Goal: Transaction & Acquisition: Purchase product/service

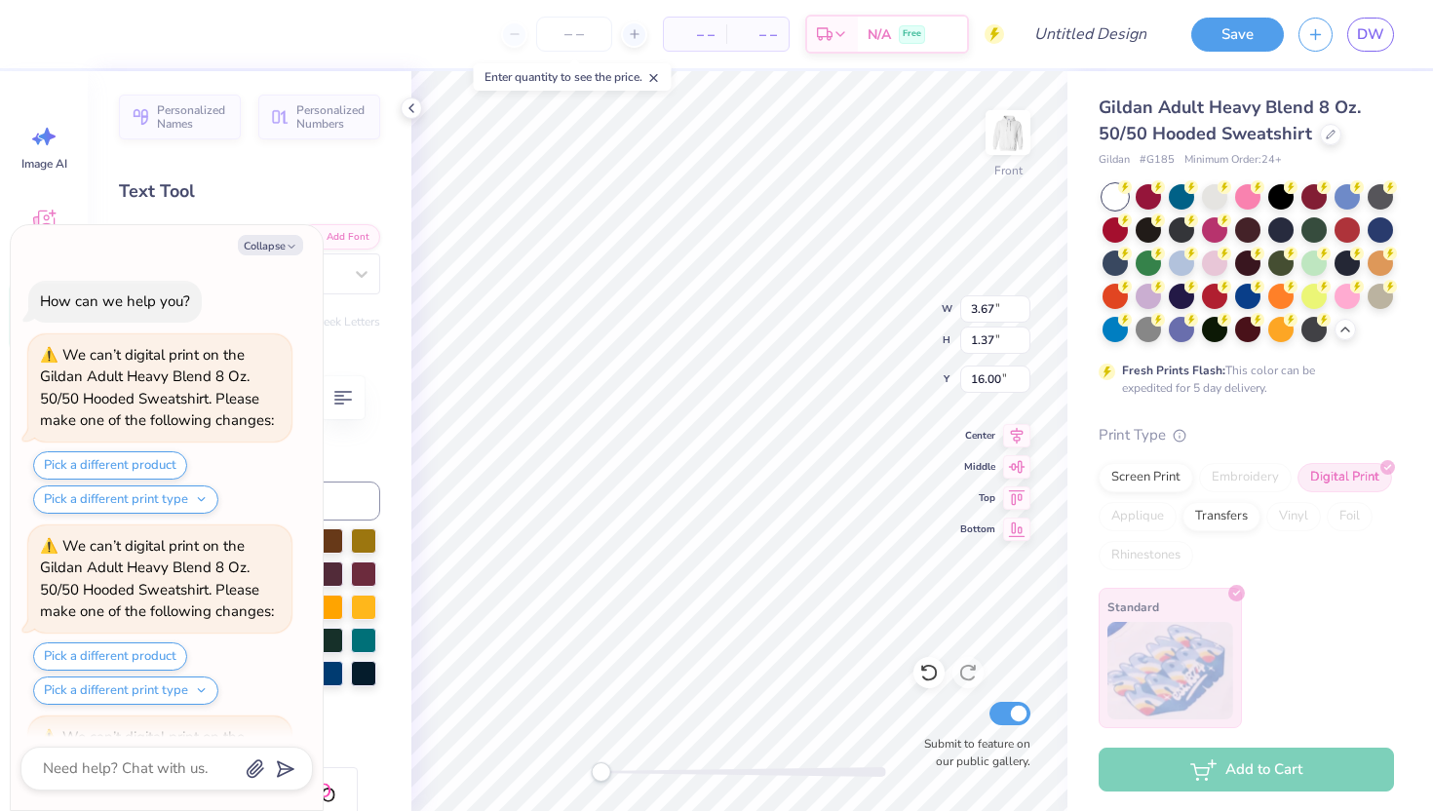
scroll to position [3527, 0]
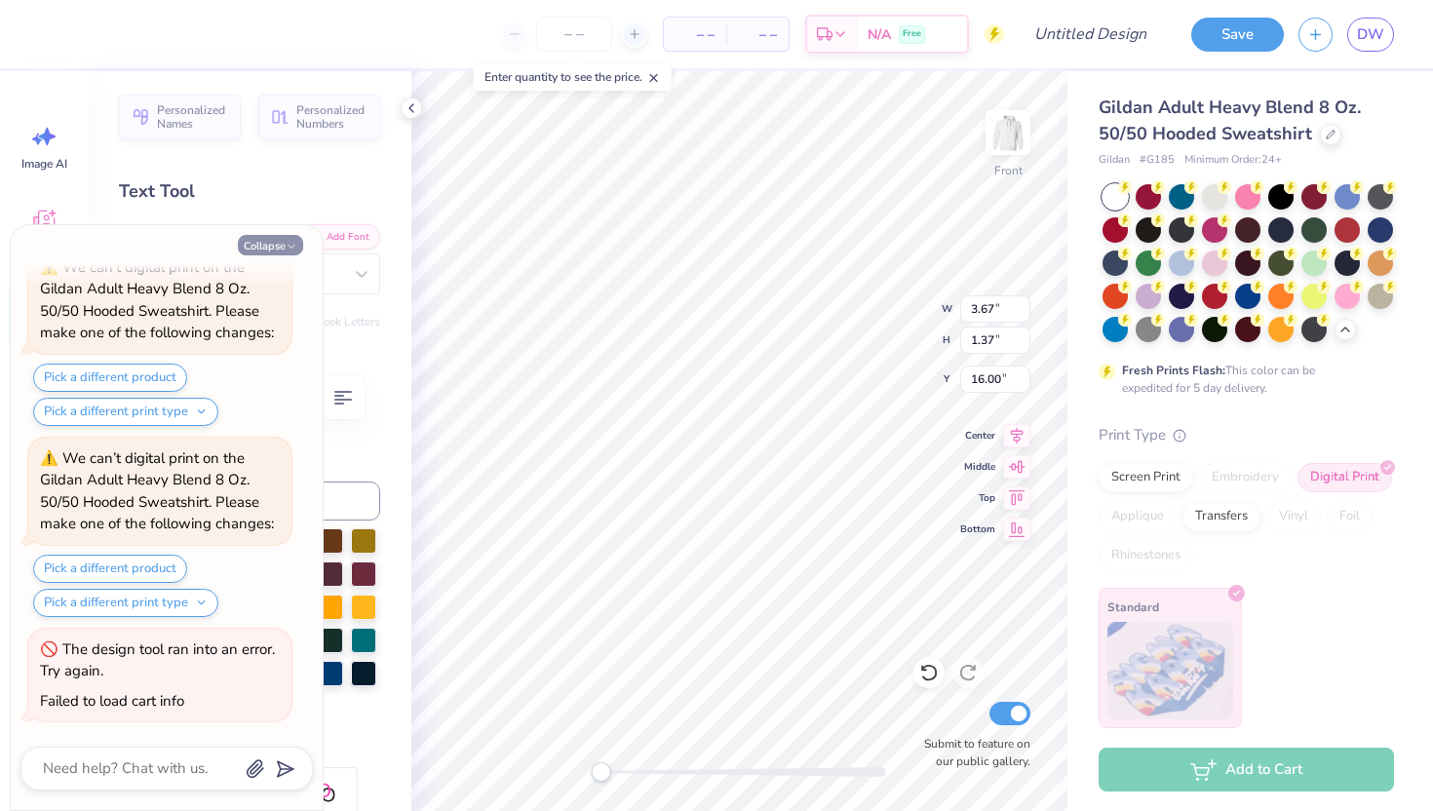
click at [255, 245] on button "Collapse" at bounding box center [270, 245] width 65 height 20
type textarea "x"
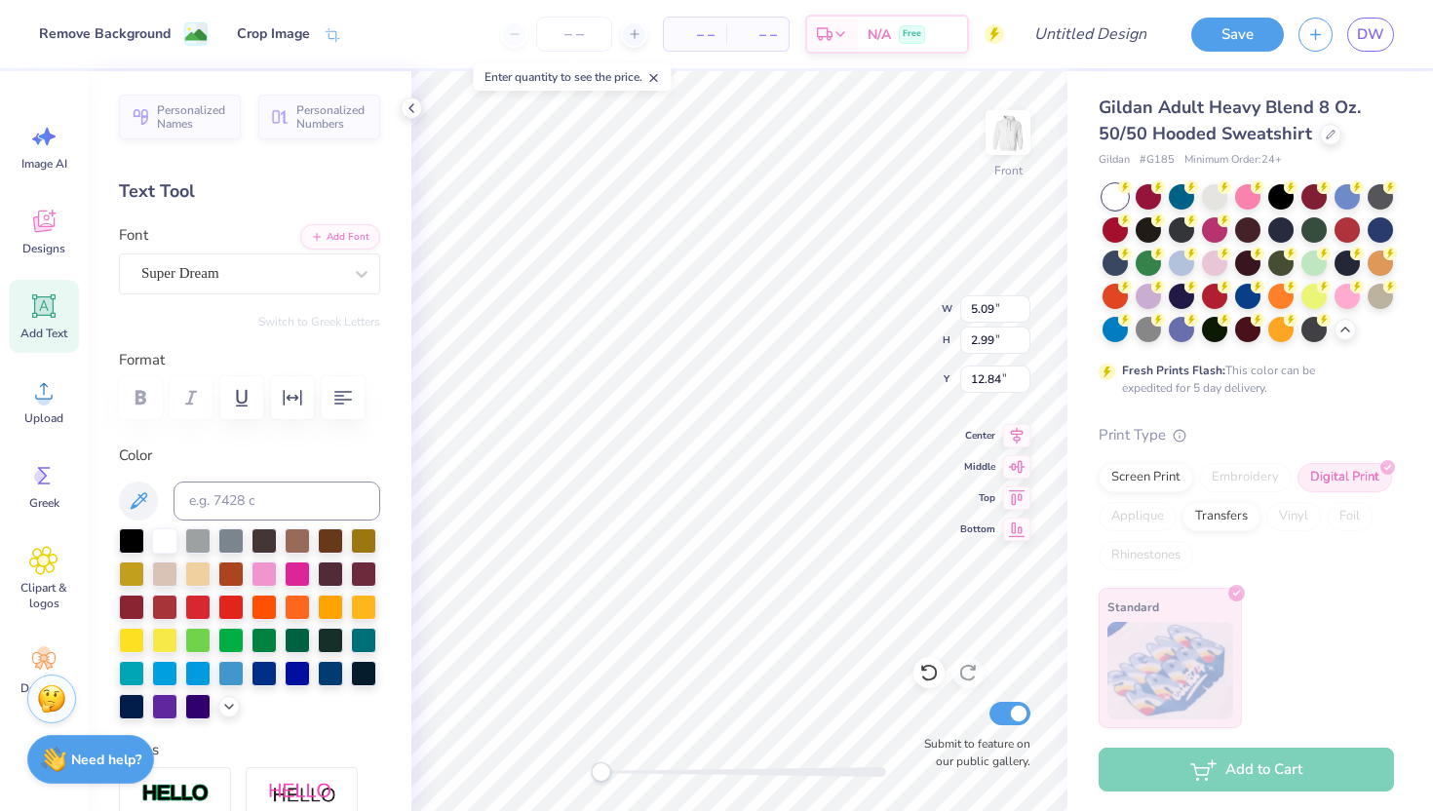
type input "5.09"
type input "2.99"
type input "12.84"
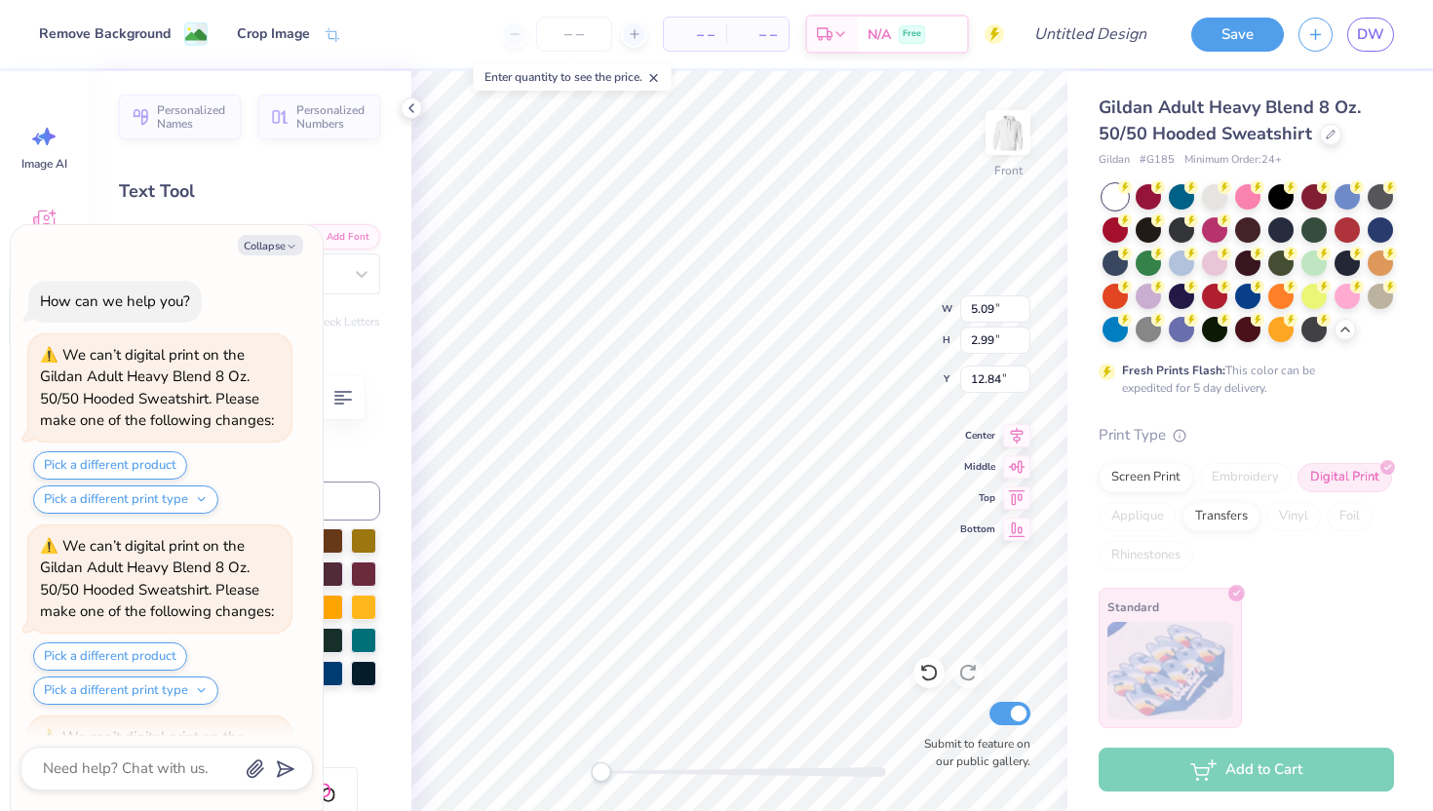
scroll to position [3718, 0]
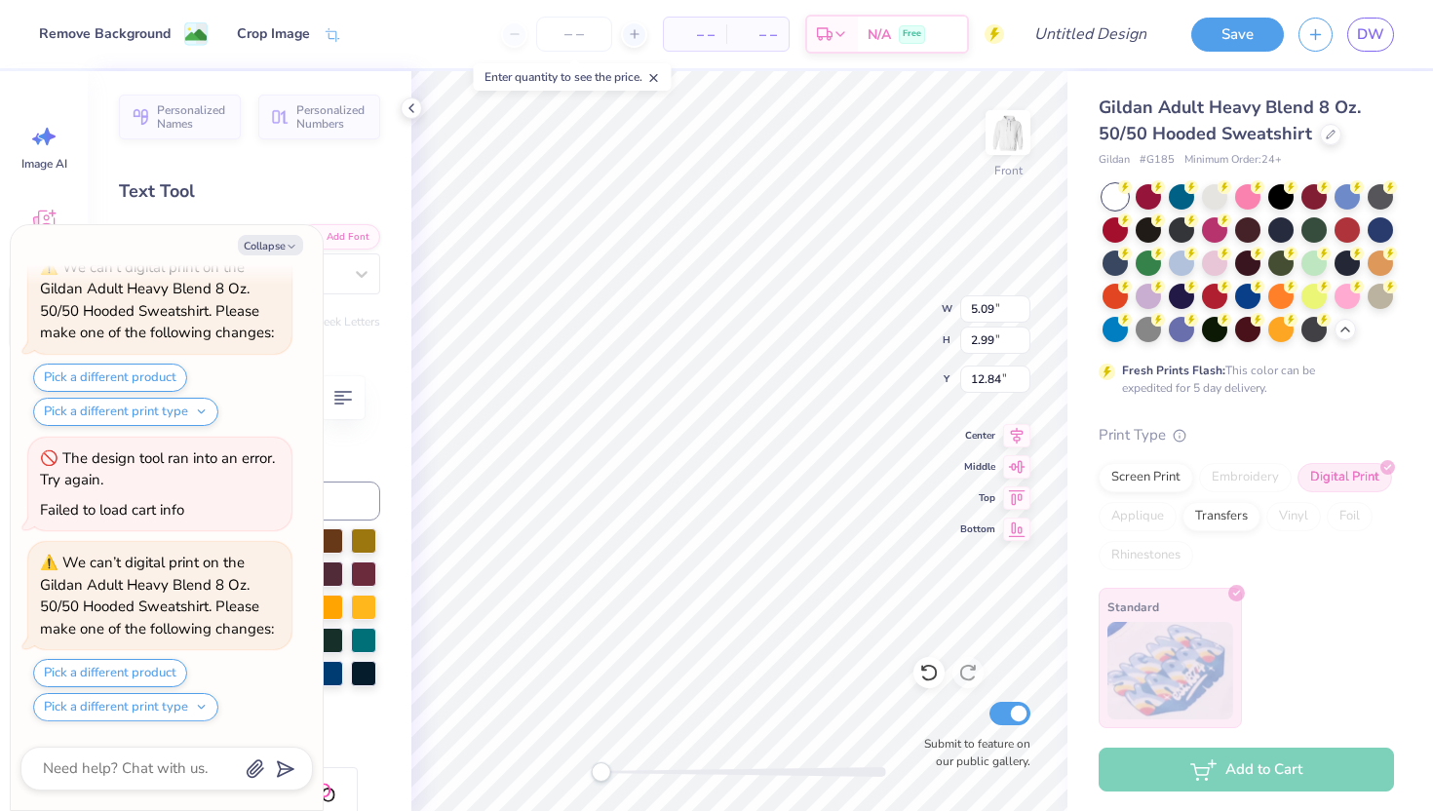
type textarea "x"
type input "17.89"
type textarea "x"
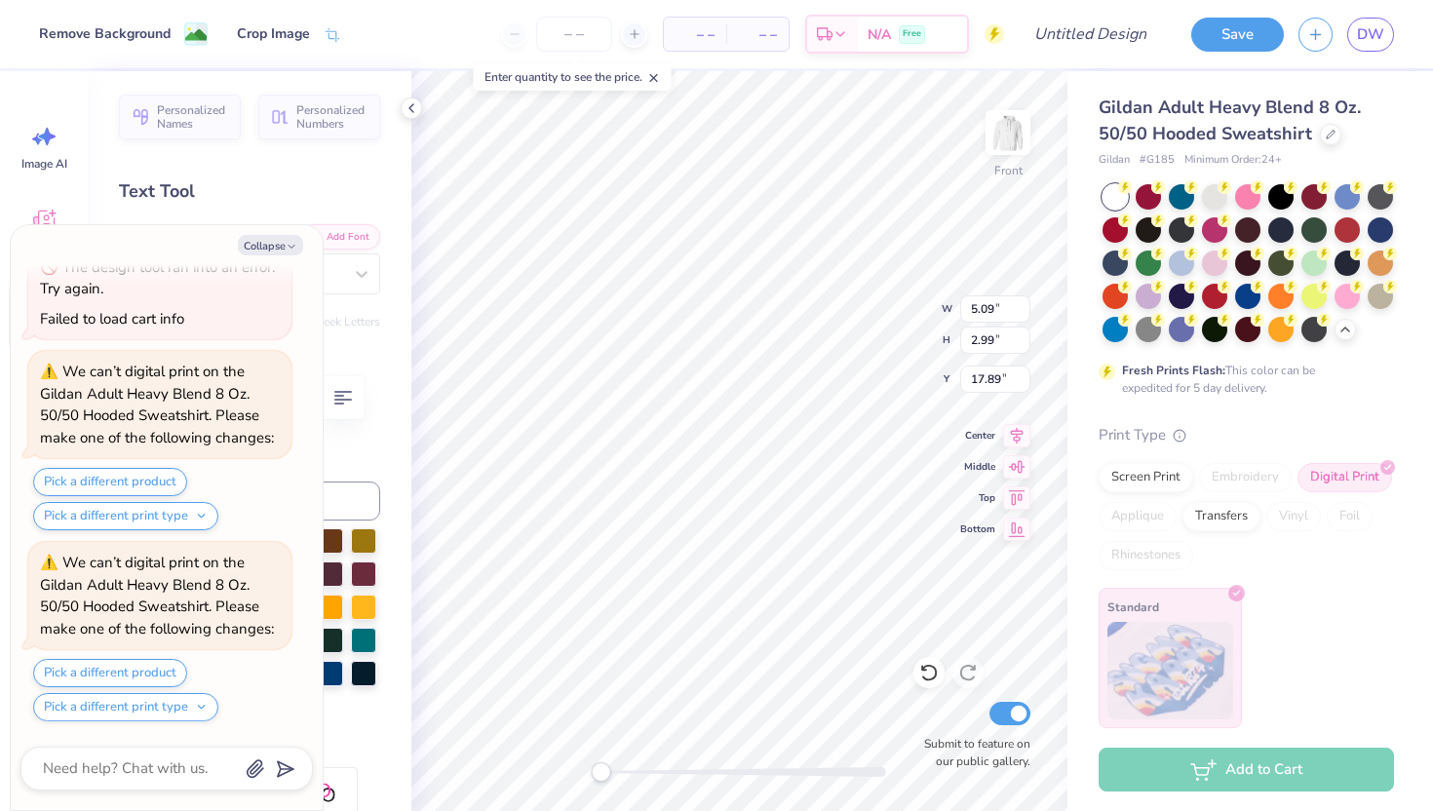
type input "3.67"
type input "1.37"
type input "16.51"
type textarea "x"
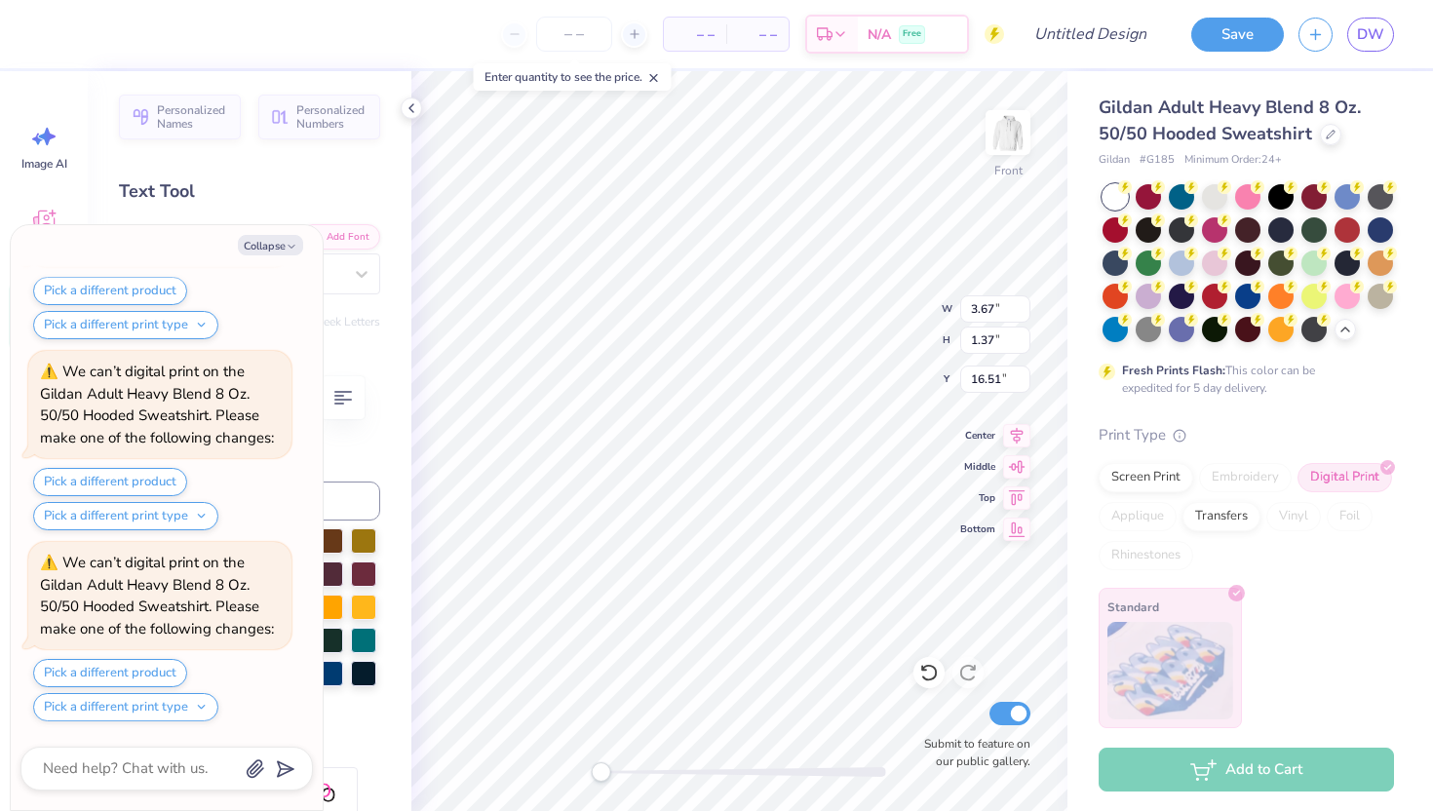
type input "5.09"
type input "2.99"
type input "17.89"
type textarea "x"
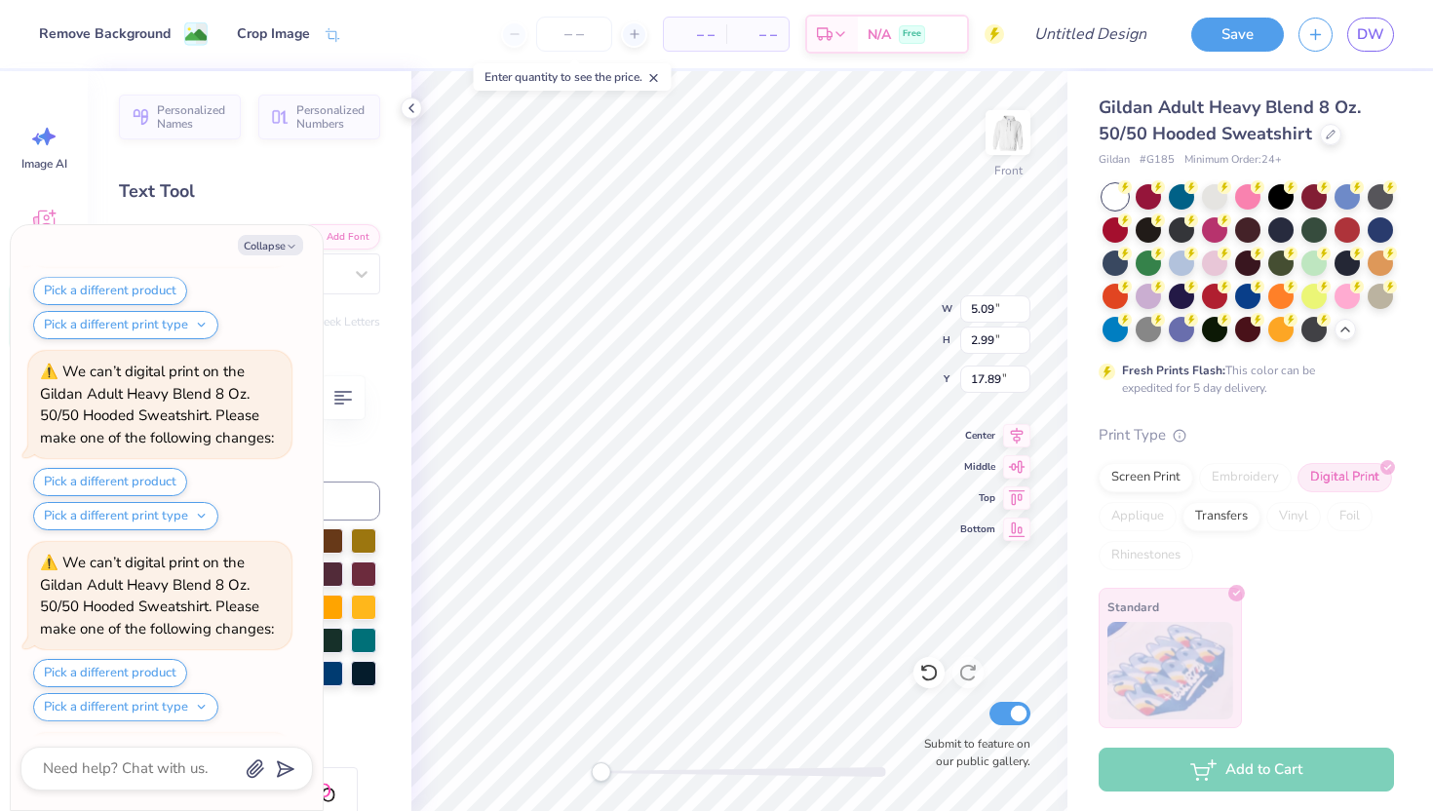
scroll to position [4483, 0]
type input "3.67"
type input "1.37"
type input "24.10"
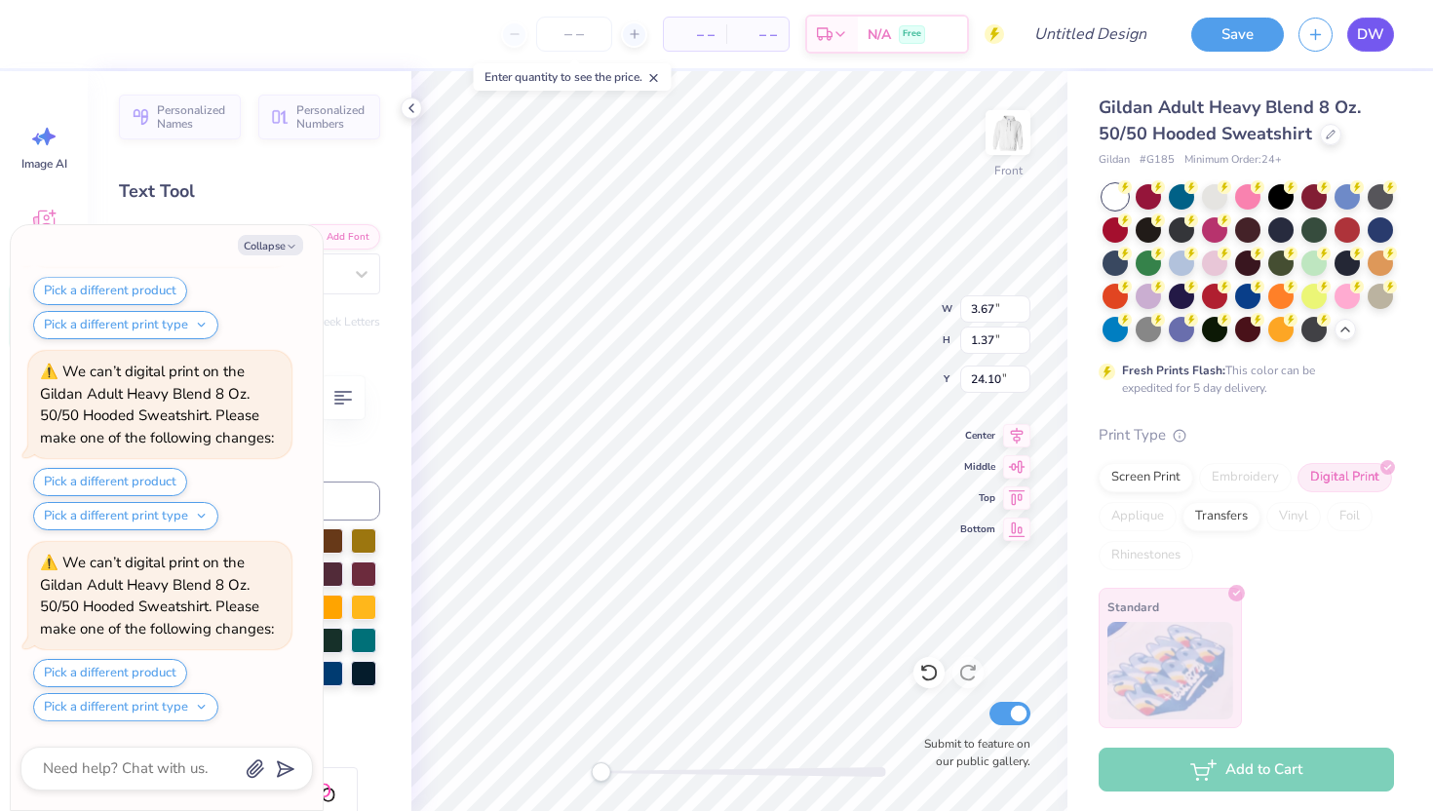
click at [1386, 33] on link "DW" at bounding box center [1370, 35] width 47 height 34
type textarea "x"
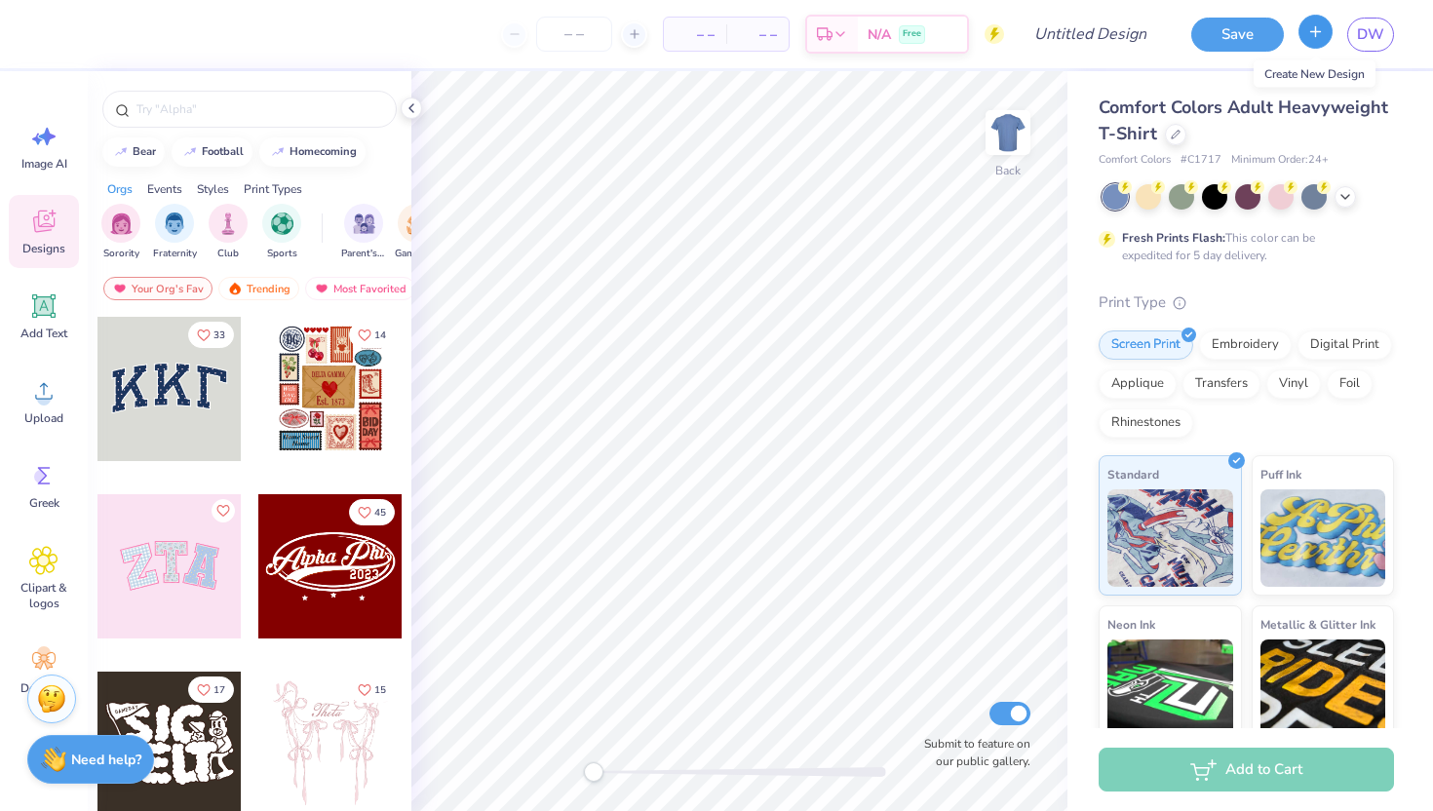
click at [1318, 40] on button "button" at bounding box center [1316, 32] width 34 height 34
click at [1374, 38] on span "DW" at bounding box center [1370, 34] width 27 height 22
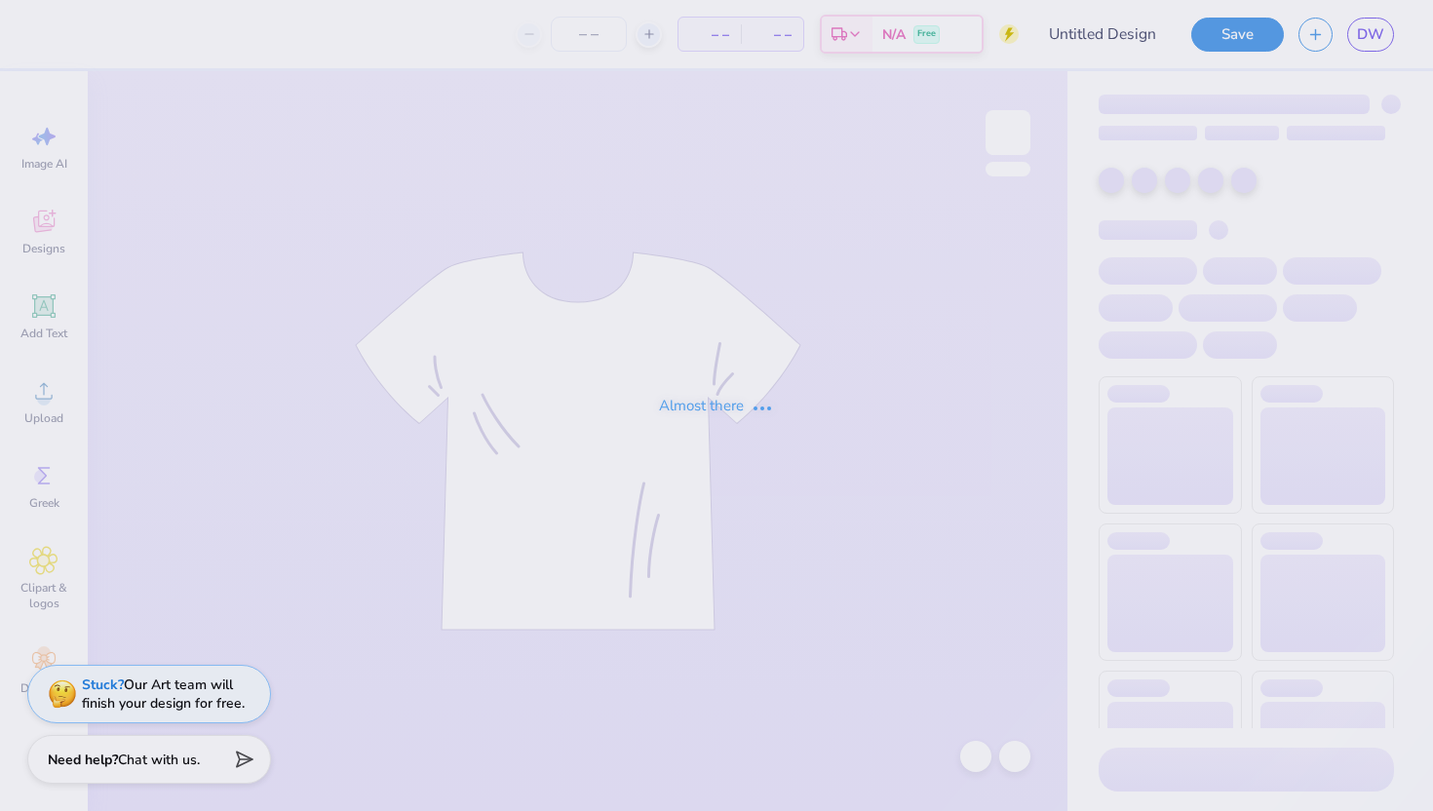
type input "PGM Merch Order"
type input "50"
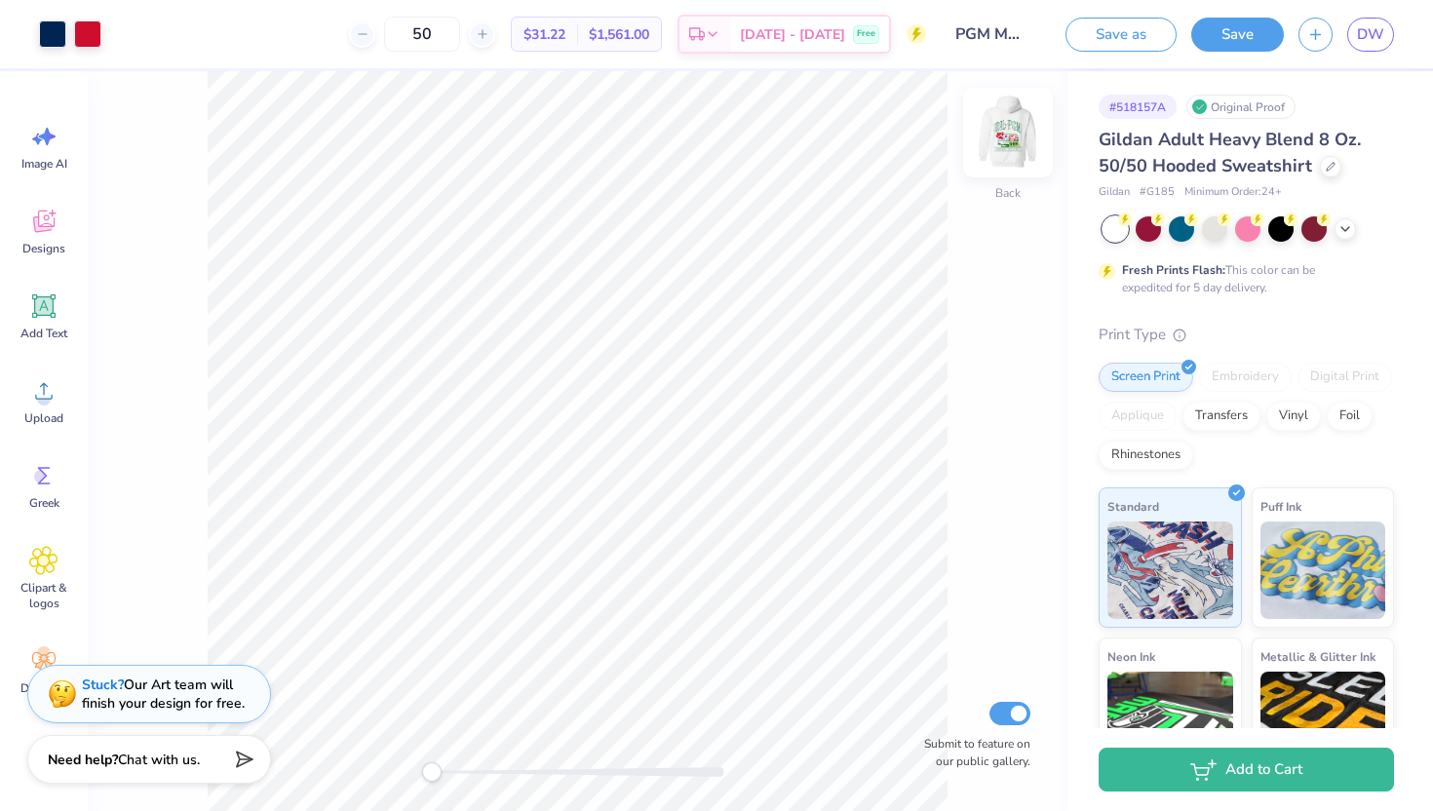
click at [1011, 128] on img at bounding box center [1008, 133] width 78 height 78
click at [998, 120] on img at bounding box center [1008, 133] width 78 height 78
click at [31, 386] on icon at bounding box center [43, 390] width 29 height 29
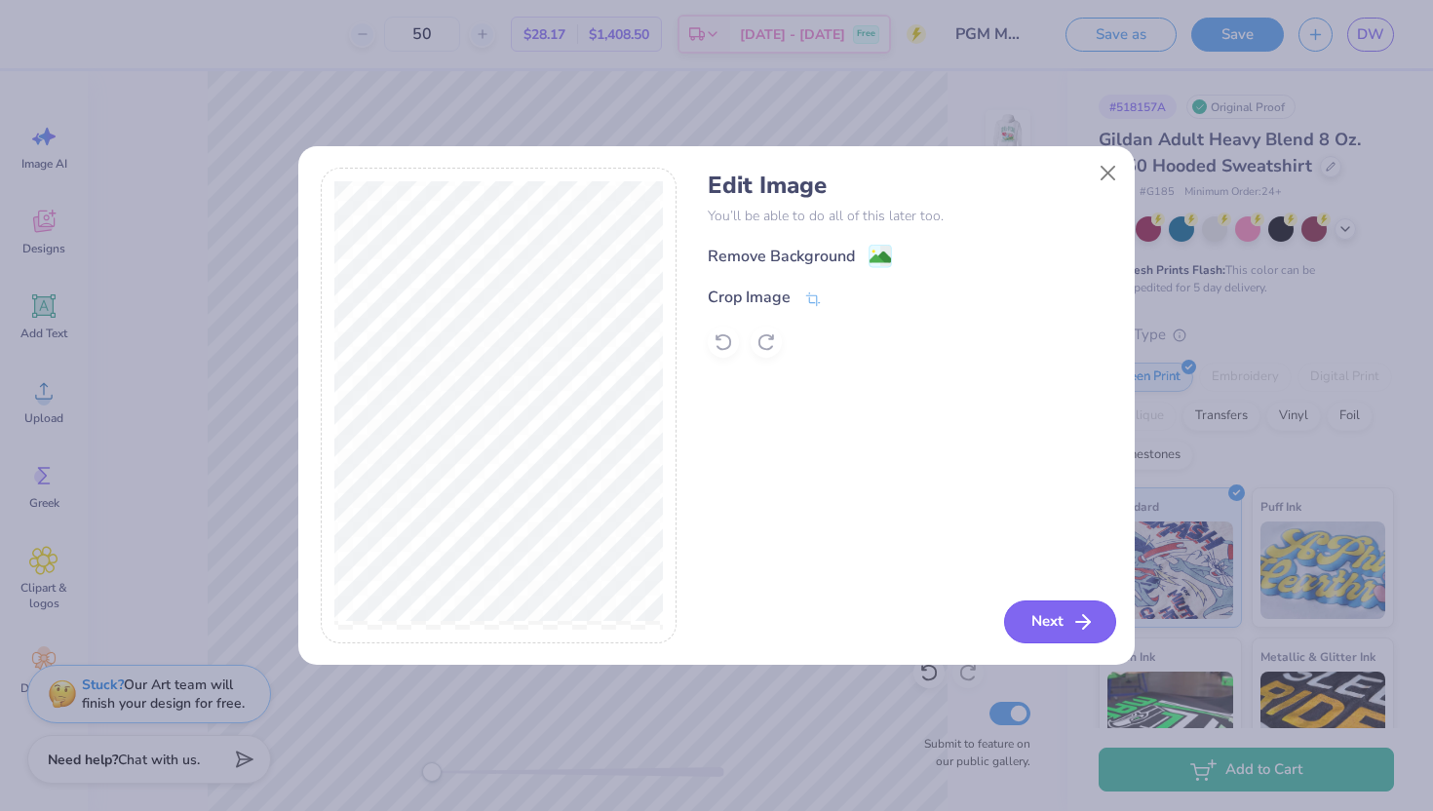
click at [1074, 623] on icon "button" at bounding box center [1082, 621] width 23 height 23
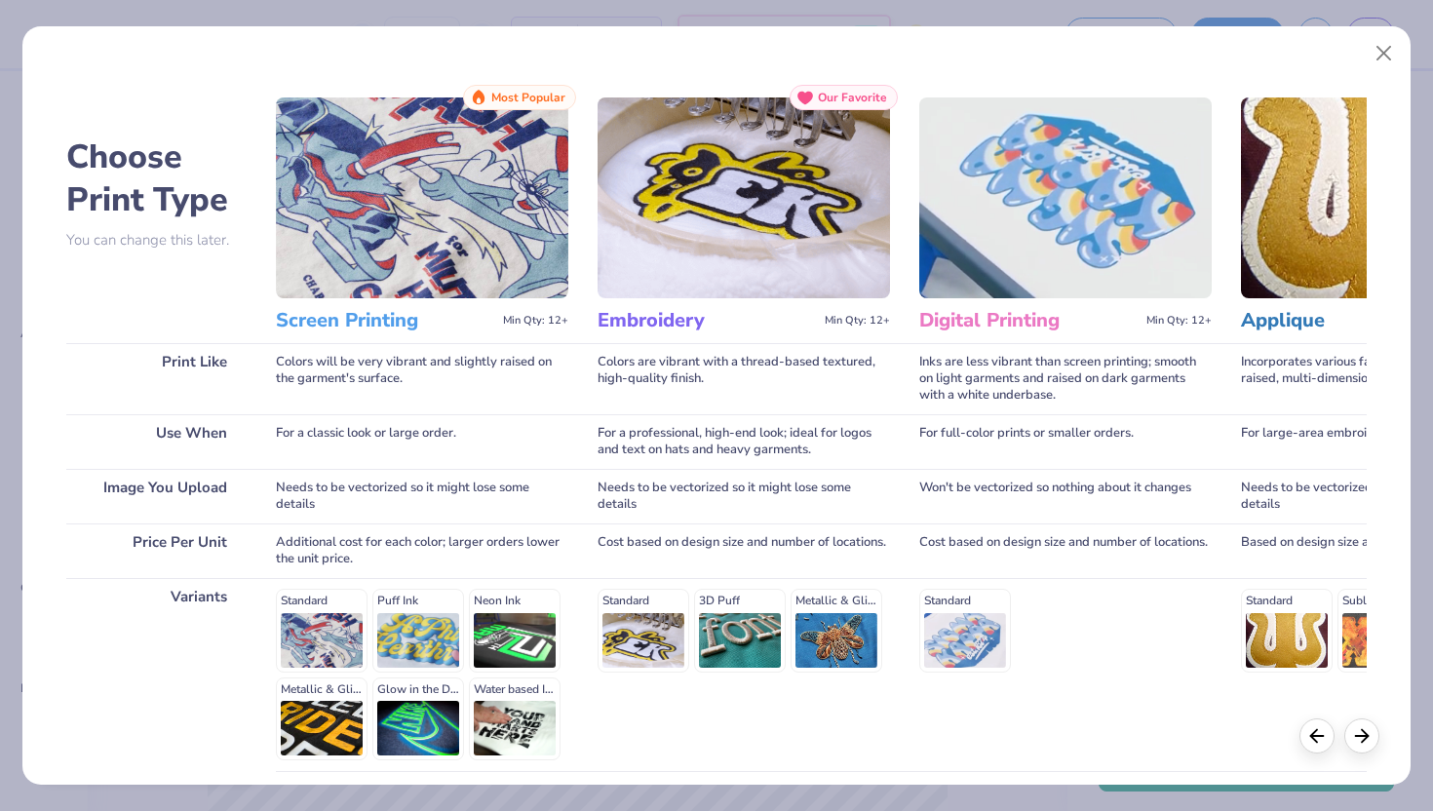
scroll to position [161, 0]
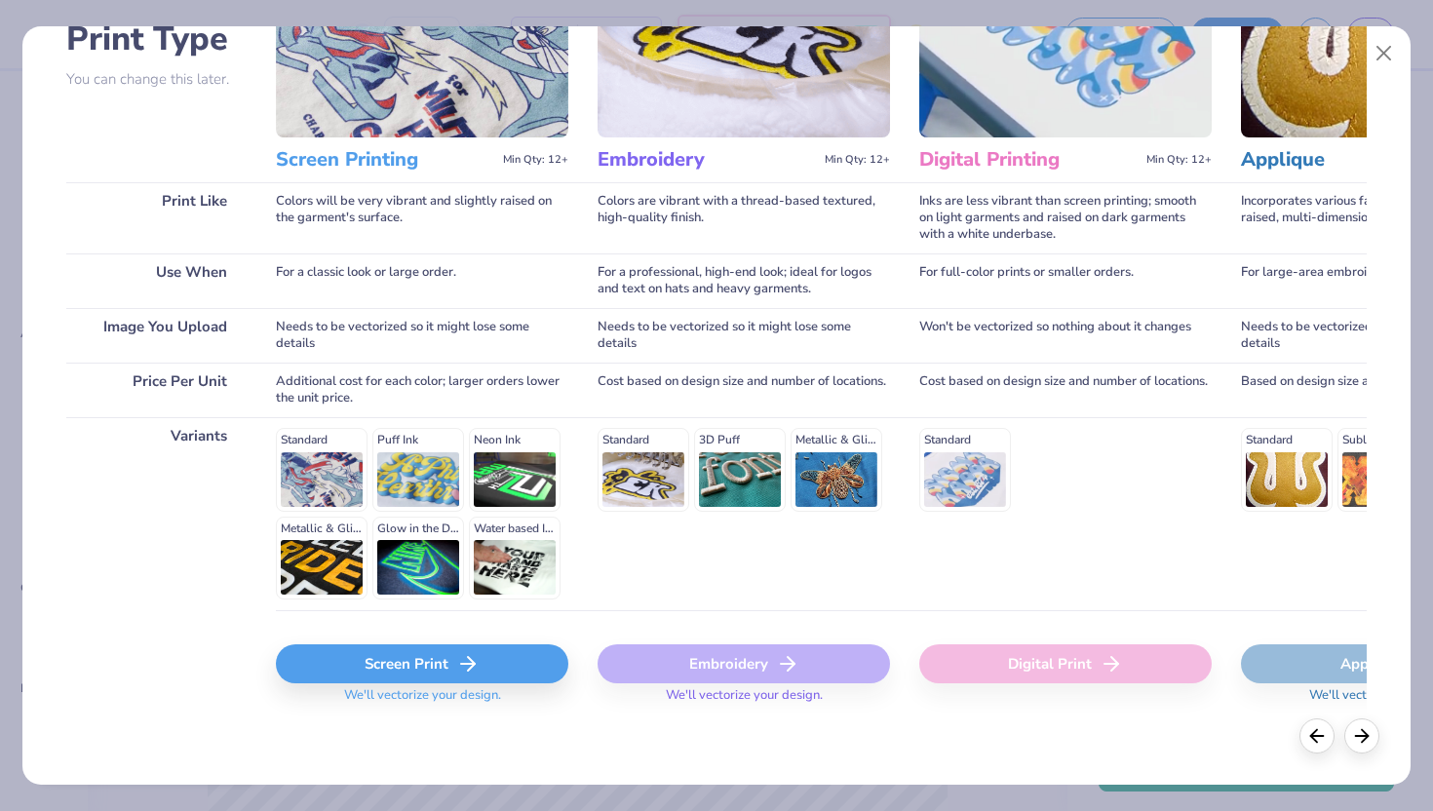
click at [418, 681] on div "Screen Print" at bounding box center [422, 663] width 292 height 39
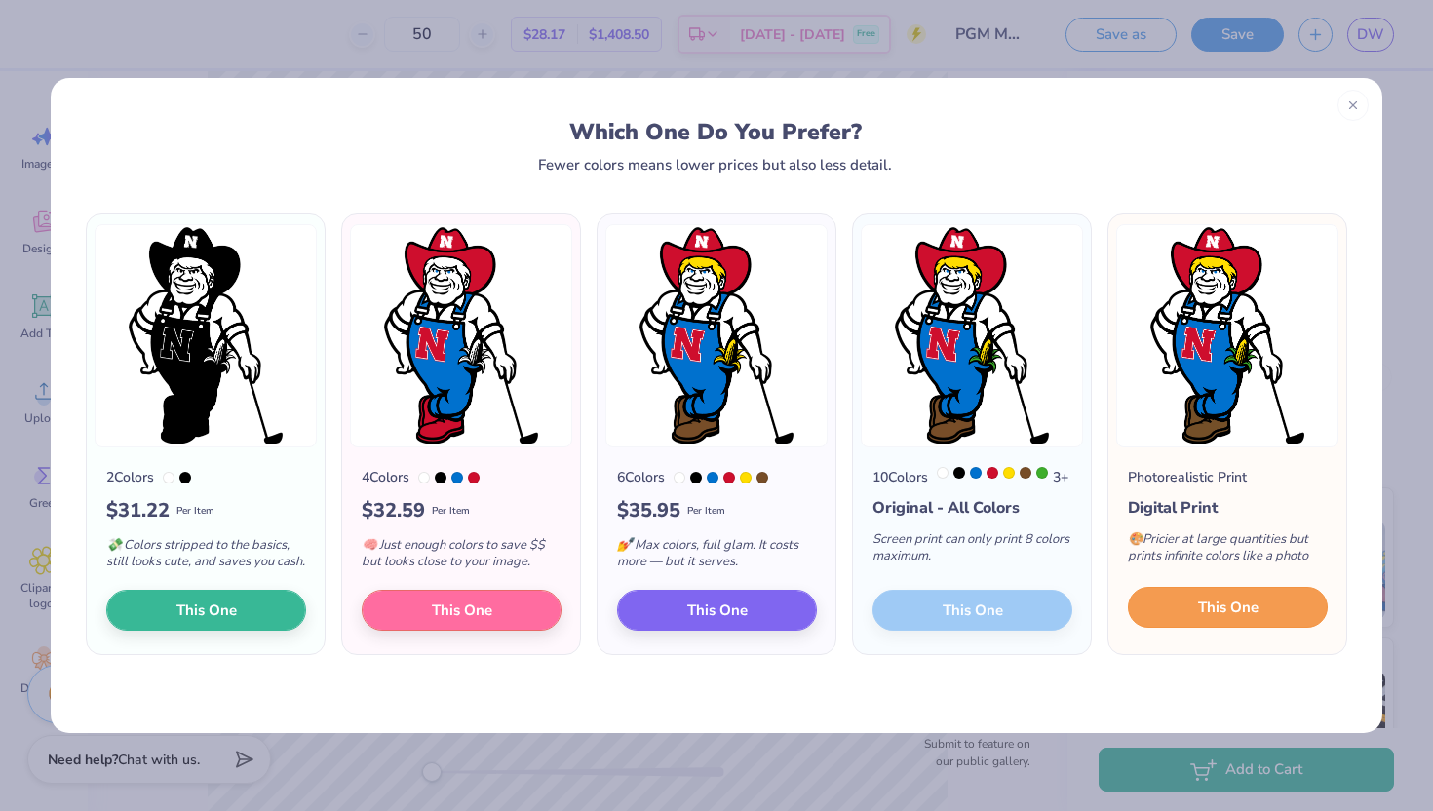
click at [1198, 609] on button "This One" at bounding box center [1228, 607] width 200 height 41
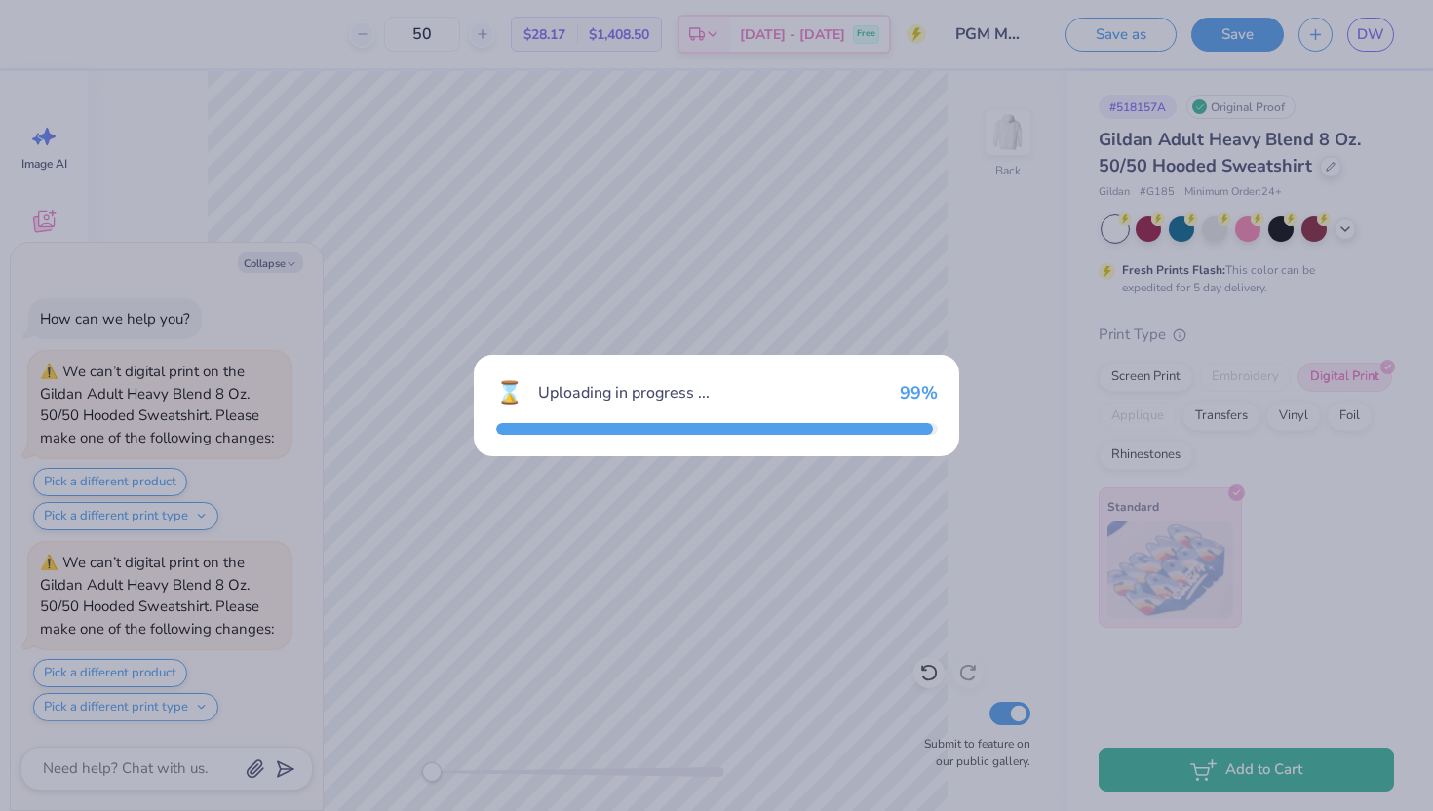
scroll to position [174, 0]
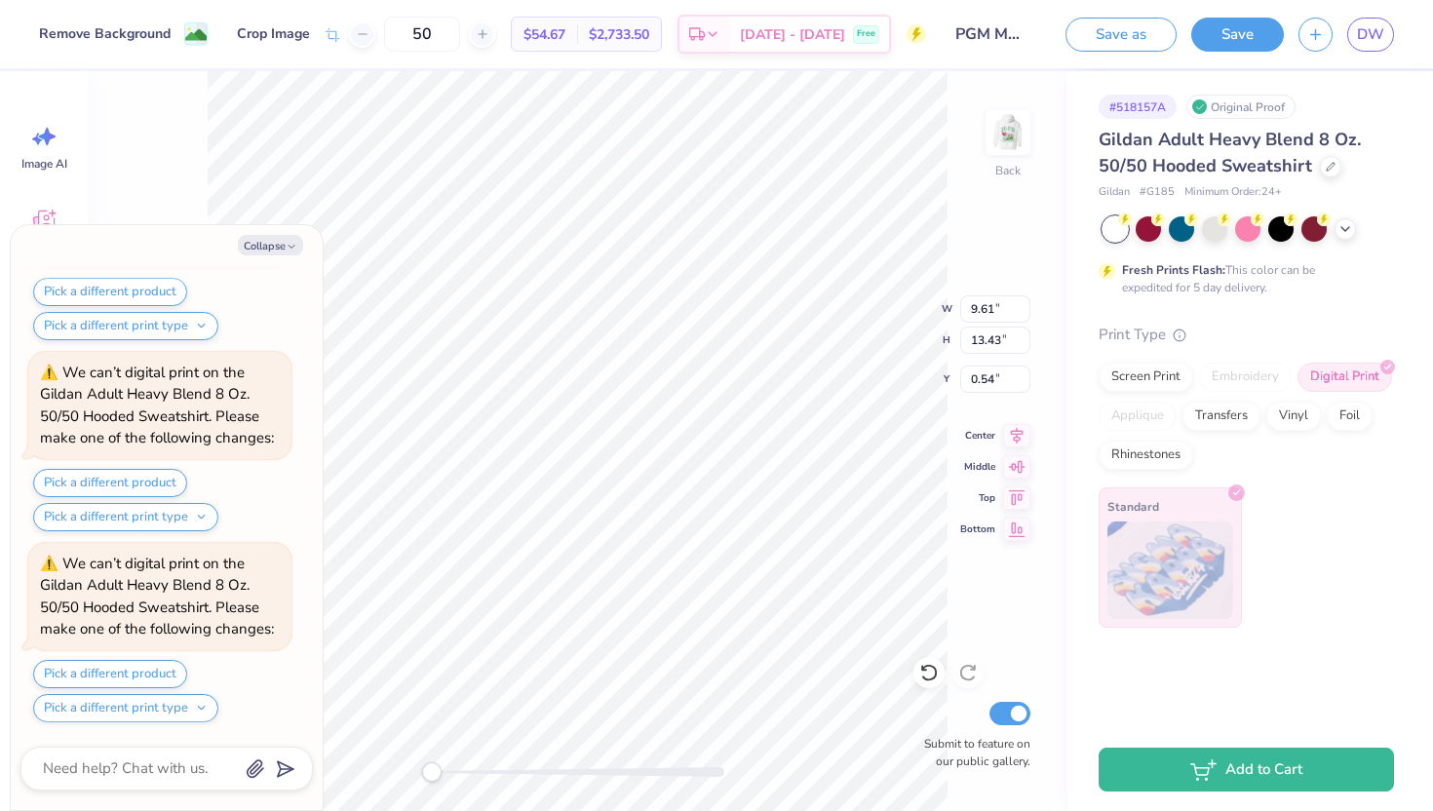
type textarea "x"
type input "1.75"
type input "2.45"
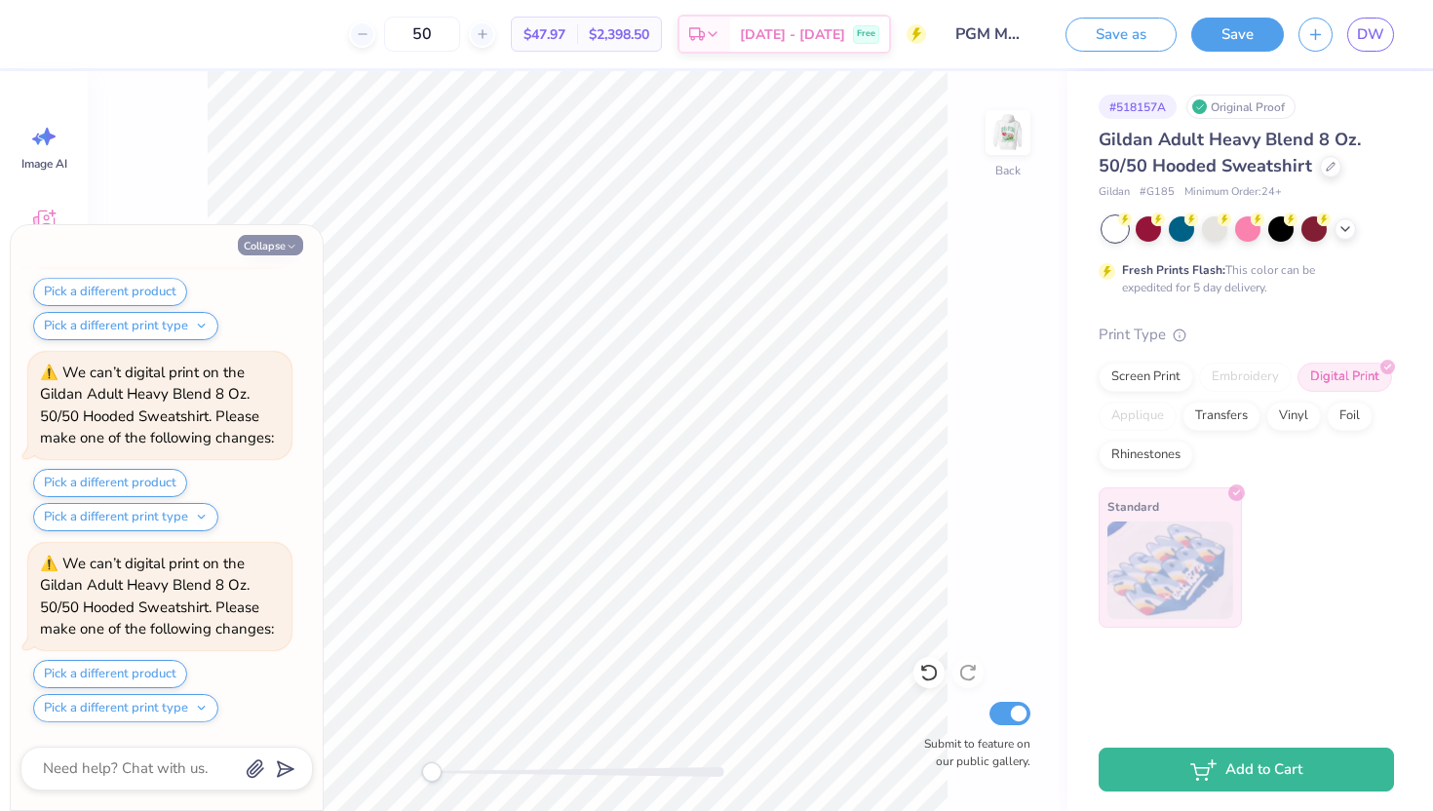
click at [272, 244] on button "Collapse" at bounding box center [270, 245] width 65 height 20
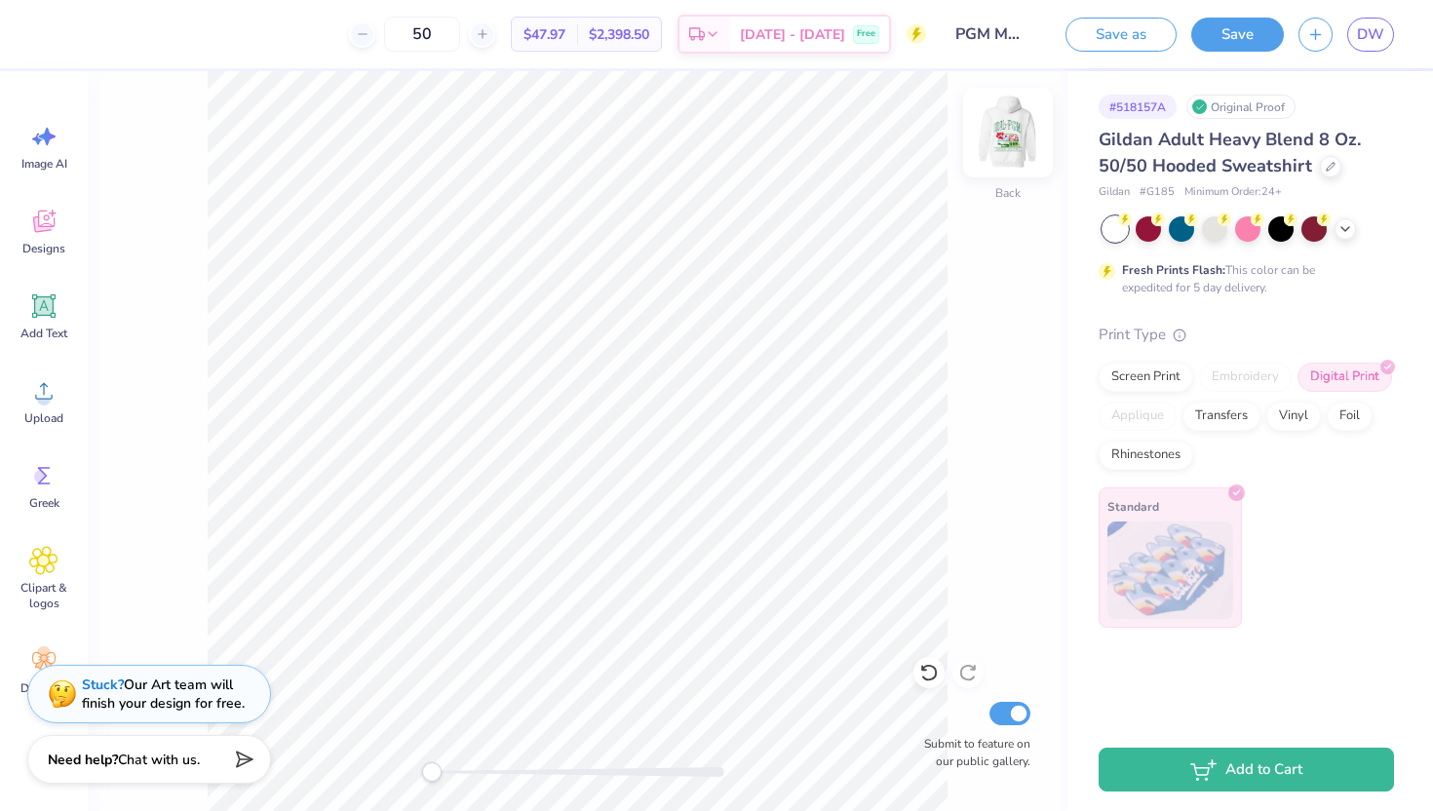
click at [1014, 143] on img at bounding box center [1008, 133] width 78 height 78
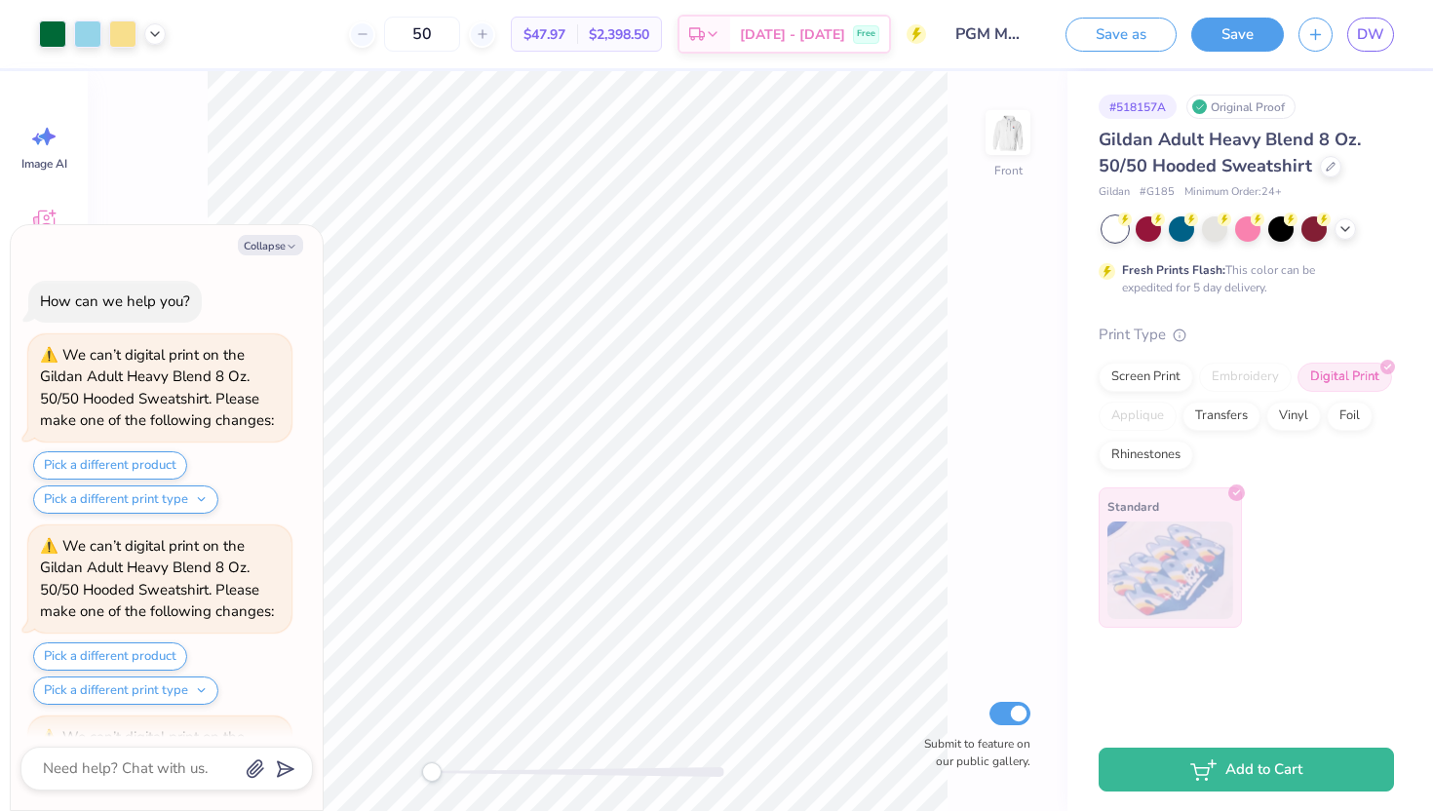
scroll to position [938, 0]
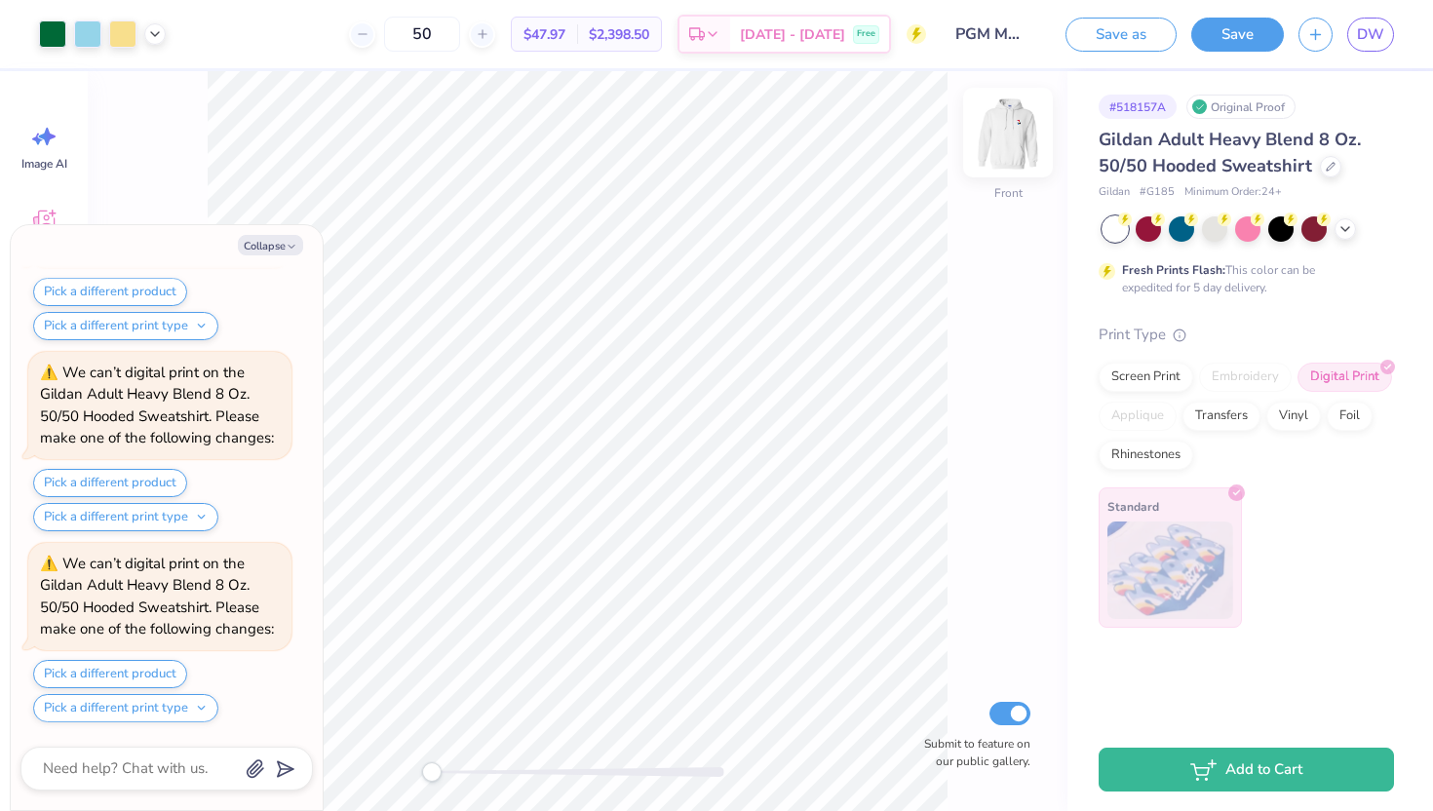
click at [1014, 143] on img at bounding box center [1008, 133] width 78 height 78
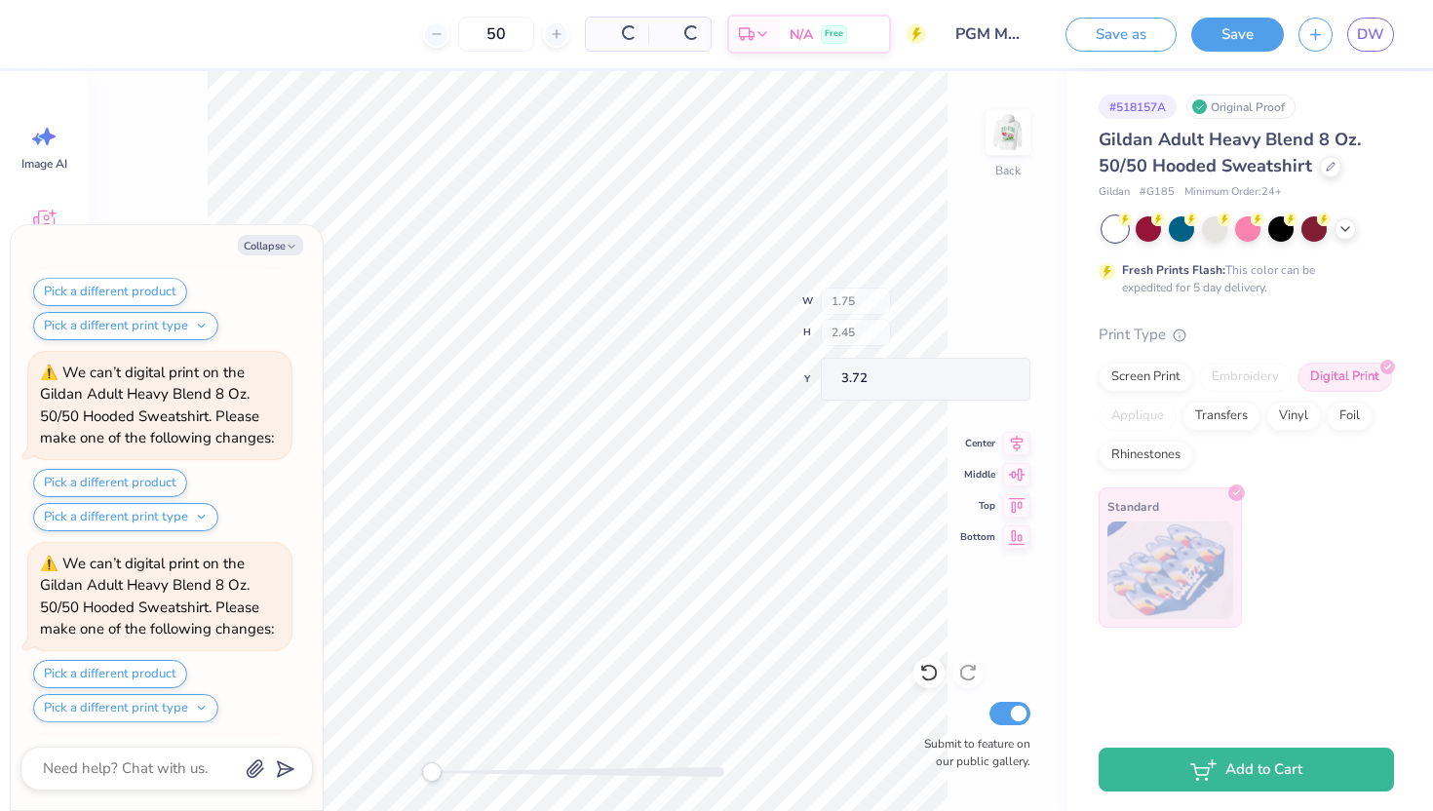
scroll to position [1702, 0]
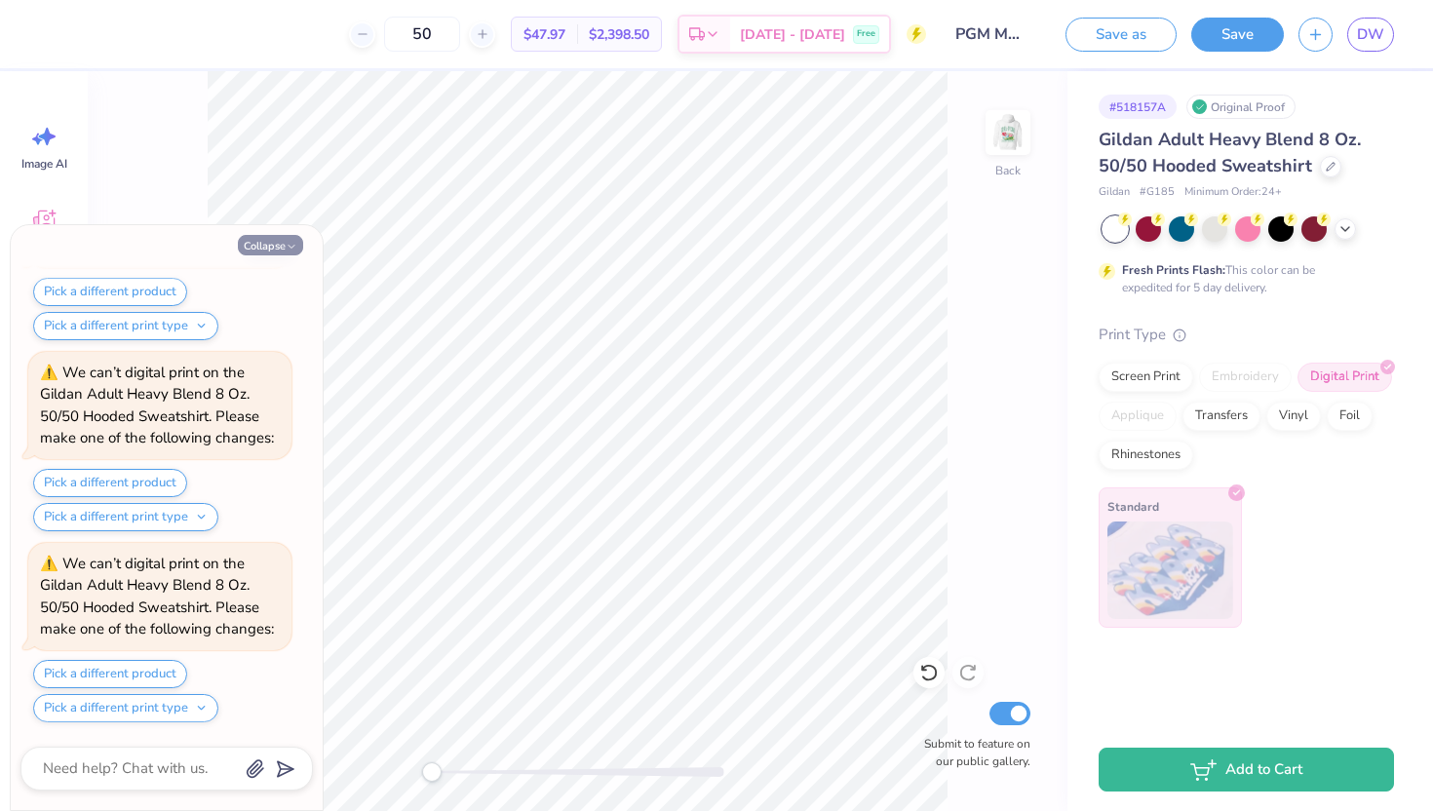
click at [275, 239] on button "Collapse" at bounding box center [270, 245] width 65 height 20
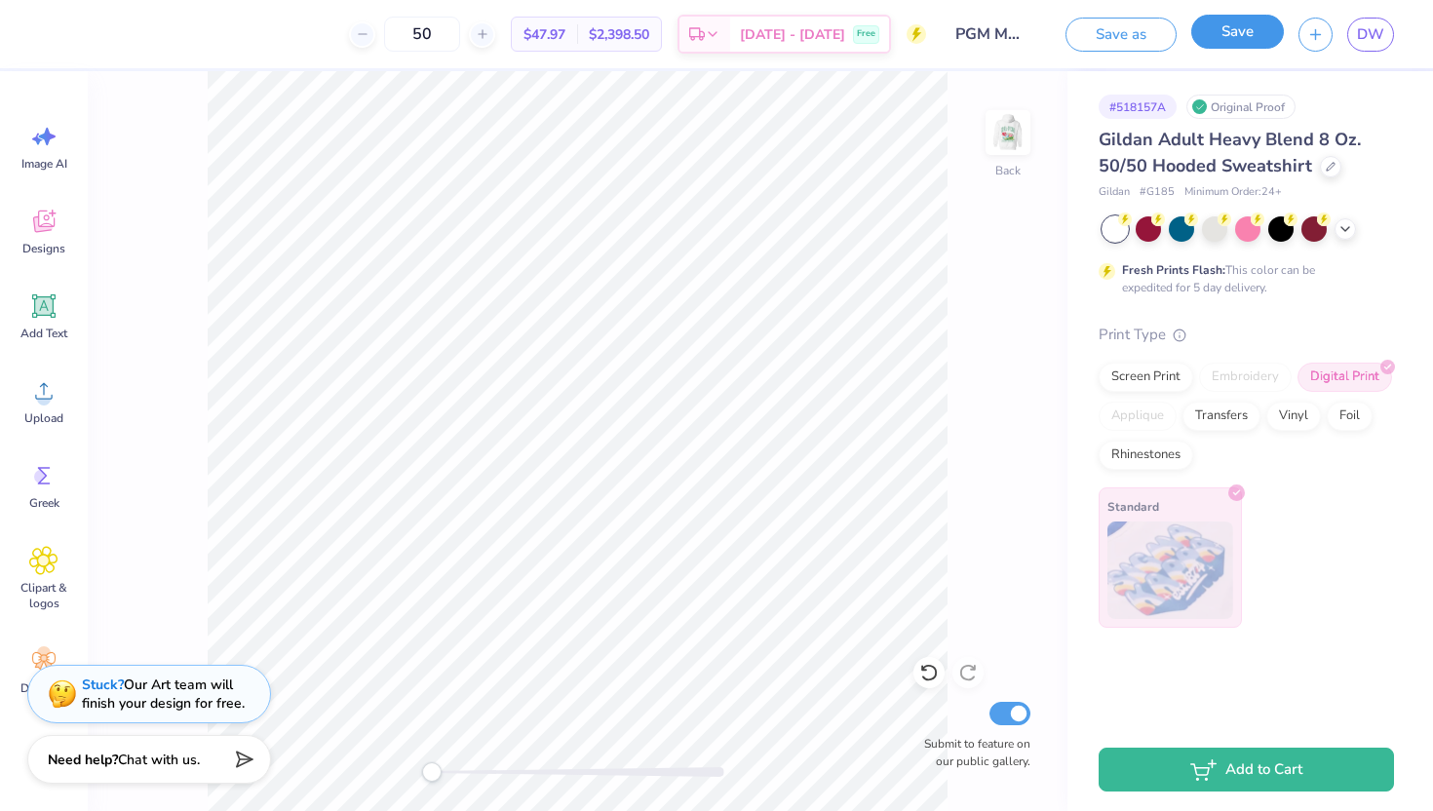
click at [1227, 41] on button "Save" at bounding box center [1237, 32] width 93 height 34
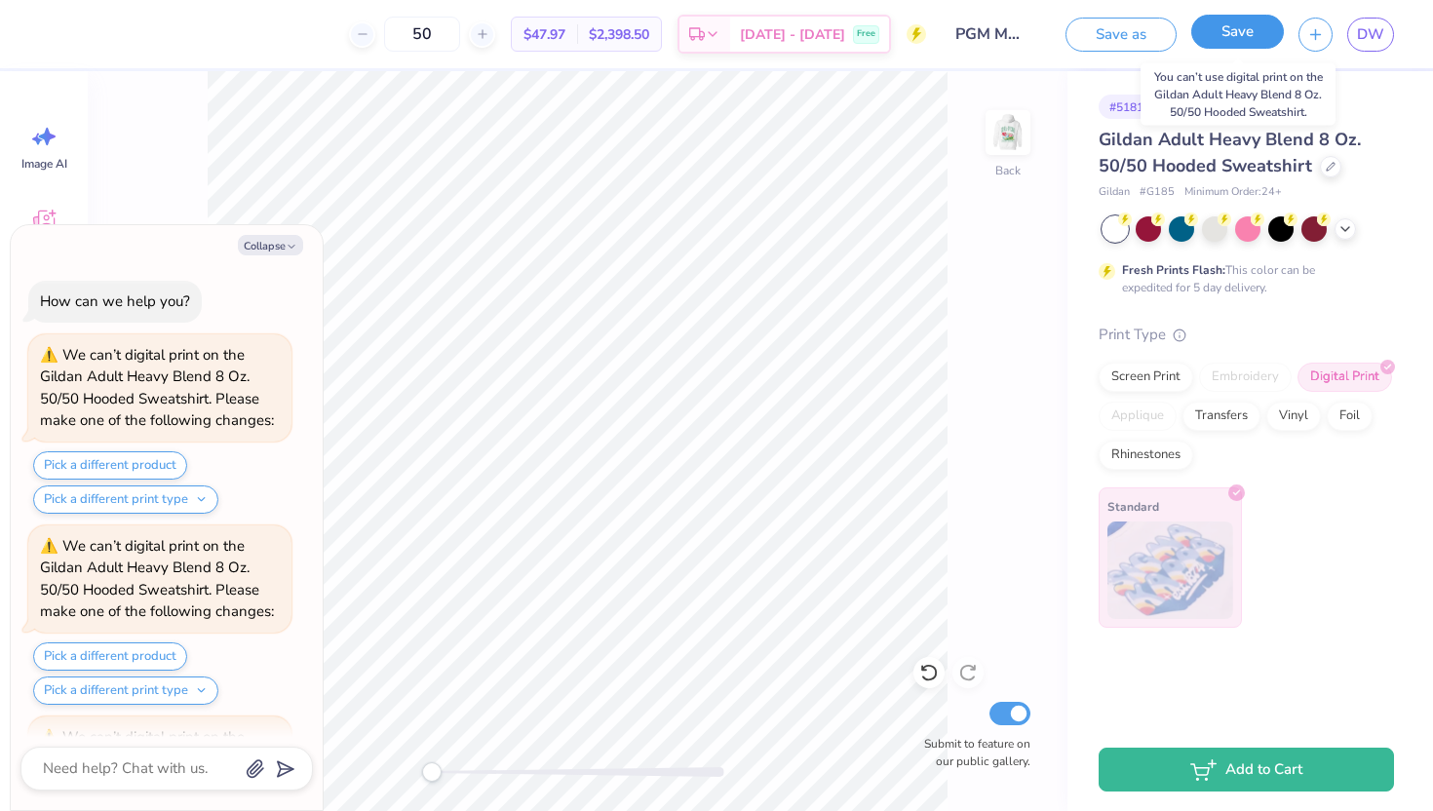
scroll to position [1821, 0]
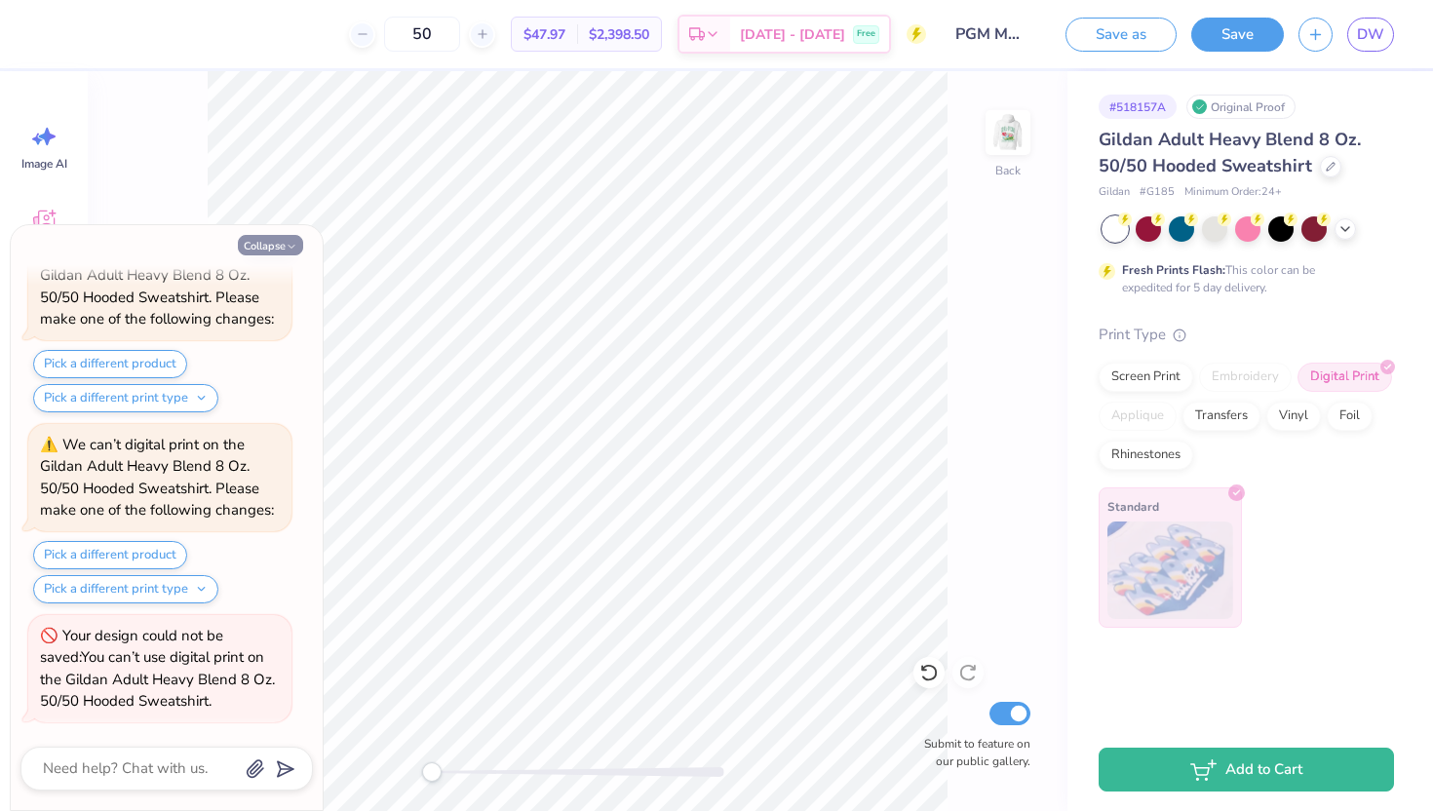
click at [281, 244] on button "Collapse" at bounding box center [270, 245] width 65 height 20
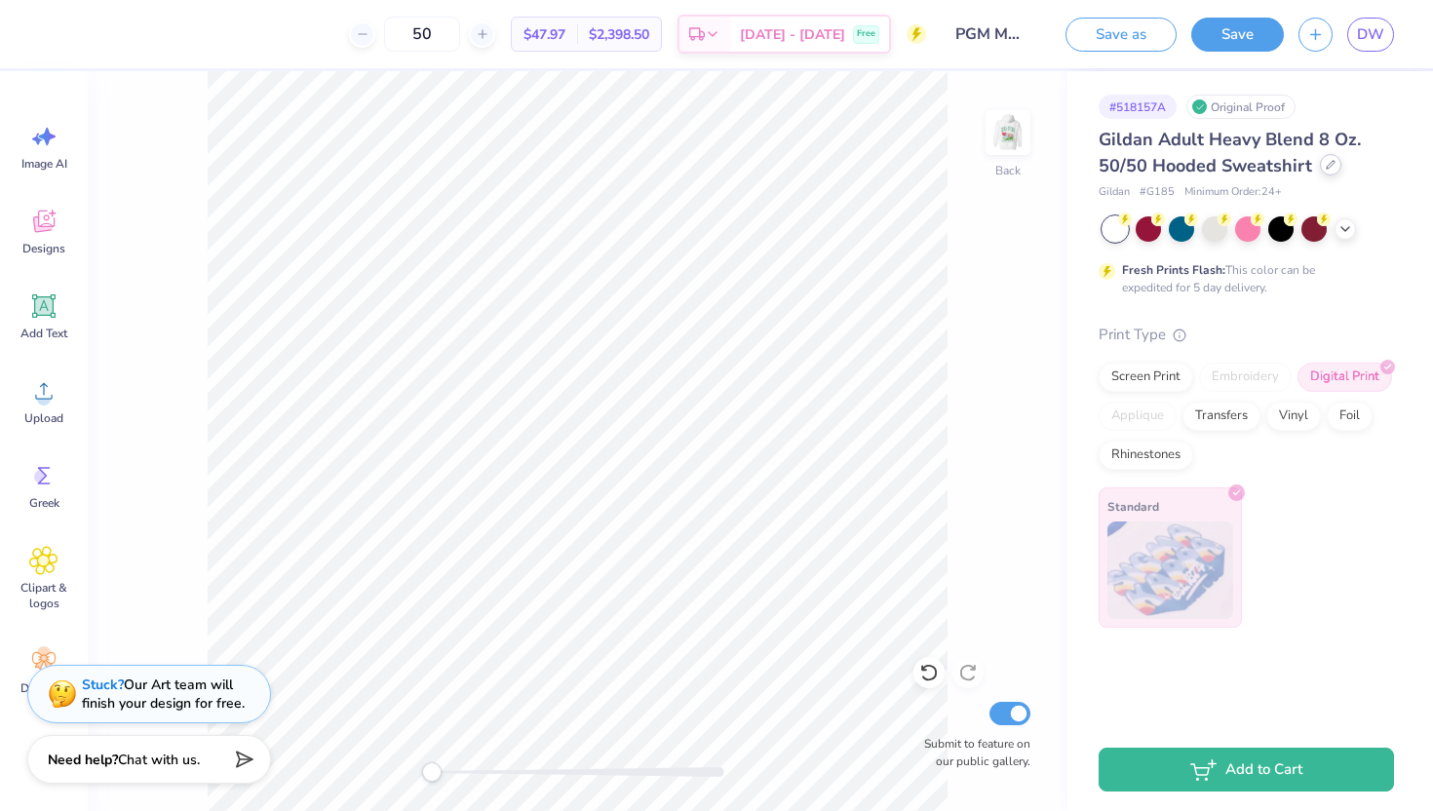
click at [1330, 170] on div at bounding box center [1330, 164] width 21 height 21
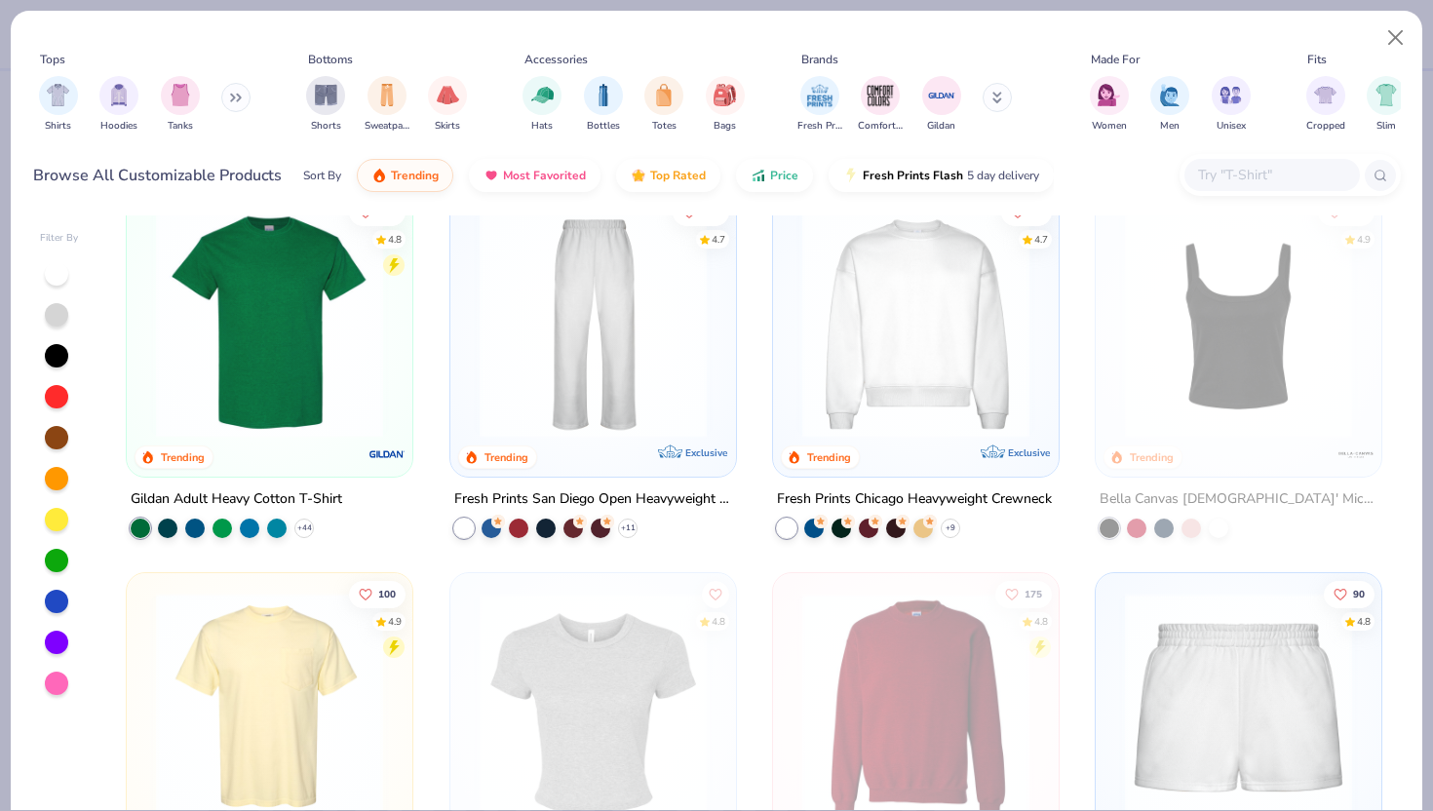
scroll to position [801, 0]
click at [111, 91] on img "filter for Hoodies" at bounding box center [118, 93] width 21 height 22
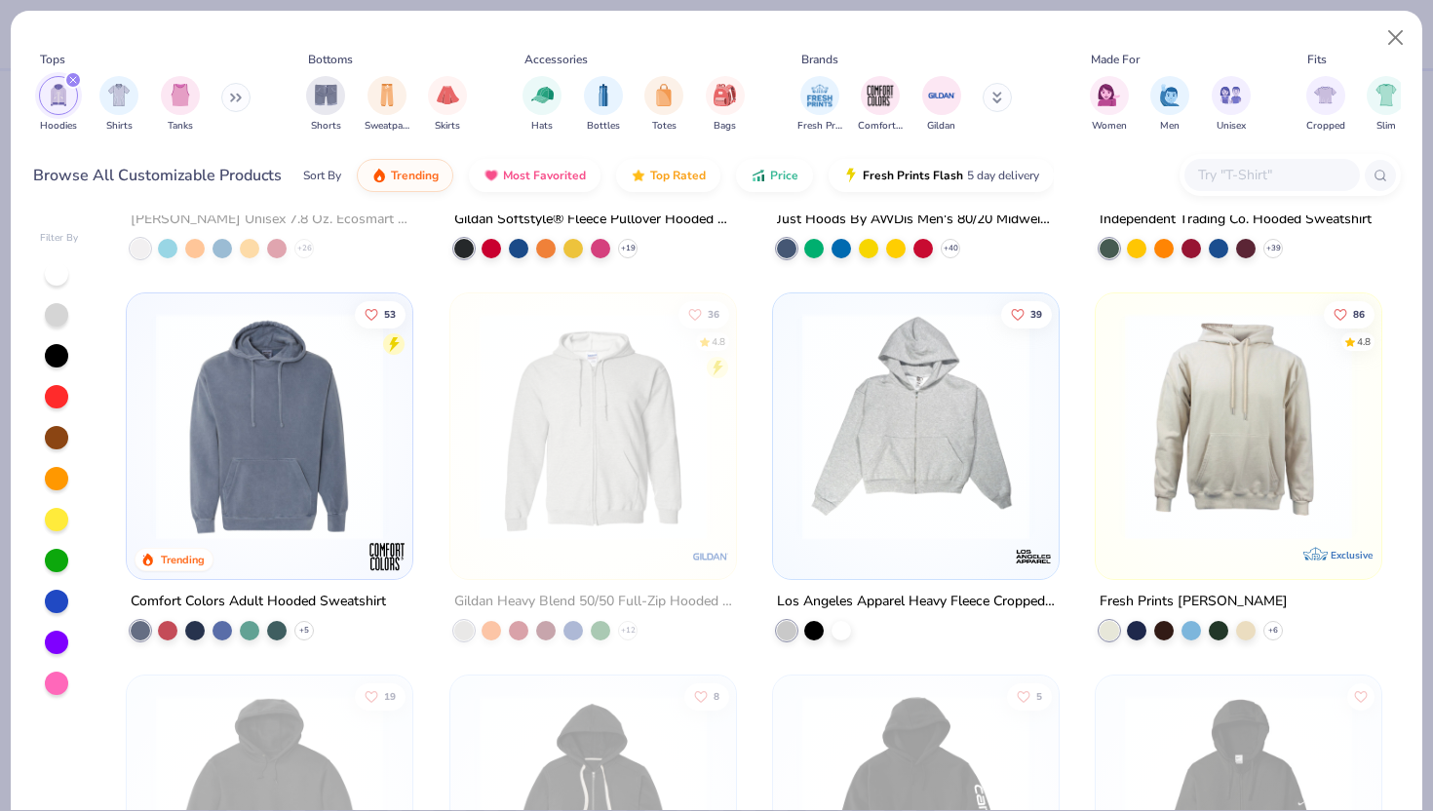
scroll to position [1088, 0]
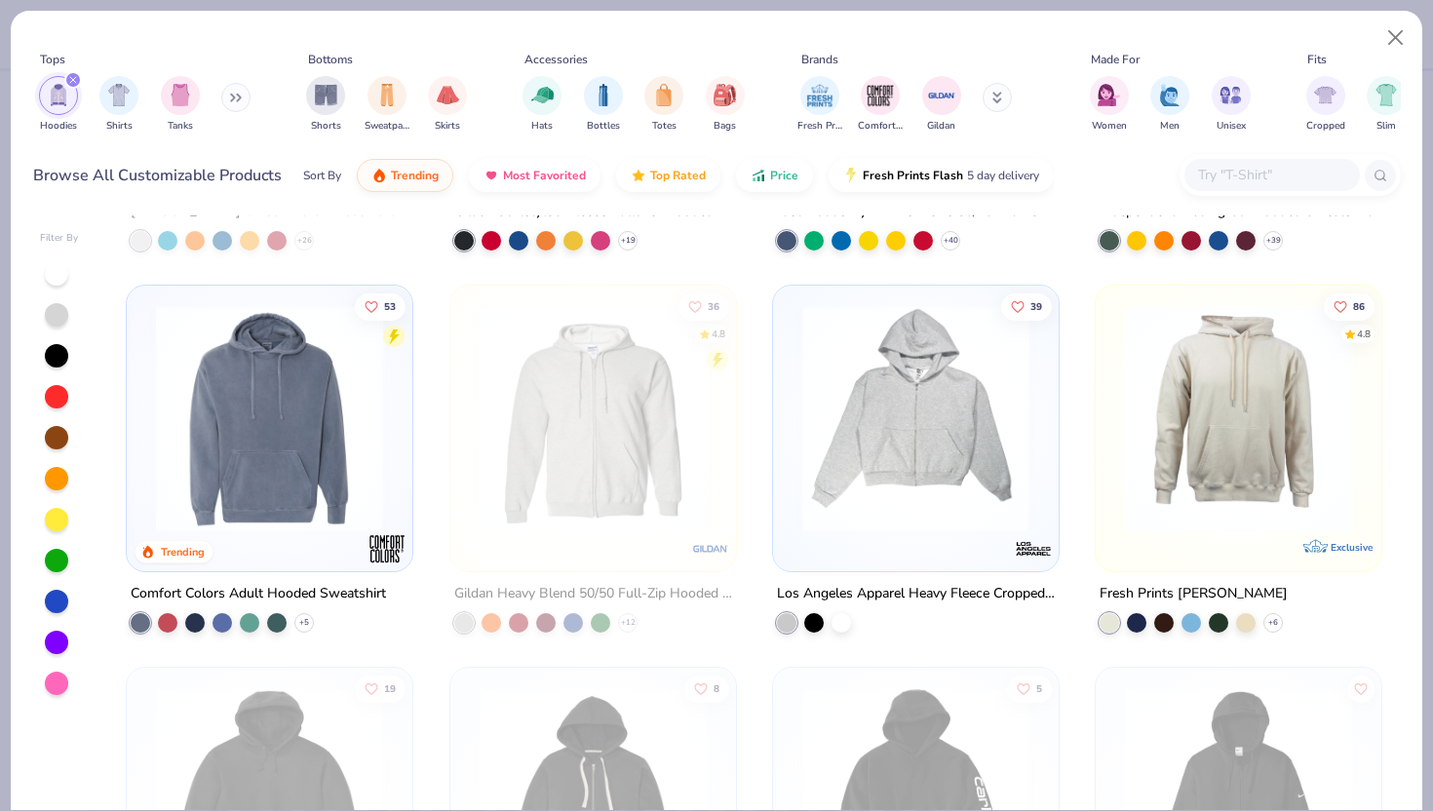
click at [301, 470] on img at bounding box center [269, 418] width 247 height 227
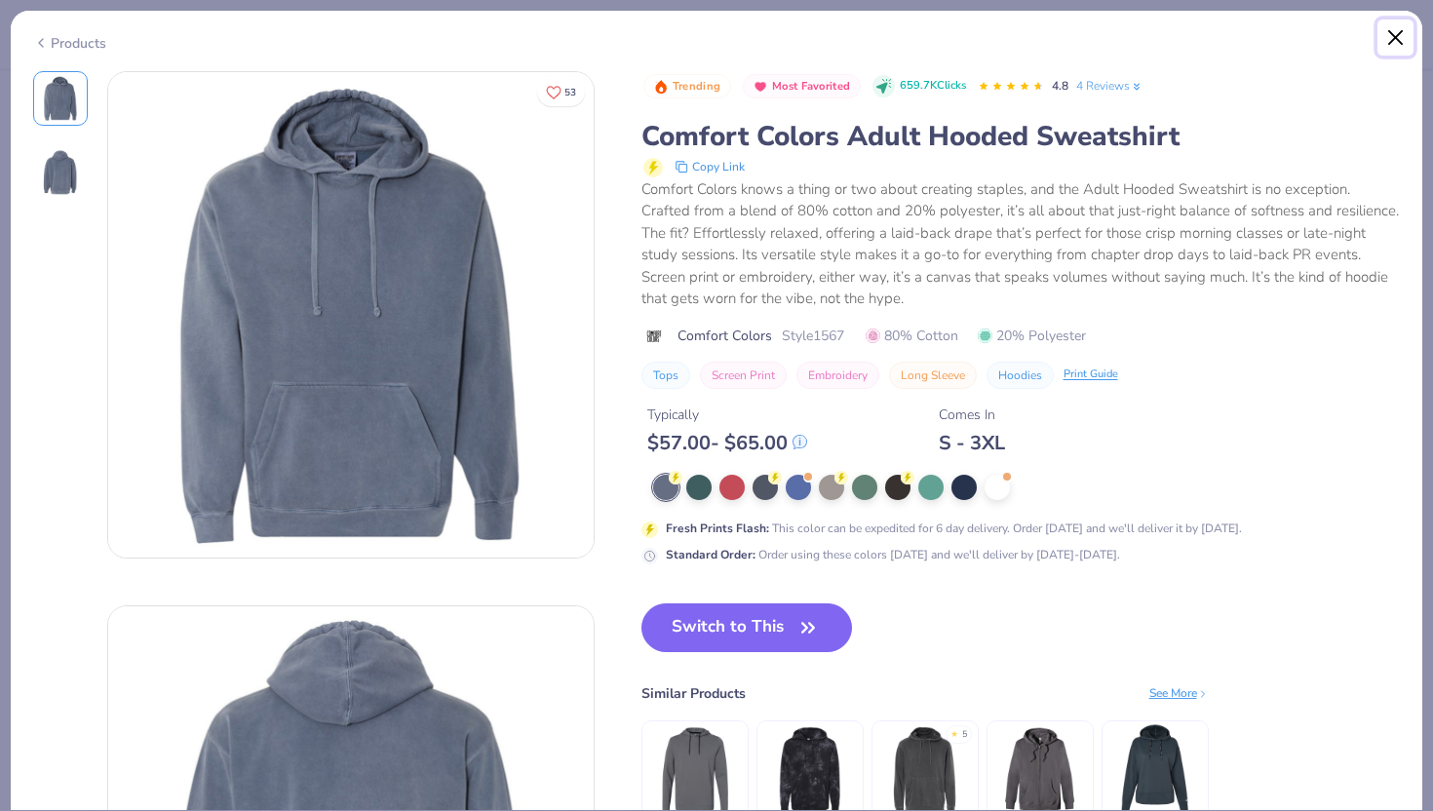
click at [1395, 39] on button "Close" at bounding box center [1396, 37] width 37 height 37
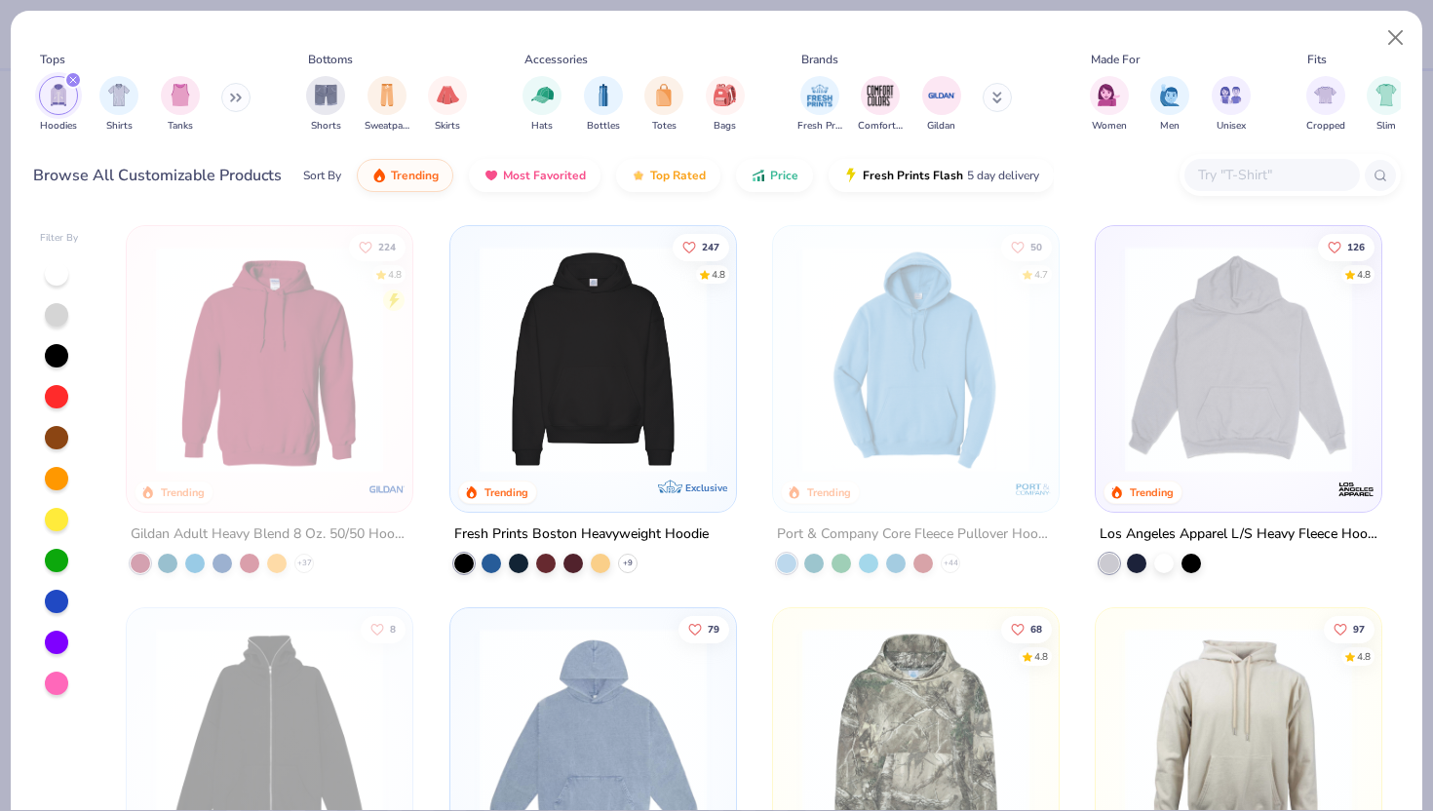
click at [603, 374] on img at bounding box center [593, 359] width 247 height 227
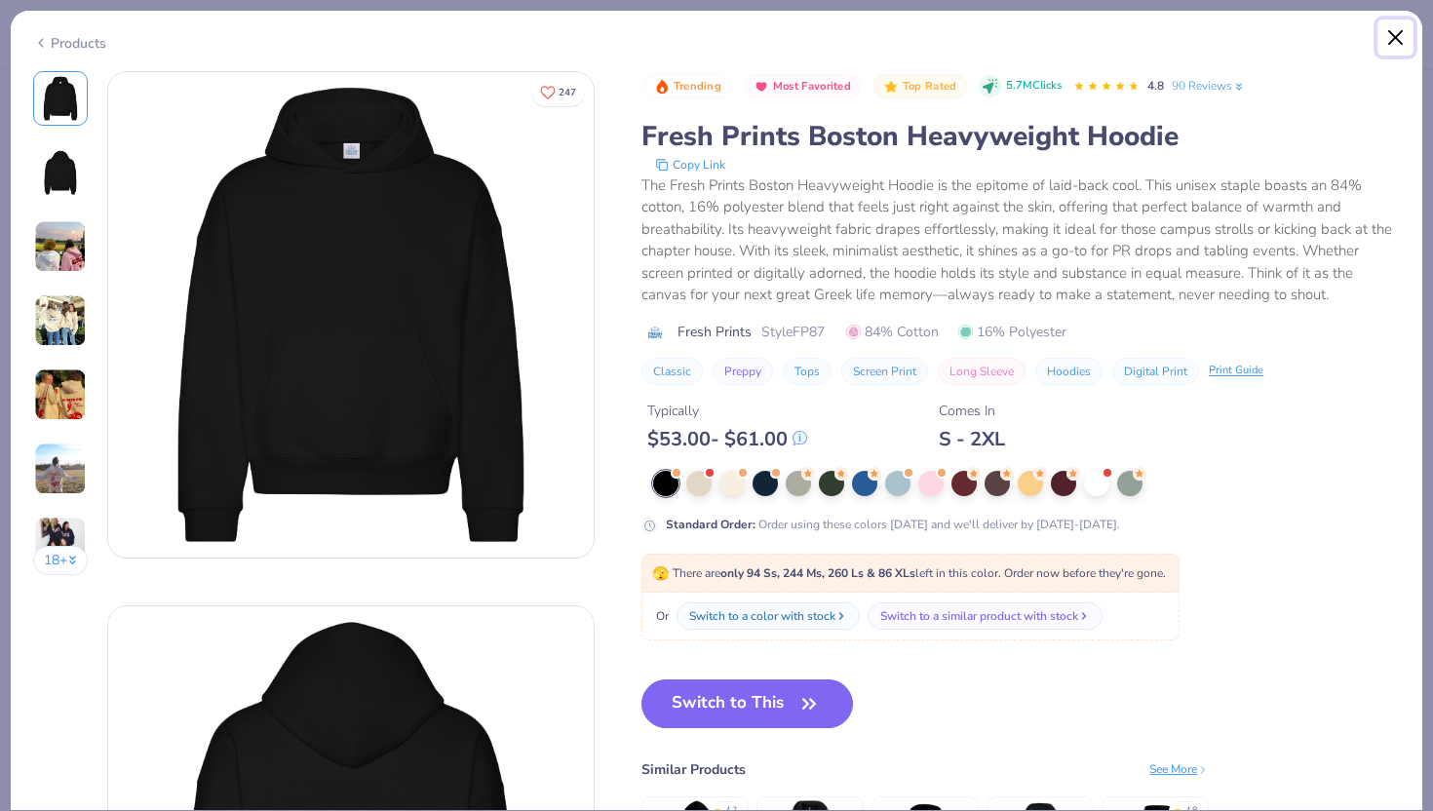
click at [1397, 48] on button "Close" at bounding box center [1396, 37] width 37 height 37
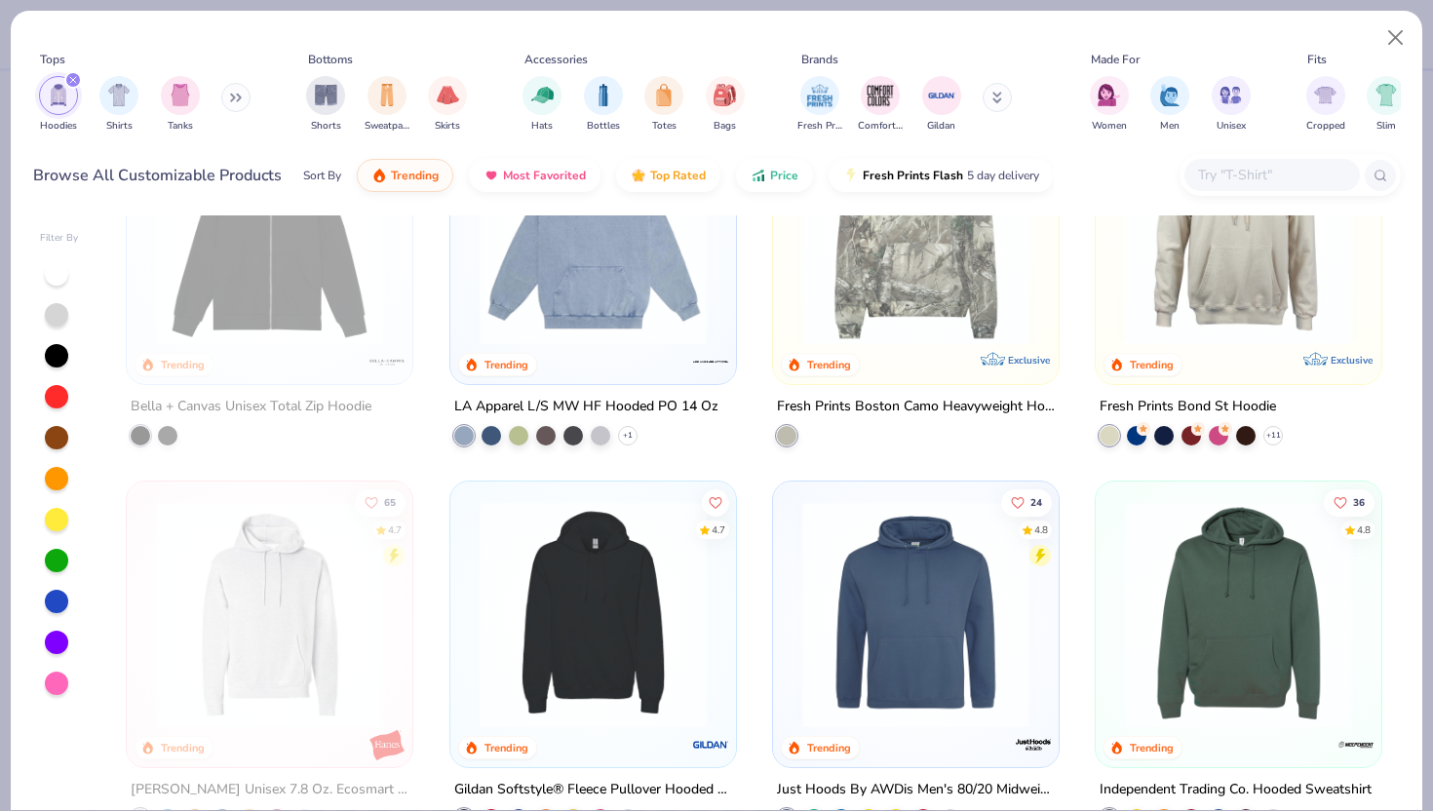
scroll to position [524, 0]
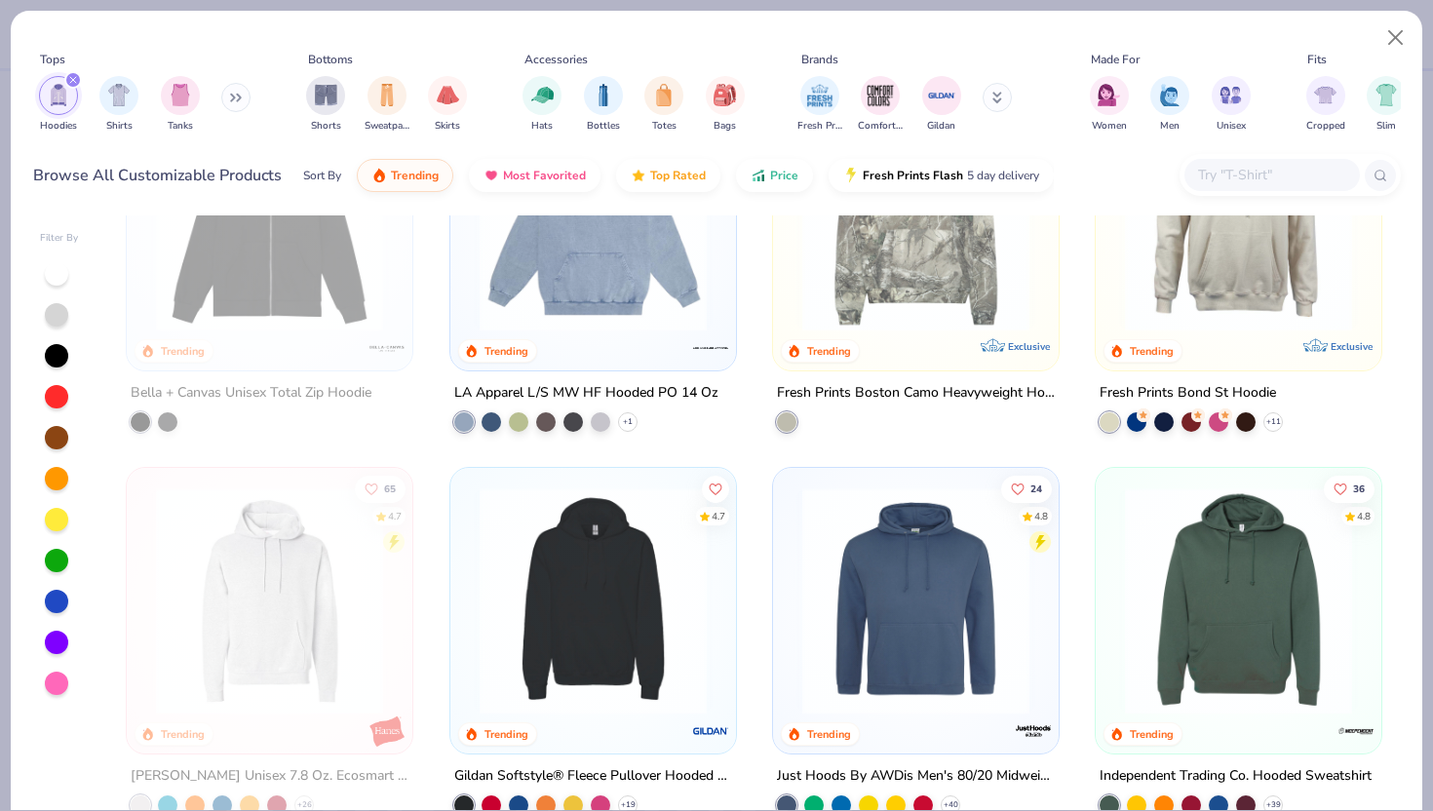
click at [570, 604] on img at bounding box center [593, 599] width 247 height 227
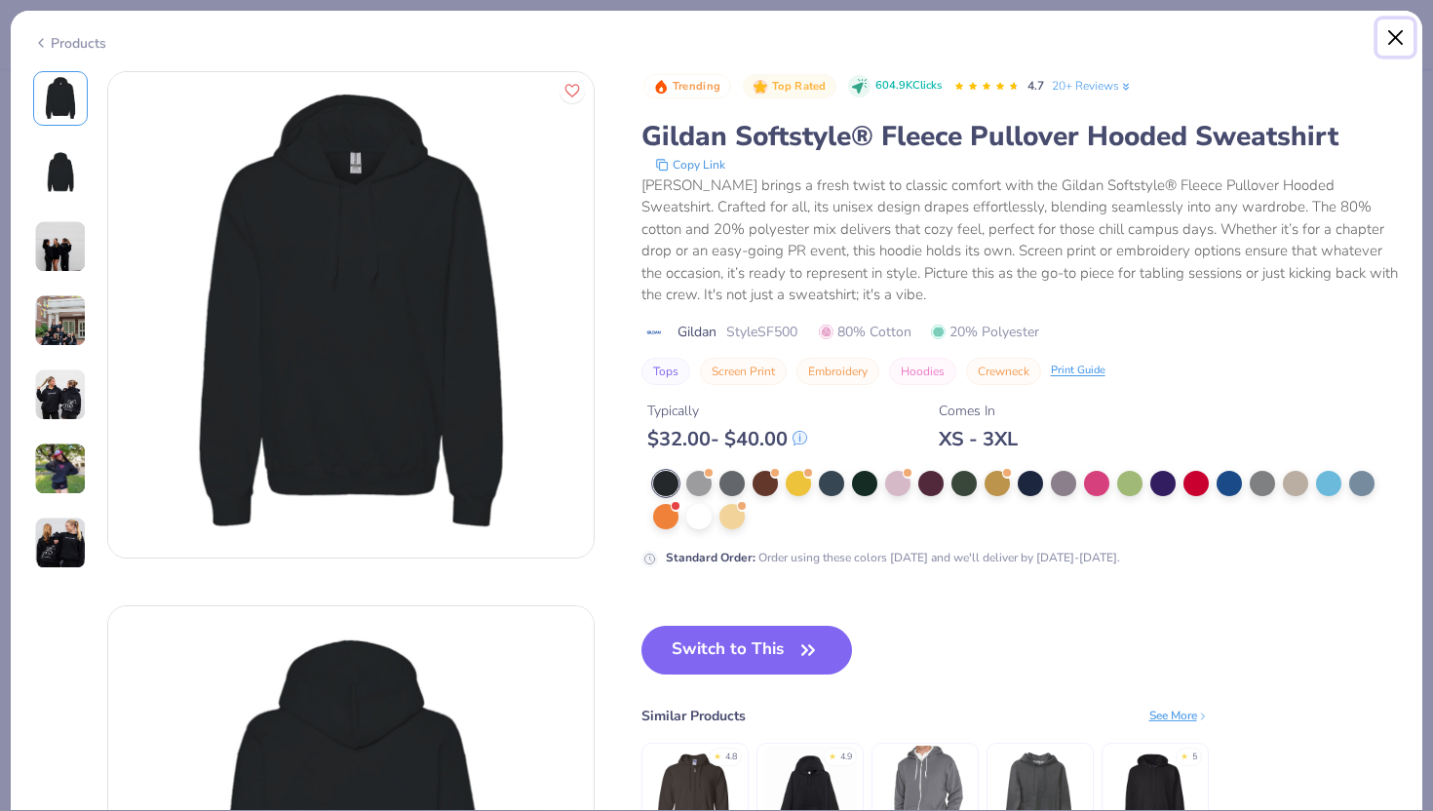
click at [1388, 35] on button "Close" at bounding box center [1396, 37] width 37 height 37
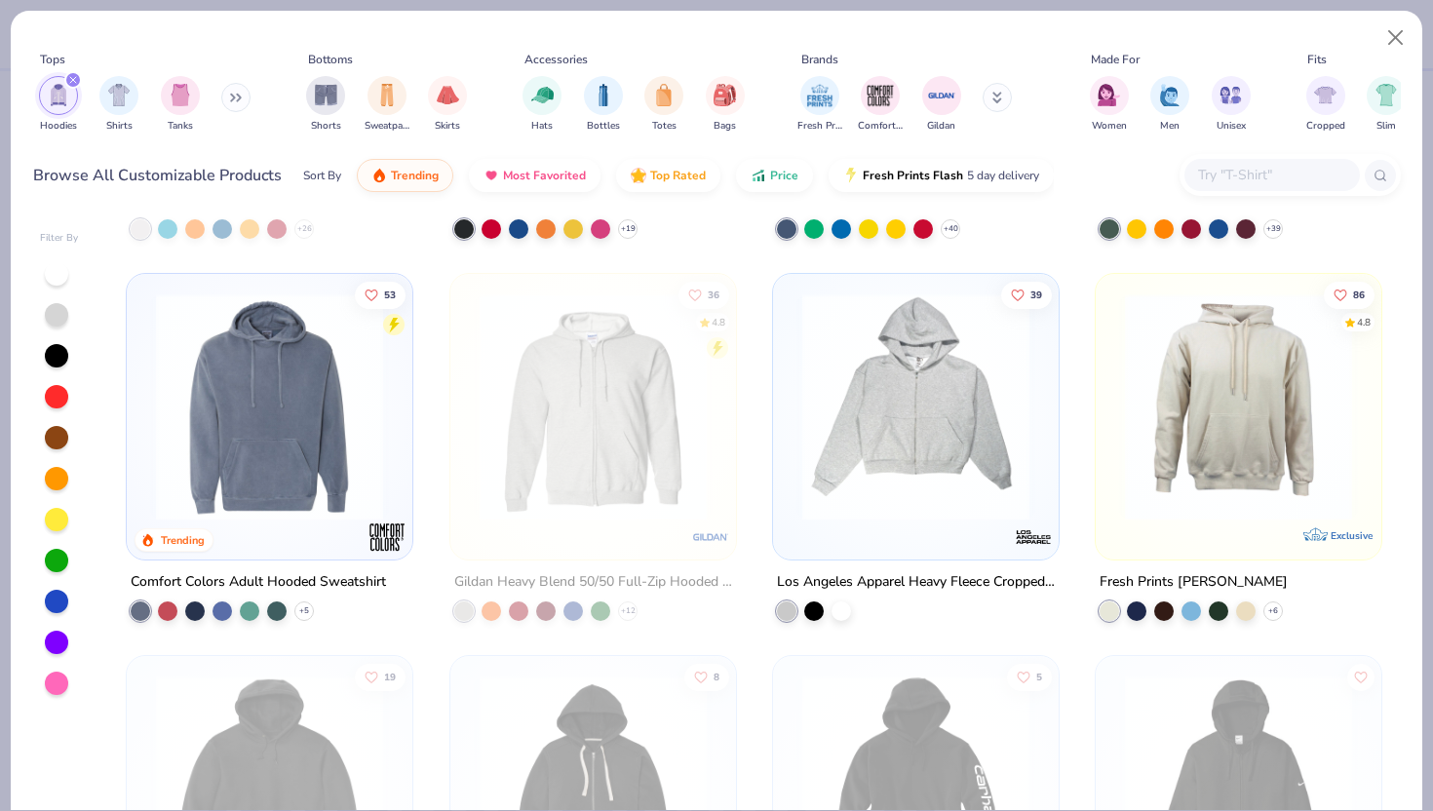
scroll to position [1005, 0]
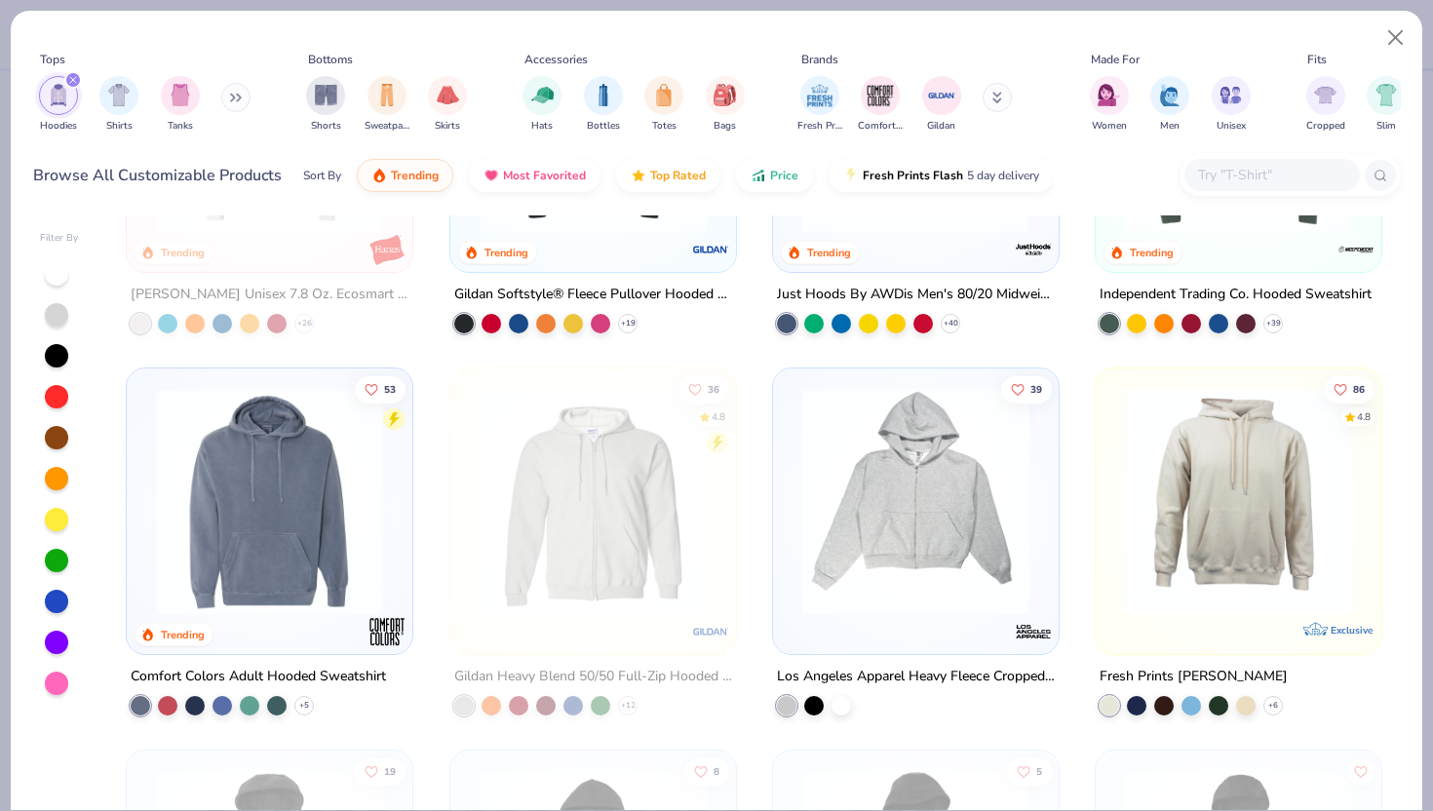
click at [281, 515] on img at bounding box center [269, 501] width 247 height 227
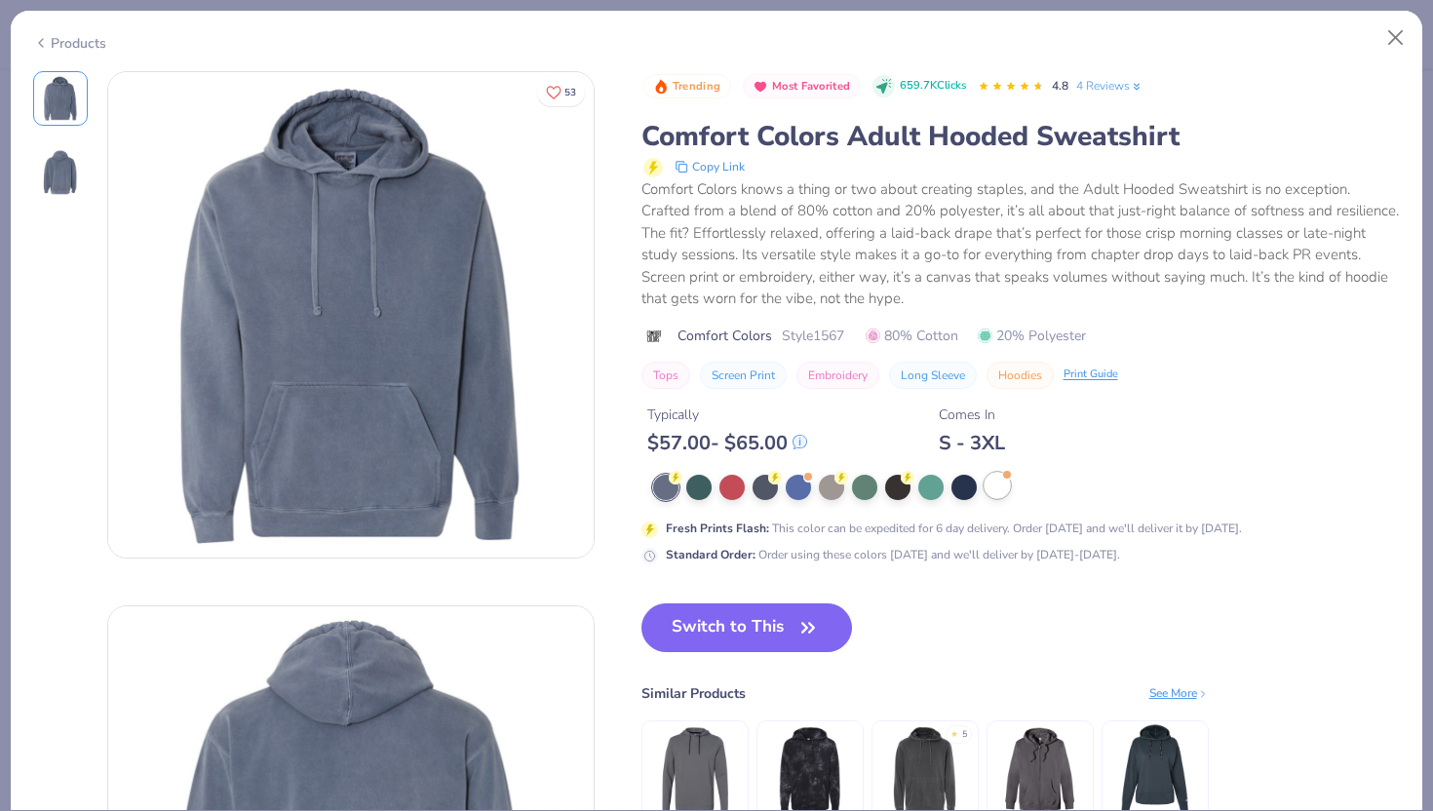
click at [996, 486] on div at bounding box center [997, 485] width 25 height 25
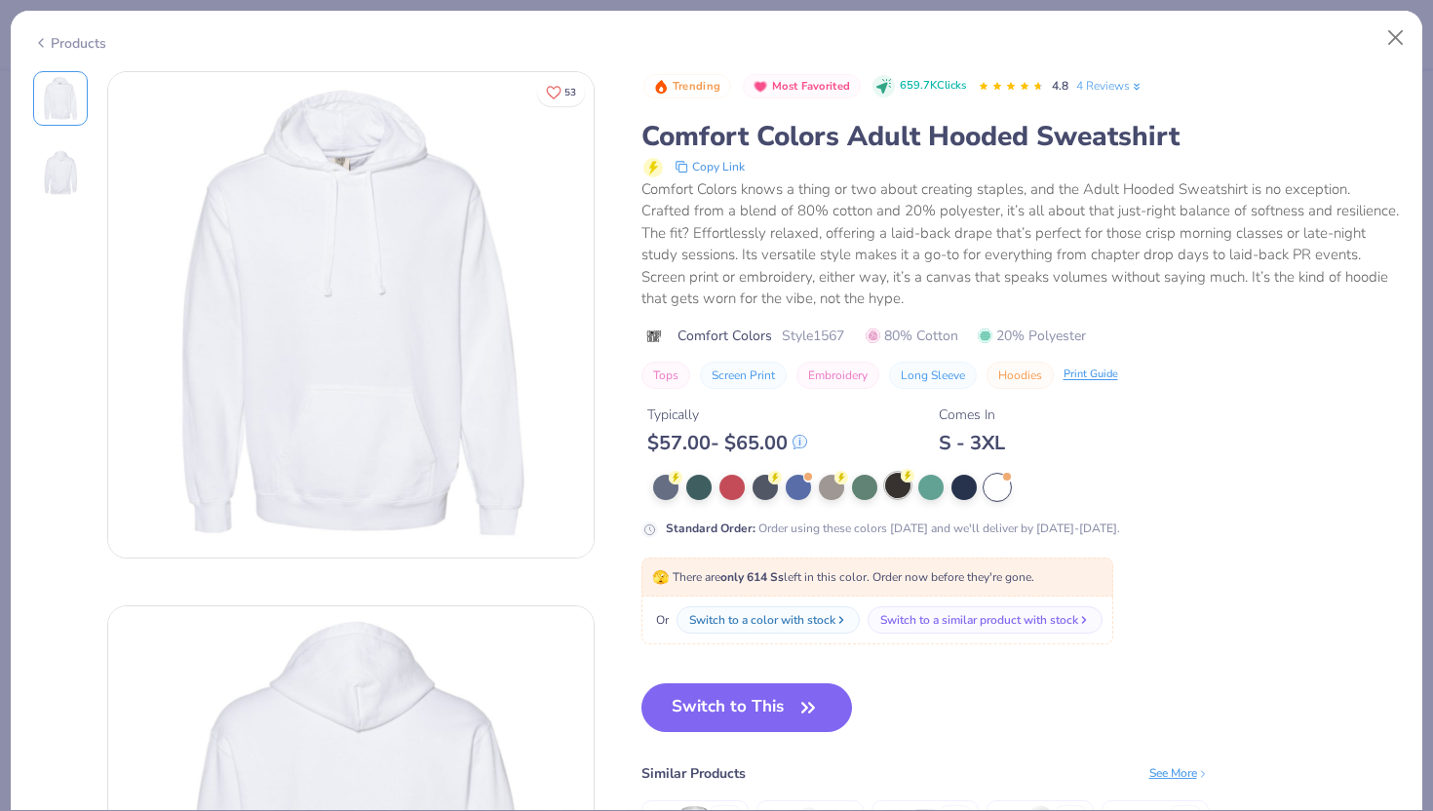
click at [894, 493] on div at bounding box center [897, 485] width 25 height 25
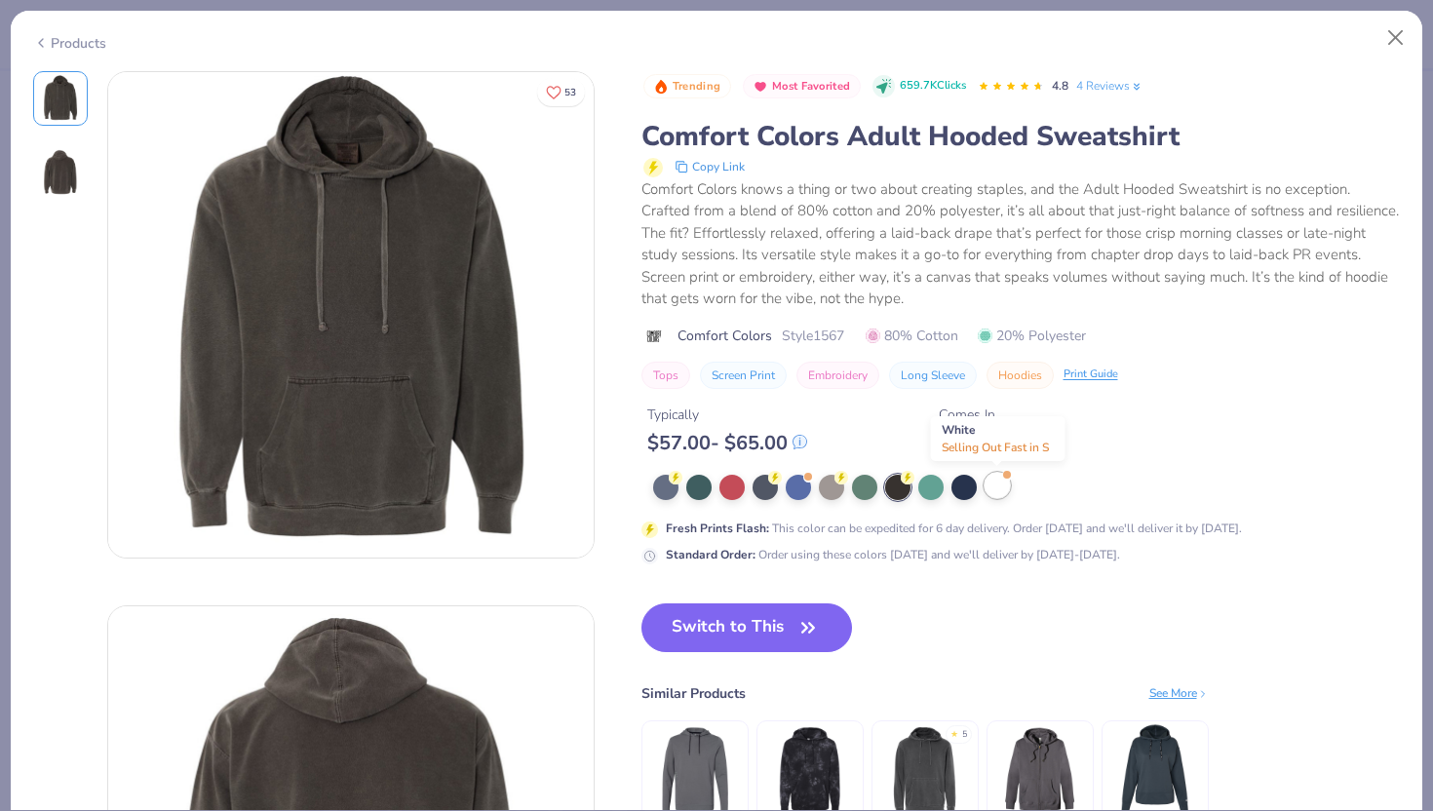
click at [992, 489] on div at bounding box center [997, 485] width 25 height 25
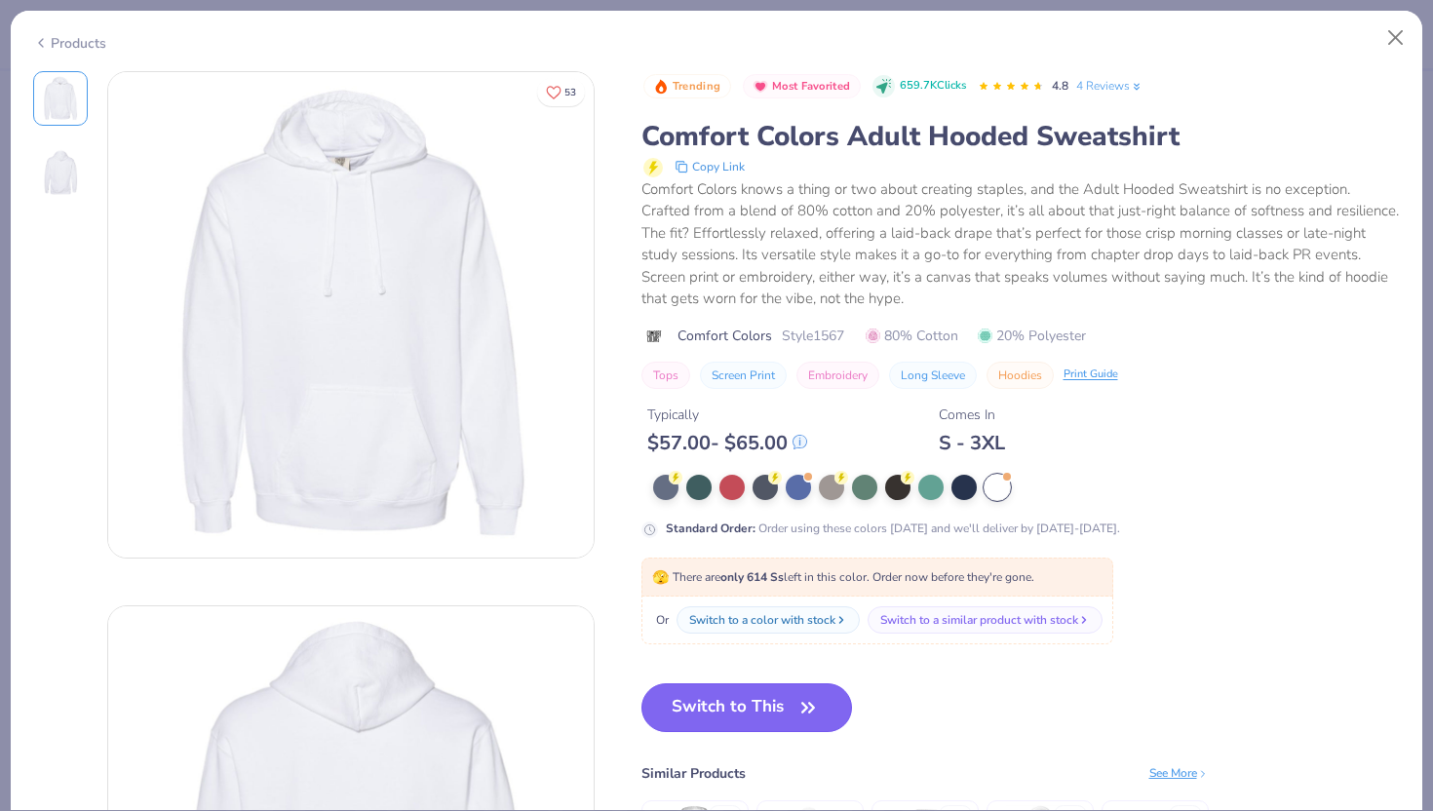
click at [736, 708] on button "Switch to This" at bounding box center [748, 707] width 212 height 49
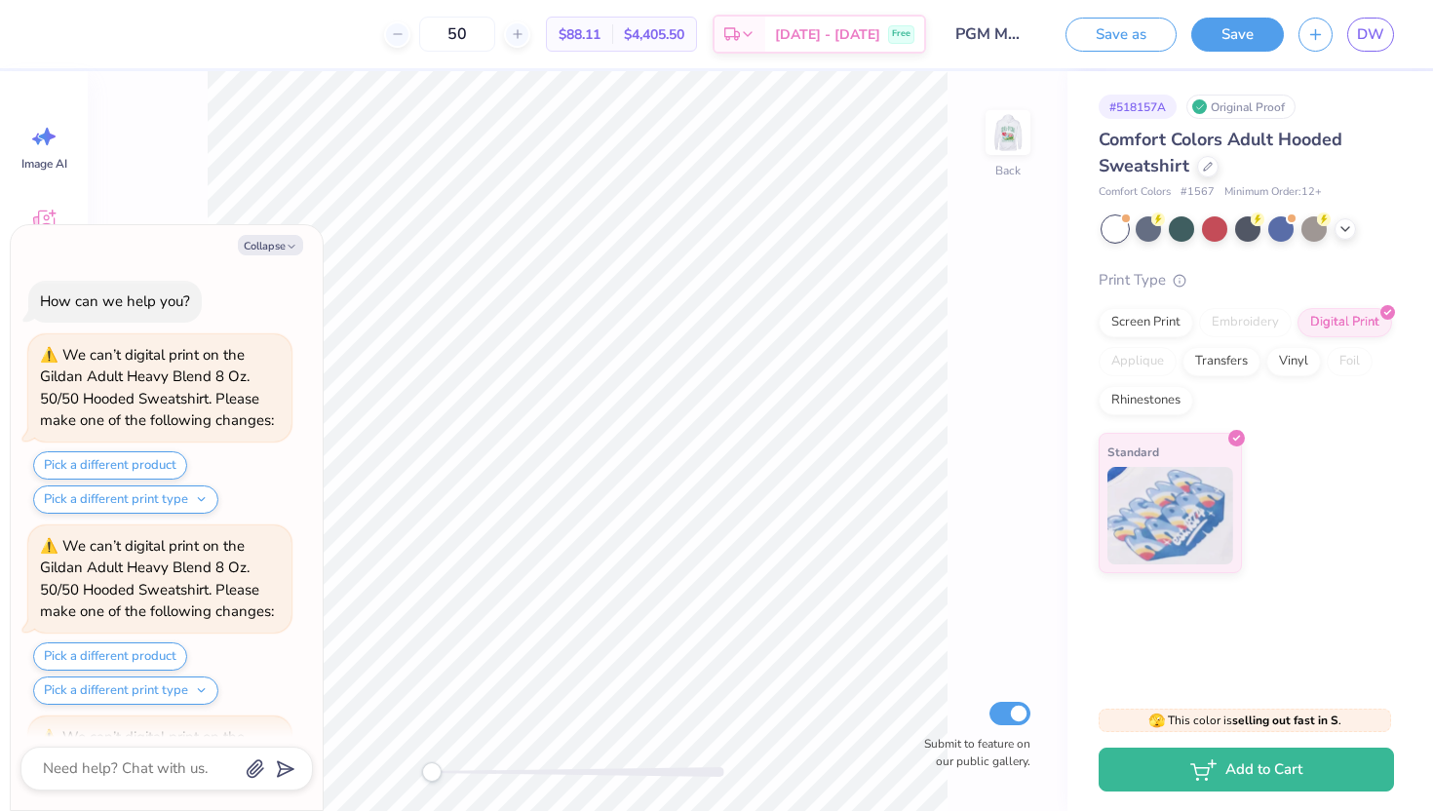
scroll to position [2106, 0]
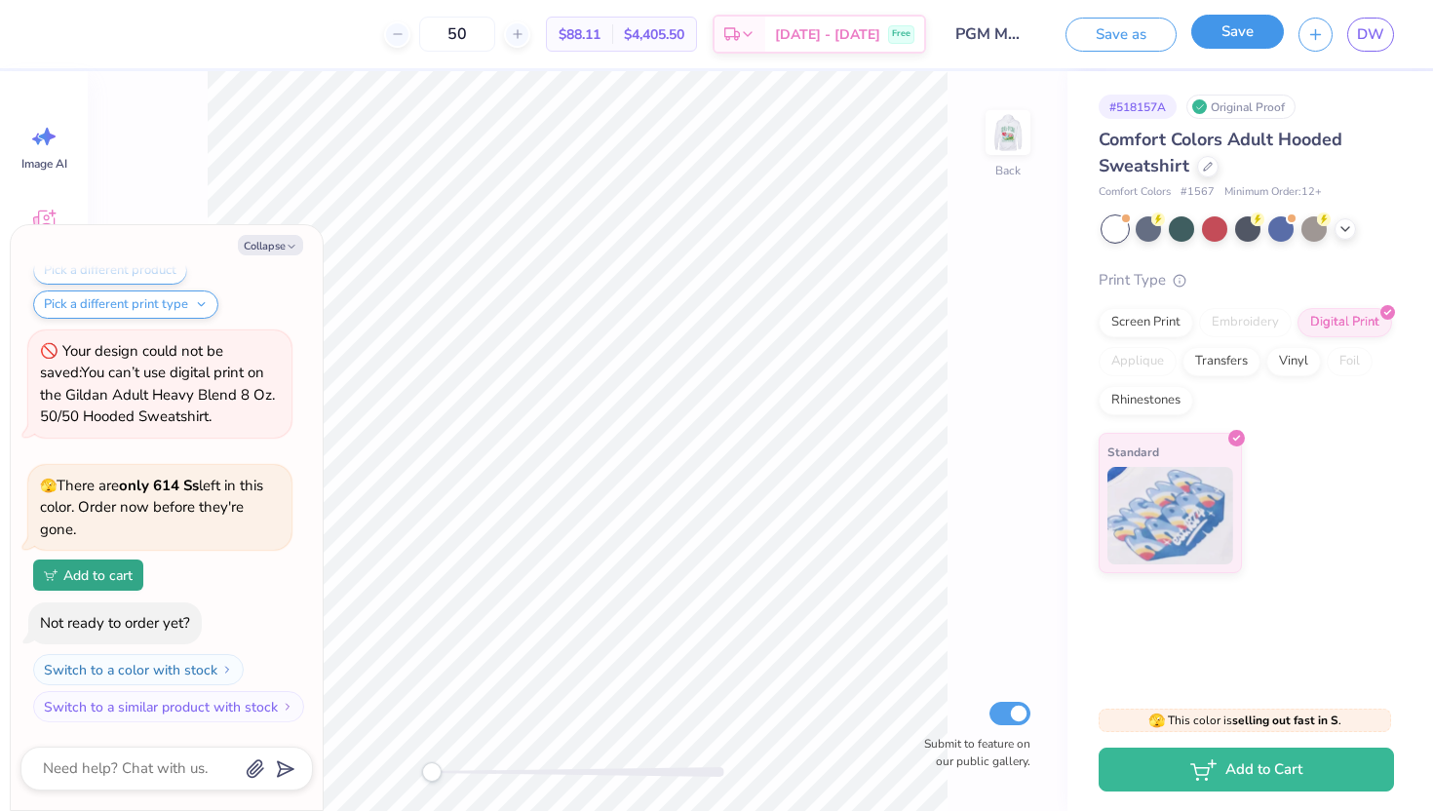
click at [1229, 39] on button "Save" at bounding box center [1237, 32] width 93 height 34
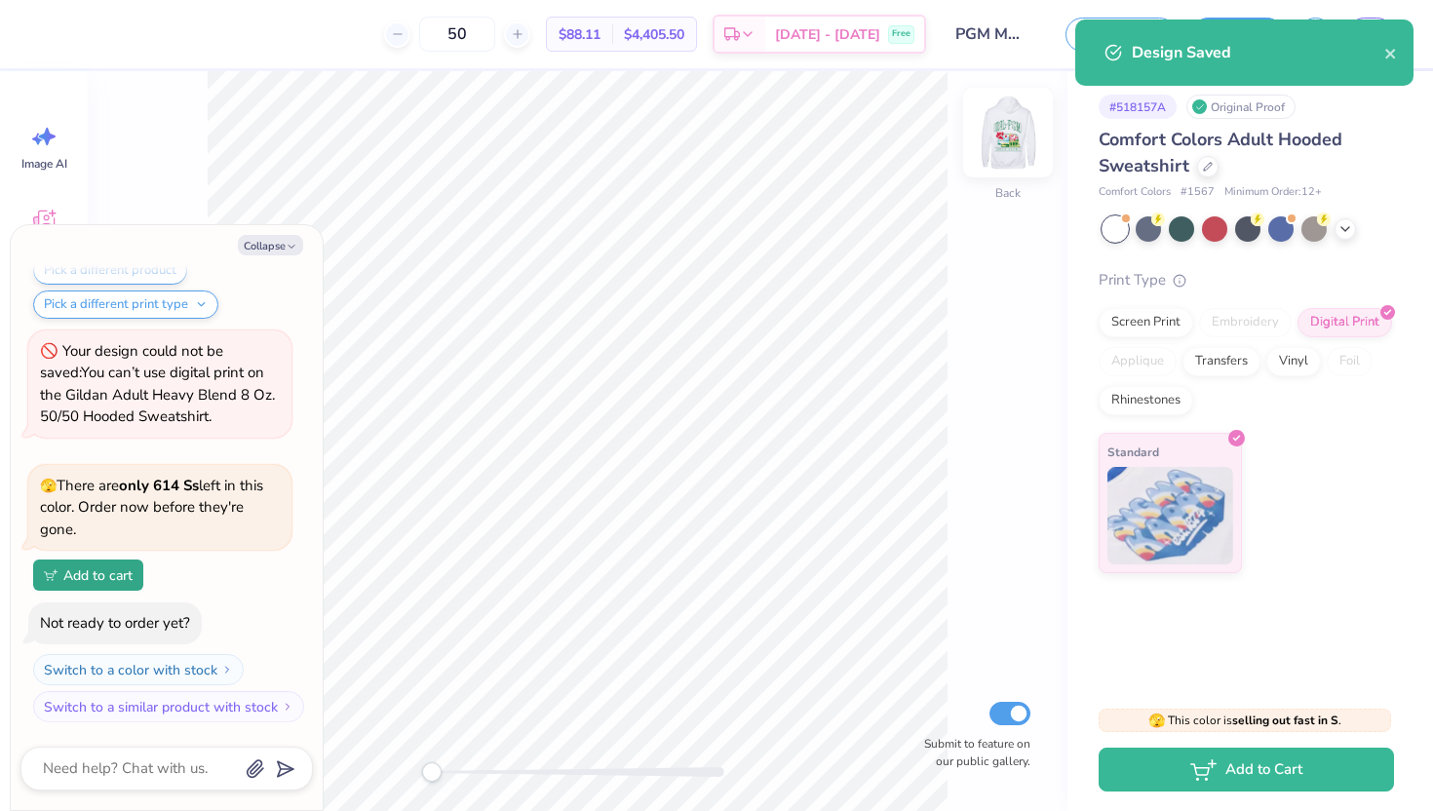
type textarea "x"
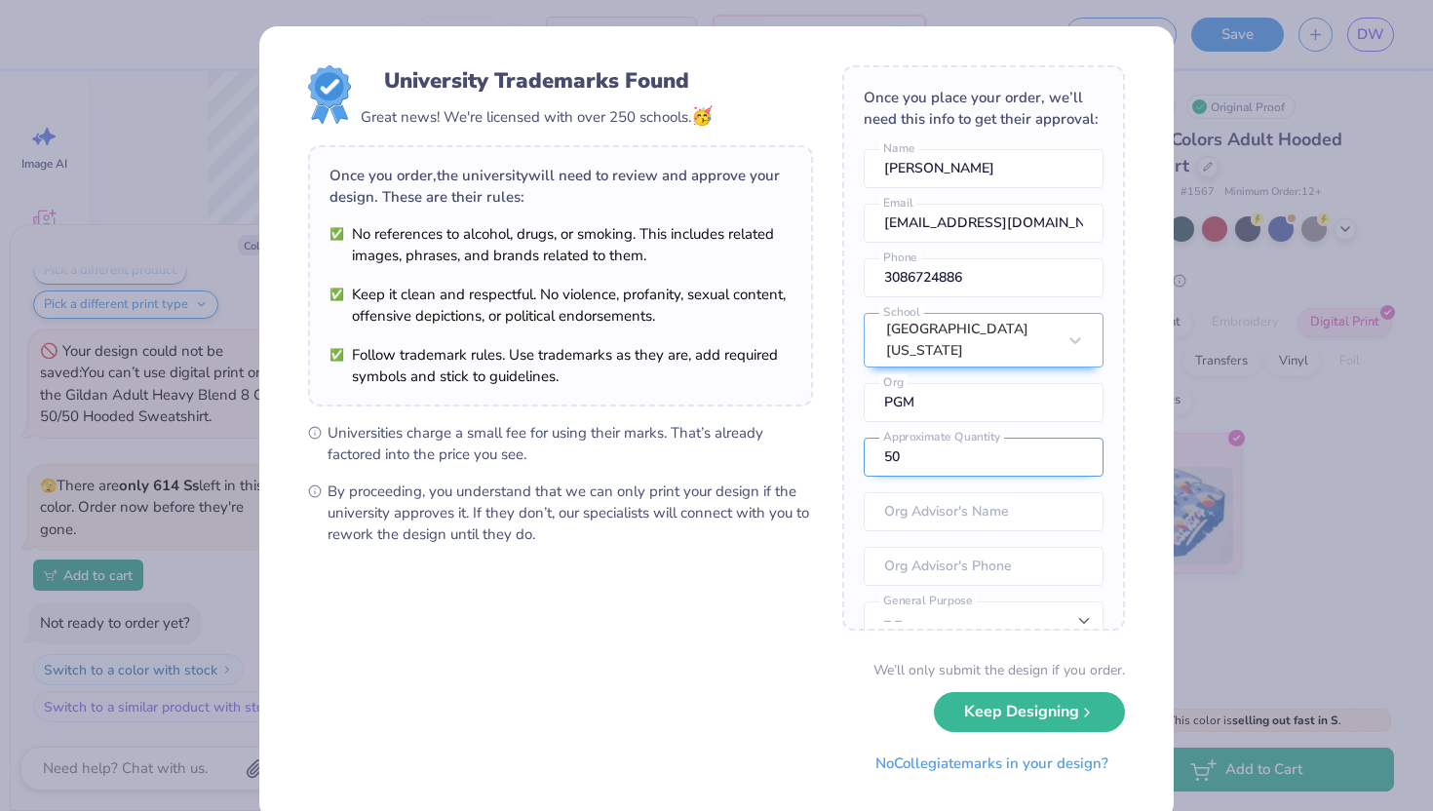
click at [926, 446] on input "50" at bounding box center [984, 457] width 240 height 39
type input "5"
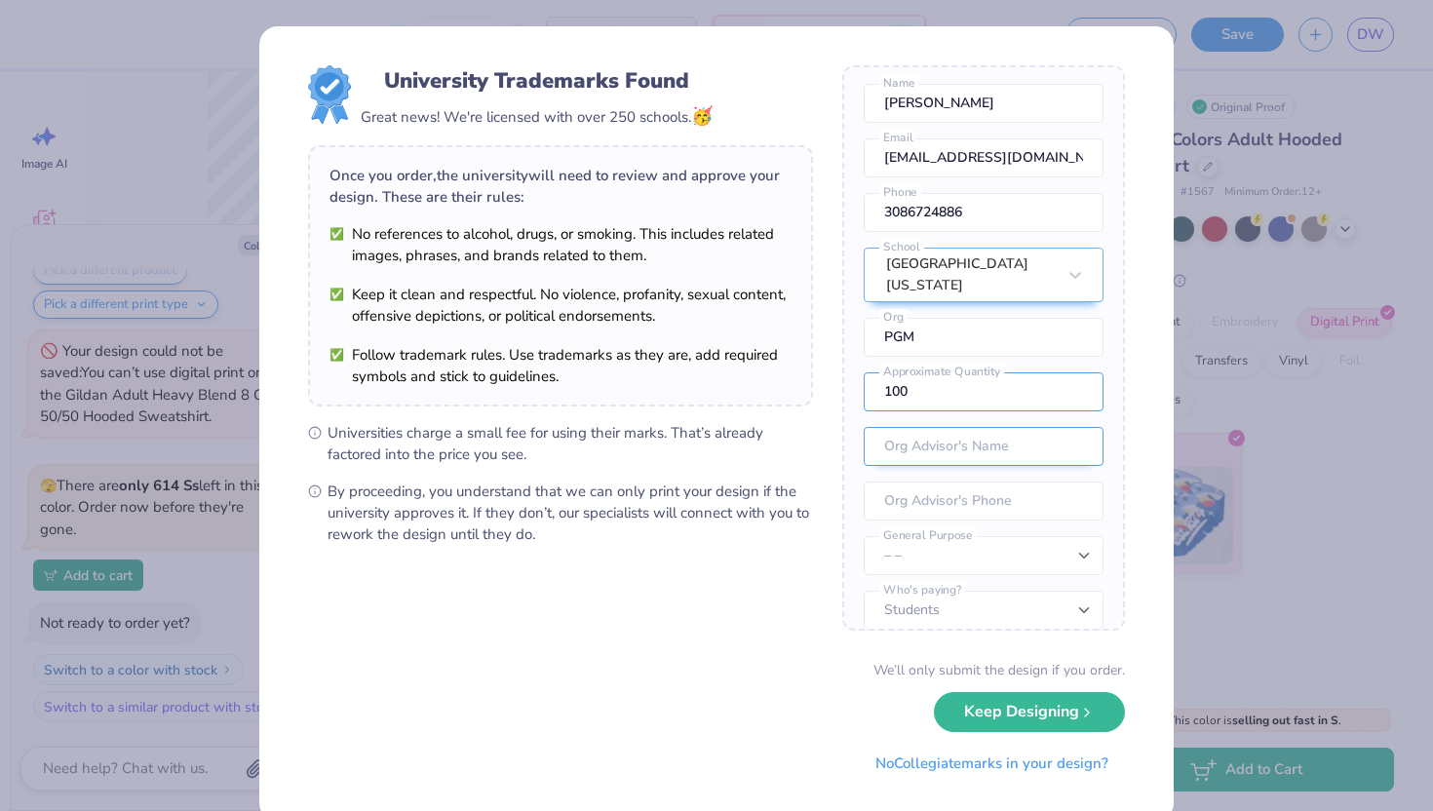
scroll to position [72, 0]
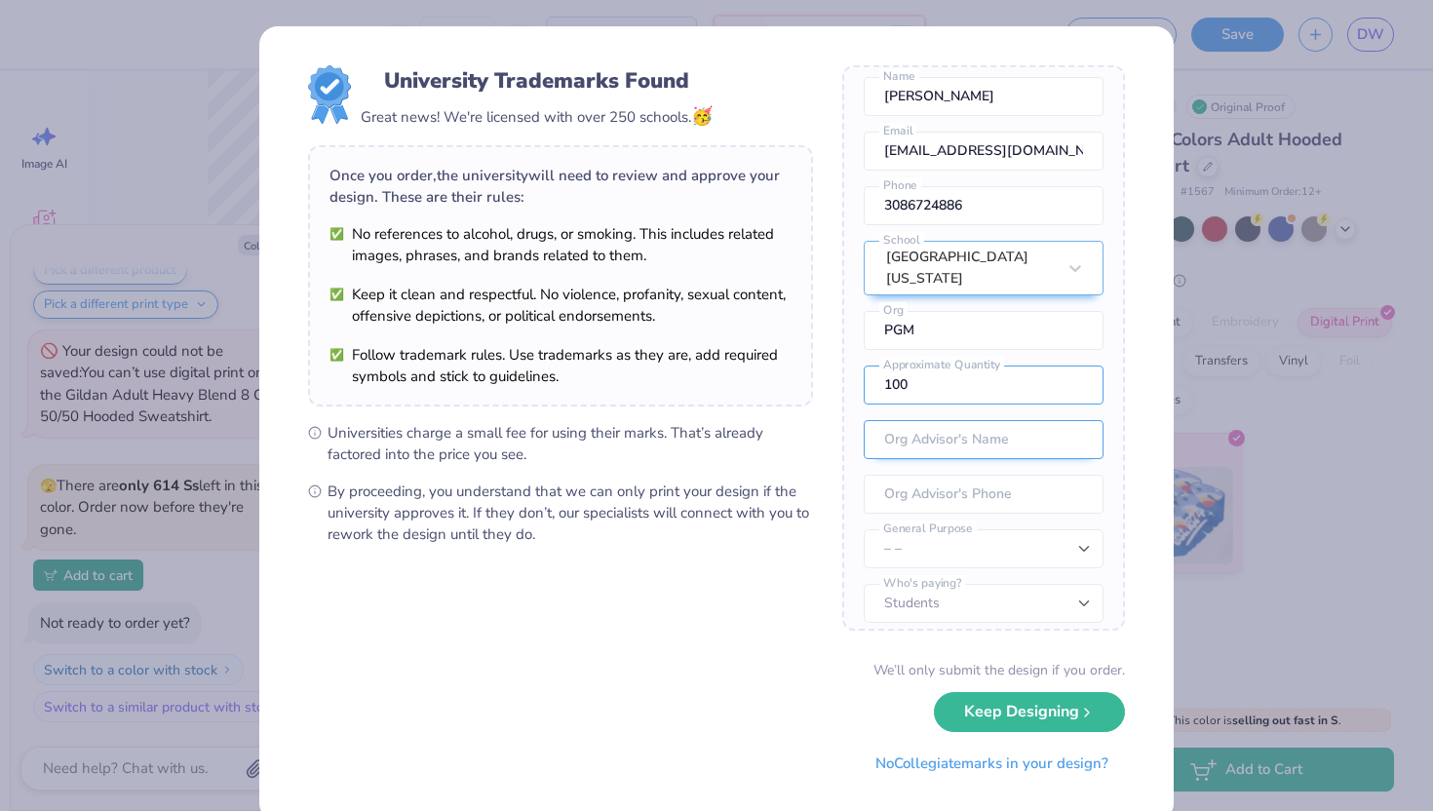
type input "100"
click at [952, 429] on input "text" at bounding box center [984, 439] width 240 height 39
click at [970, 486] on input "tel" at bounding box center [984, 494] width 240 height 39
click at [957, 433] on input "Joe Canny" at bounding box center [984, 439] width 240 height 39
type input "J"
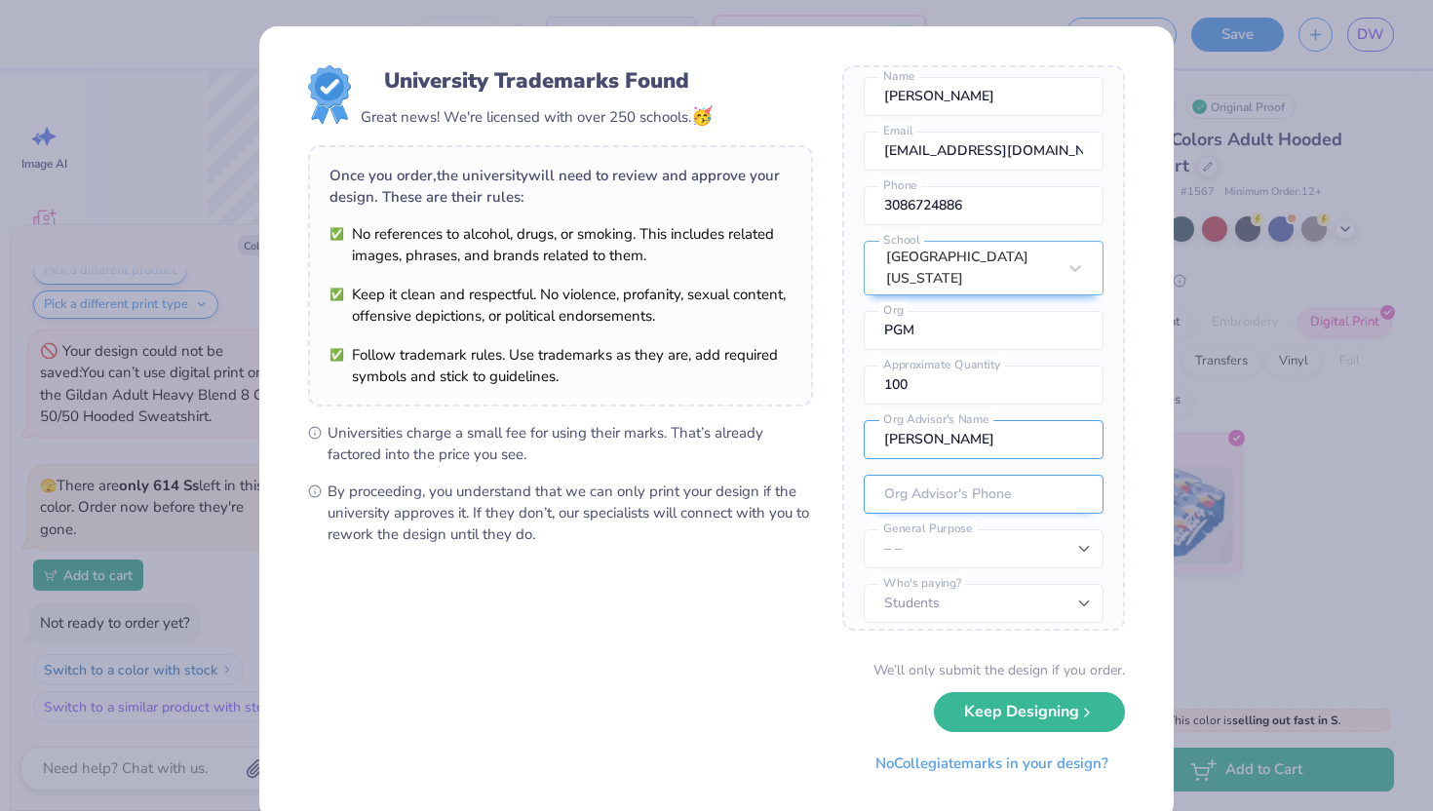
type input "Dalton Wiese"
click at [934, 483] on input "tel" at bounding box center [984, 494] width 240 height 39
type input "(308) 672-4886"
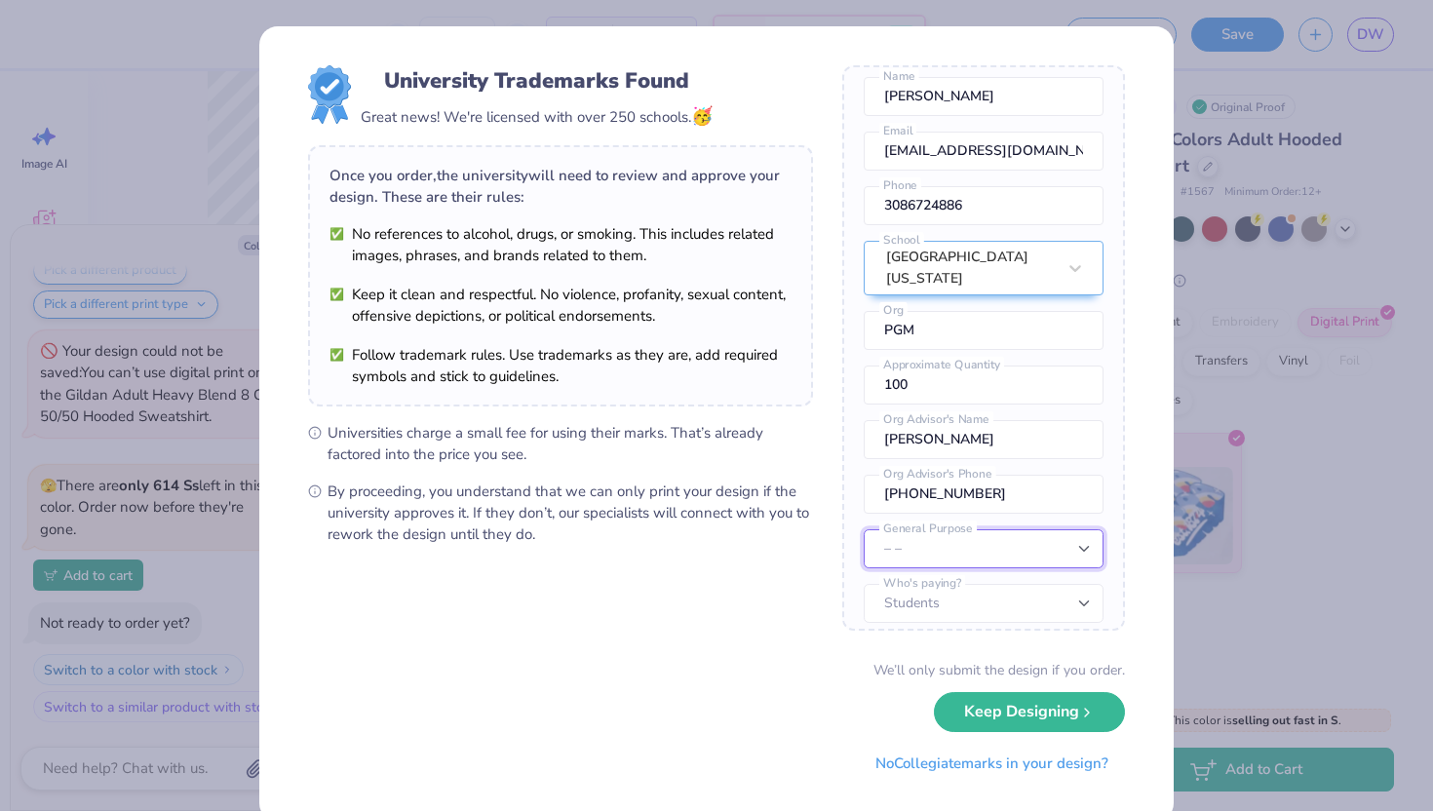
click at [940, 533] on select "– – Member apparel for registered Student Organization / Department / School Fu…" at bounding box center [984, 548] width 240 height 39
select select "Member apparel for registered Student Organization / Department / School"
click at [973, 589] on select "Students University" at bounding box center [984, 603] width 240 height 39
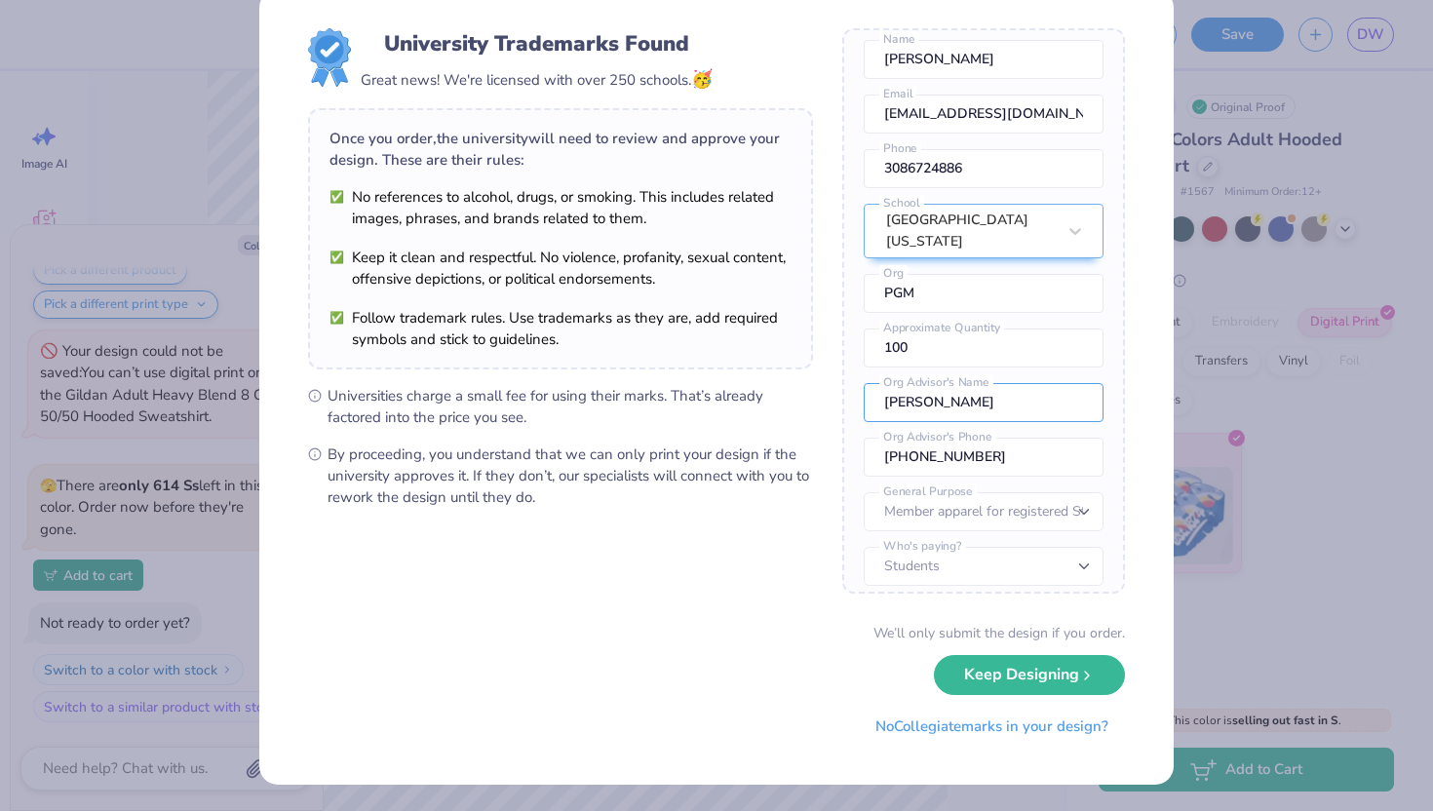
drag, startPoint x: 977, startPoint y: 393, endPoint x: 782, endPoint y: 381, distance: 195.3
click at [782, 381] on form "University Trademarks Found Great news! We're licensed with over 250 schools. 🥳…" at bounding box center [716, 387] width 817 height 718
type input "Joe Canny"
drag, startPoint x: 1000, startPoint y: 439, endPoint x: 0, endPoint y: 603, distance: 1013.6
click at [0, 603] on div "University Trademarks Found Great news! We're licensed with over 250 schools. 🥳…" at bounding box center [716, 405] width 1433 height 811
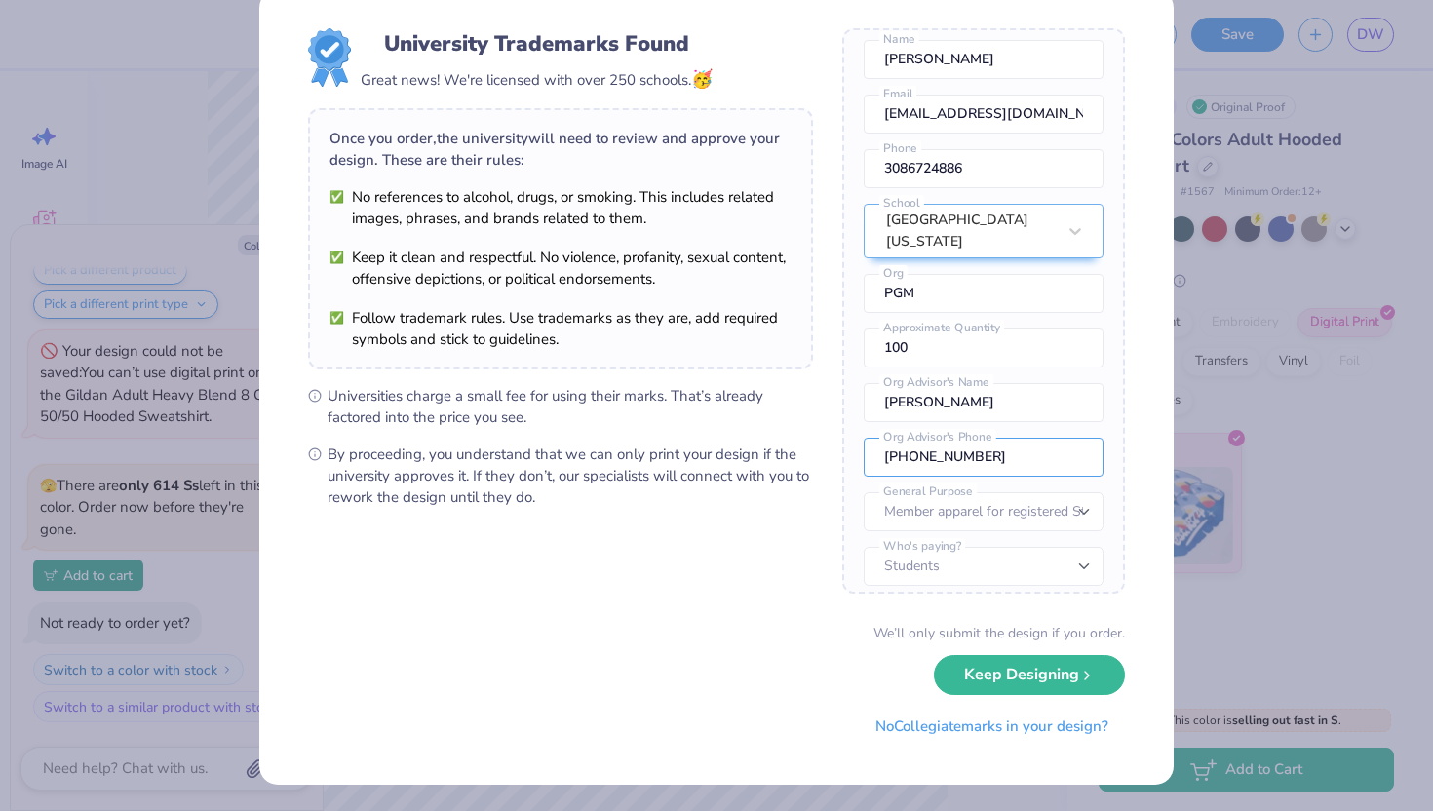
drag, startPoint x: 1012, startPoint y: 442, endPoint x: 851, endPoint y: 450, distance: 161.1
click at [851, 450] on div "Once you place your order, we’ll need this info to get their approval: Dalton W…" at bounding box center [983, 310] width 283 height 565
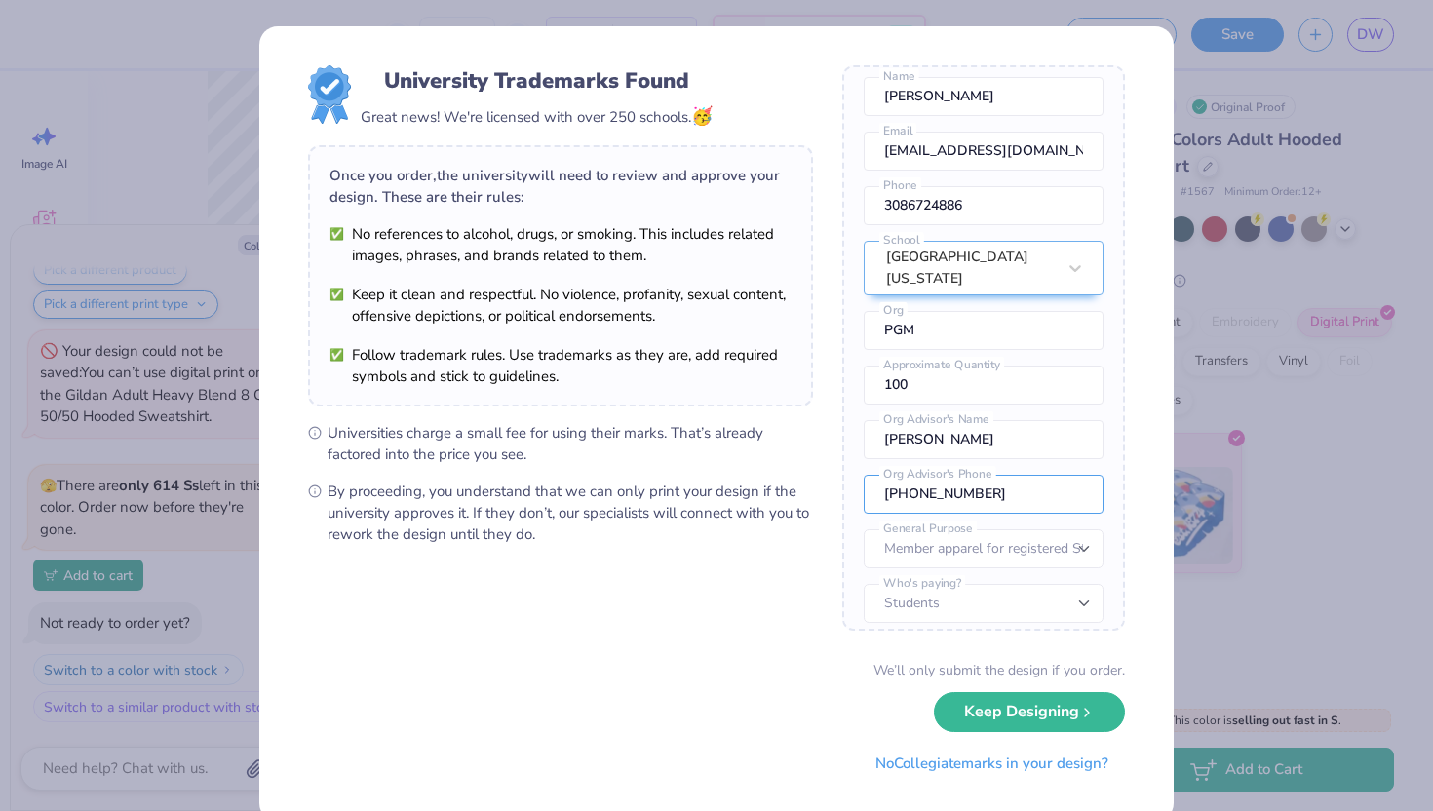
type input "(402) 570-1801"
click at [922, 537] on select "– – Member apparel for registered Student Organization / Department / School Fu…" at bounding box center [984, 548] width 240 height 39
click at [927, 584] on select "Students University" at bounding box center [984, 603] width 240 height 39
click at [995, 714] on button "Keep Designing" at bounding box center [1029, 707] width 191 height 40
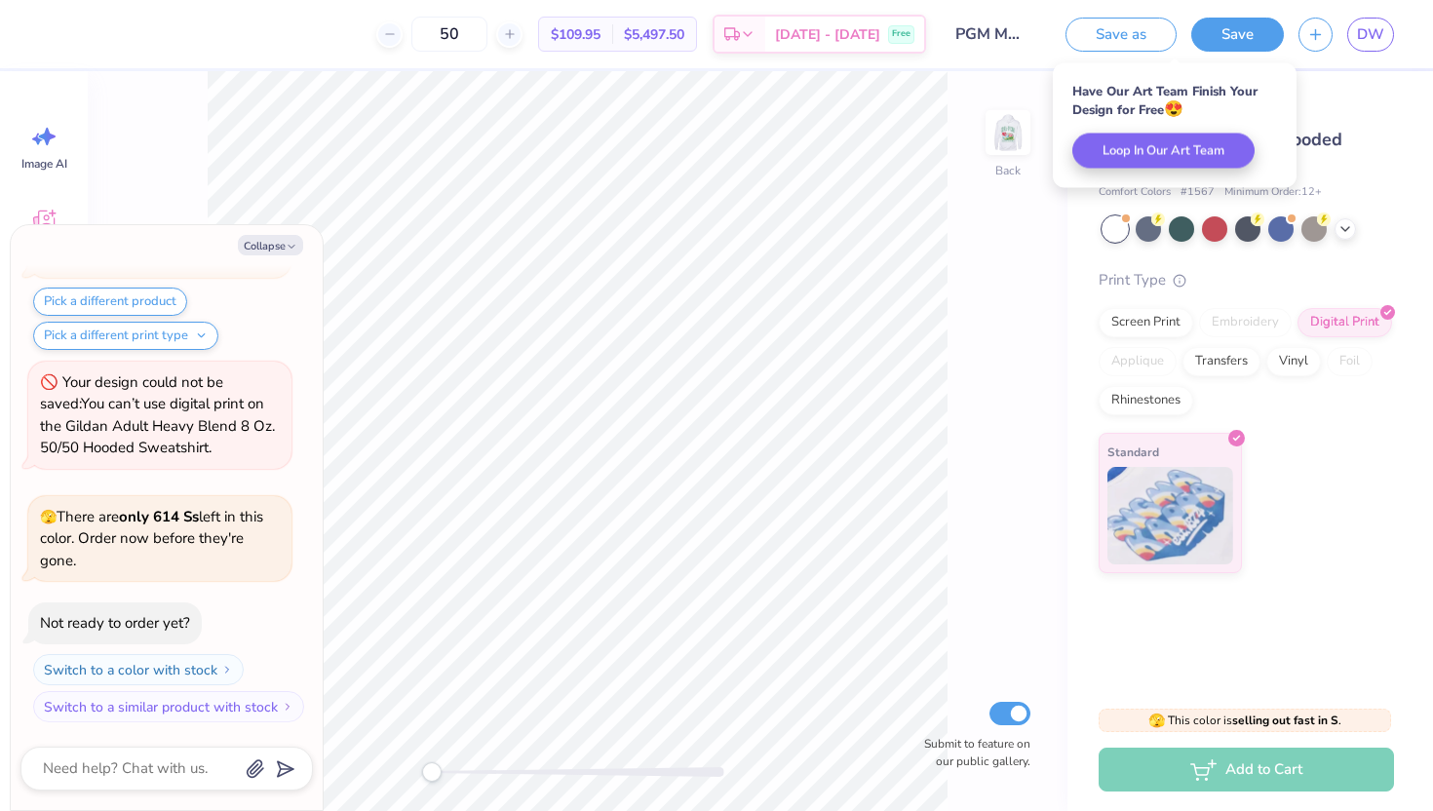
scroll to position [2106, 0]
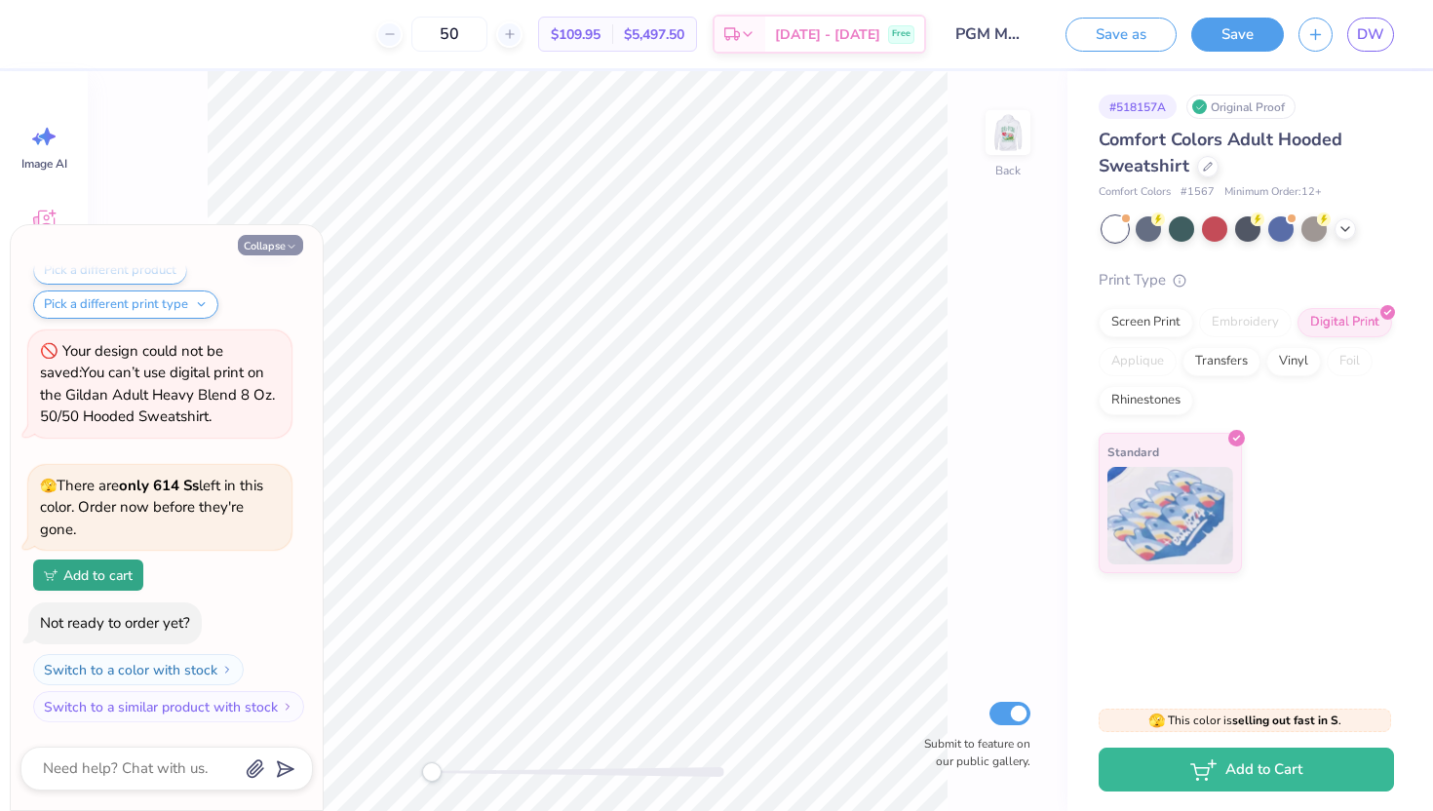
click at [259, 245] on button "Collapse" at bounding box center [270, 245] width 65 height 20
type textarea "x"
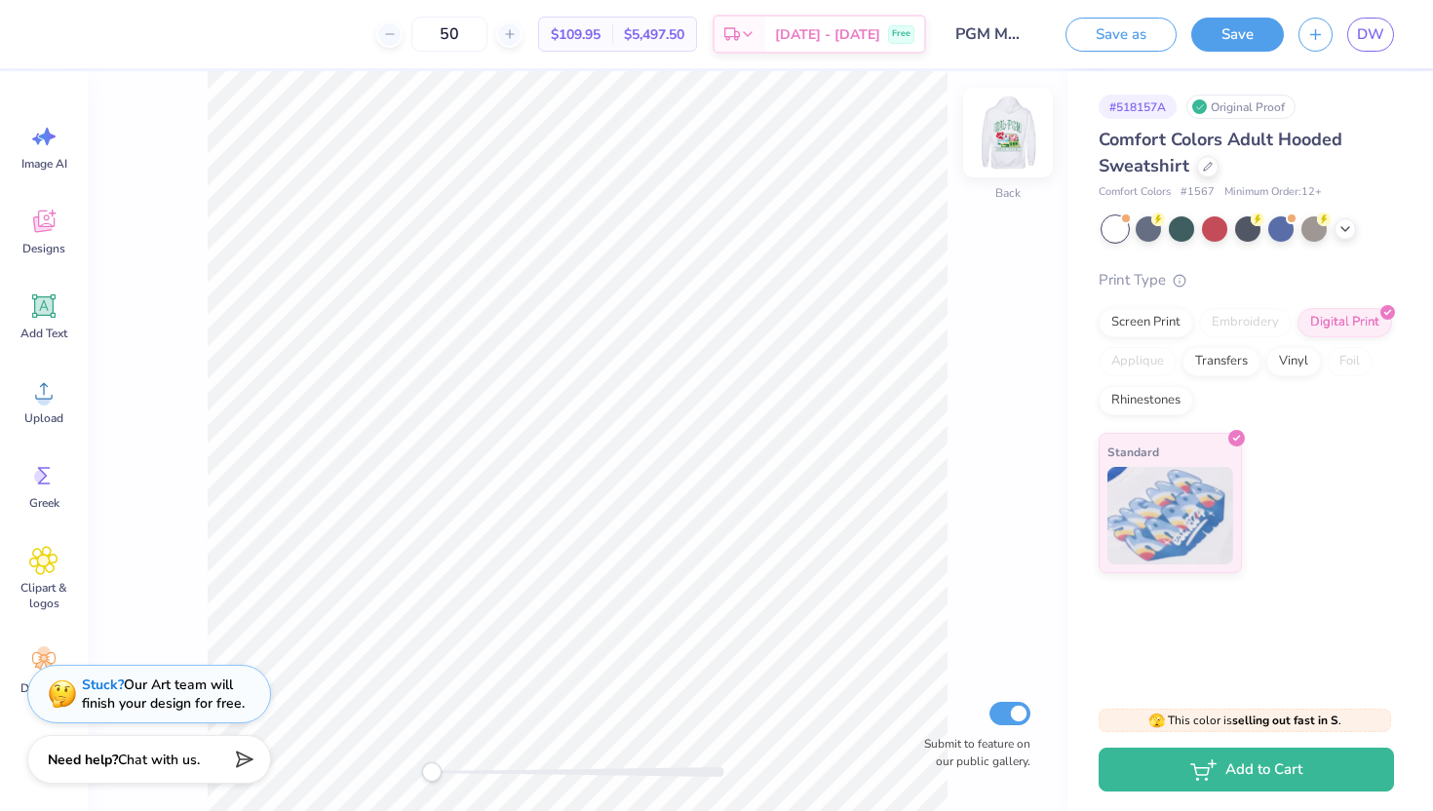
click at [1004, 130] on img at bounding box center [1008, 133] width 78 height 78
click at [1004, 132] on img at bounding box center [1008, 133] width 78 height 78
click at [40, 238] on div "Designs" at bounding box center [44, 231] width 70 height 73
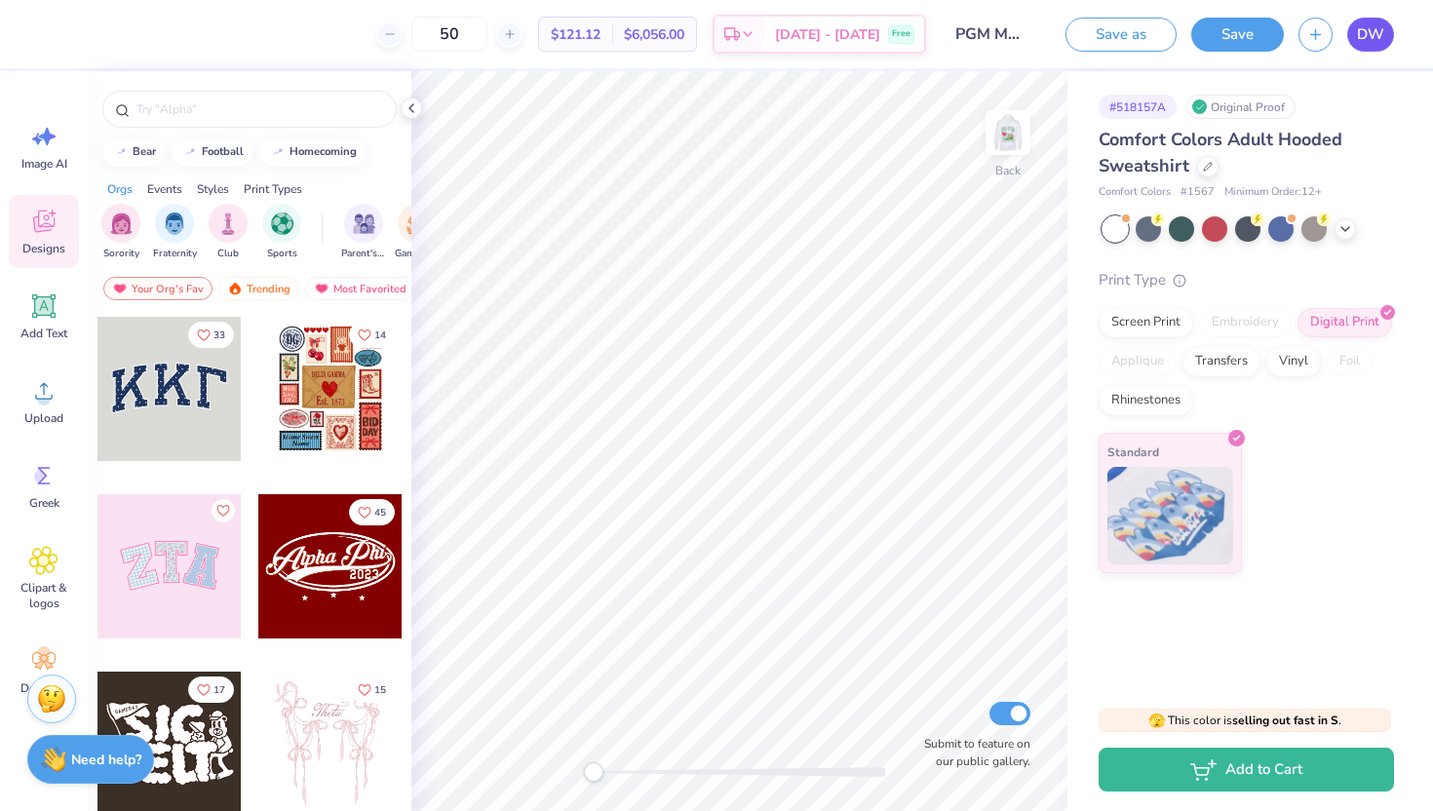
click at [1377, 45] on link "DW" at bounding box center [1370, 35] width 47 height 34
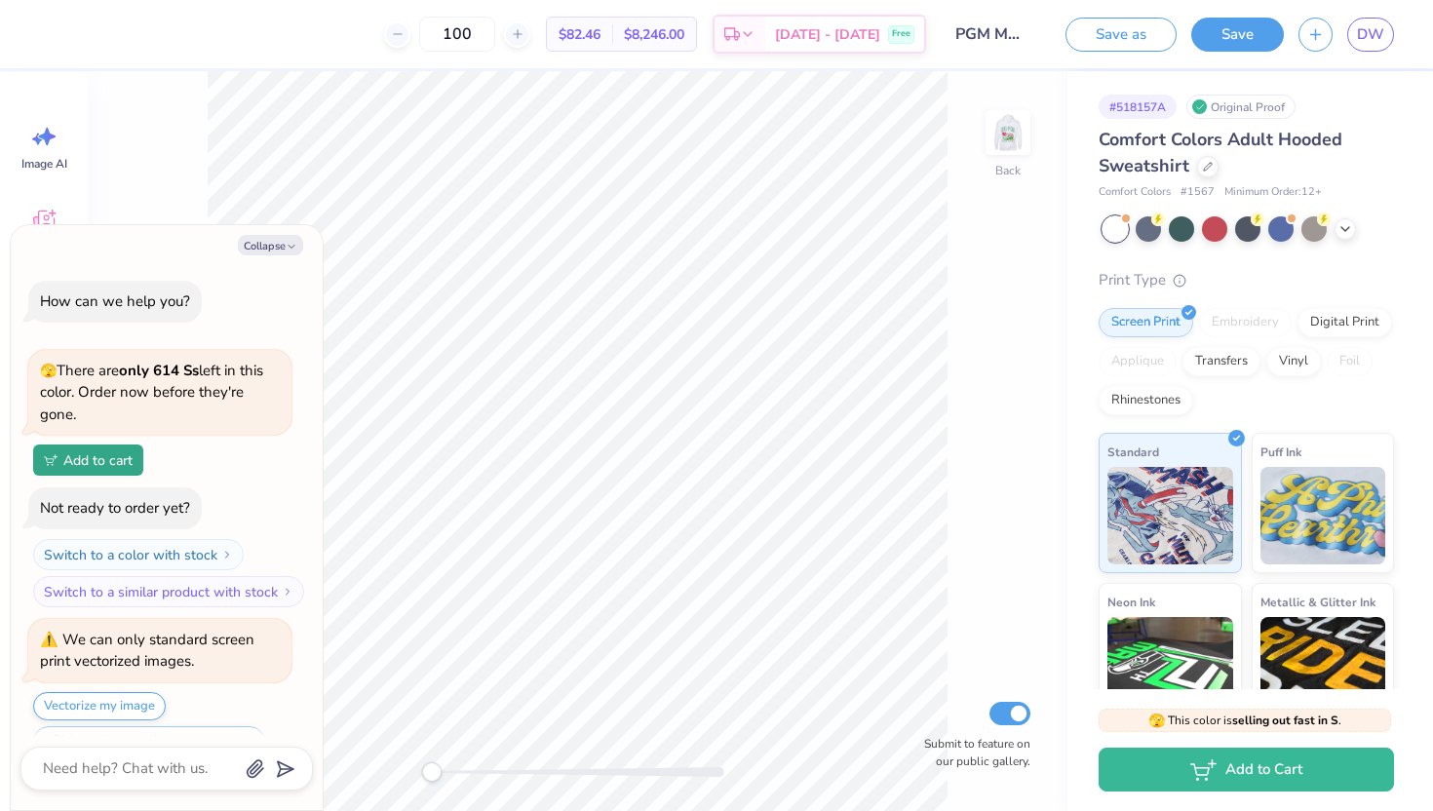
scroll to position [47, 0]
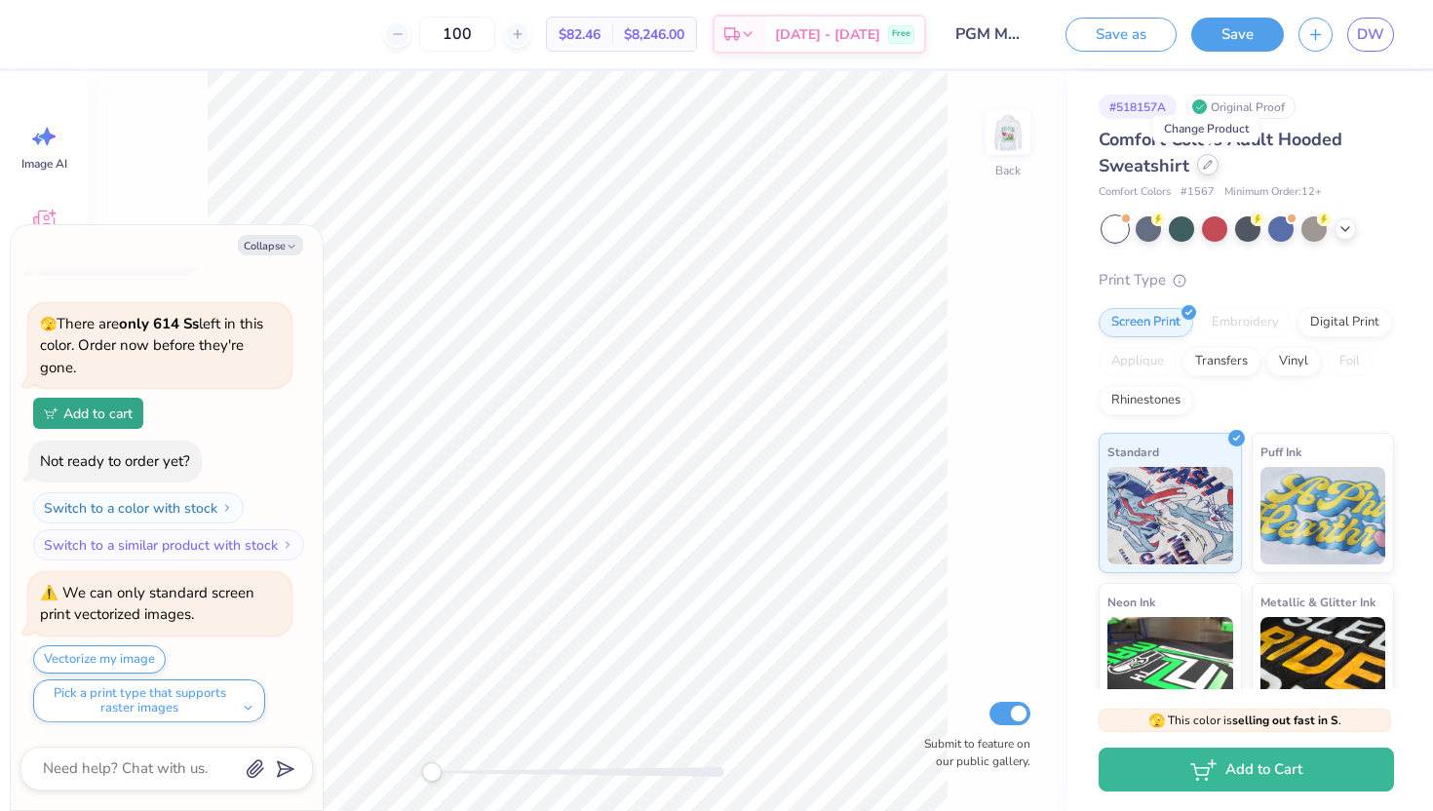
click at [1205, 171] on div at bounding box center [1207, 164] width 21 height 21
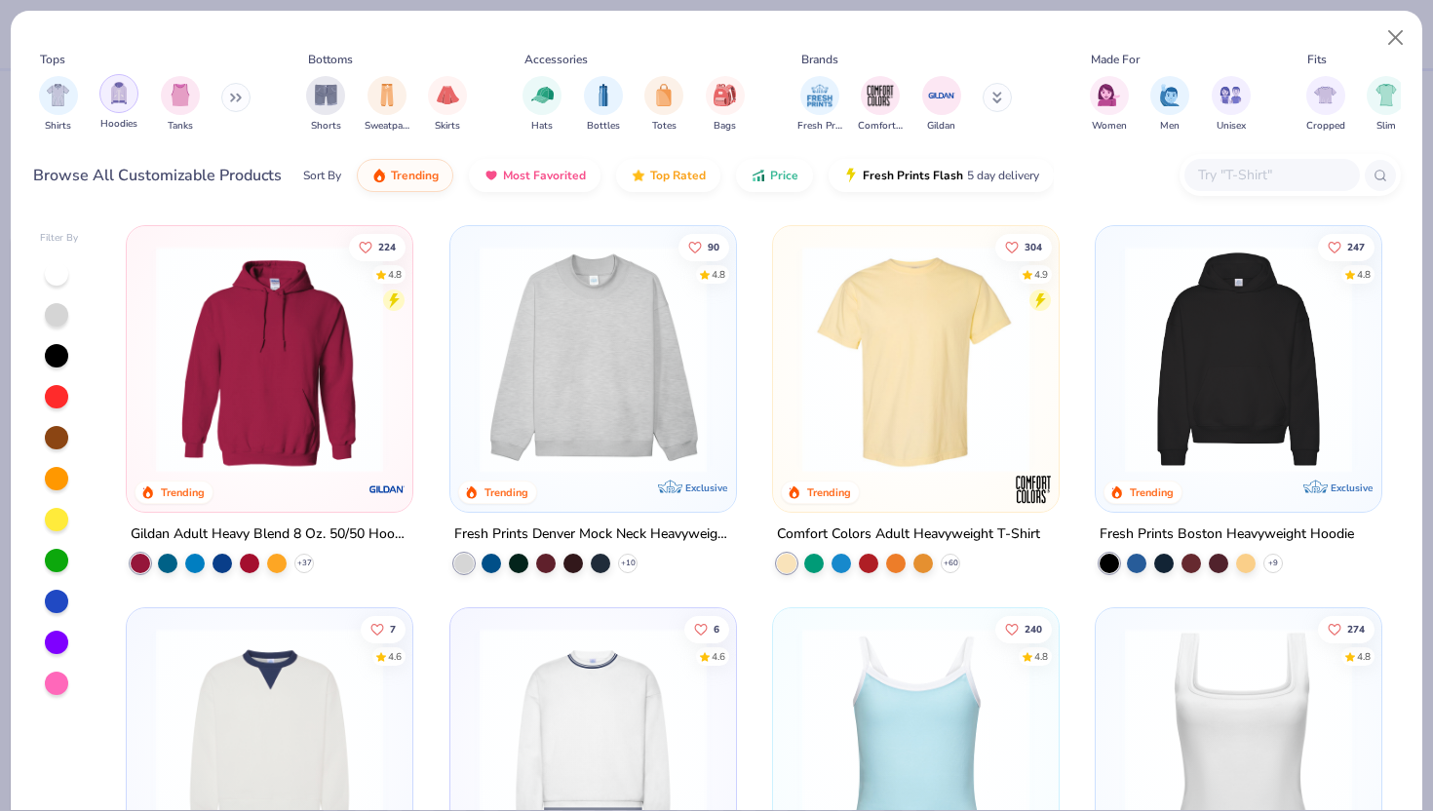
click at [118, 93] on img "filter for Hoodies" at bounding box center [118, 93] width 21 height 22
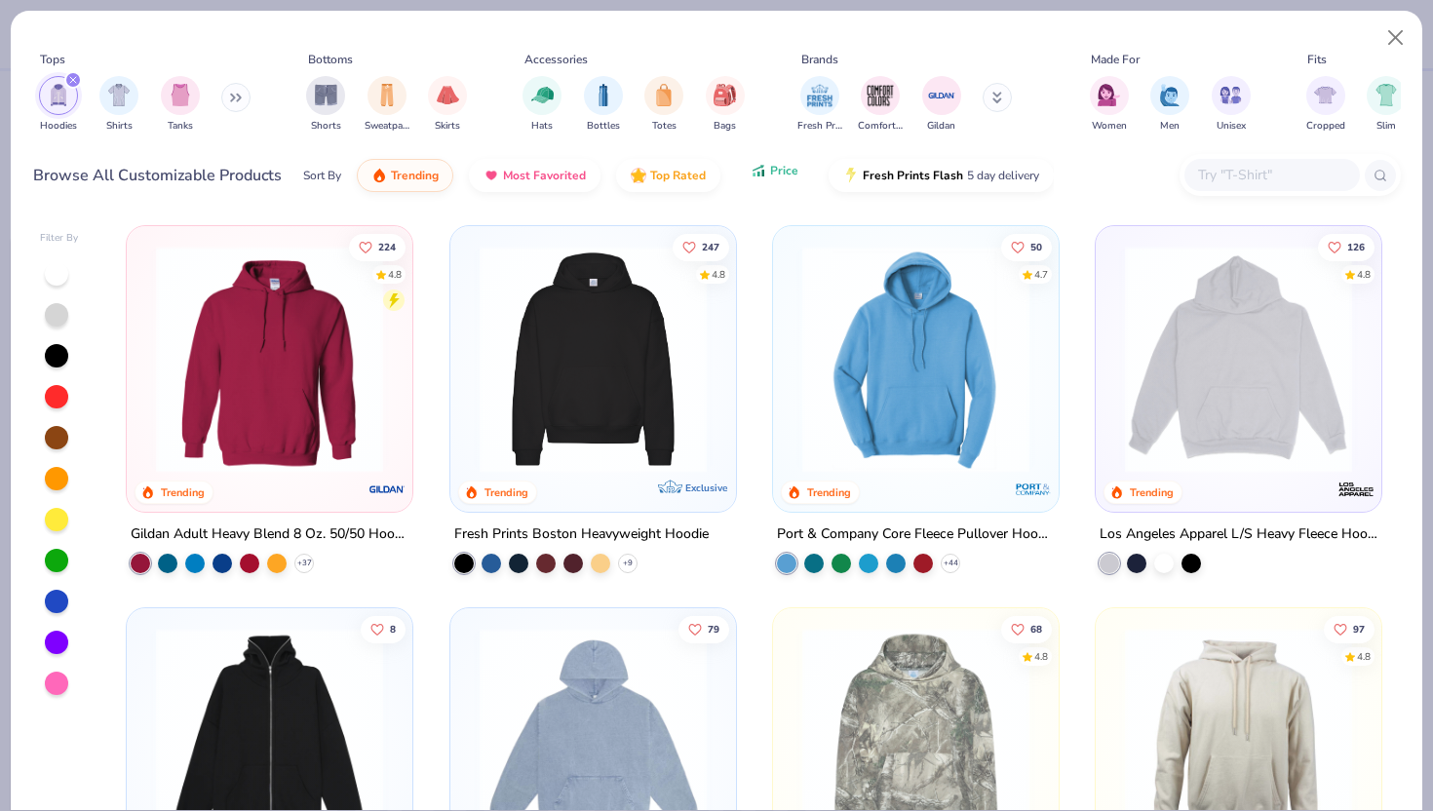
click at [758, 174] on icon "button" at bounding box center [759, 174] width 3 height 5
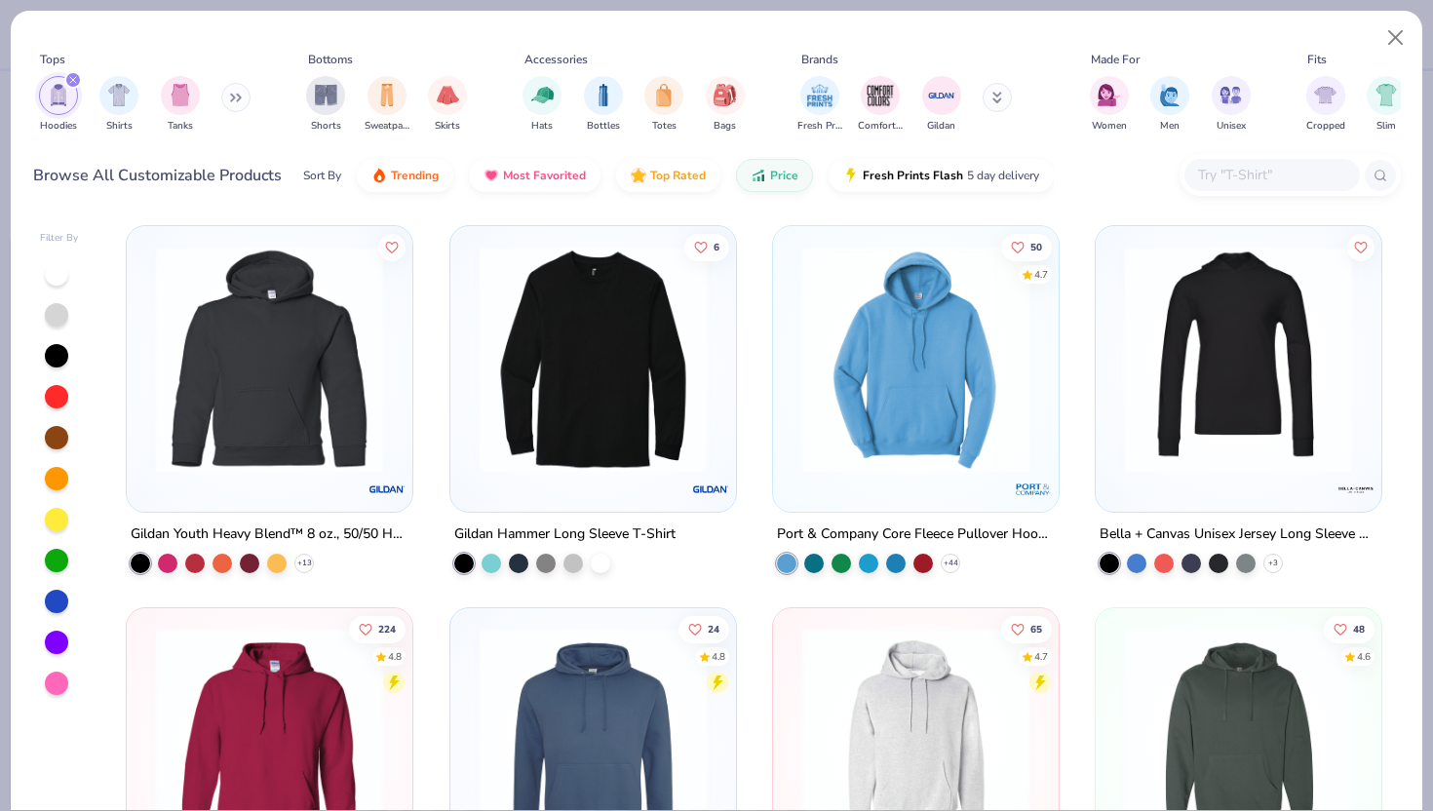
click at [299, 398] on img at bounding box center [269, 359] width 247 height 227
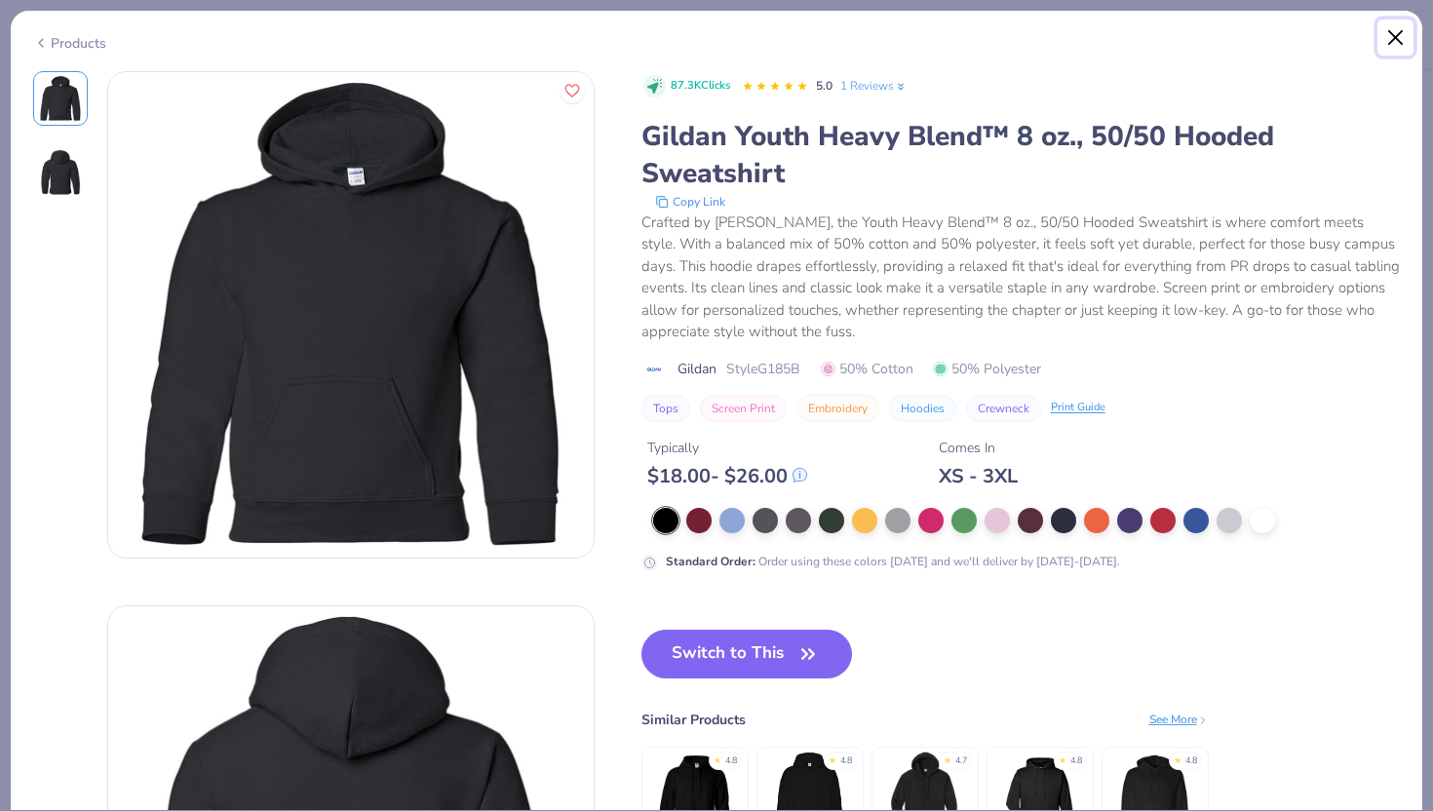
click at [1388, 36] on button "Close" at bounding box center [1396, 37] width 37 height 37
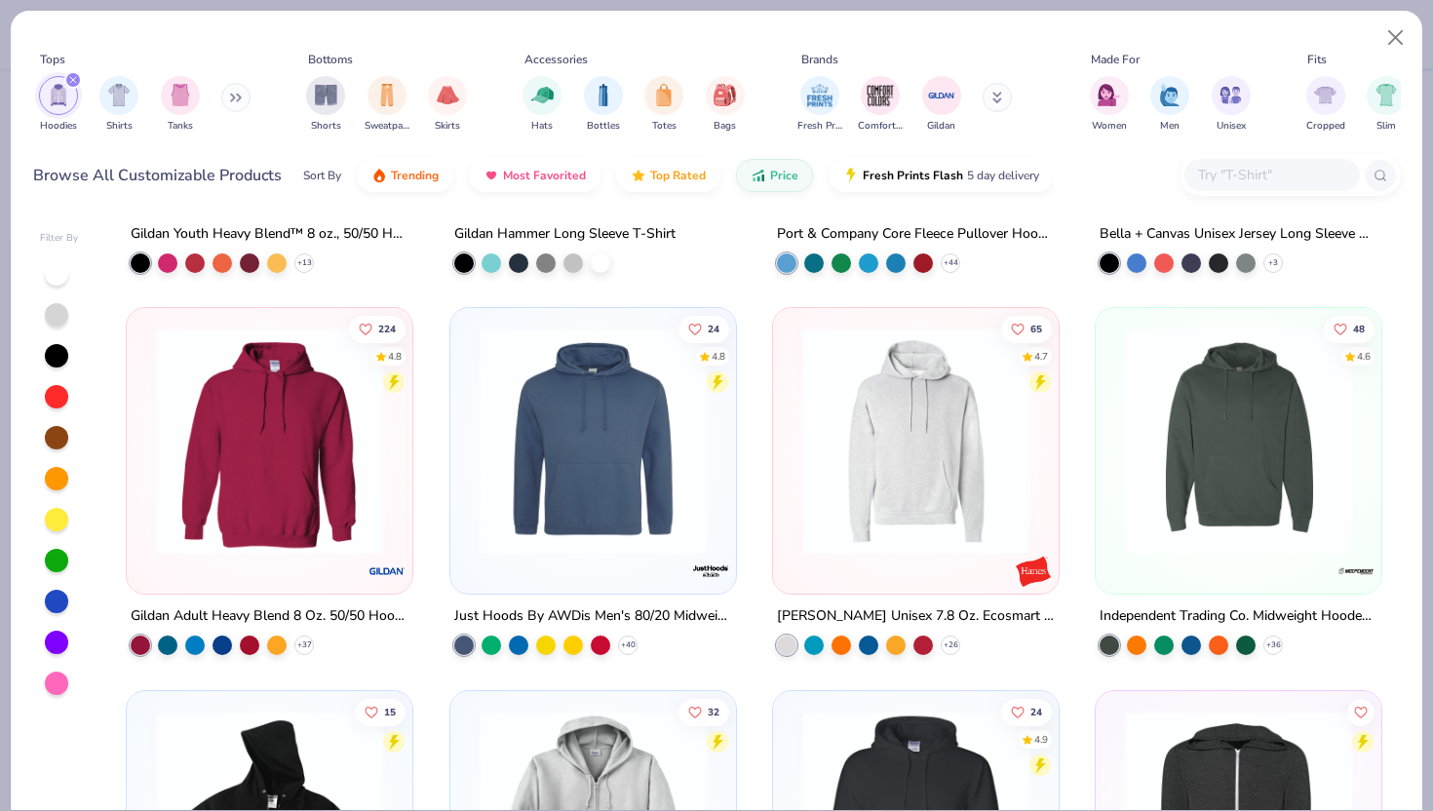
scroll to position [307, 0]
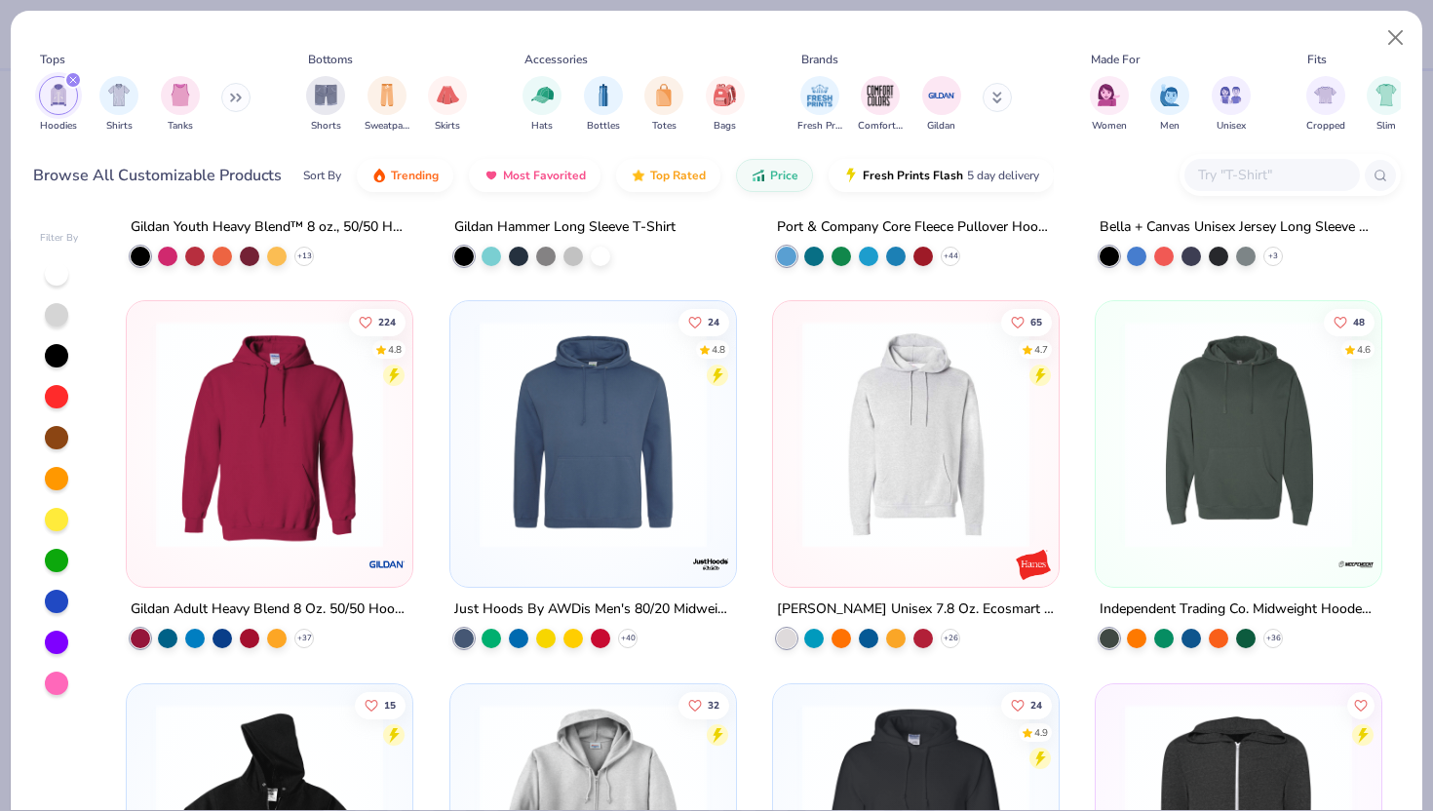
click at [278, 470] on img at bounding box center [269, 434] width 247 height 227
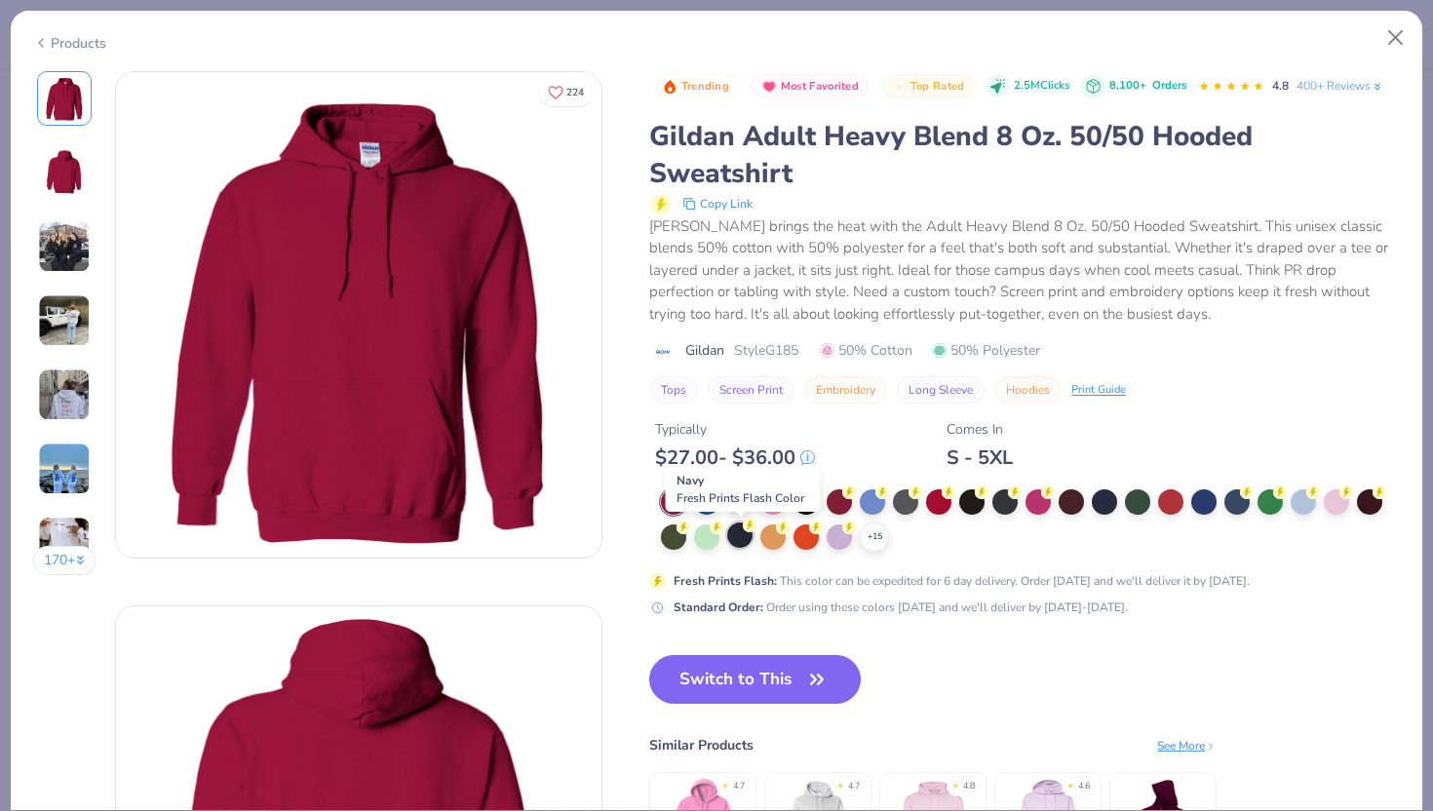
click at [745, 538] on div at bounding box center [739, 535] width 25 height 25
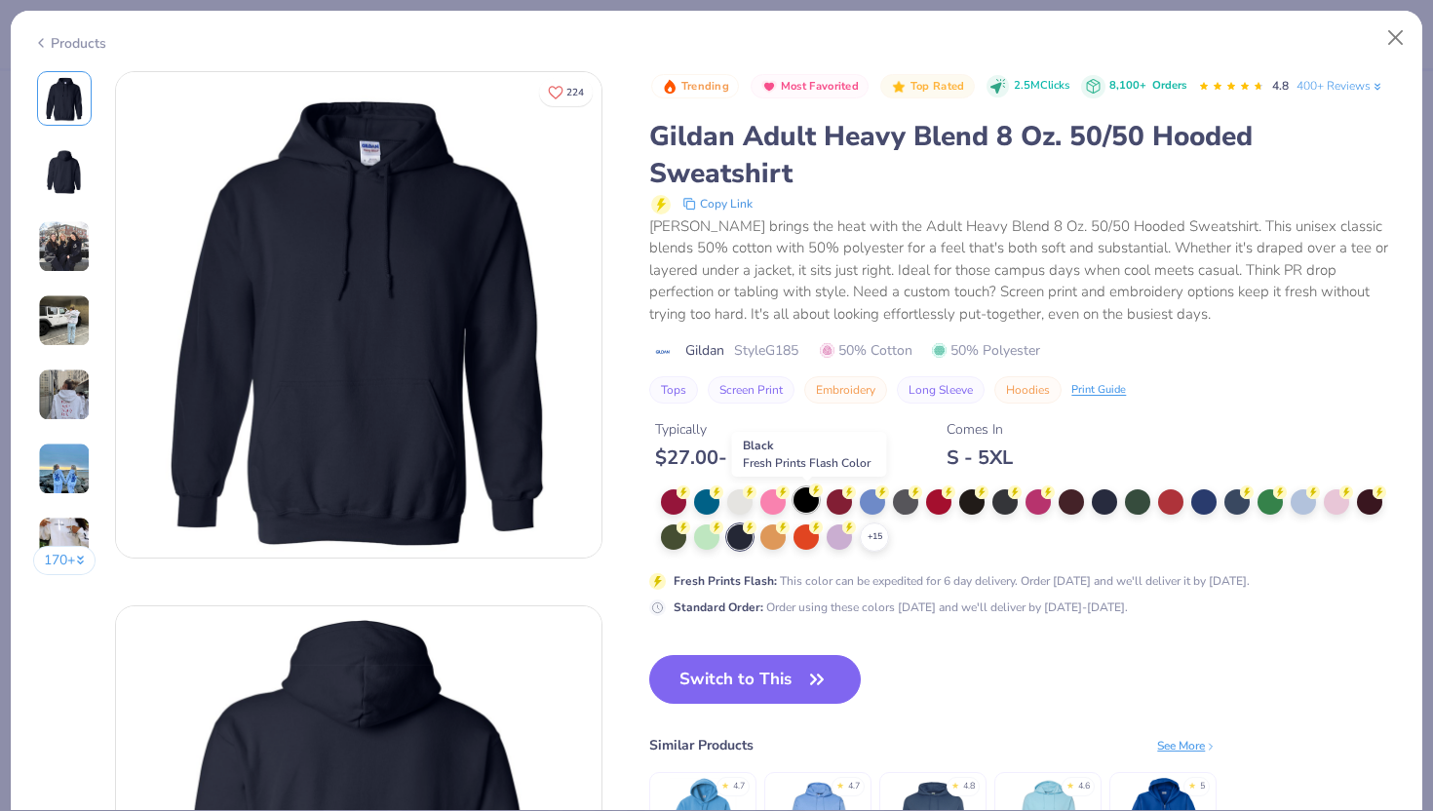
click at [810, 511] on div at bounding box center [806, 499] width 25 height 25
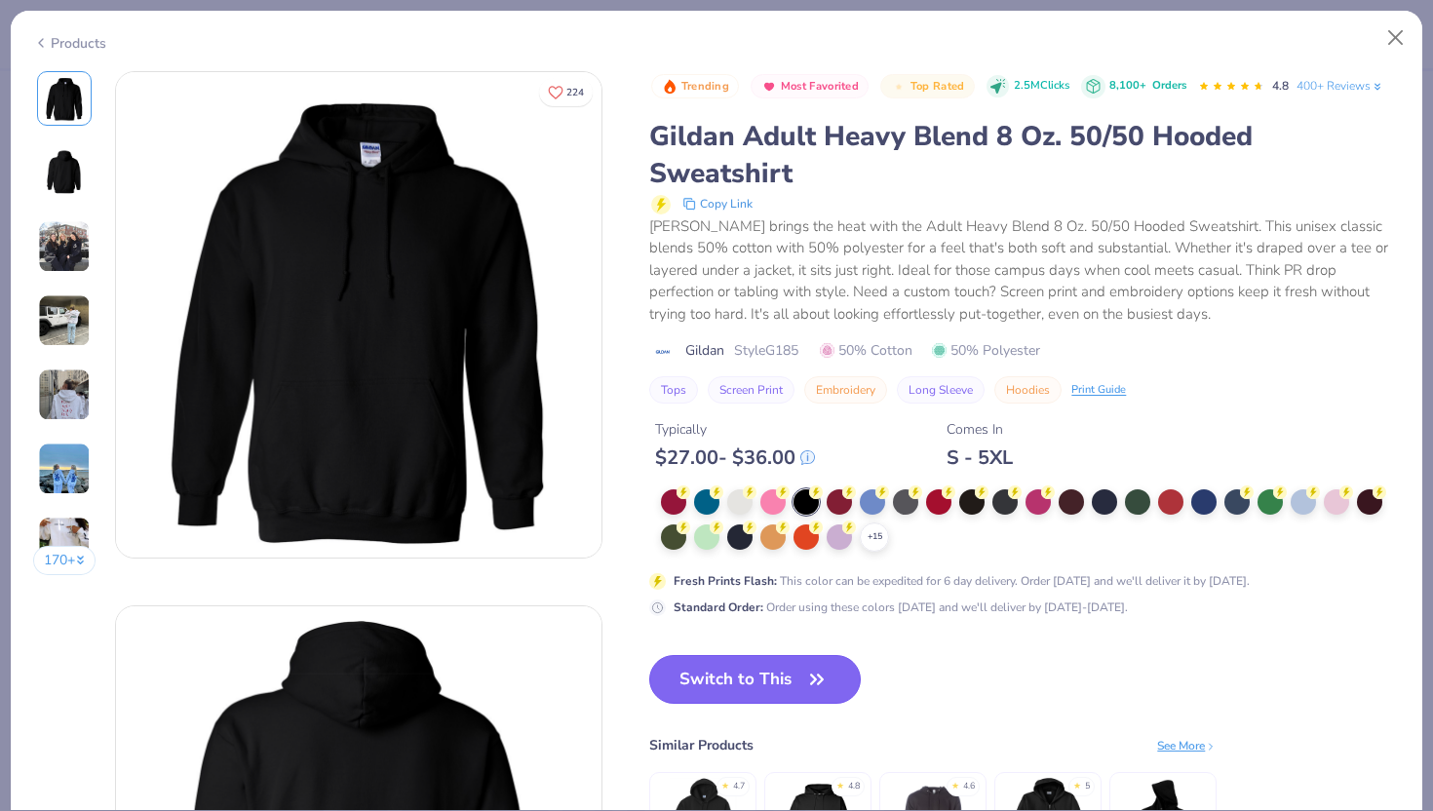
click at [759, 680] on button "Switch to This" at bounding box center [755, 679] width 212 height 49
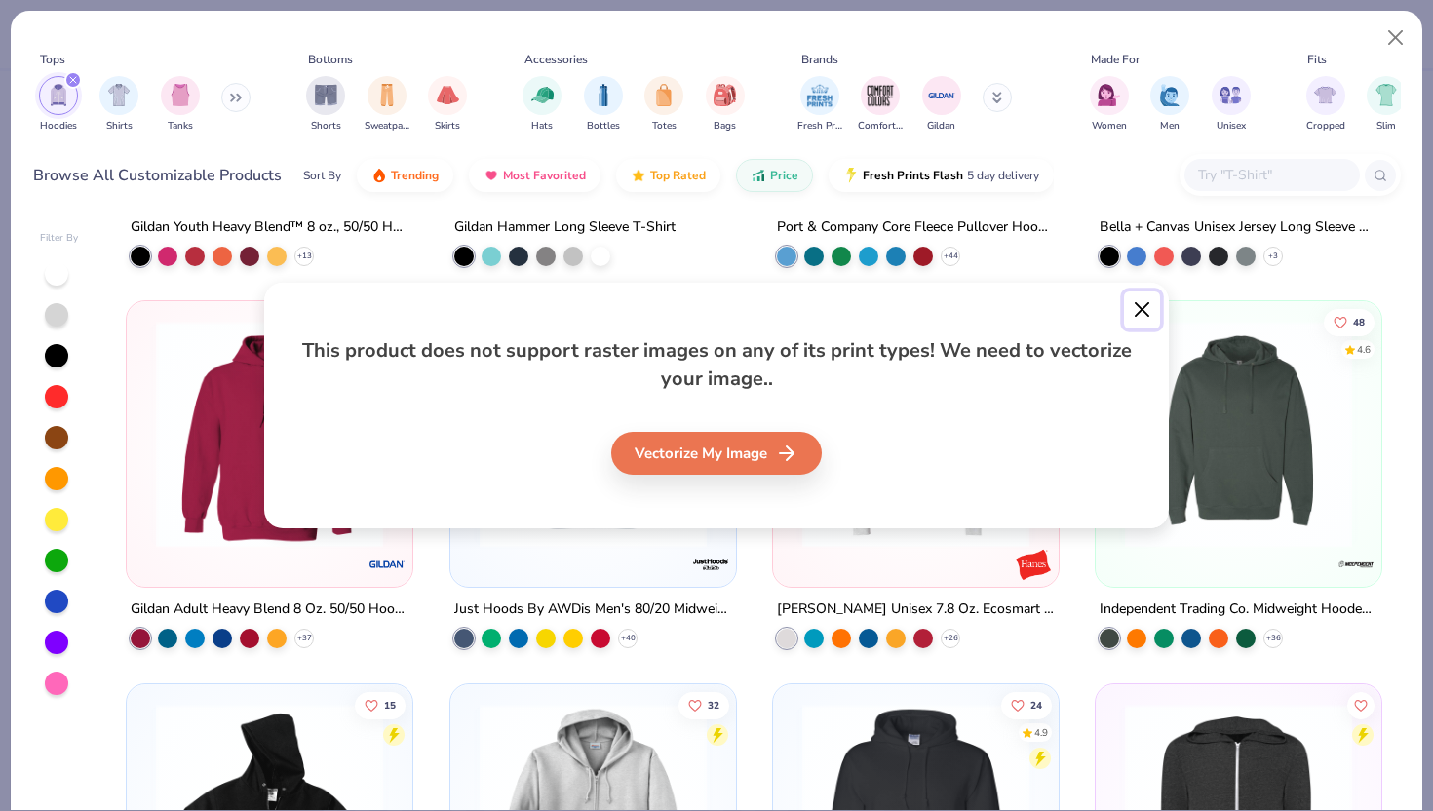
click at [1137, 314] on button "Close" at bounding box center [1142, 310] width 37 height 37
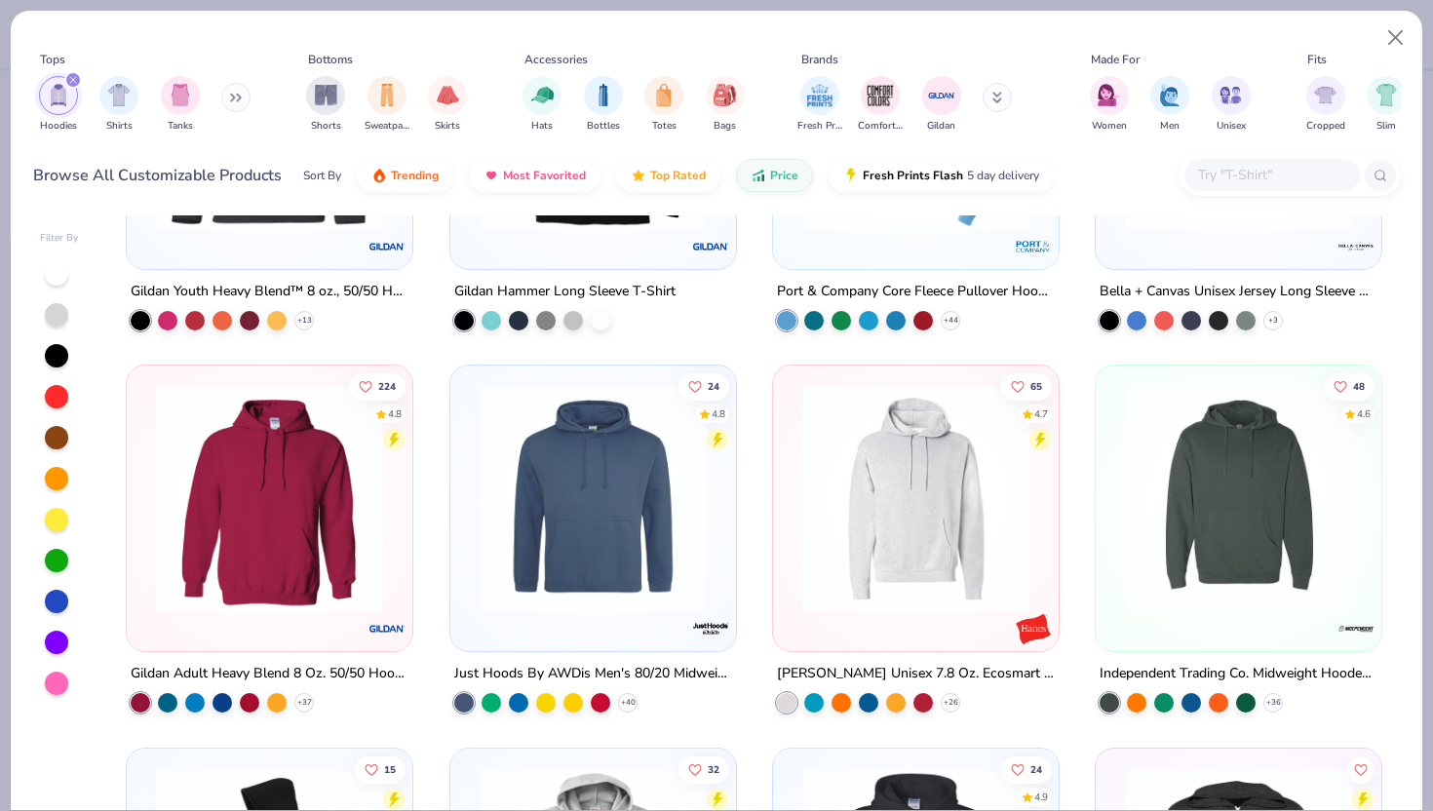
scroll to position [245, 0]
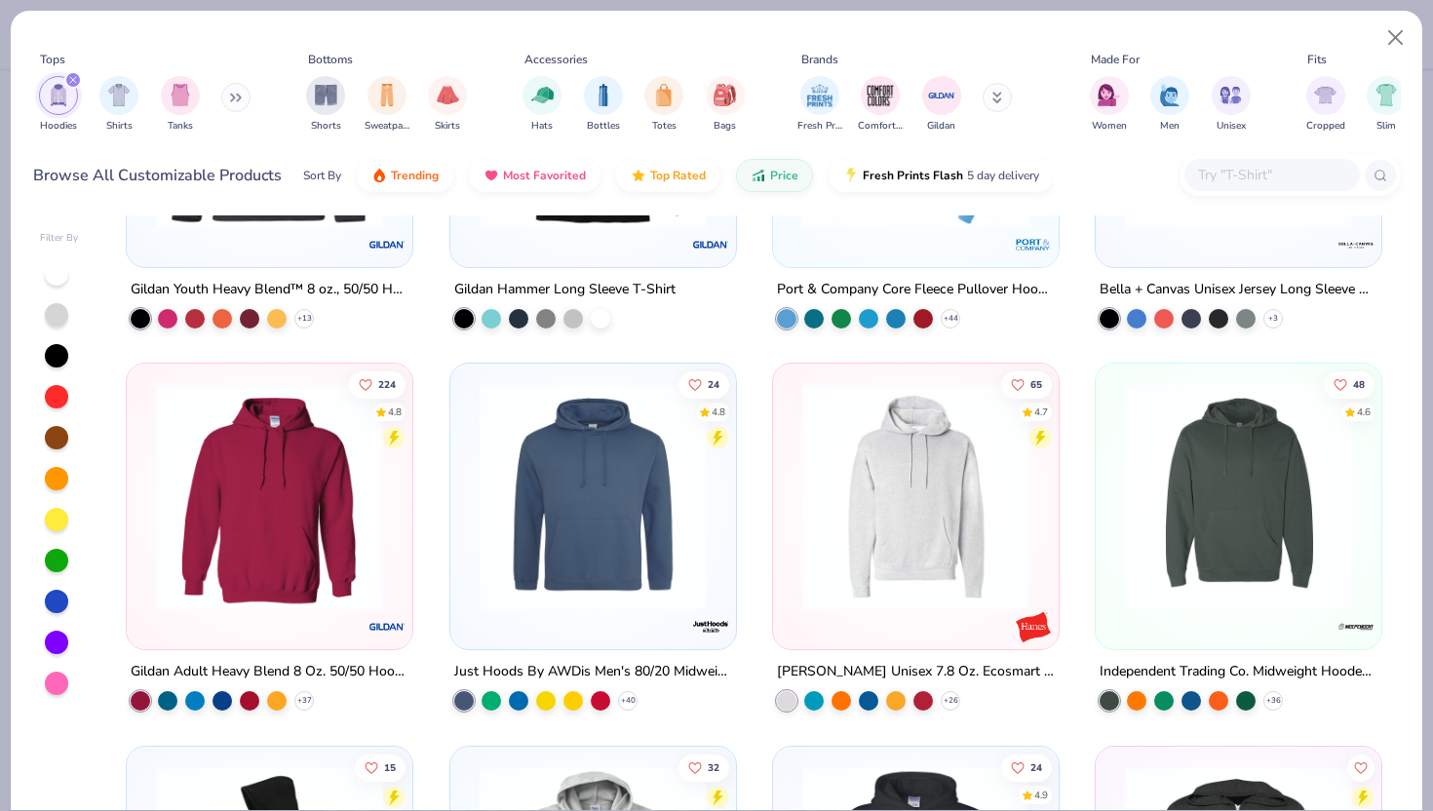
click at [1164, 491] on img at bounding box center [1238, 496] width 247 height 227
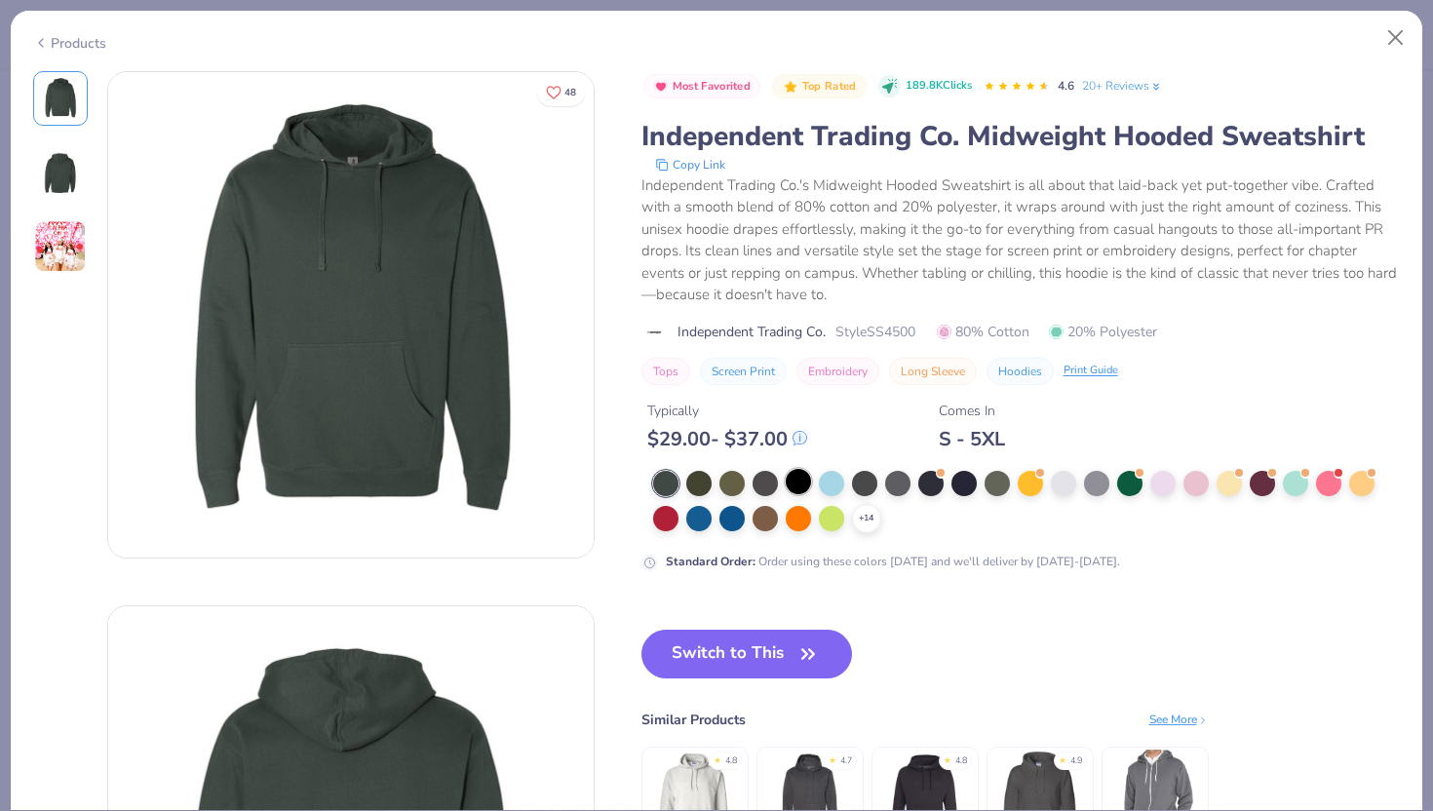
click at [800, 482] on div at bounding box center [798, 481] width 25 height 25
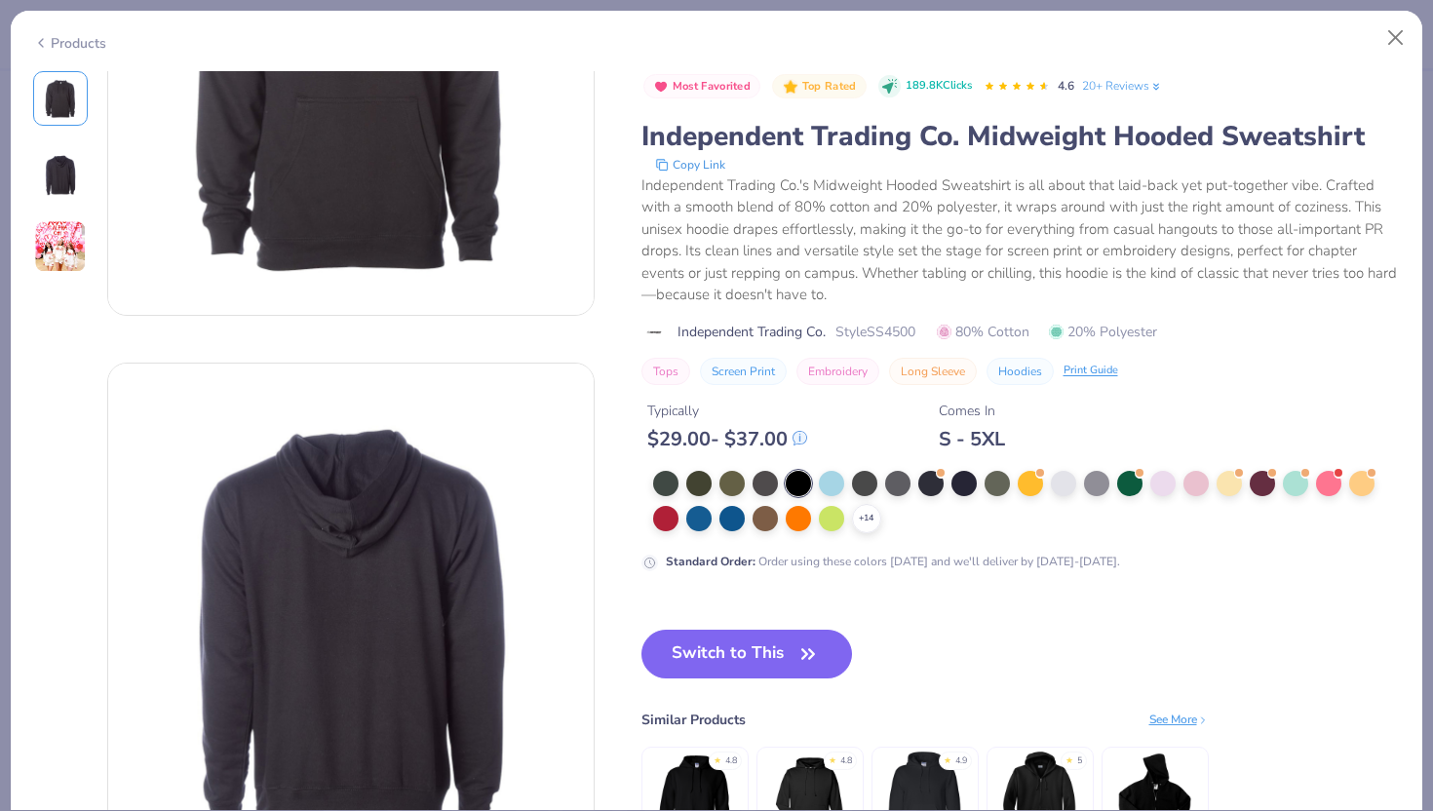
scroll to position [214, 0]
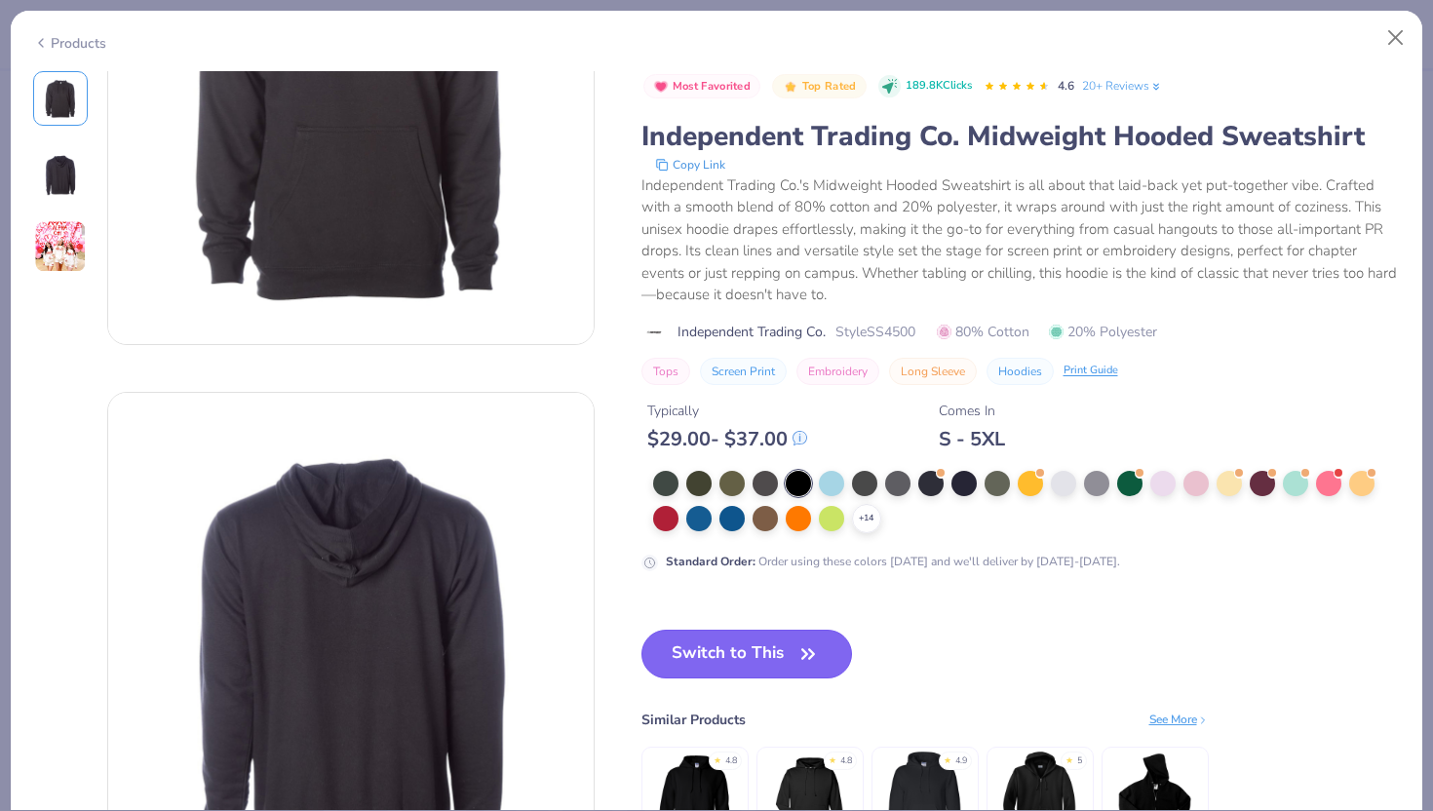
click at [735, 642] on button "Switch to This" at bounding box center [748, 654] width 212 height 49
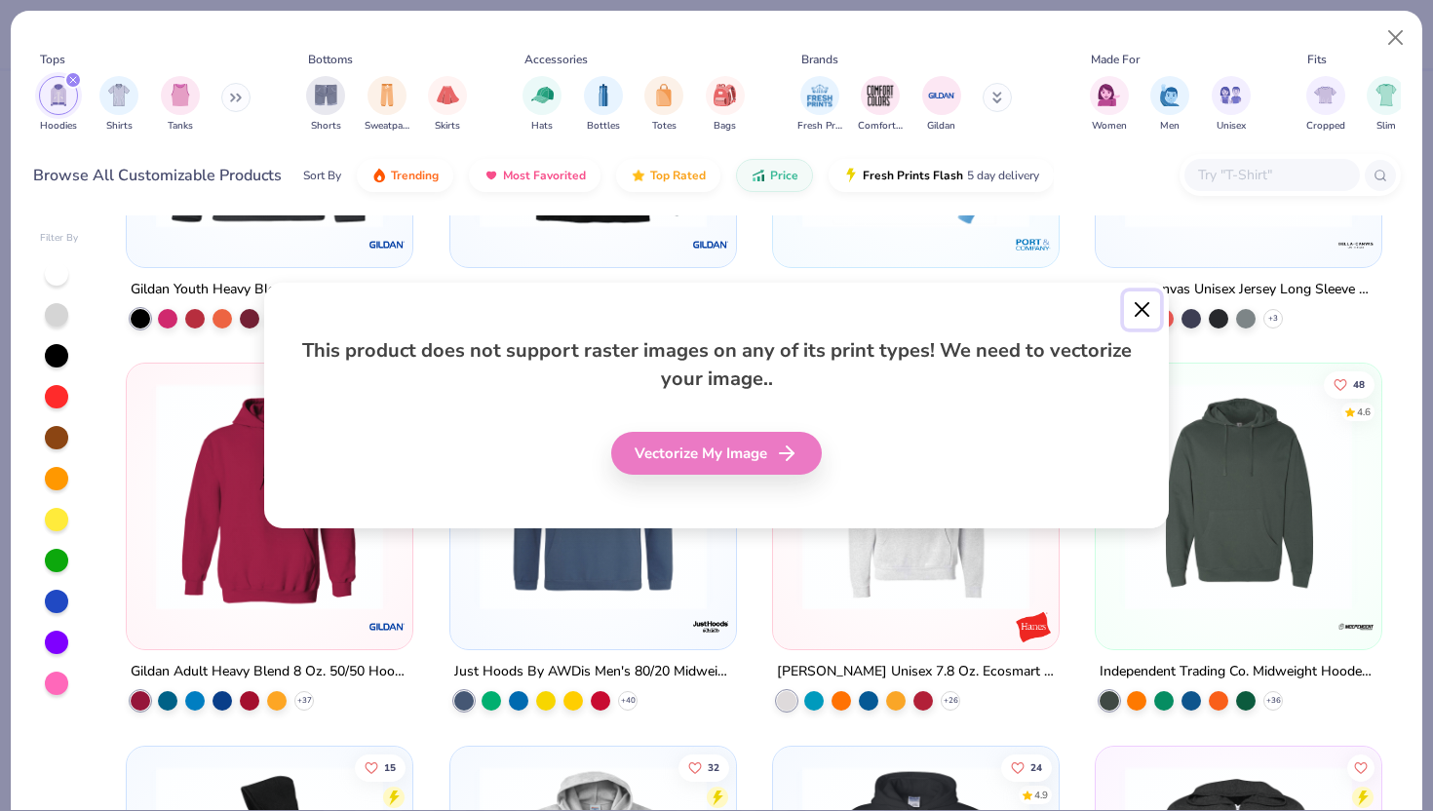
click at [1137, 311] on button "Close" at bounding box center [1142, 310] width 37 height 37
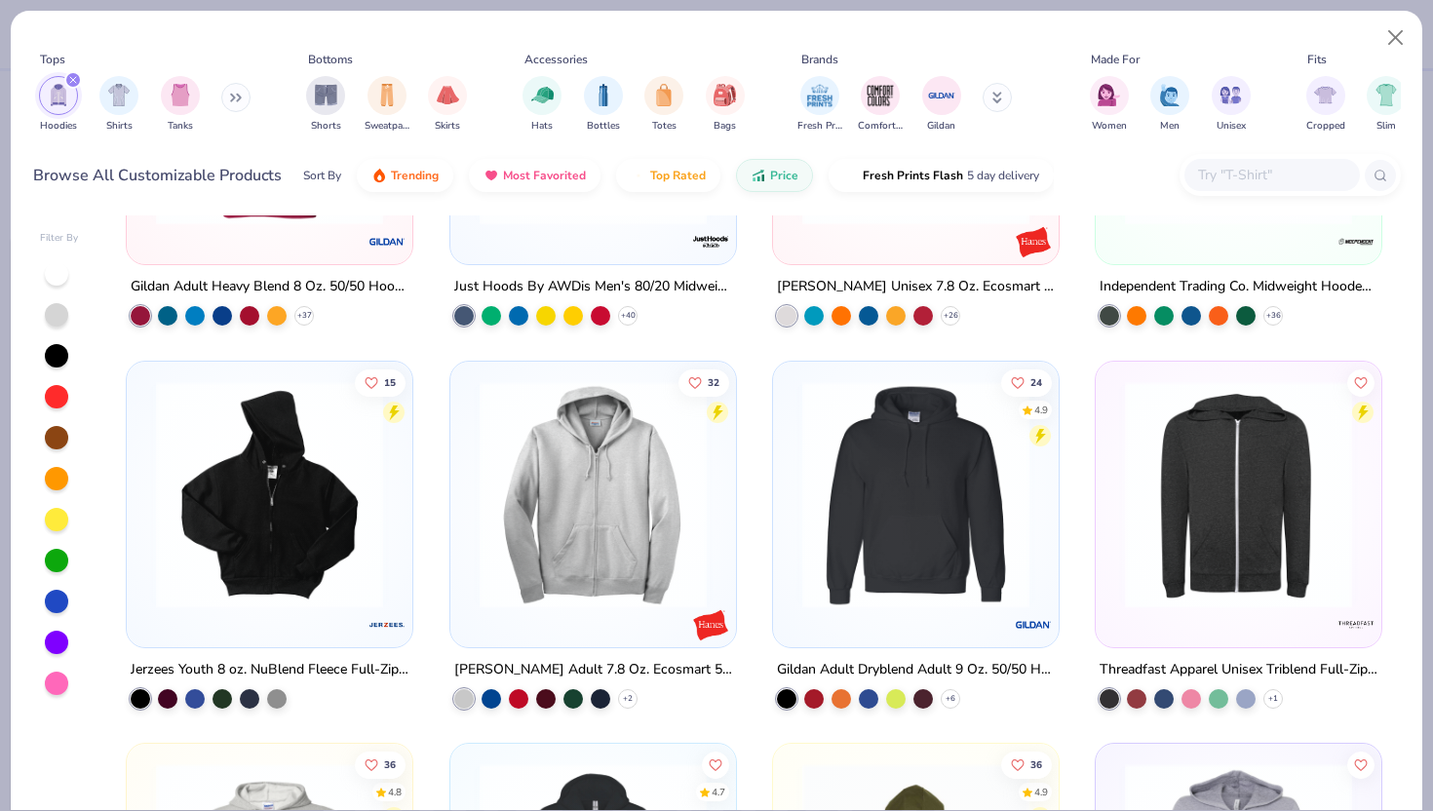
scroll to position [644, 0]
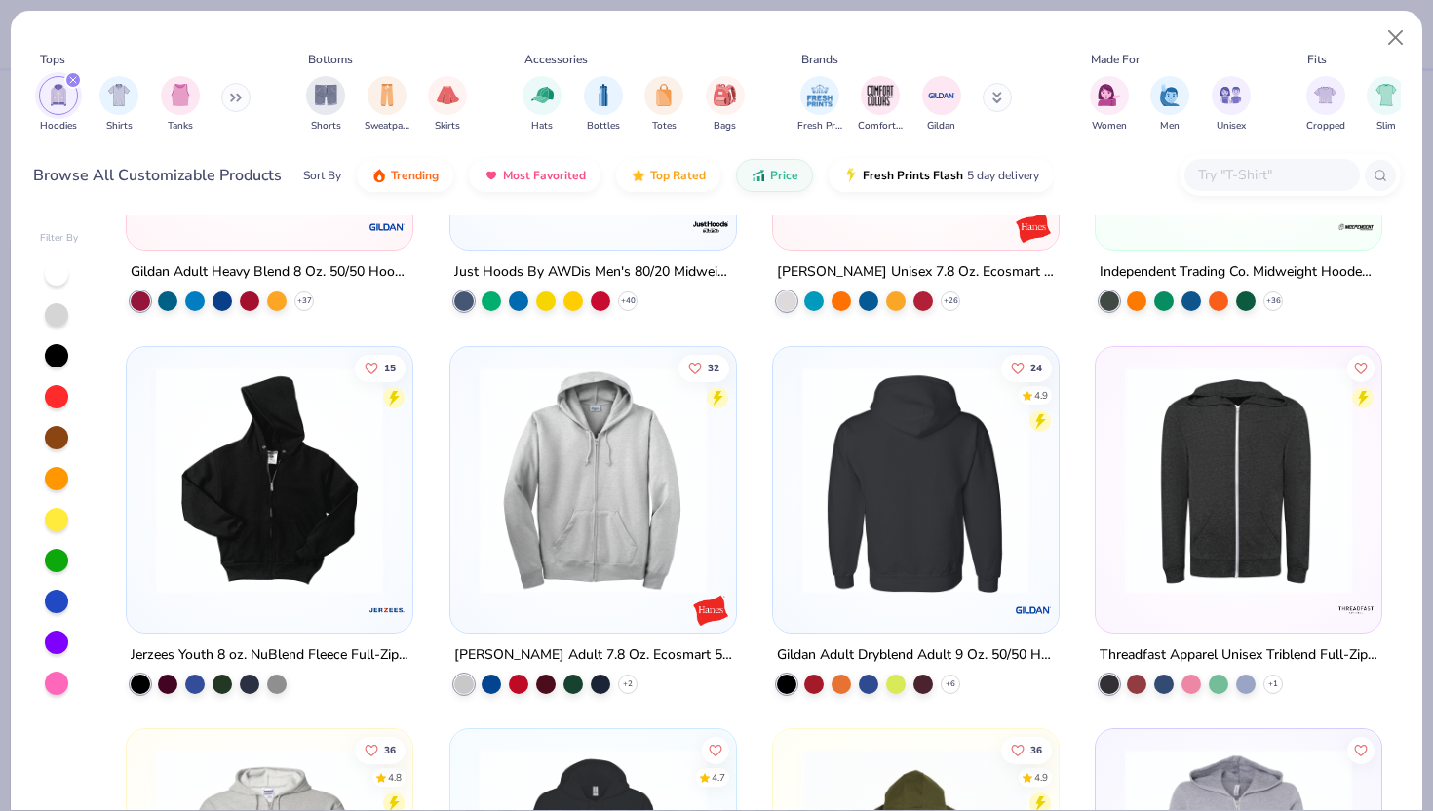
click at [927, 550] on img at bounding box center [916, 479] width 247 height 227
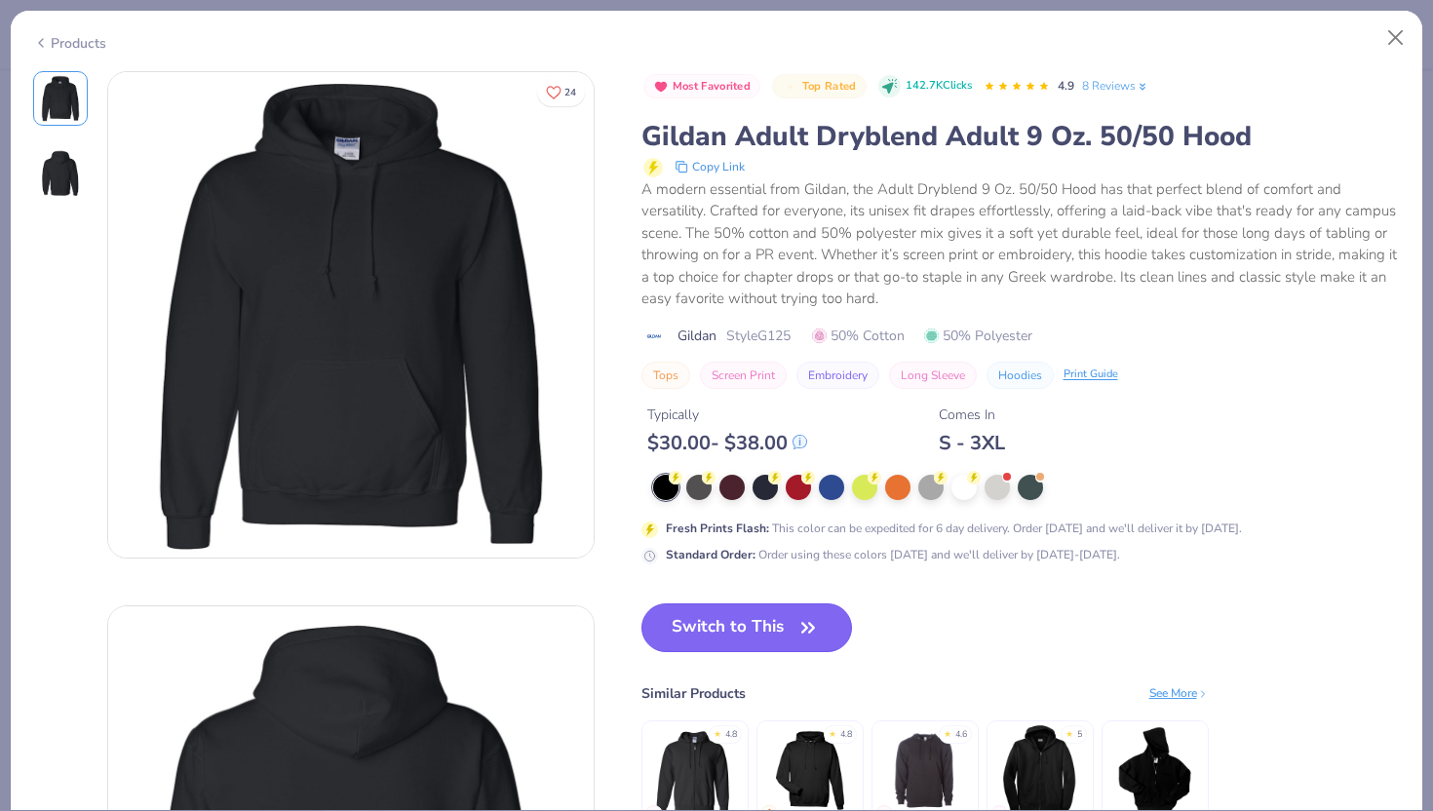
click at [782, 622] on button "Switch to This" at bounding box center [748, 627] width 212 height 49
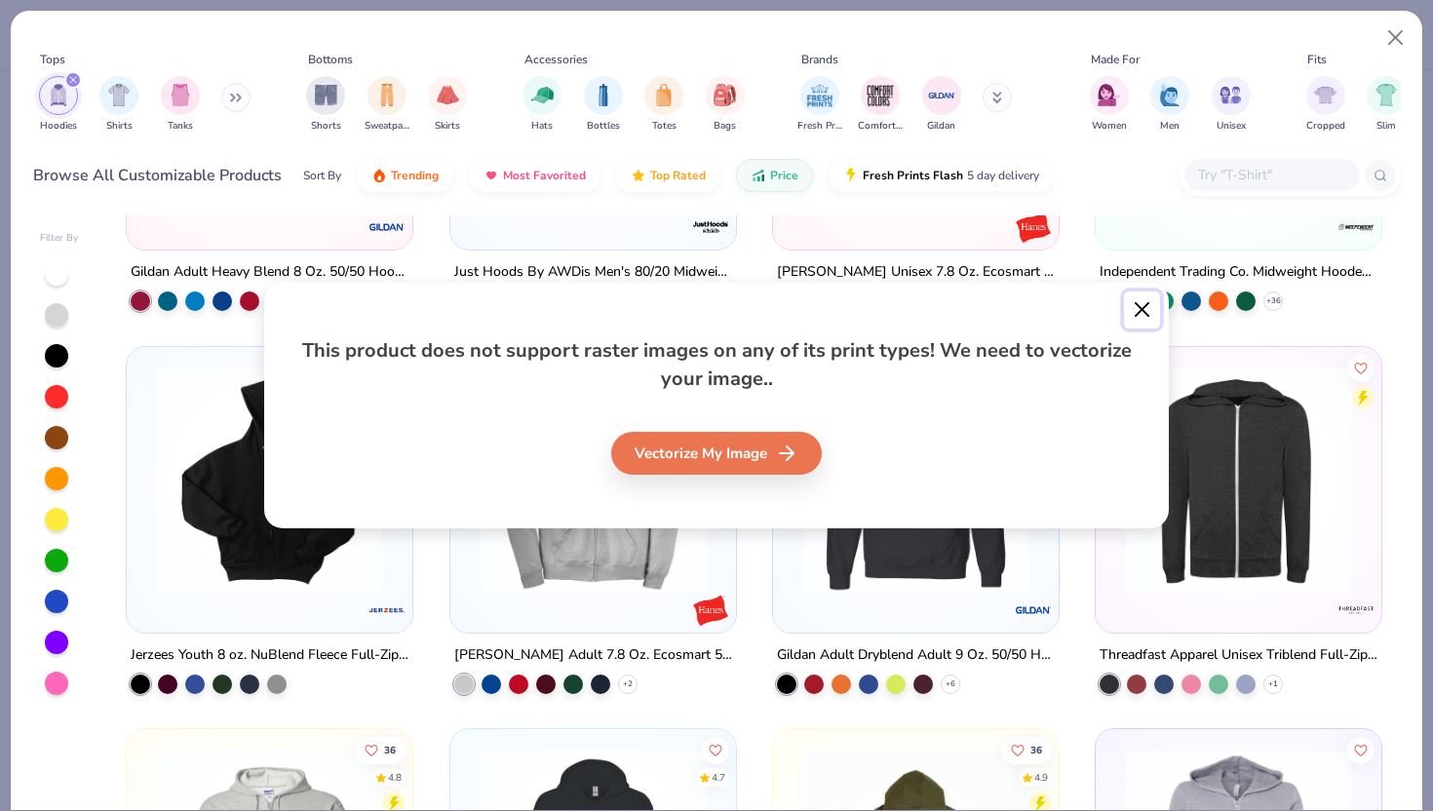
click at [1140, 303] on button "Close" at bounding box center [1142, 310] width 37 height 37
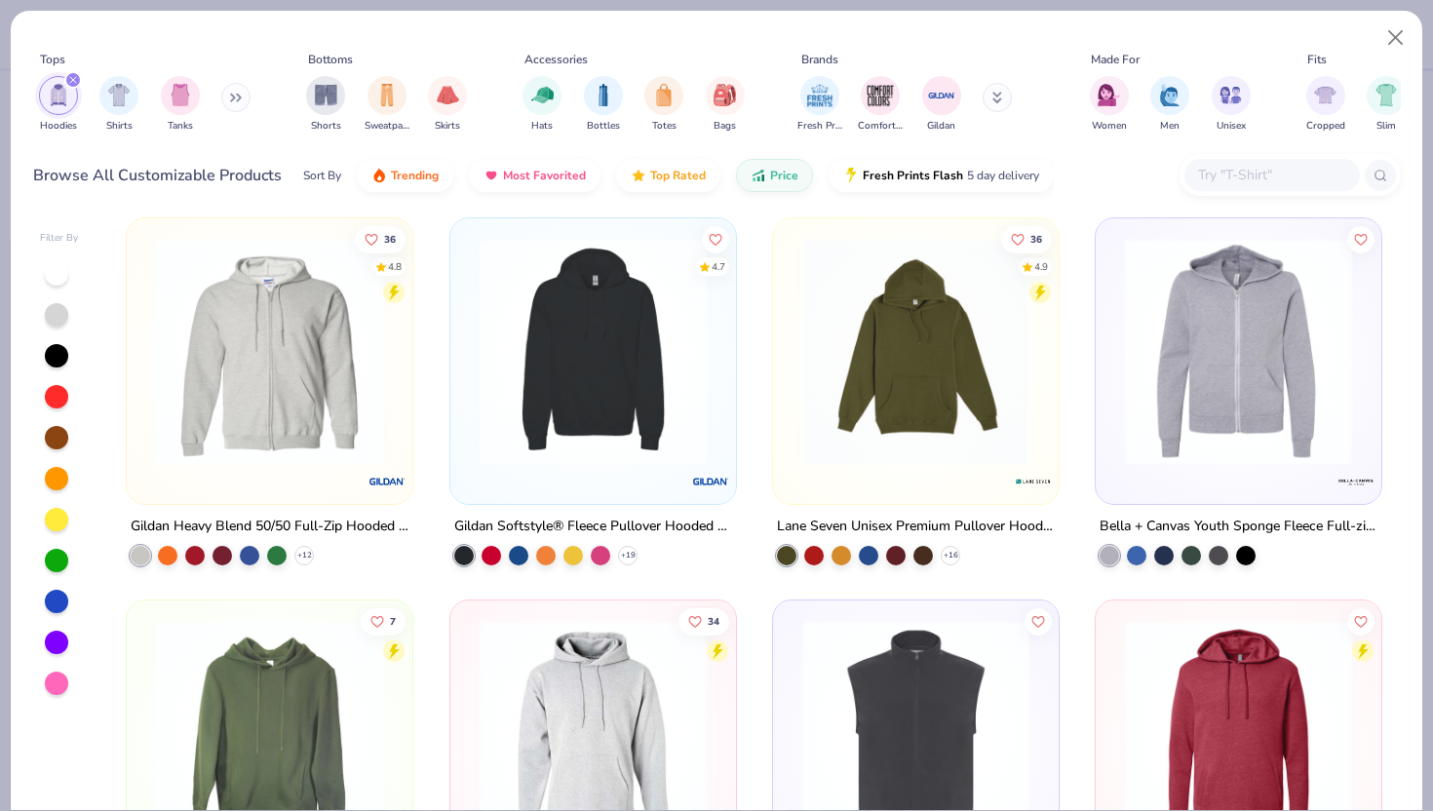
scroll to position [1165, 0]
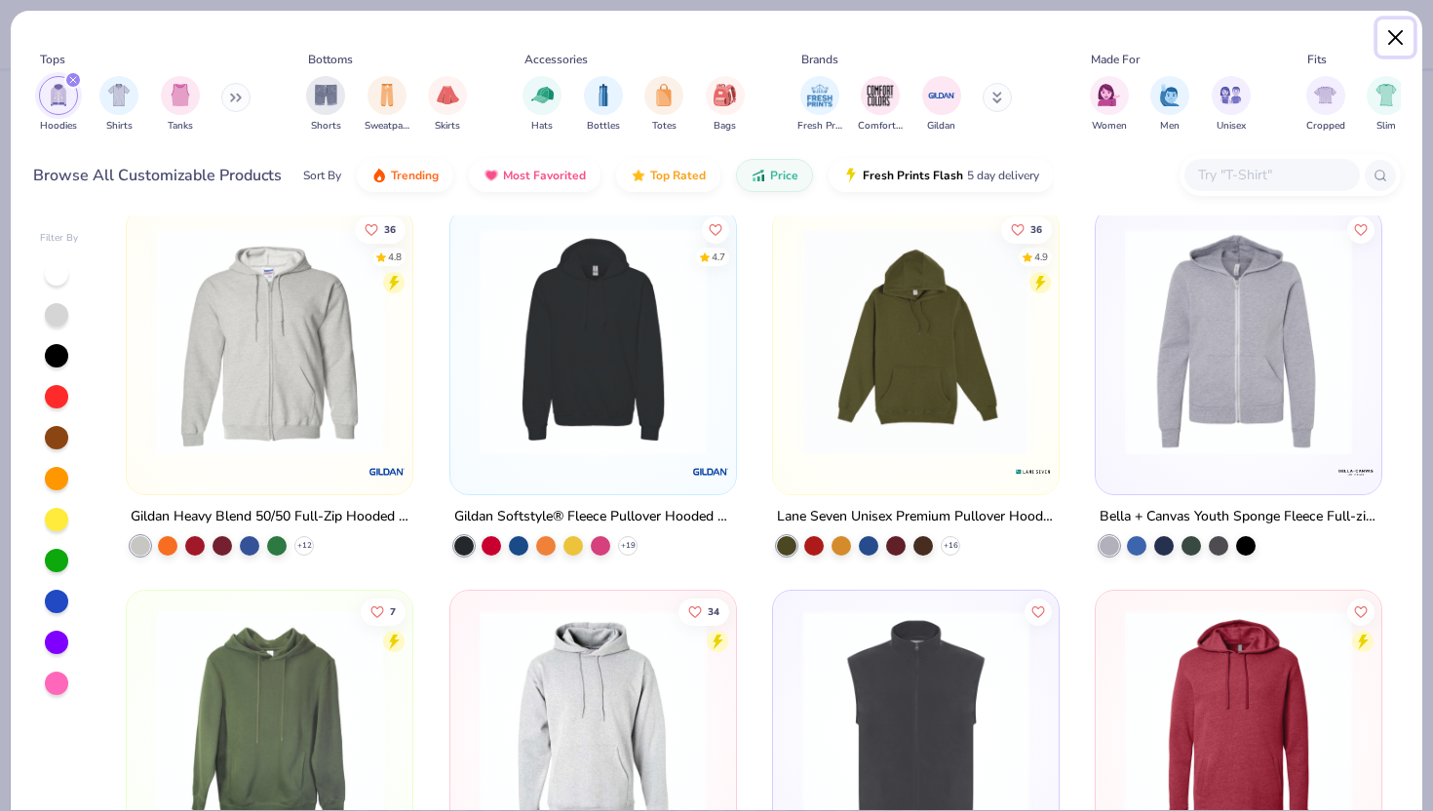
click at [1391, 38] on button "Close" at bounding box center [1396, 37] width 37 height 37
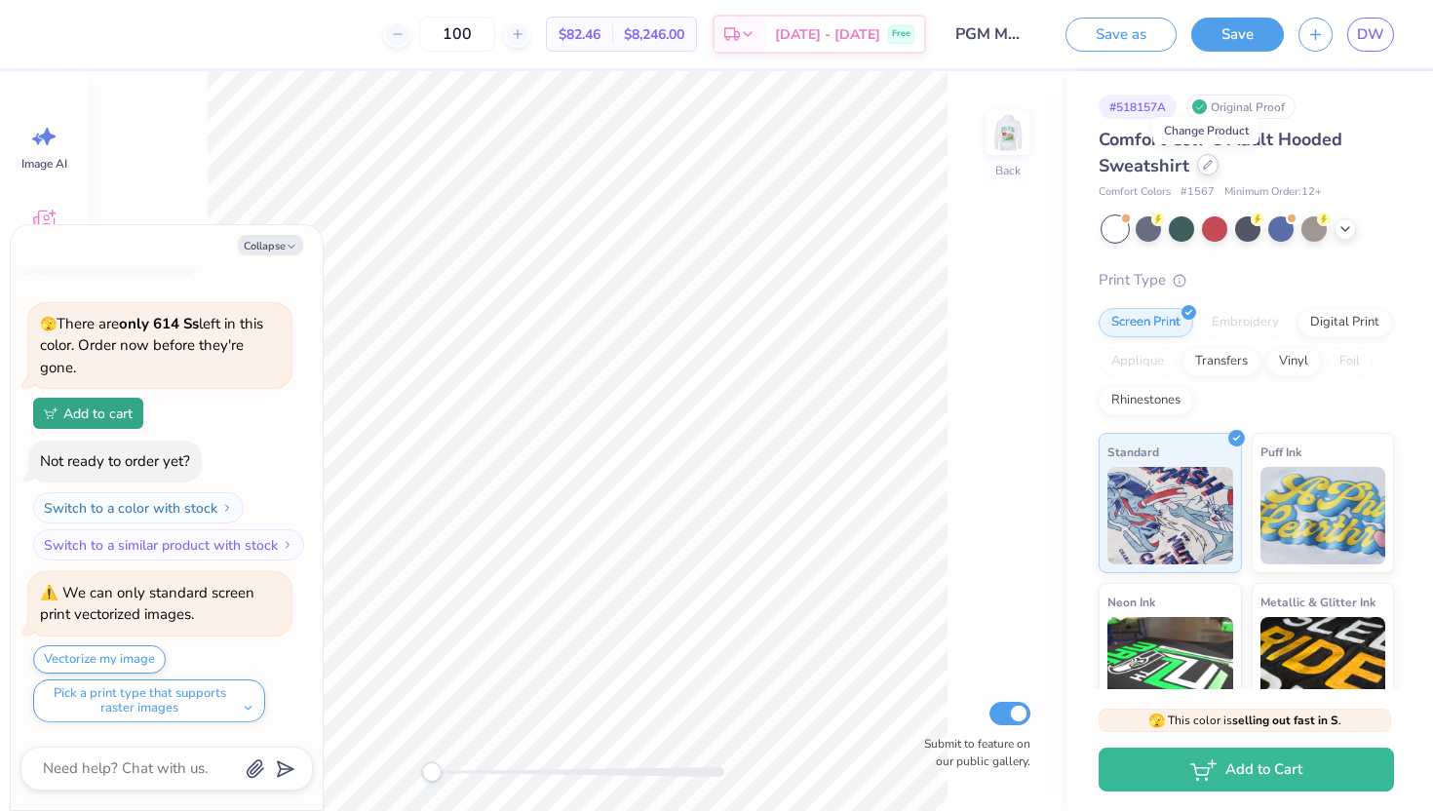
click at [1204, 156] on div at bounding box center [1207, 164] width 21 height 21
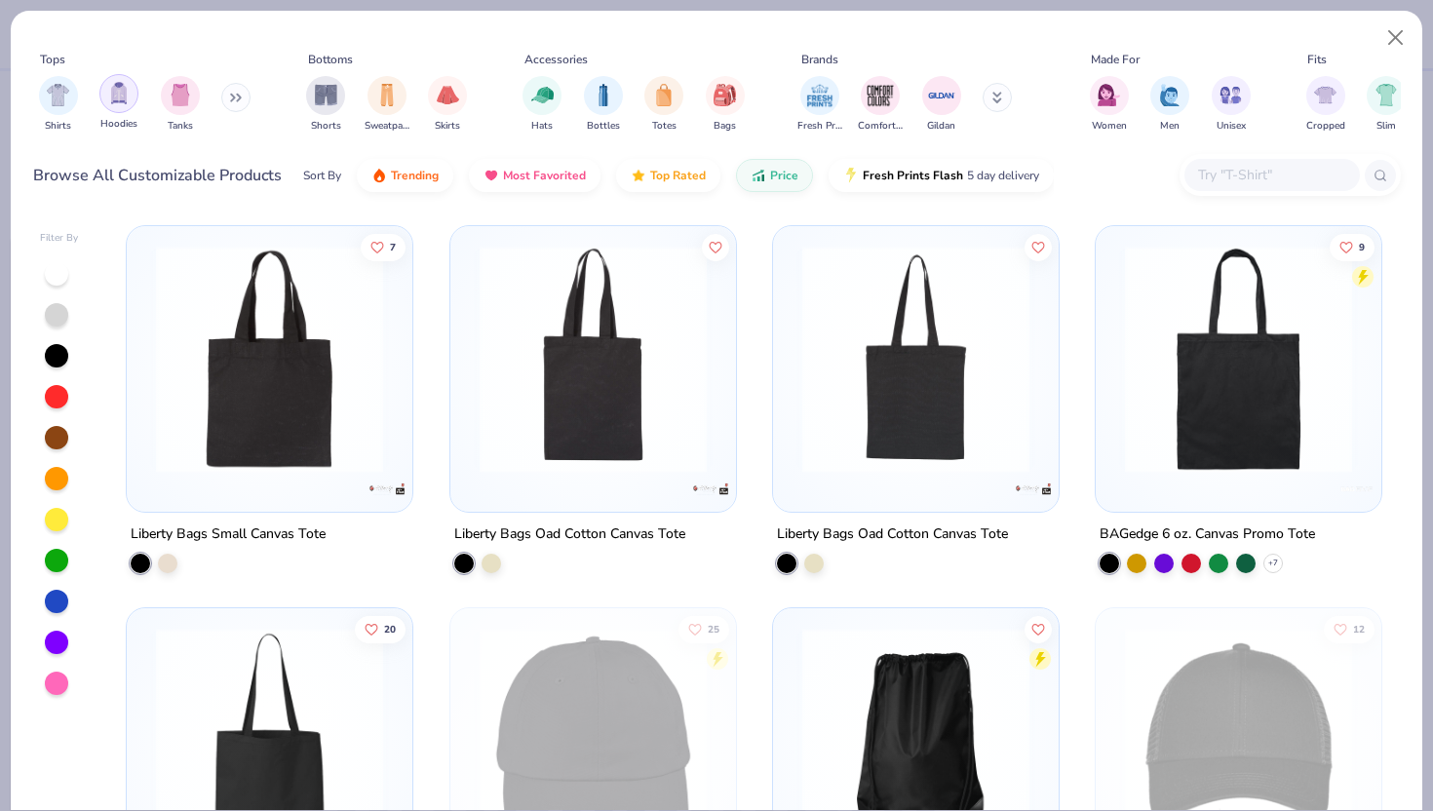
click at [125, 87] on img "filter for Hoodies" at bounding box center [118, 93] width 21 height 22
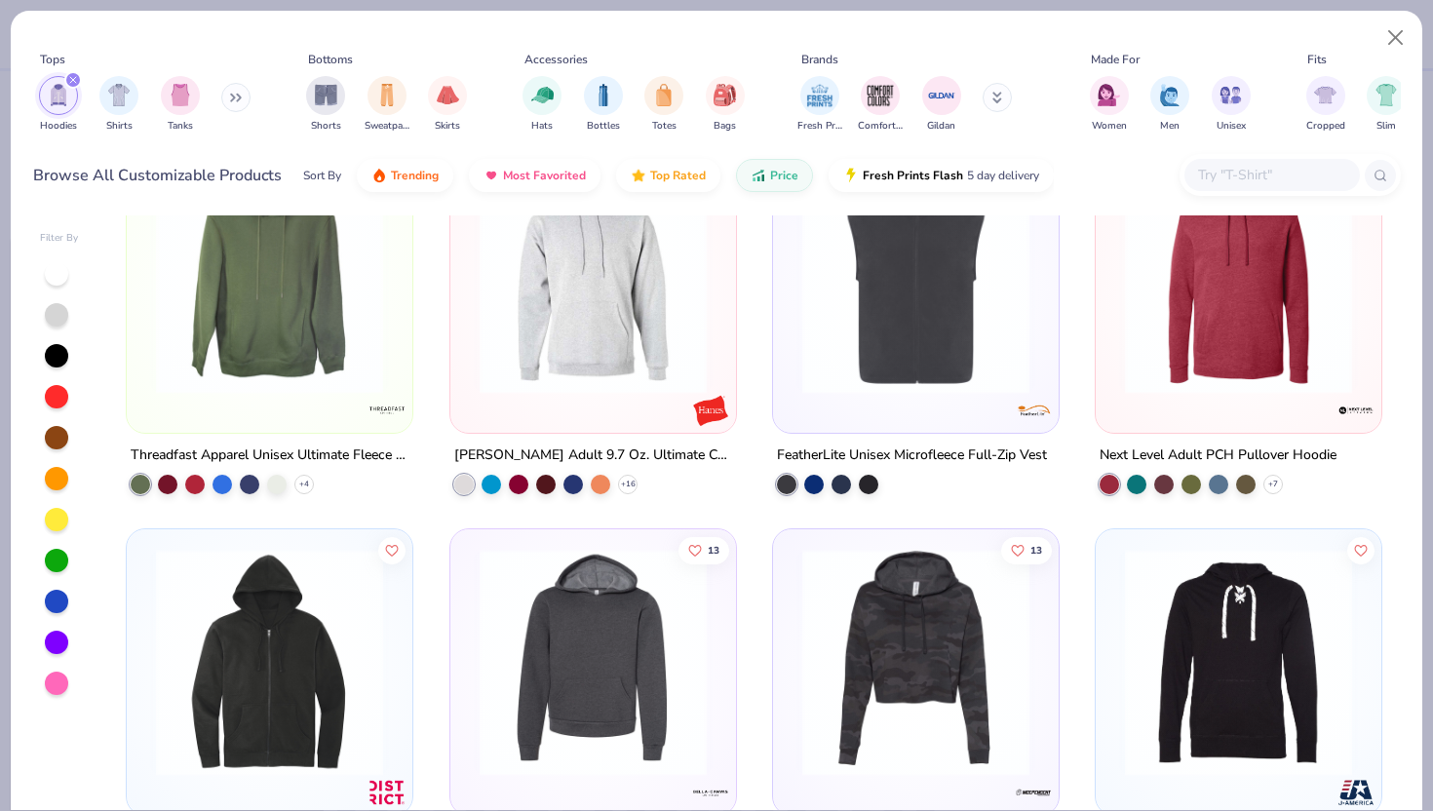
scroll to position [1616, 0]
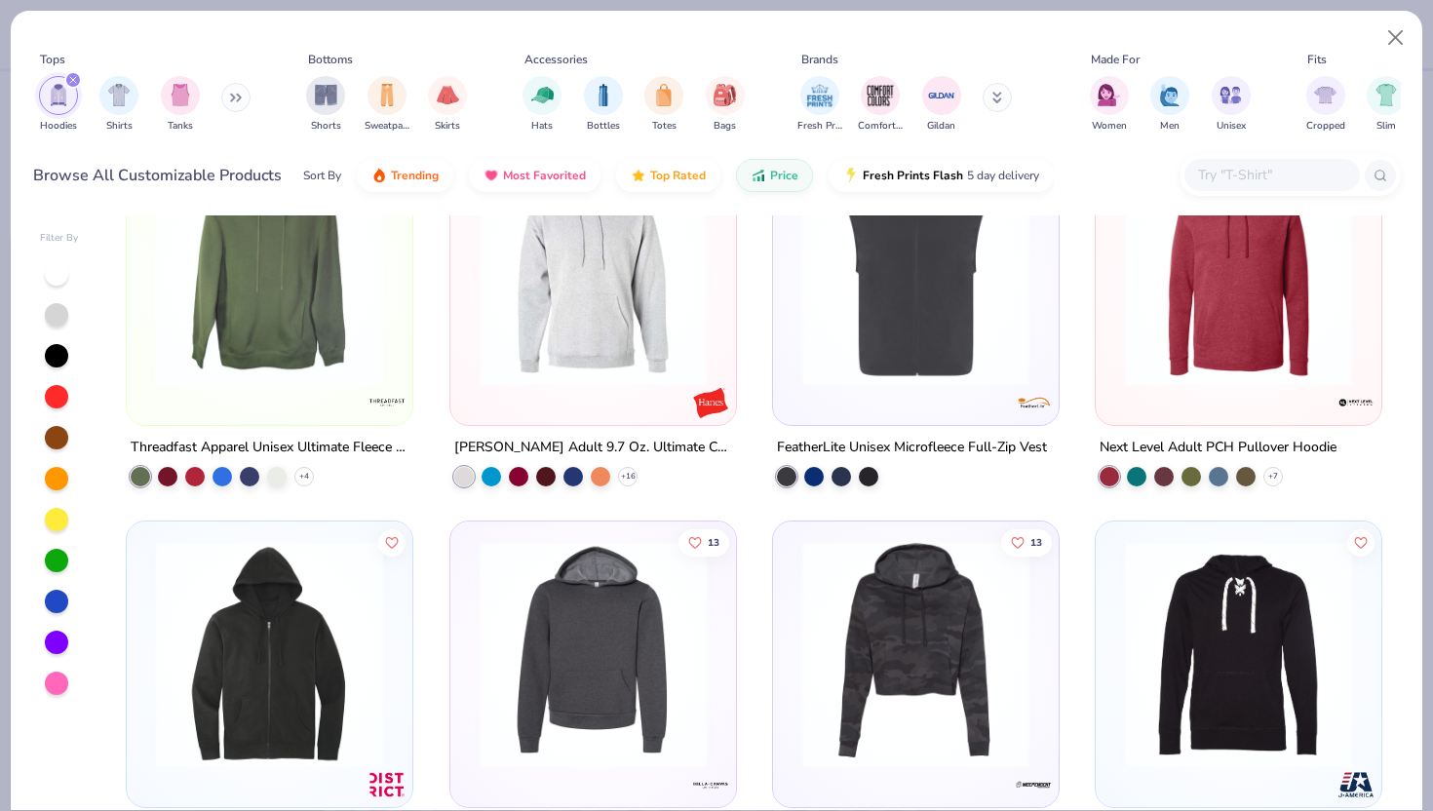
click at [270, 391] on div at bounding box center [269, 277] width 266 height 256
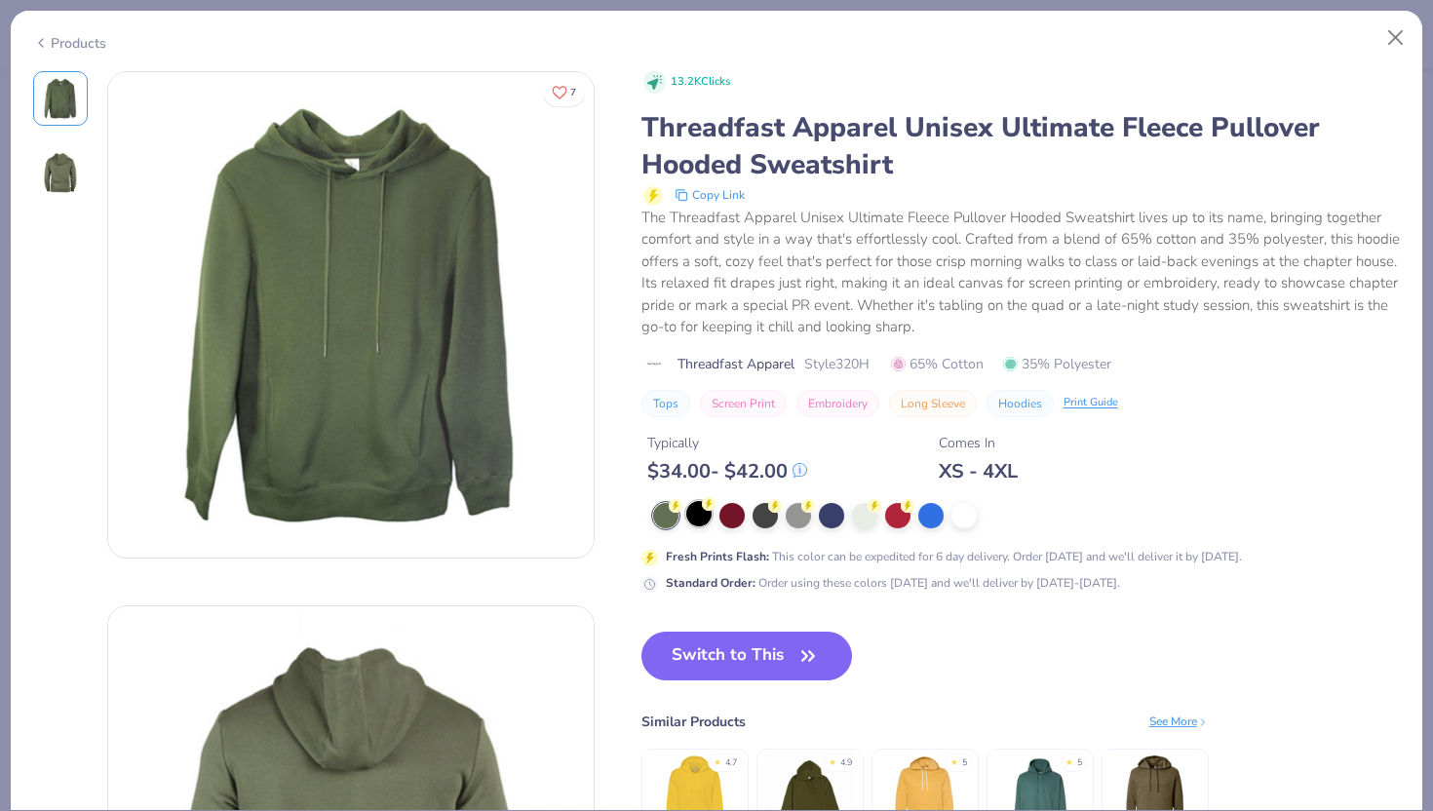
click at [705, 513] on div at bounding box center [698, 513] width 25 height 25
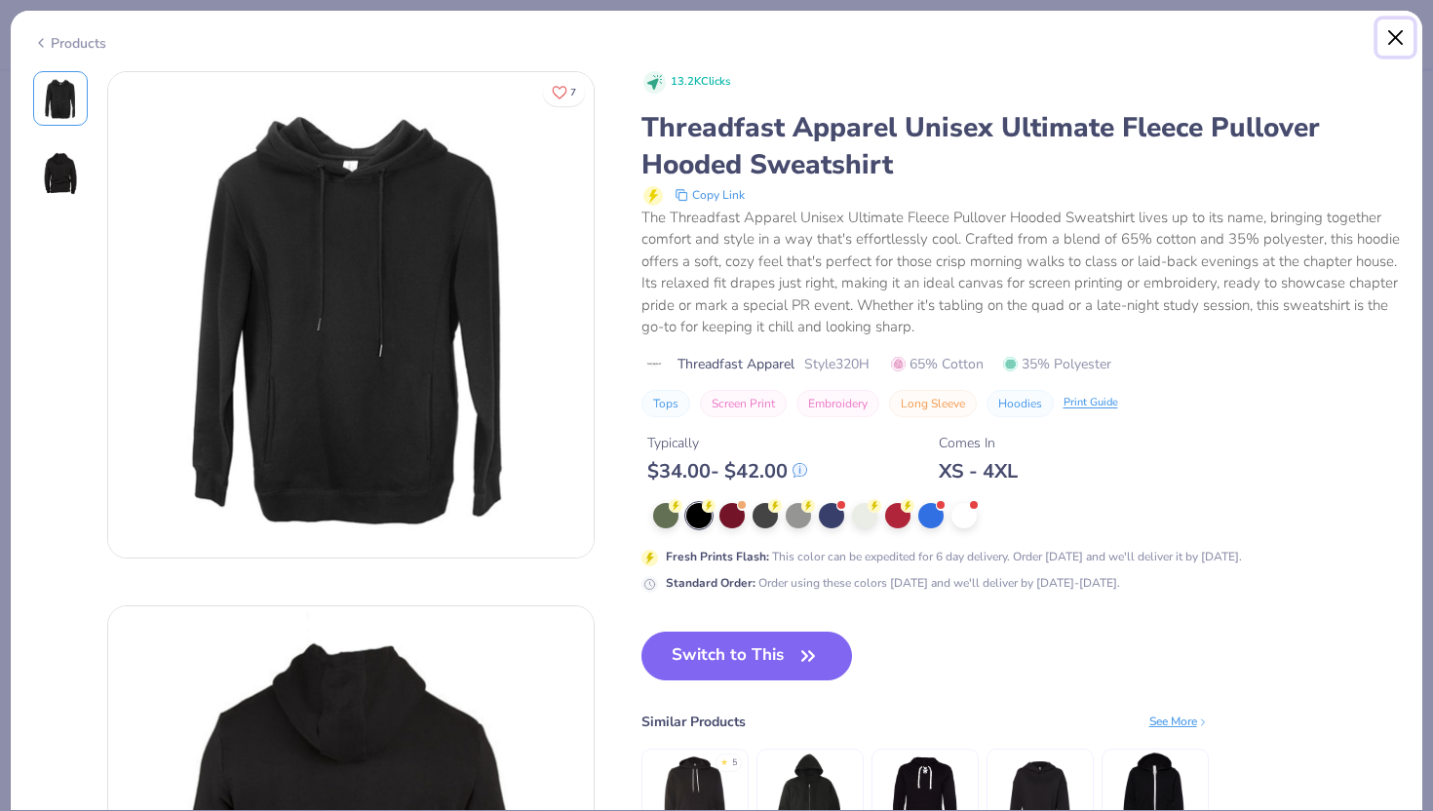
click at [1392, 39] on button "Close" at bounding box center [1396, 37] width 37 height 37
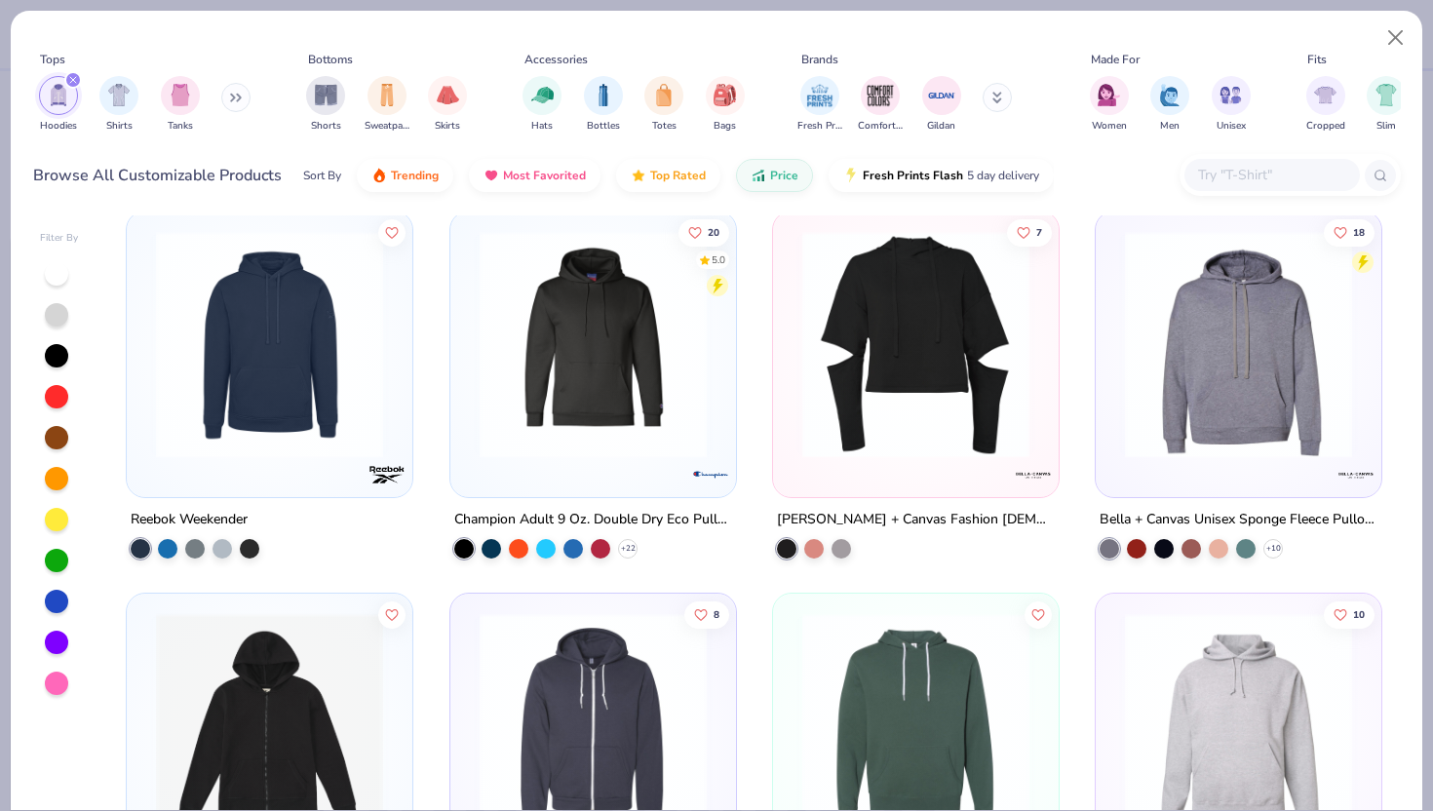
scroll to position [3076, 0]
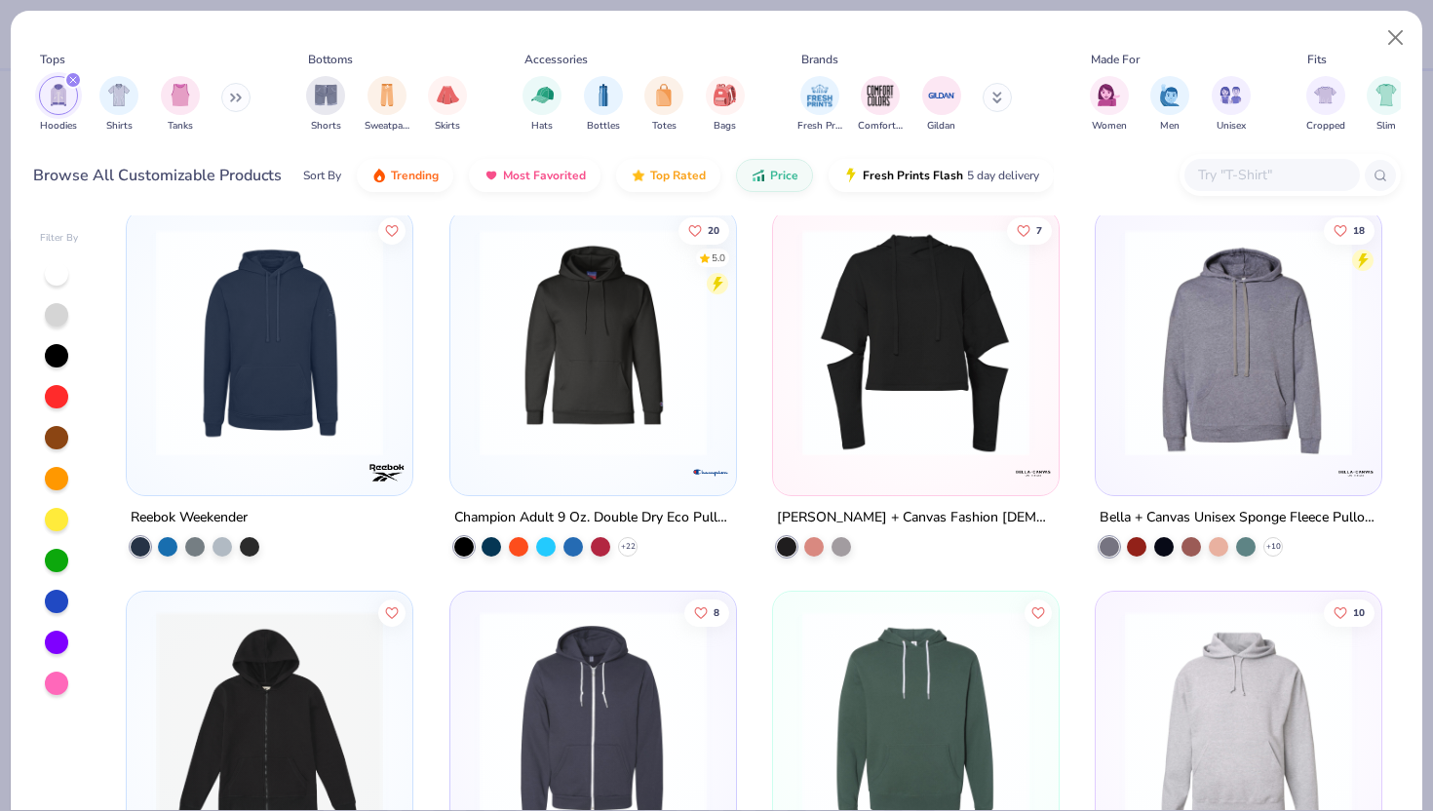
click at [618, 338] on img at bounding box center [593, 342] width 247 height 227
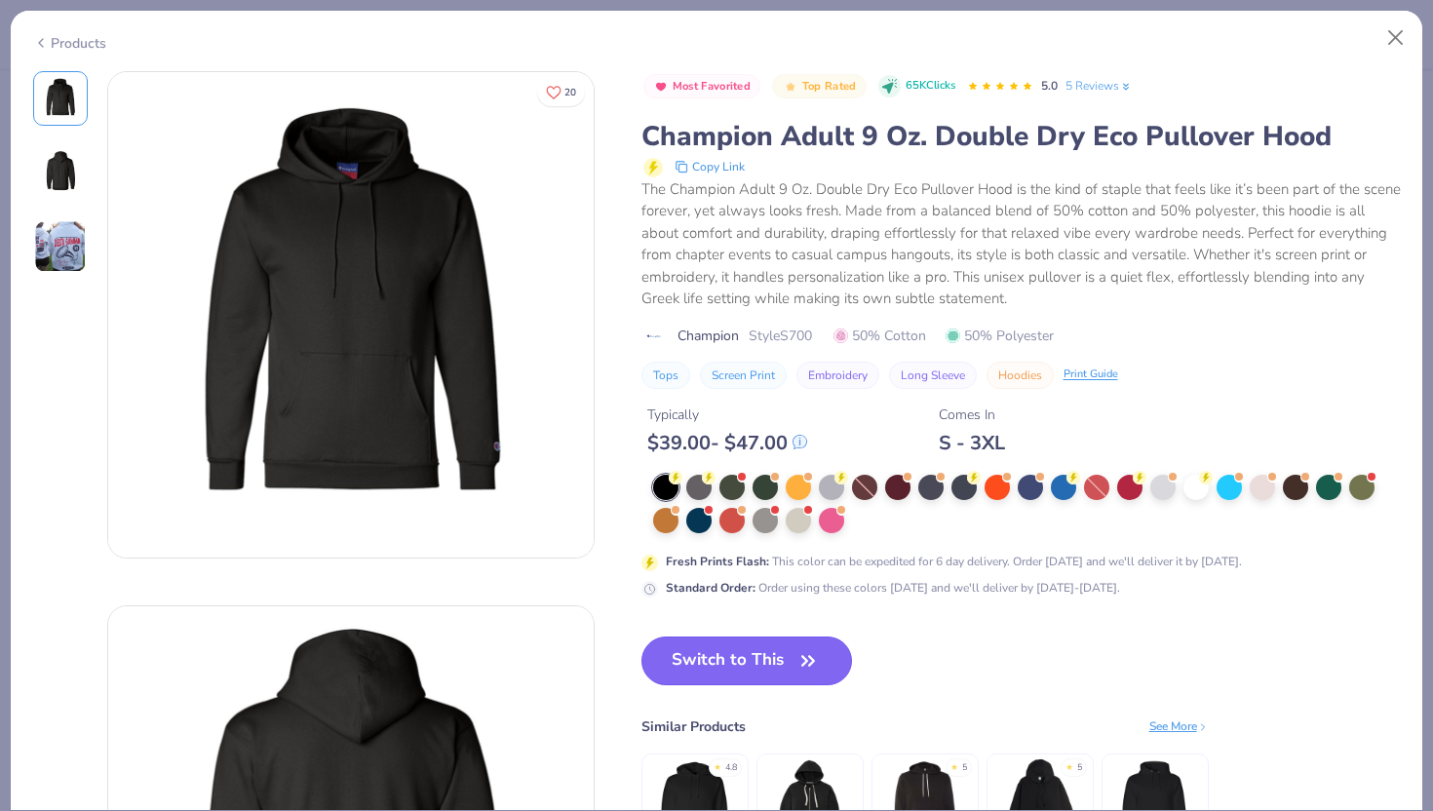
click at [738, 653] on button "Switch to This" at bounding box center [748, 661] width 212 height 49
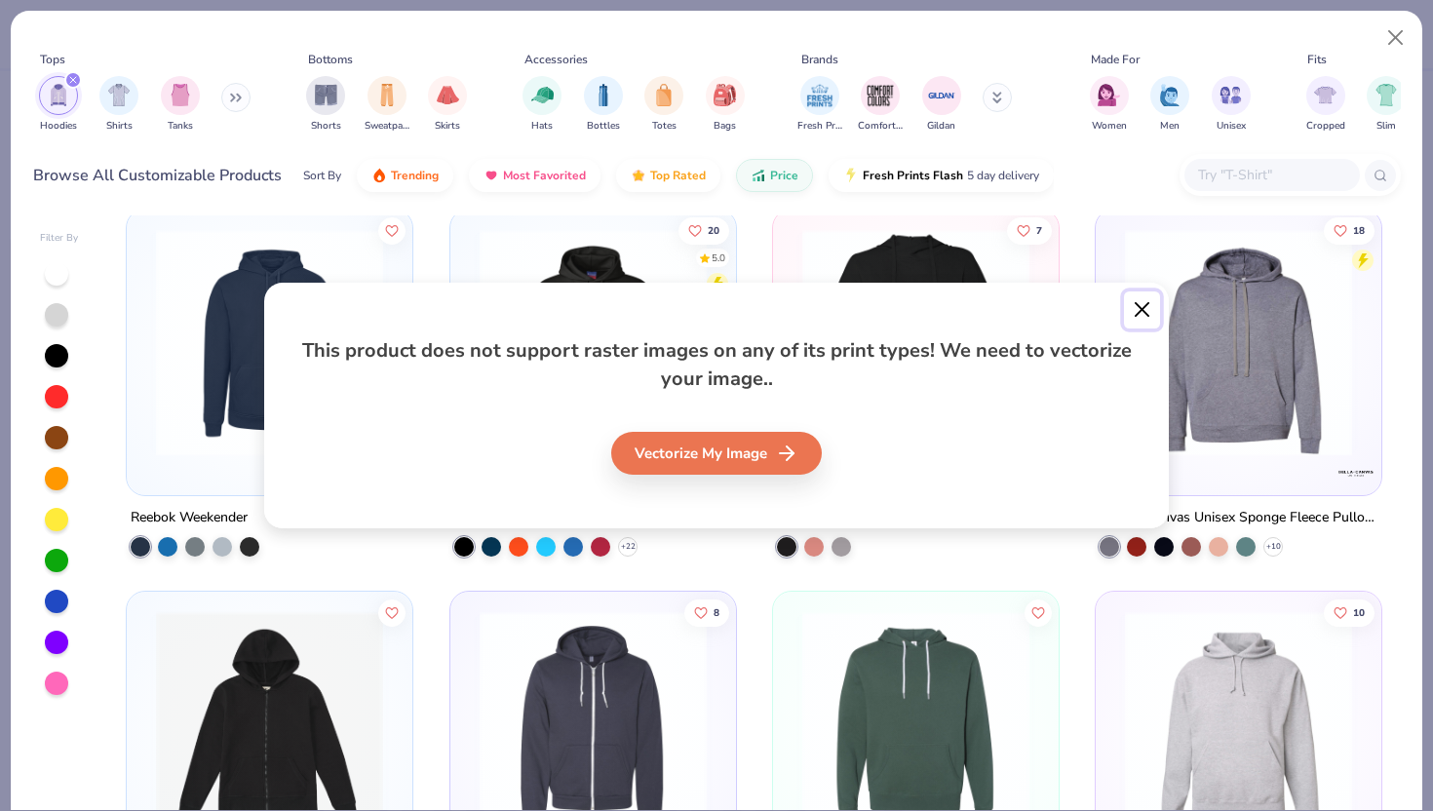
click at [1143, 321] on button "Close" at bounding box center [1142, 310] width 37 height 37
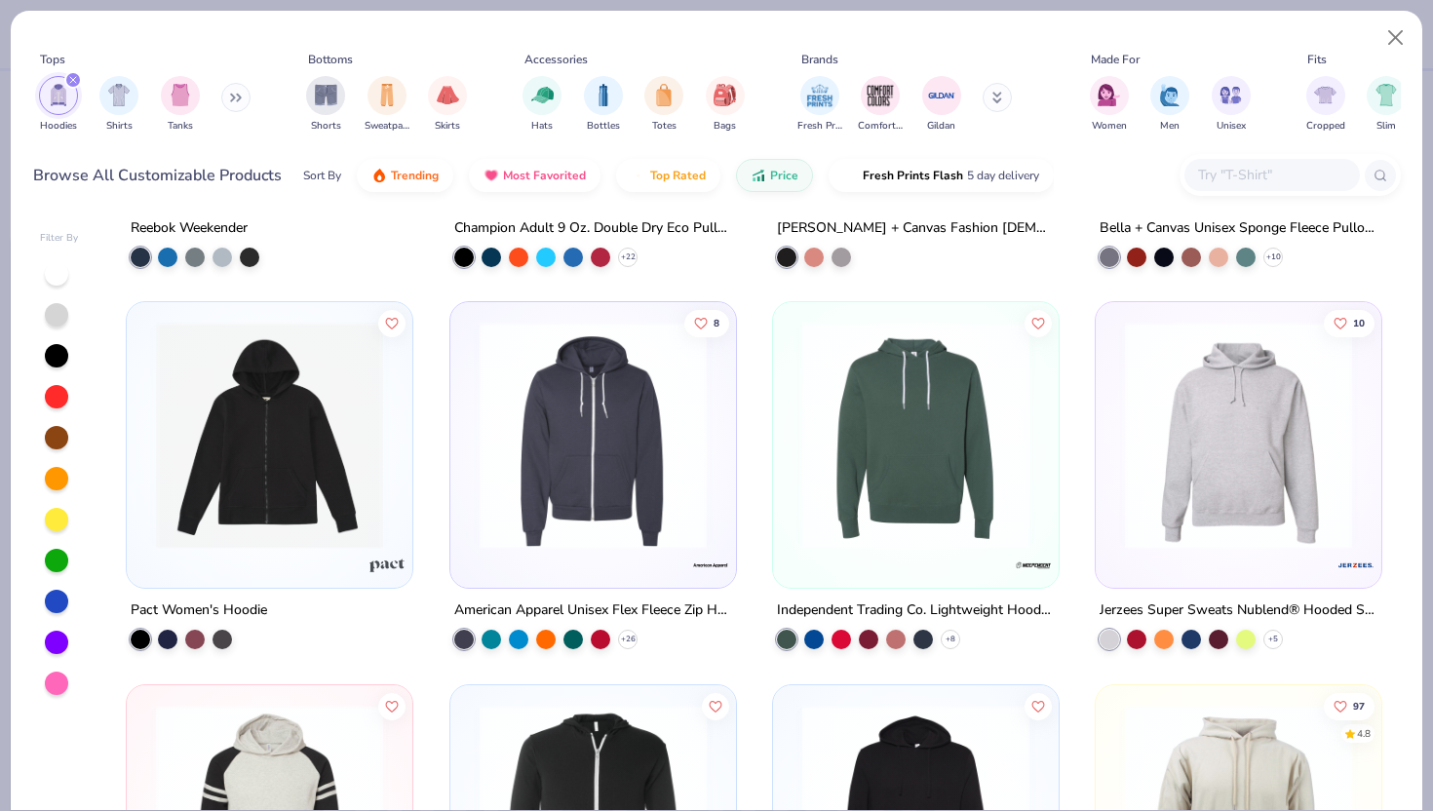
scroll to position [3367, 0]
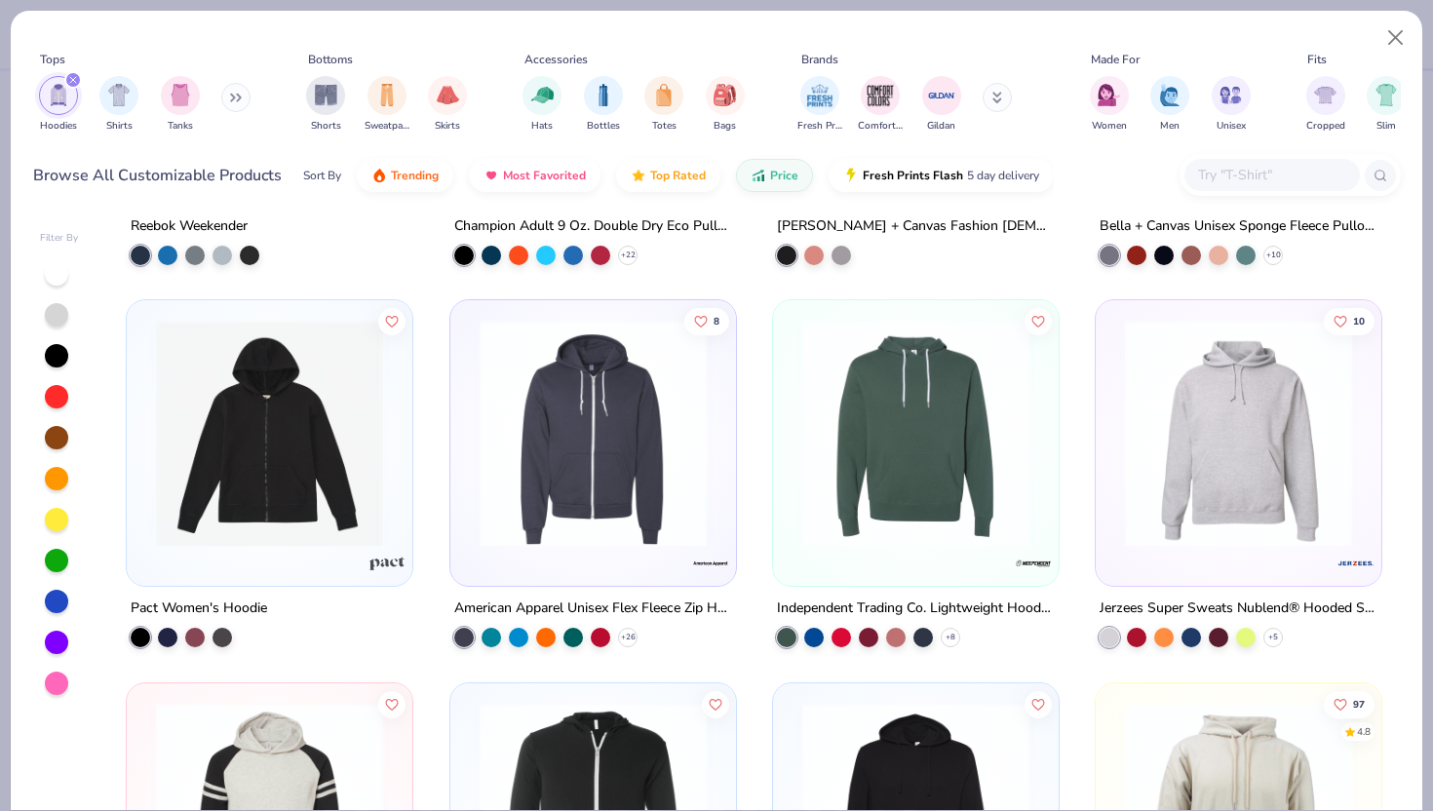
click at [965, 513] on img at bounding box center [916, 433] width 247 height 227
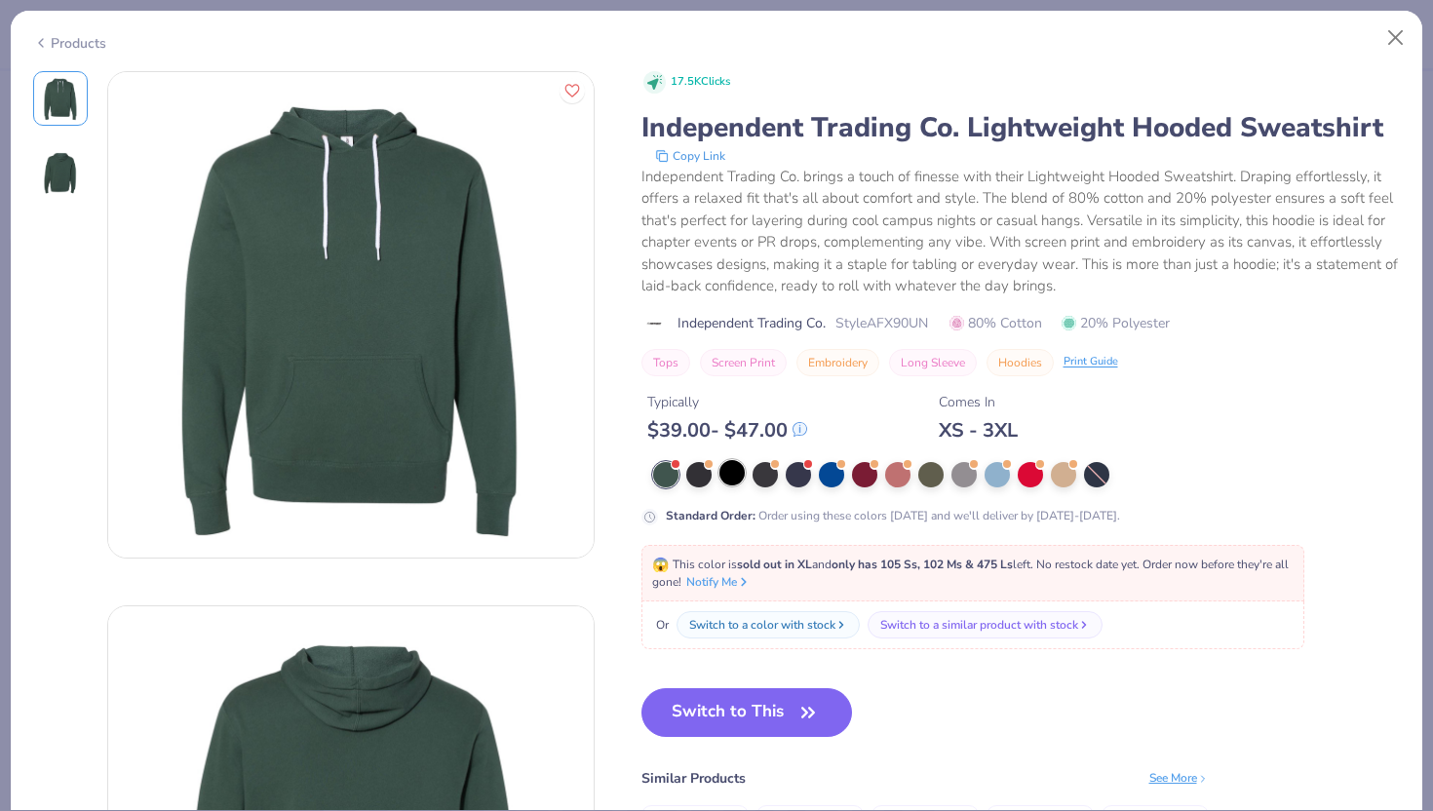
click at [732, 486] on div at bounding box center [731, 472] width 25 height 25
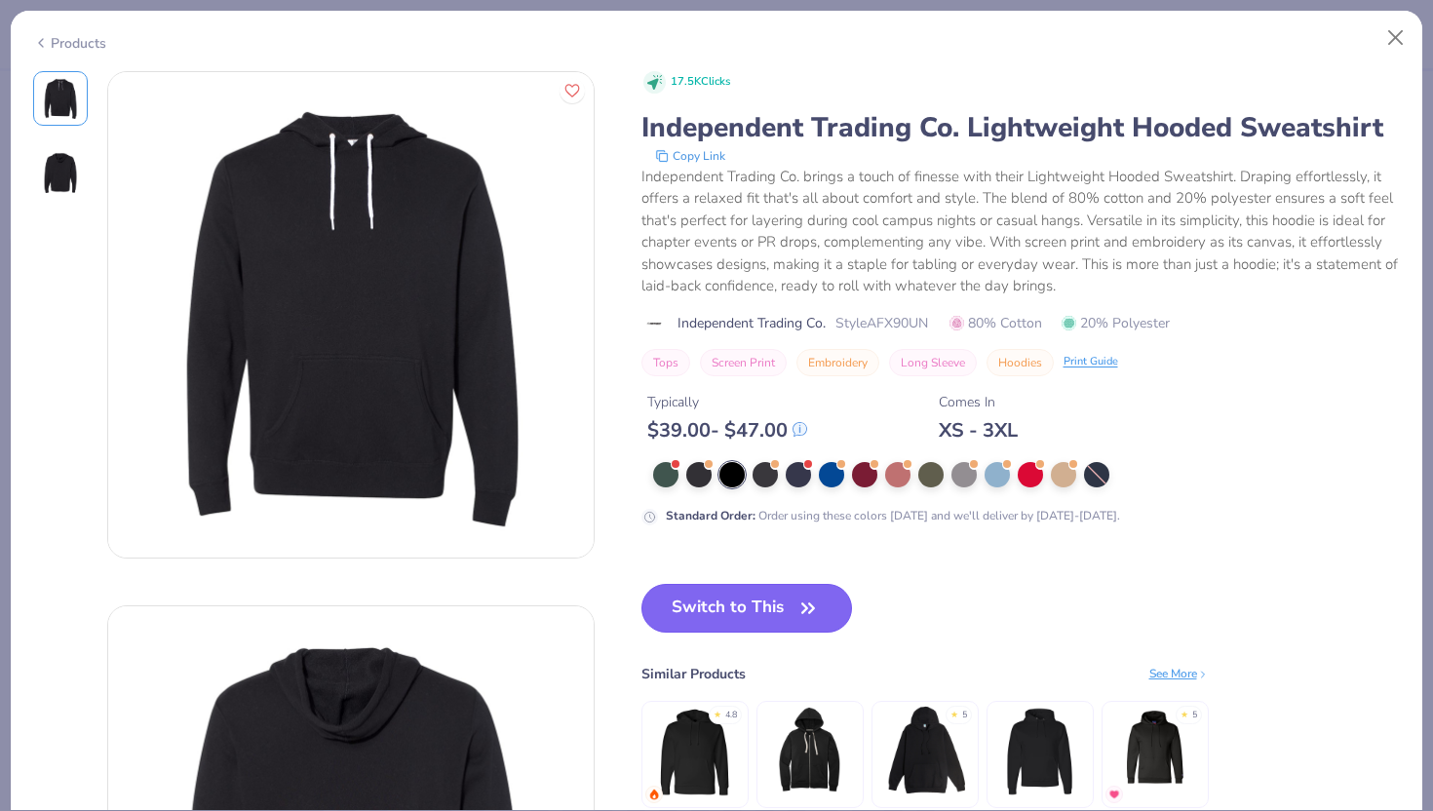
click at [750, 606] on button "Switch to This" at bounding box center [748, 608] width 212 height 49
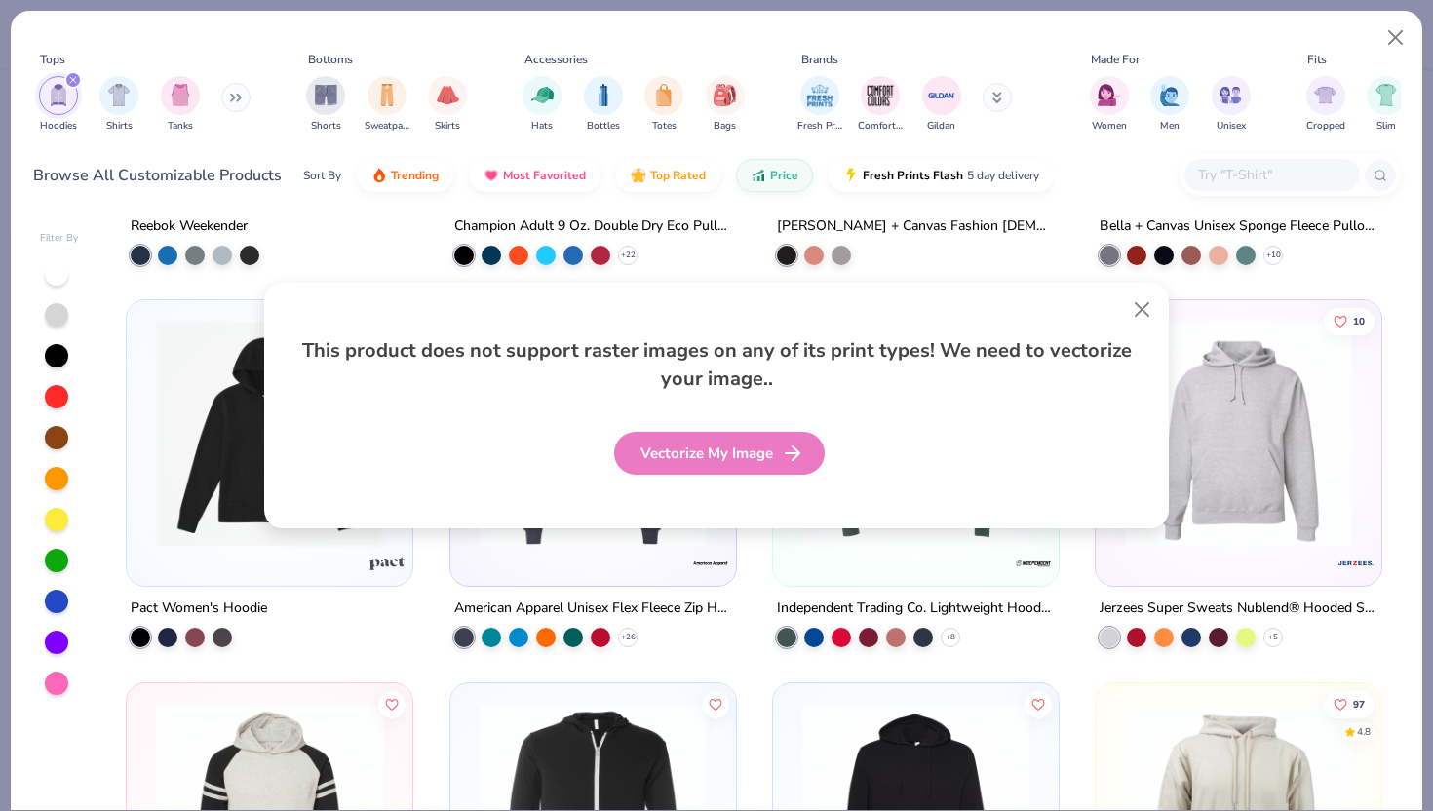
click at [785, 445] on icon at bounding box center [792, 453] width 23 height 23
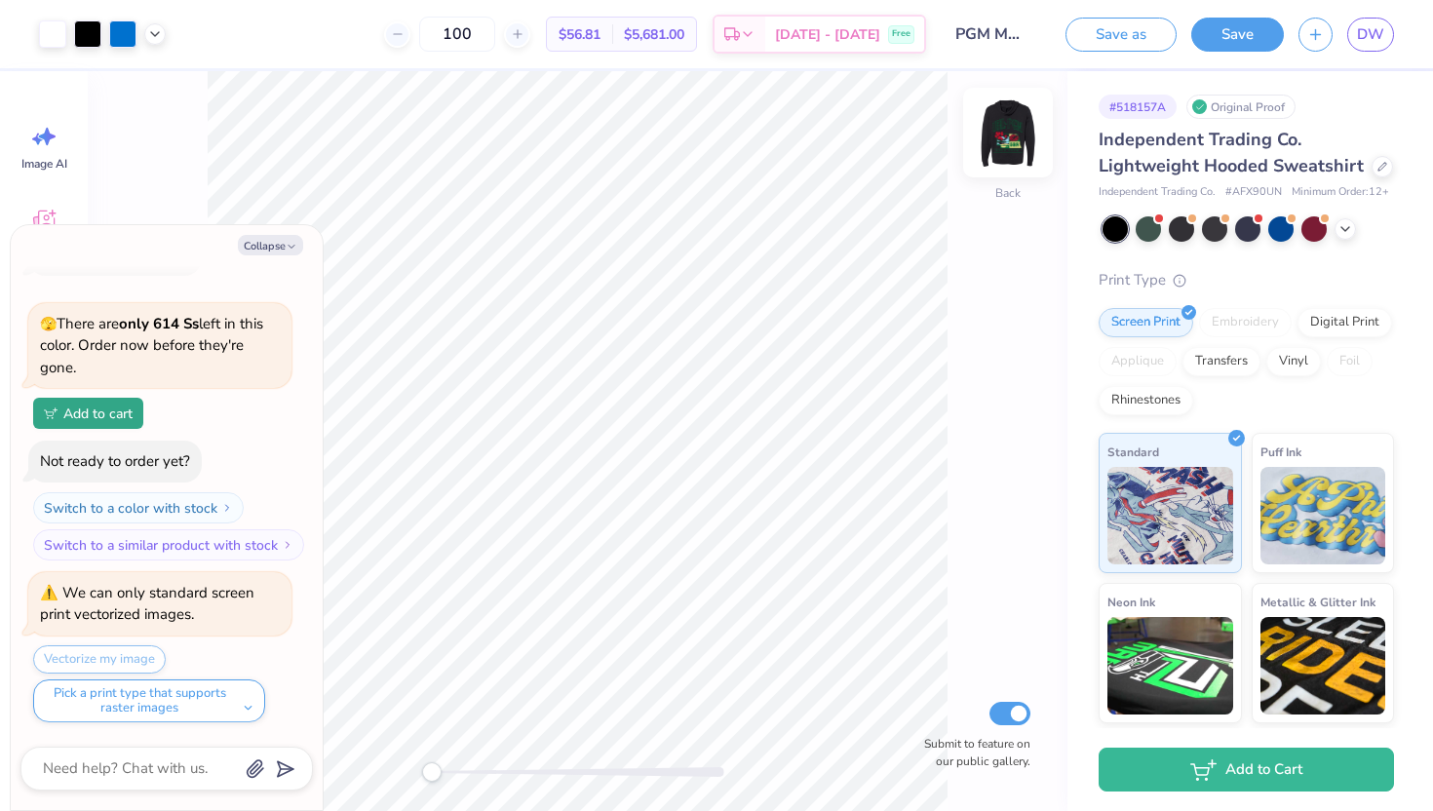
click at [1000, 134] on img at bounding box center [1008, 133] width 78 height 78
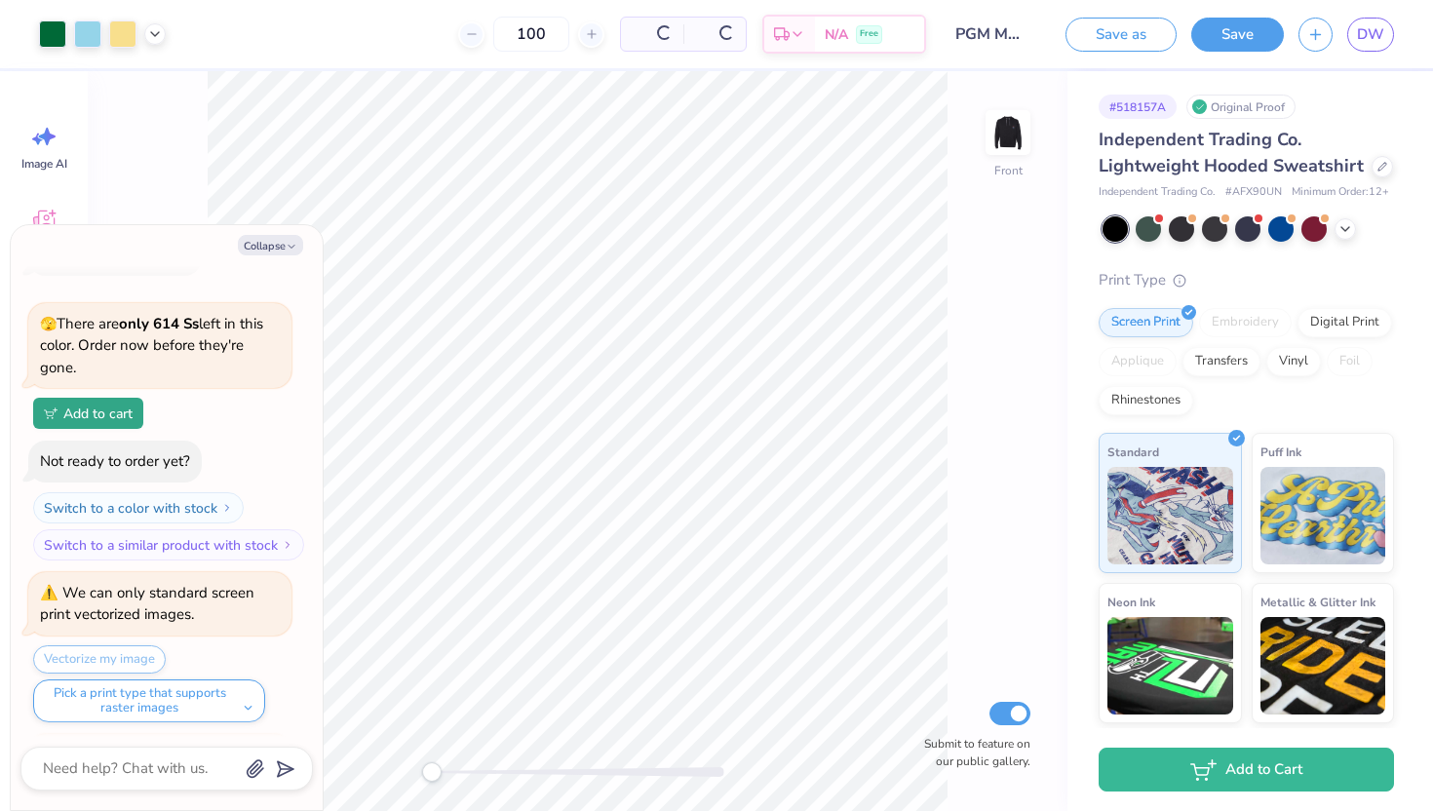
scroll to position [241, 0]
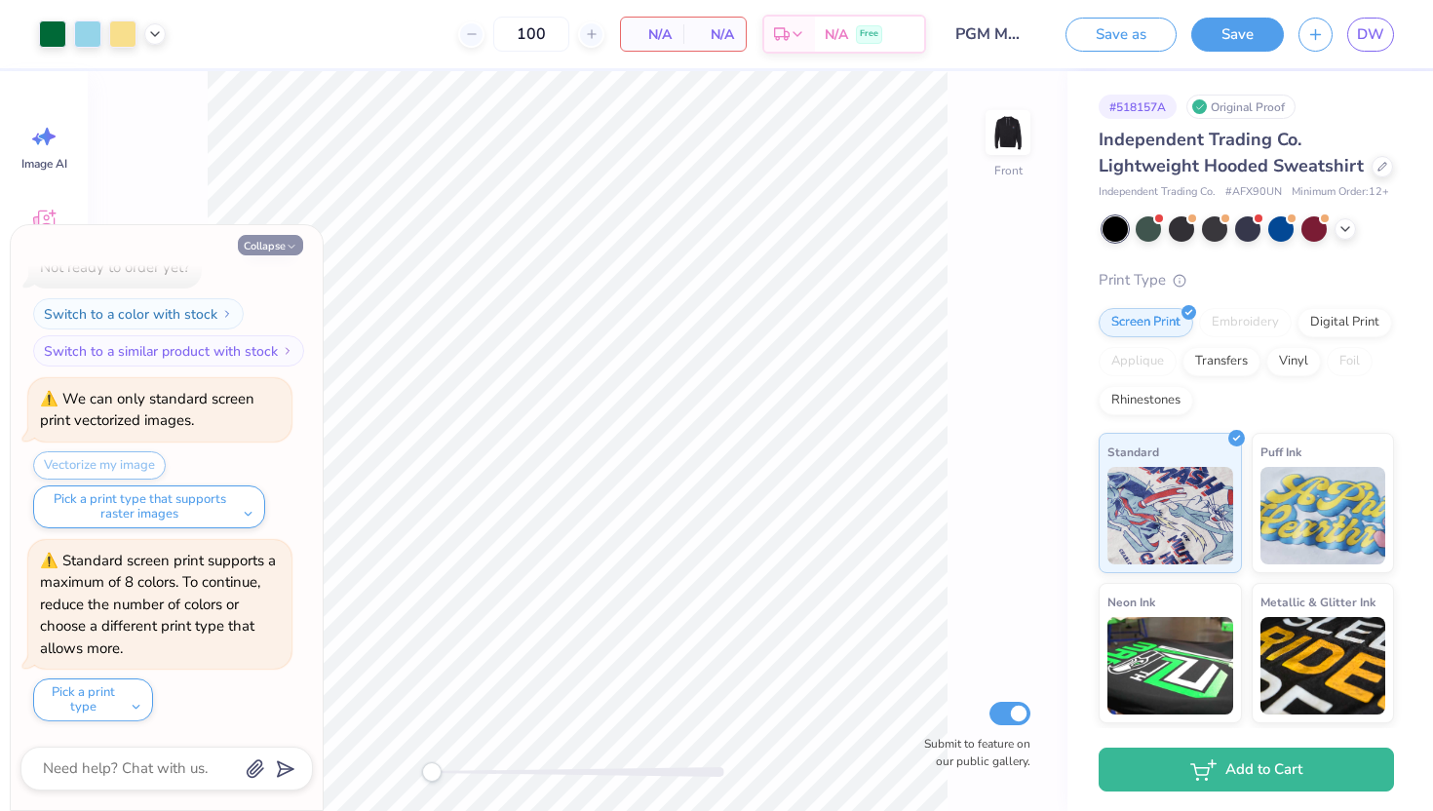
click at [291, 236] on button "Collapse" at bounding box center [270, 245] width 65 height 20
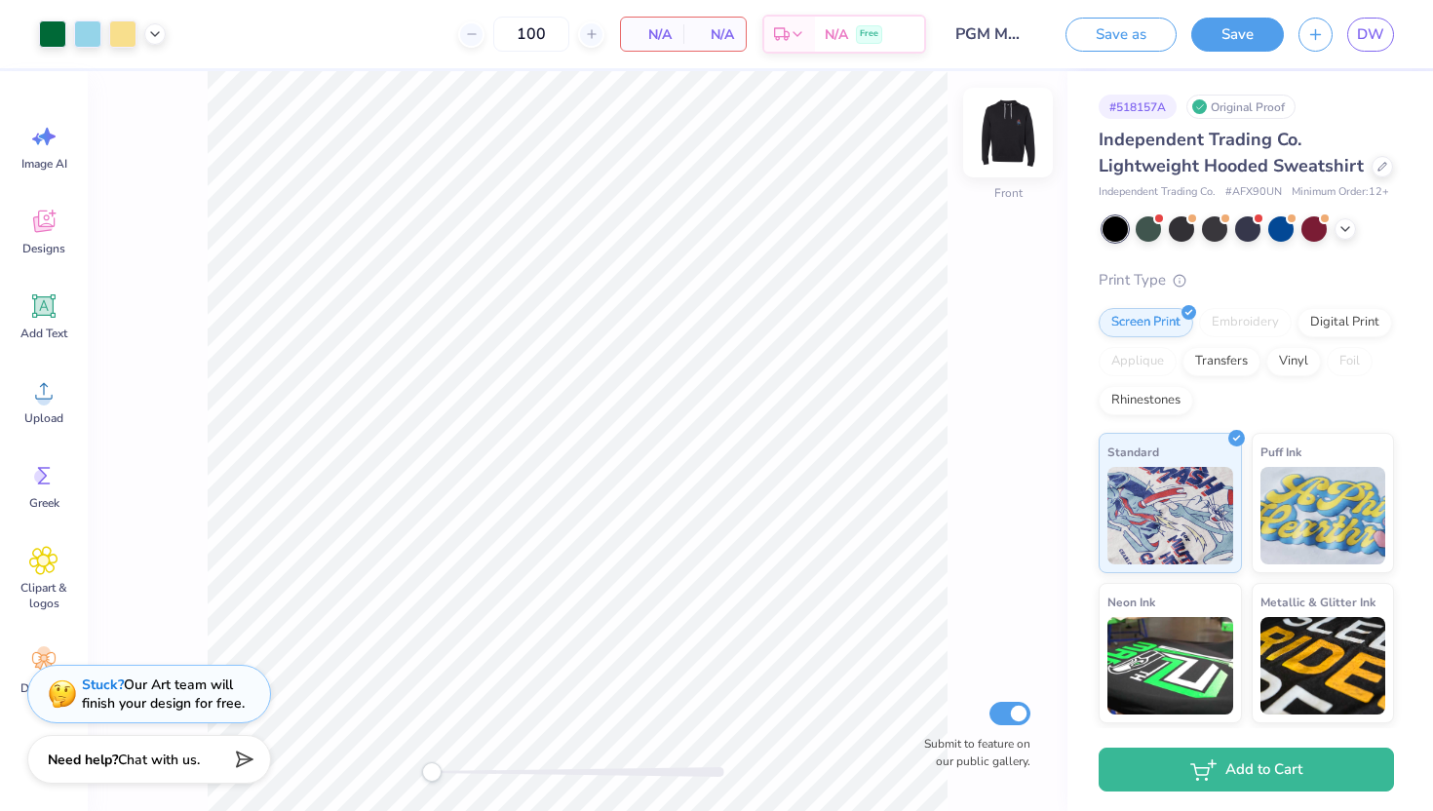
click at [1001, 131] on img at bounding box center [1008, 133] width 78 height 78
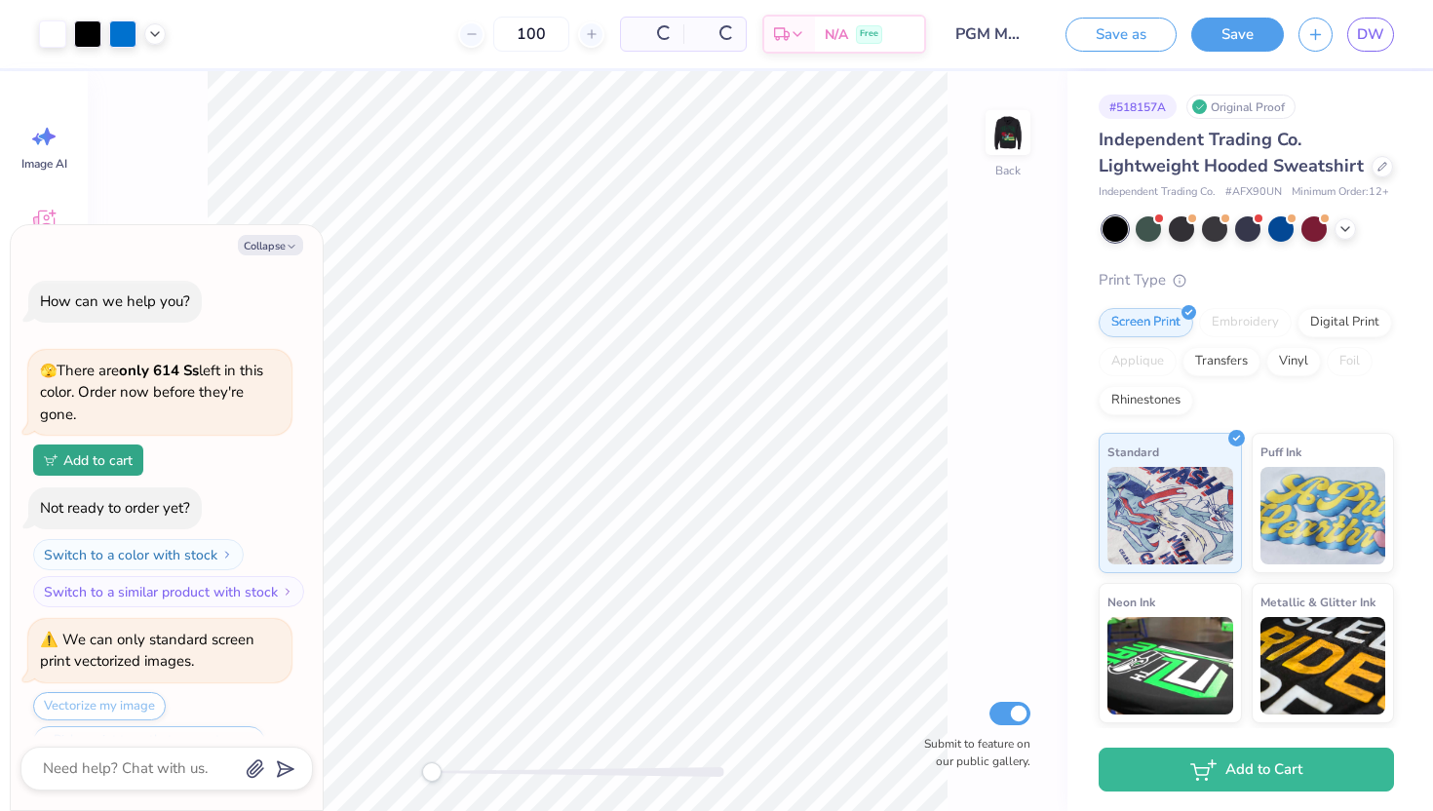
scroll to position [434, 0]
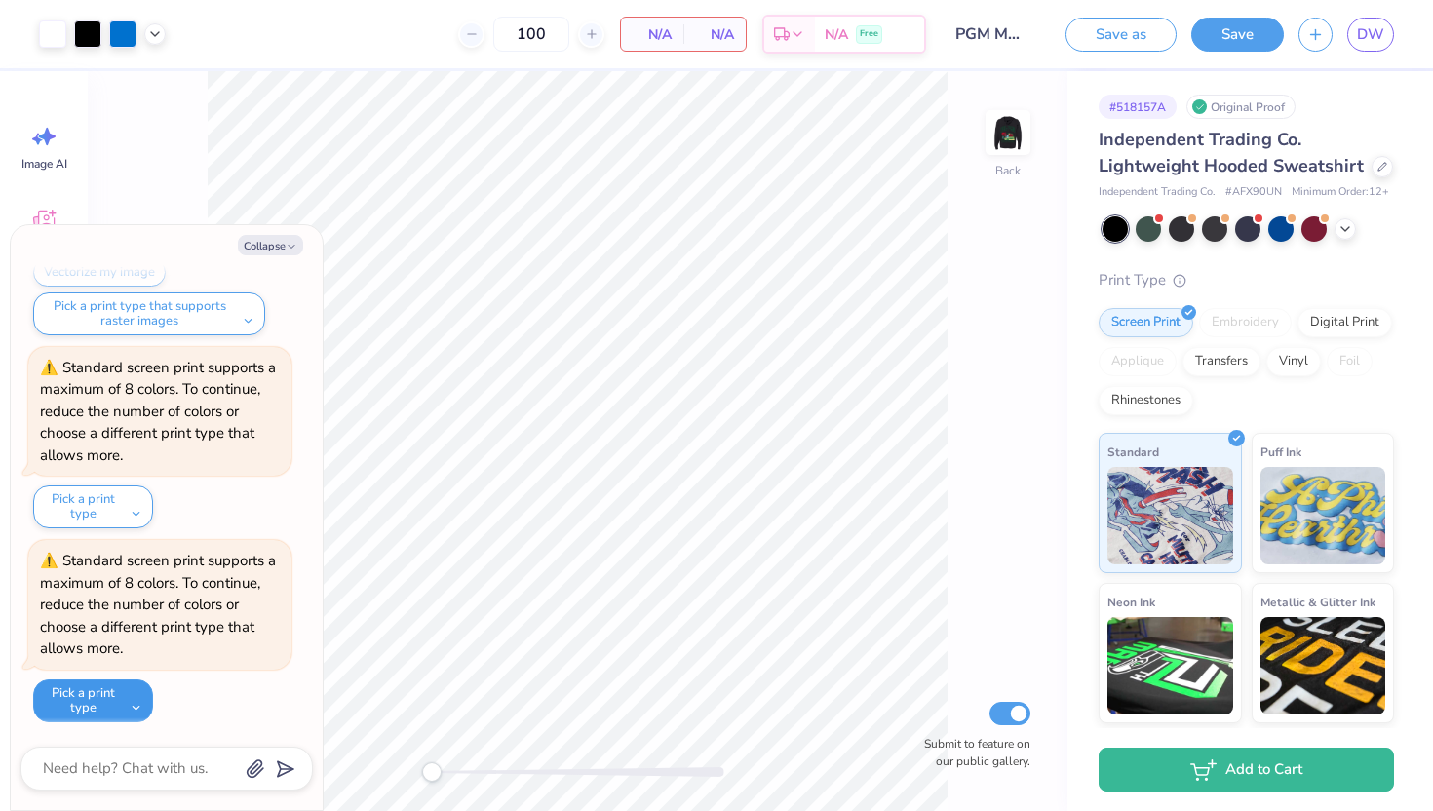
click at [128, 695] on button "Pick a print type" at bounding box center [93, 701] width 120 height 43
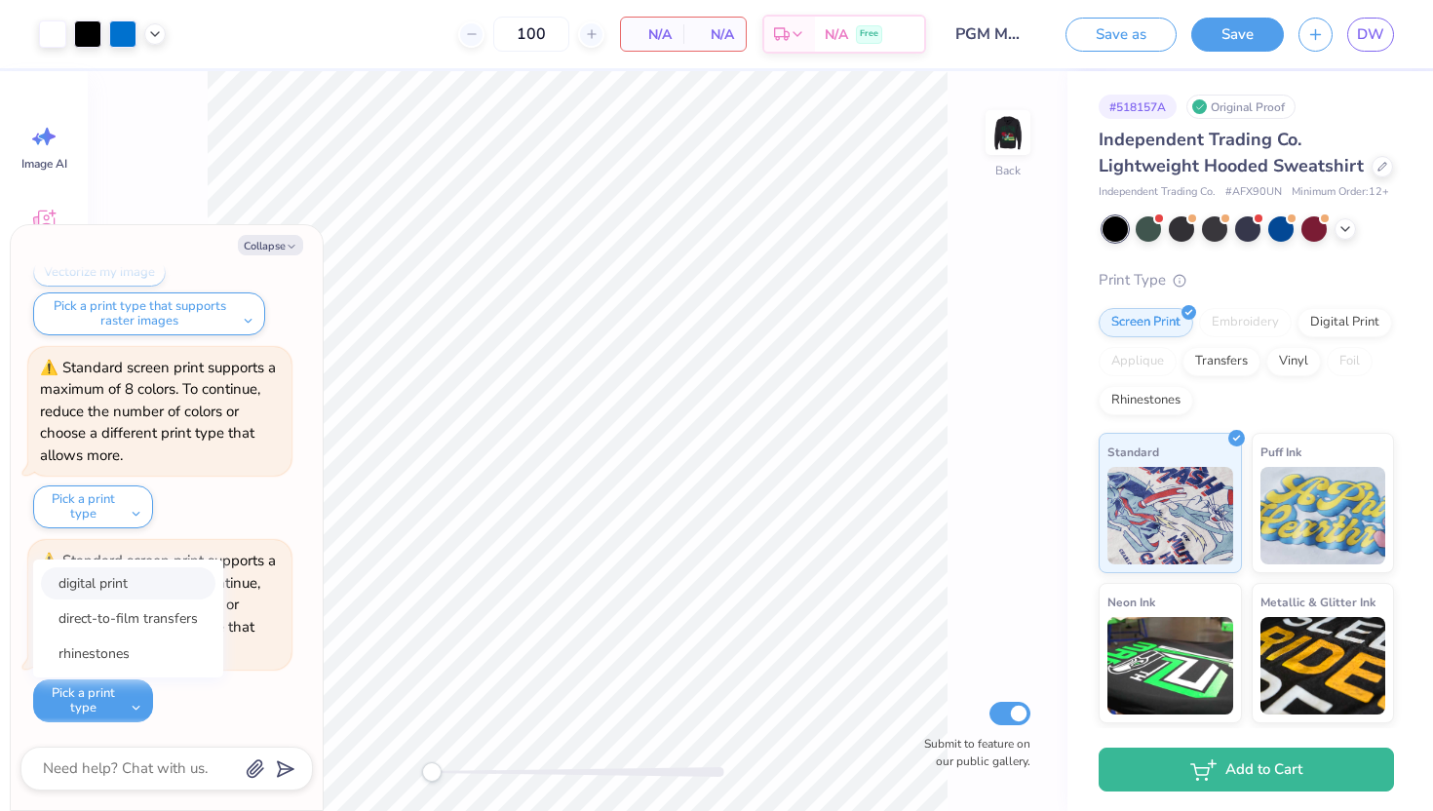
click at [121, 587] on button "digital print" at bounding box center [128, 583] width 175 height 32
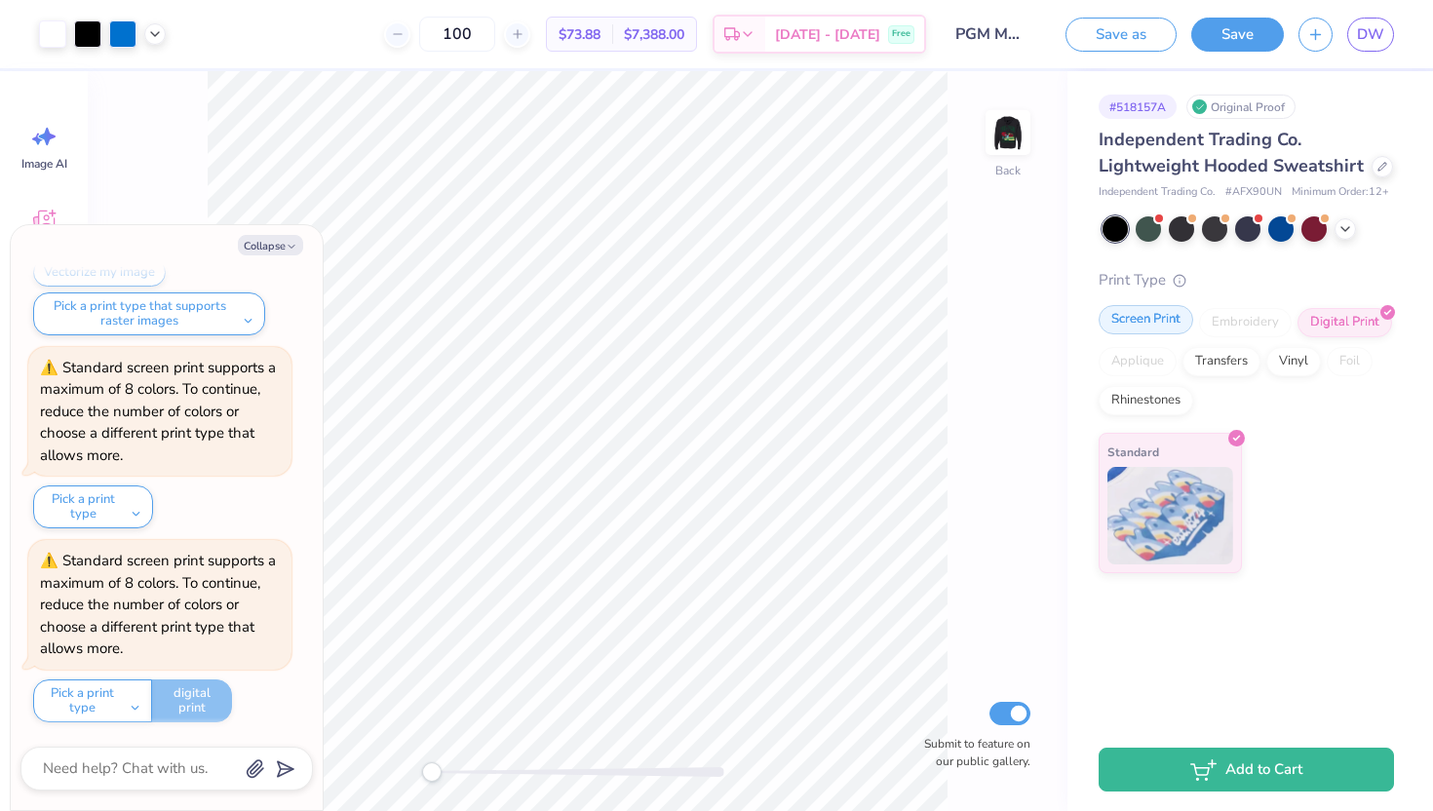
click at [1131, 319] on div "Screen Print" at bounding box center [1146, 319] width 95 height 29
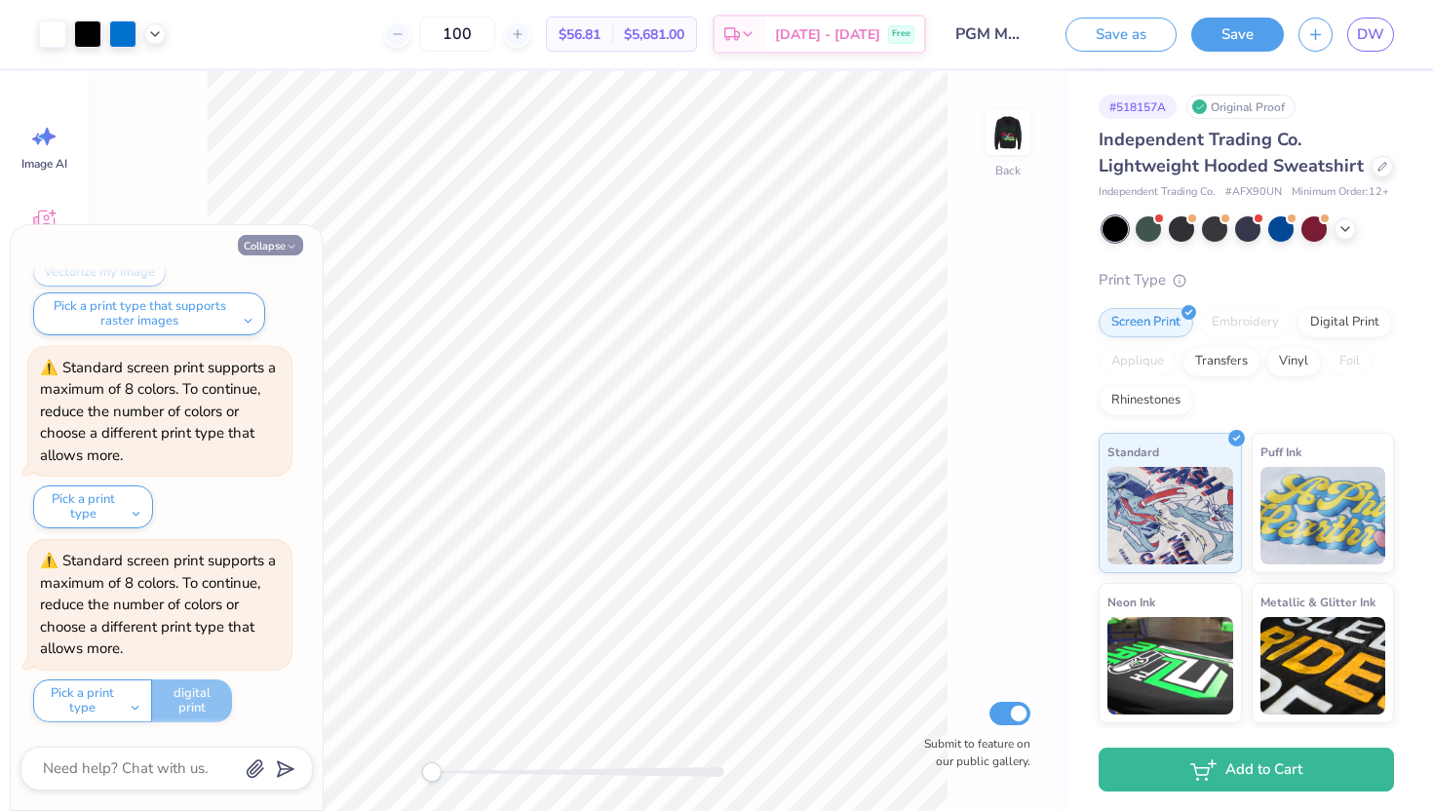
click at [258, 253] on button "Collapse" at bounding box center [270, 245] width 65 height 20
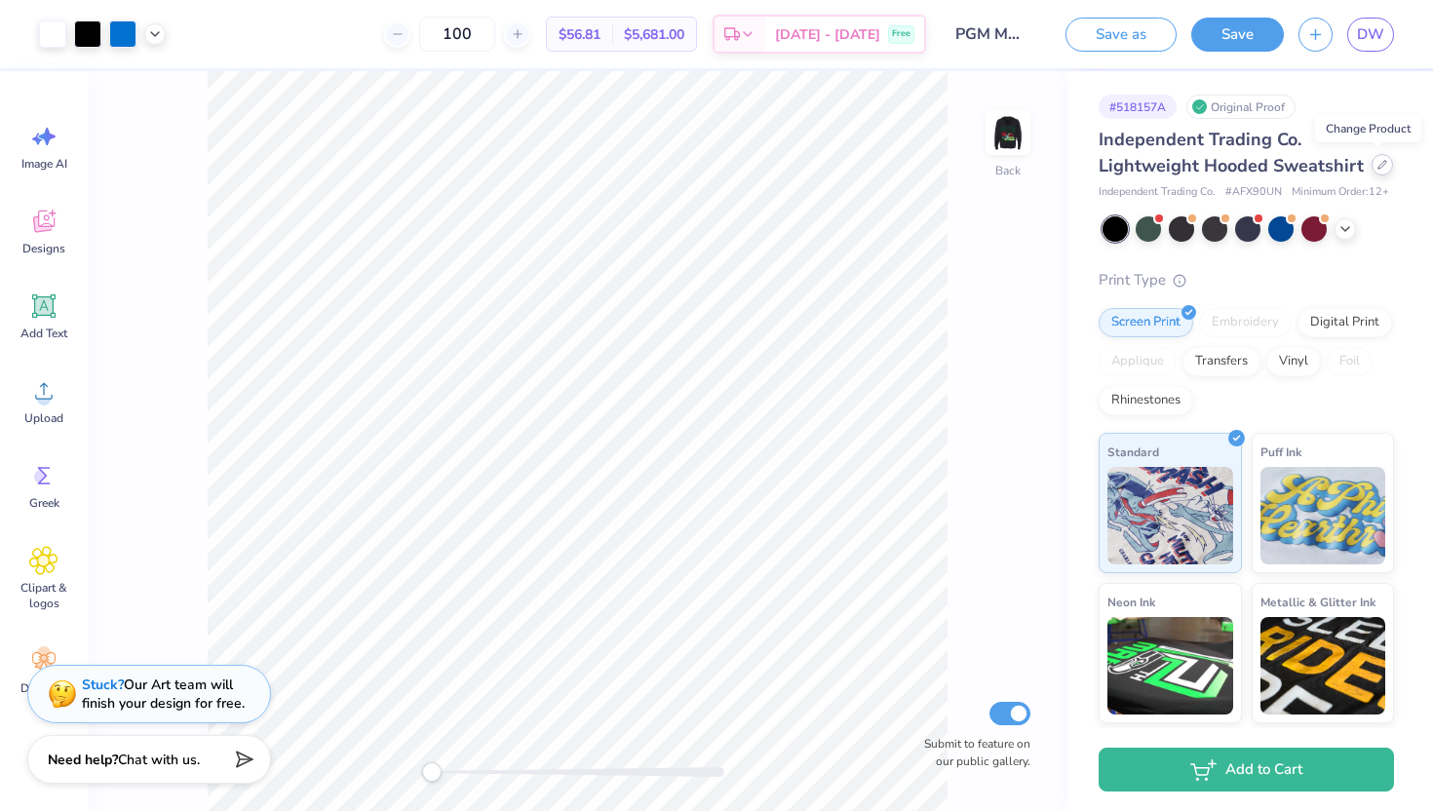
click at [1379, 164] on icon at bounding box center [1383, 165] width 10 height 10
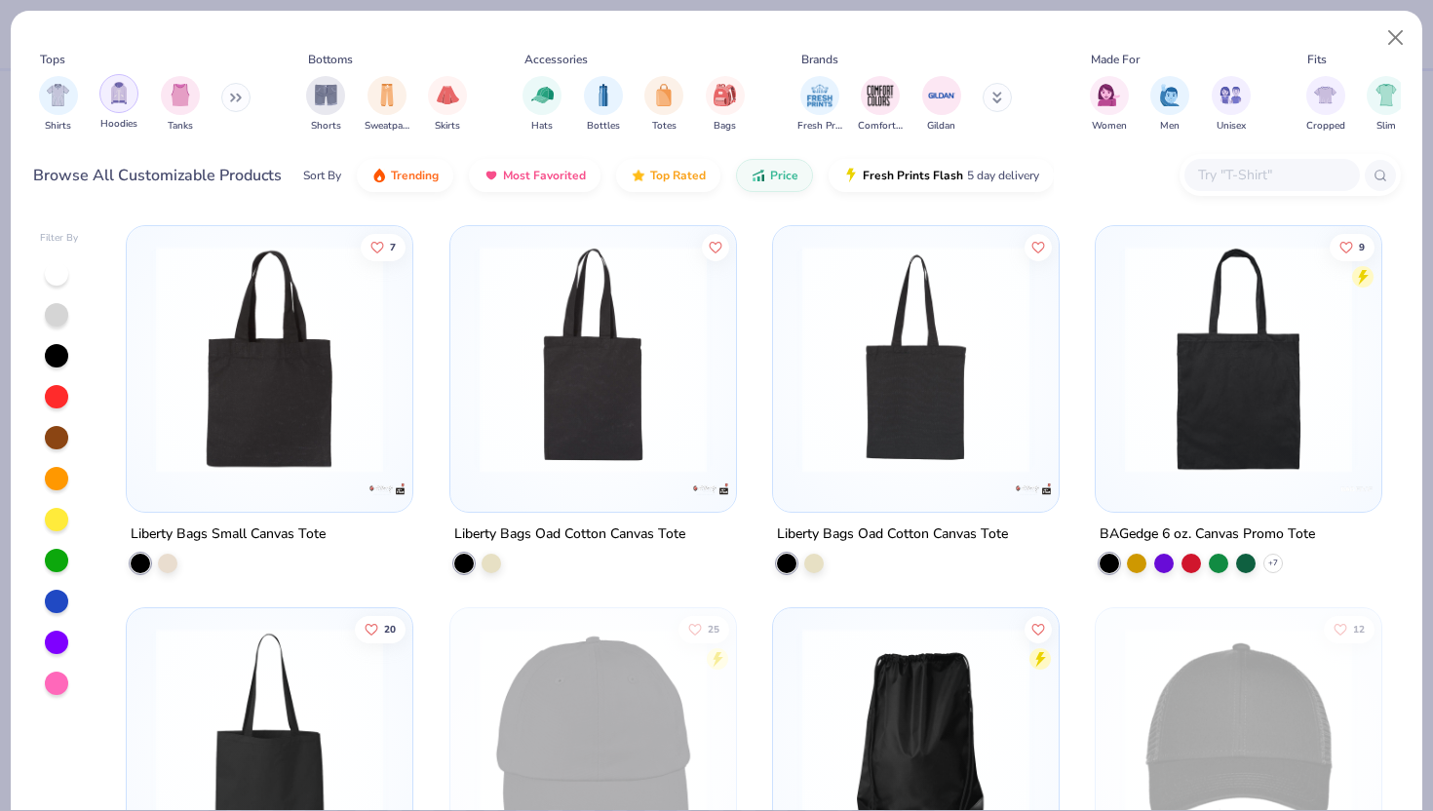
click at [114, 94] on img "filter for Hoodies" at bounding box center [118, 93] width 21 height 22
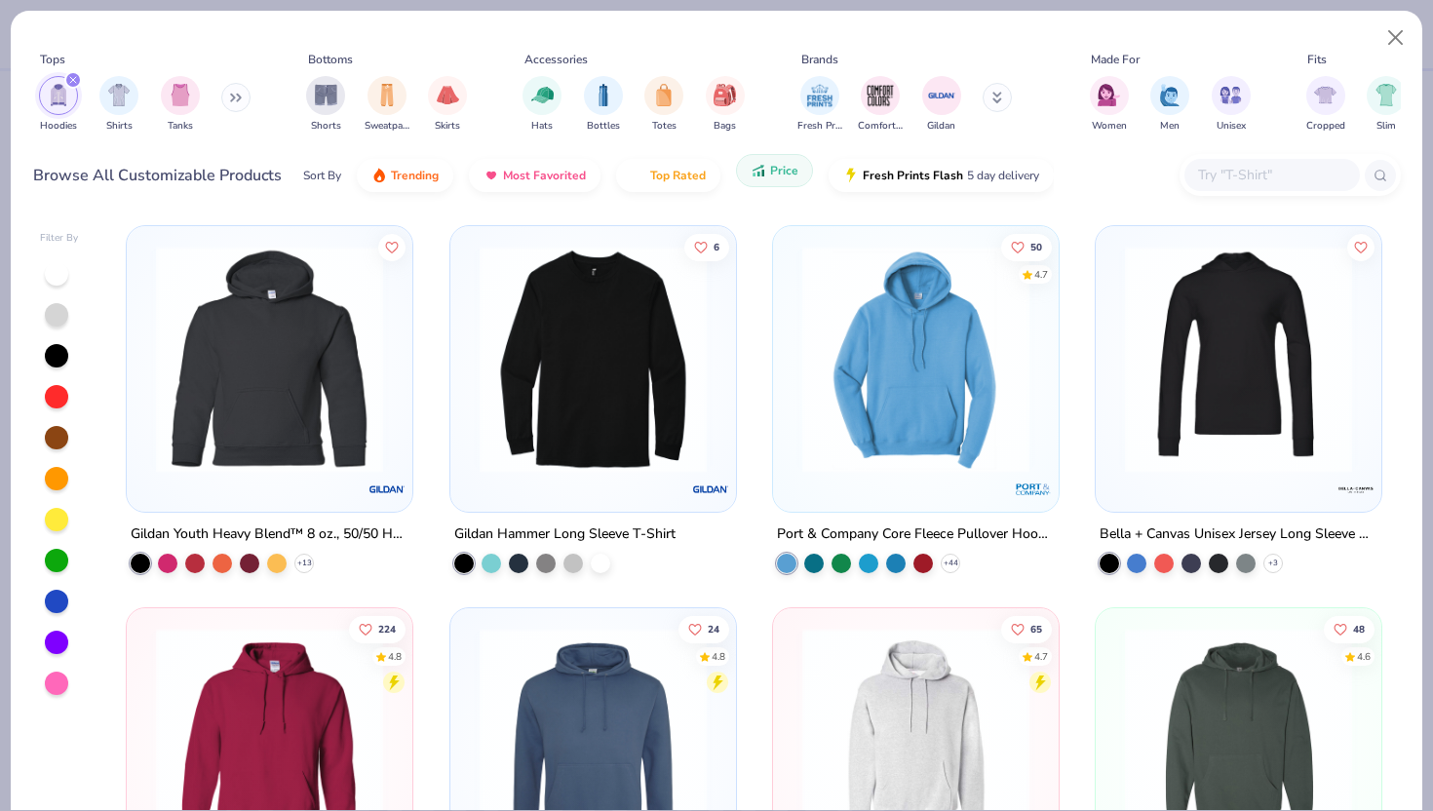
click at [775, 176] on span "Price" at bounding box center [784, 171] width 28 height 16
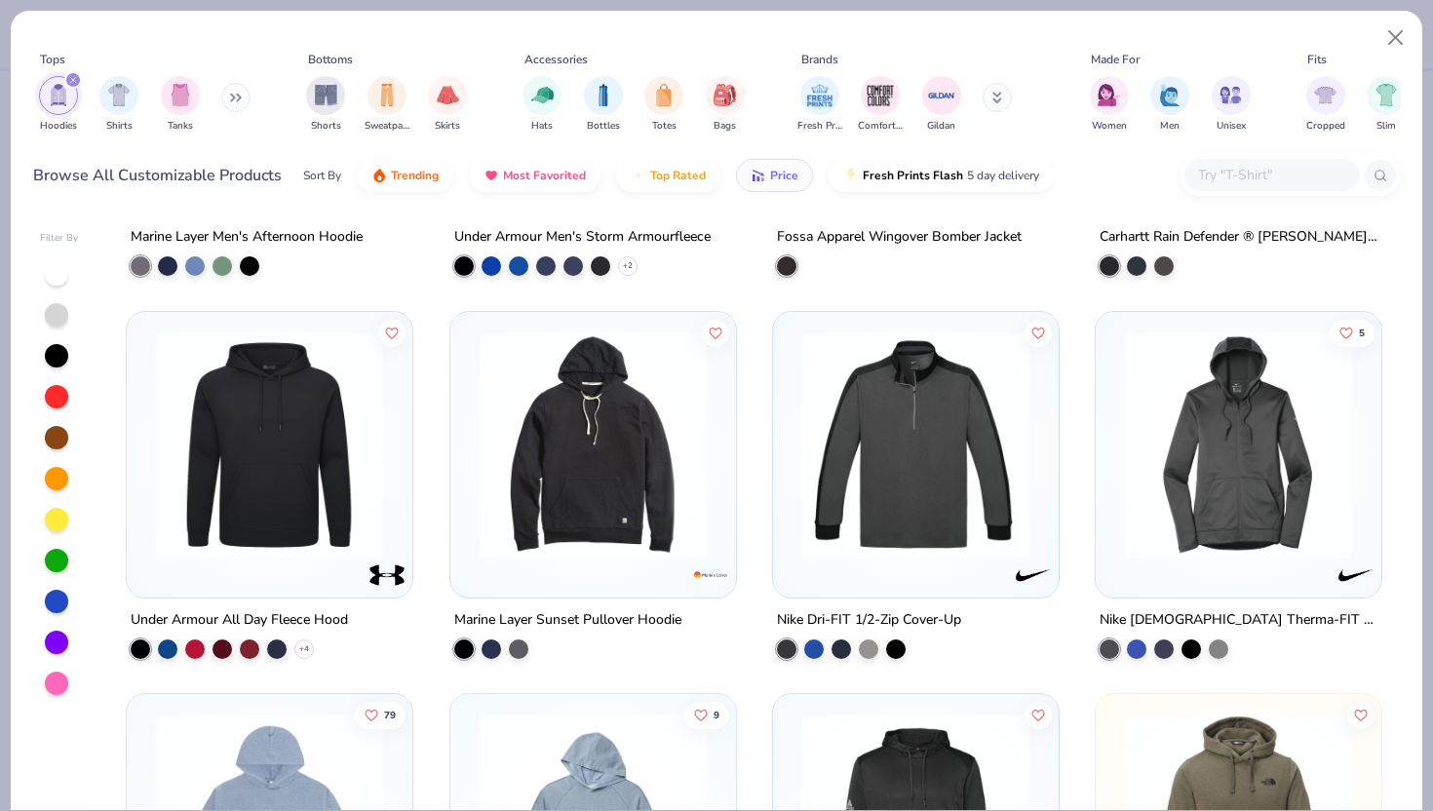
scroll to position [2210, 0]
click at [324, 490] on img at bounding box center [269, 443] width 247 height 227
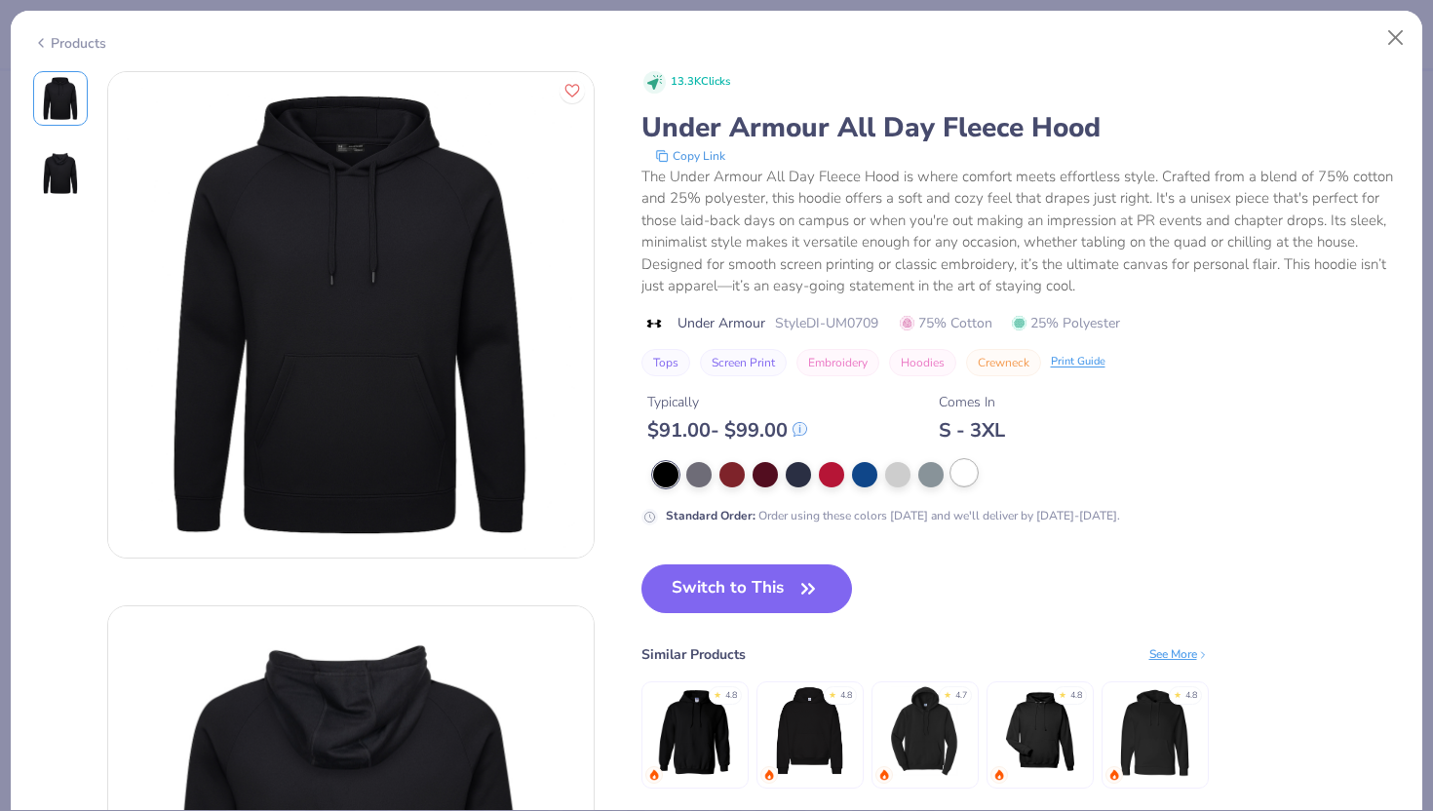
click at [965, 473] on div at bounding box center [964, 472] width 25 height 25
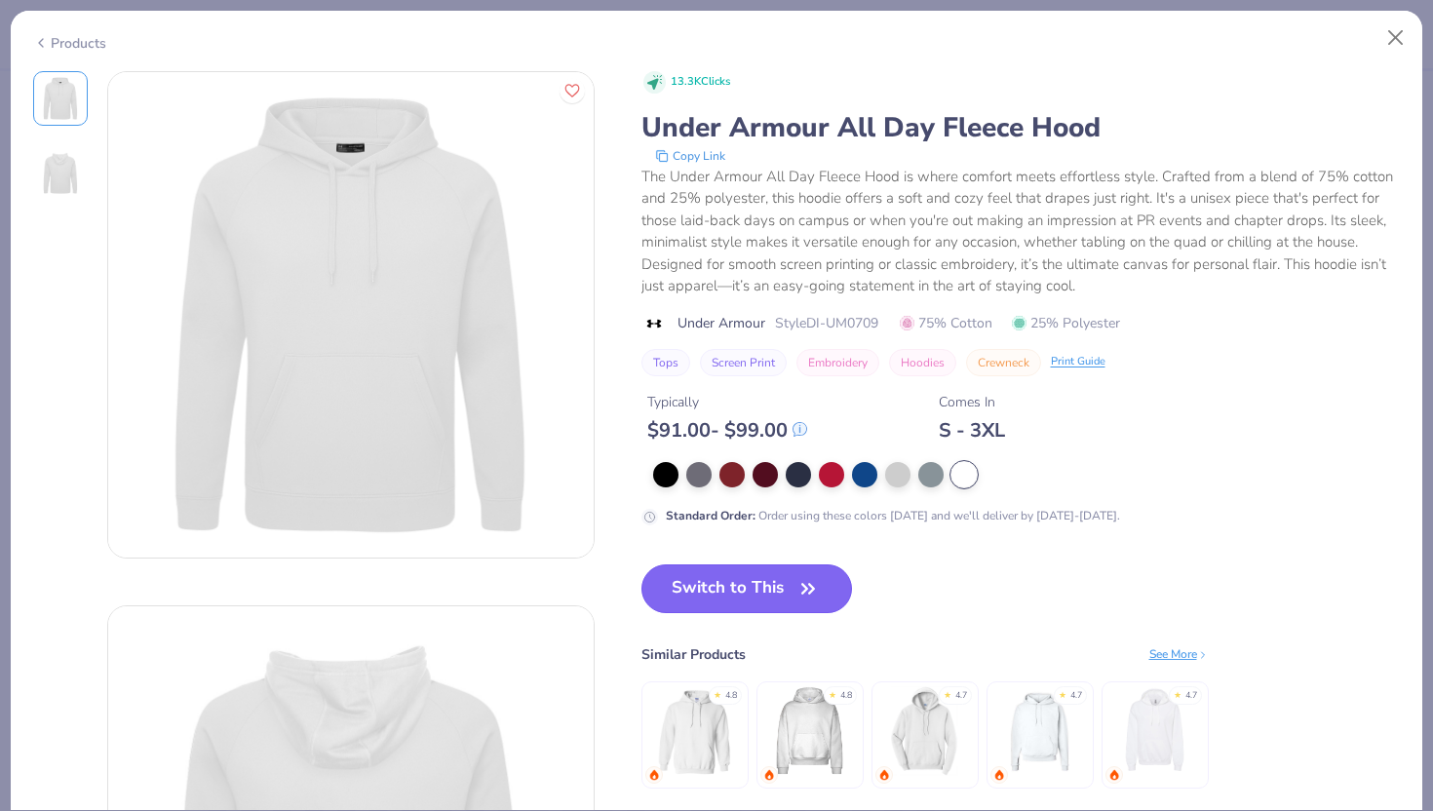
click at [771, 592] on button "Switch to This" at bounding box center [748, 588] width 212 height 49
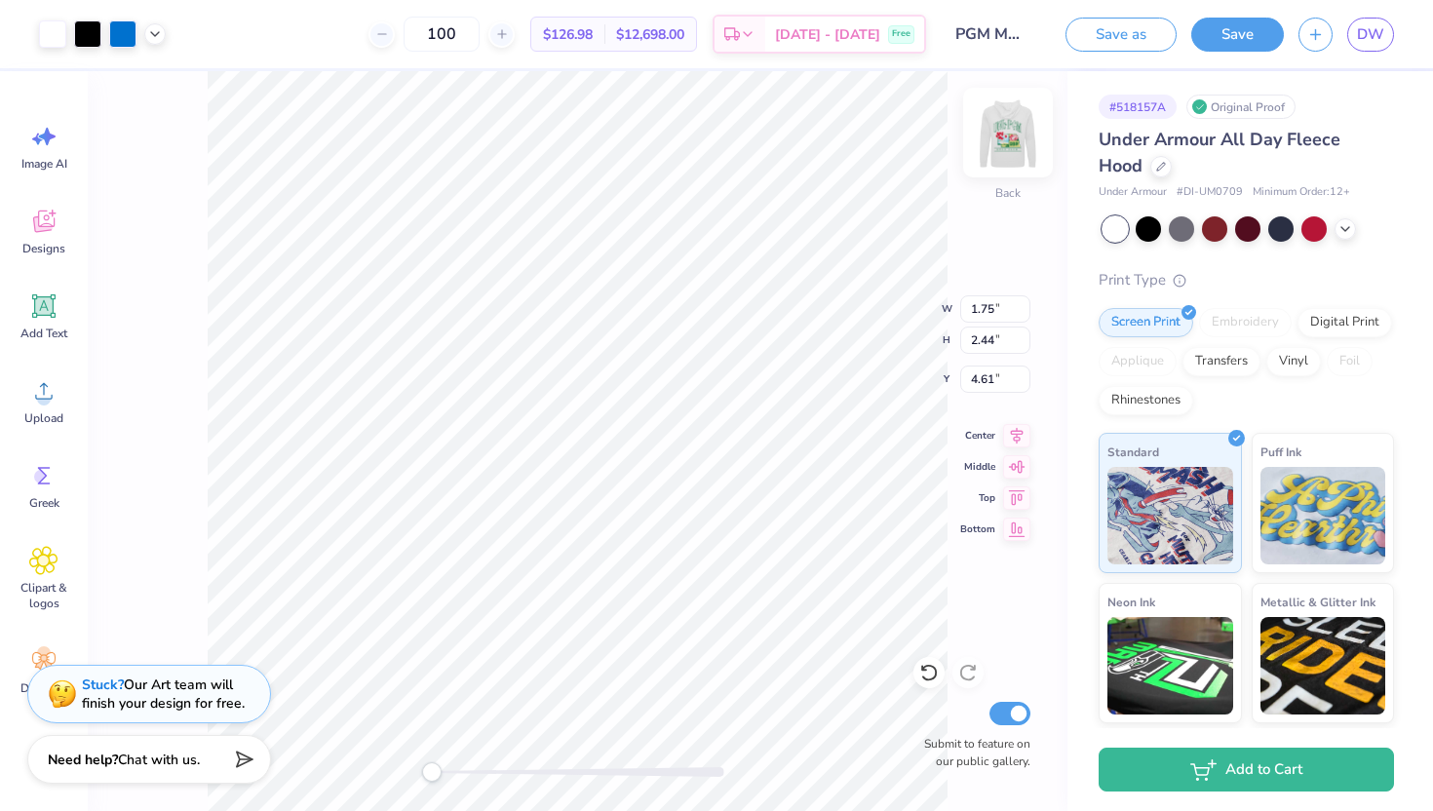
click at [1018, 135] on img at bounding box center [1008, 133] width 78 height 78
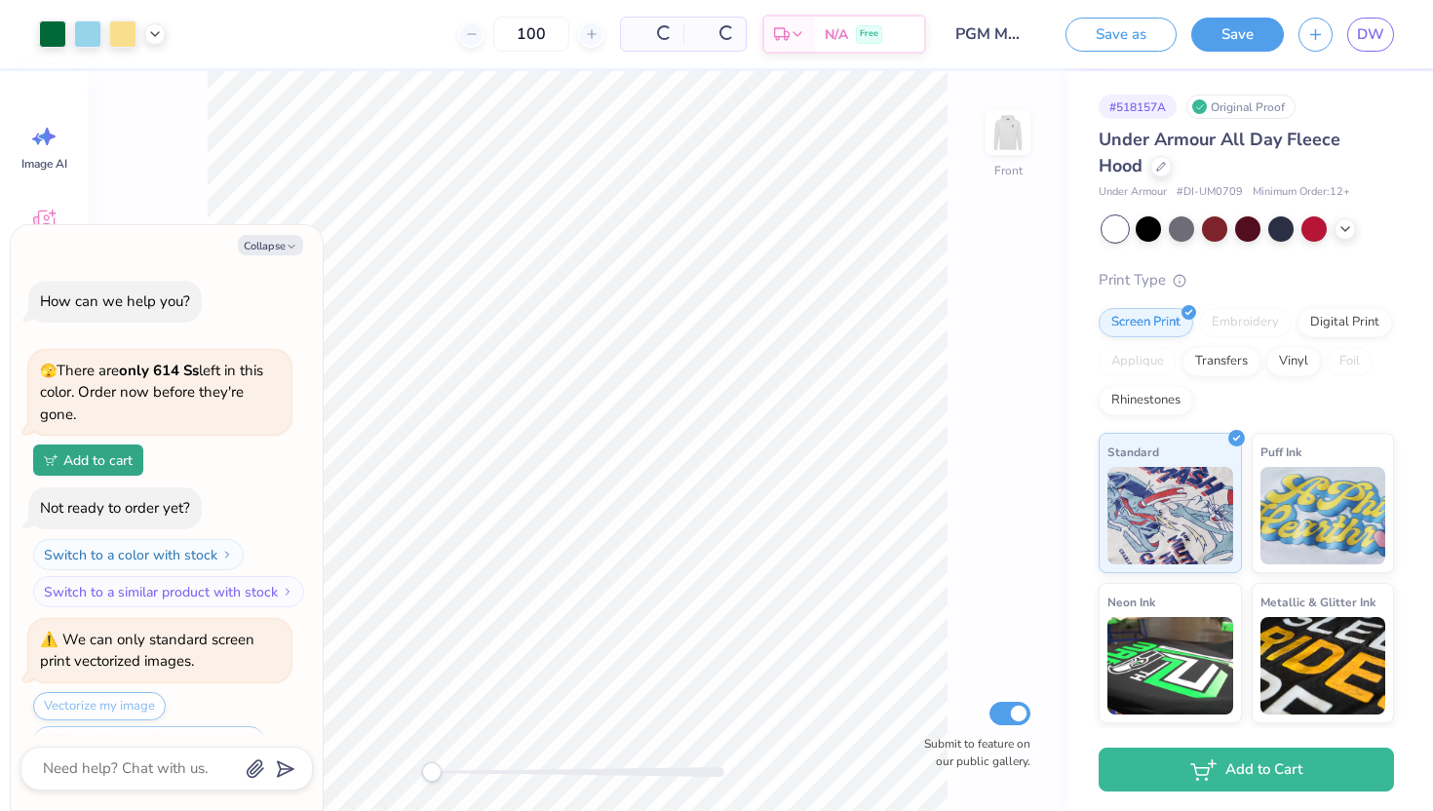
scroll to position [628, 0]
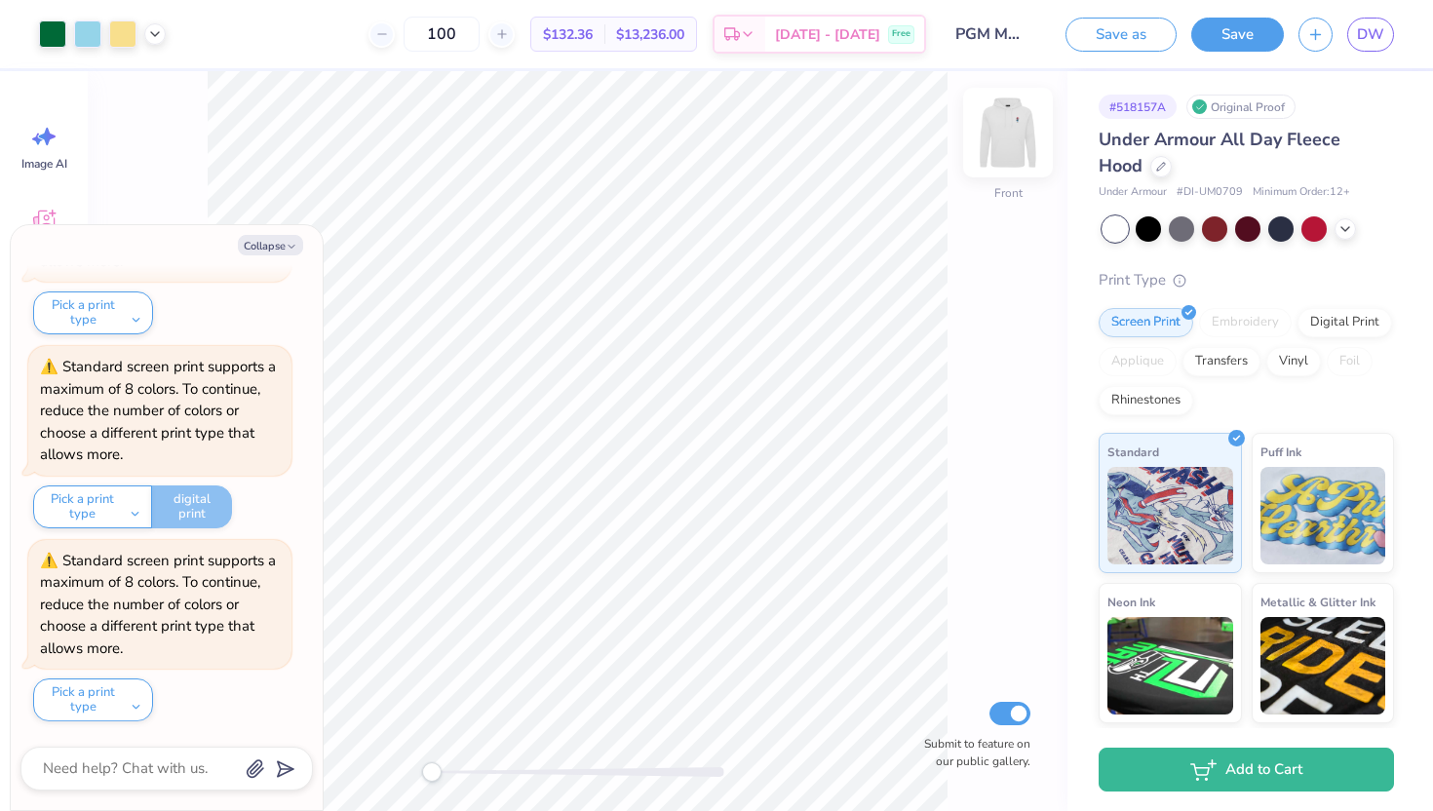
click at [1012, 146] on img at bounding box center [1008, 133] width 78 height 78
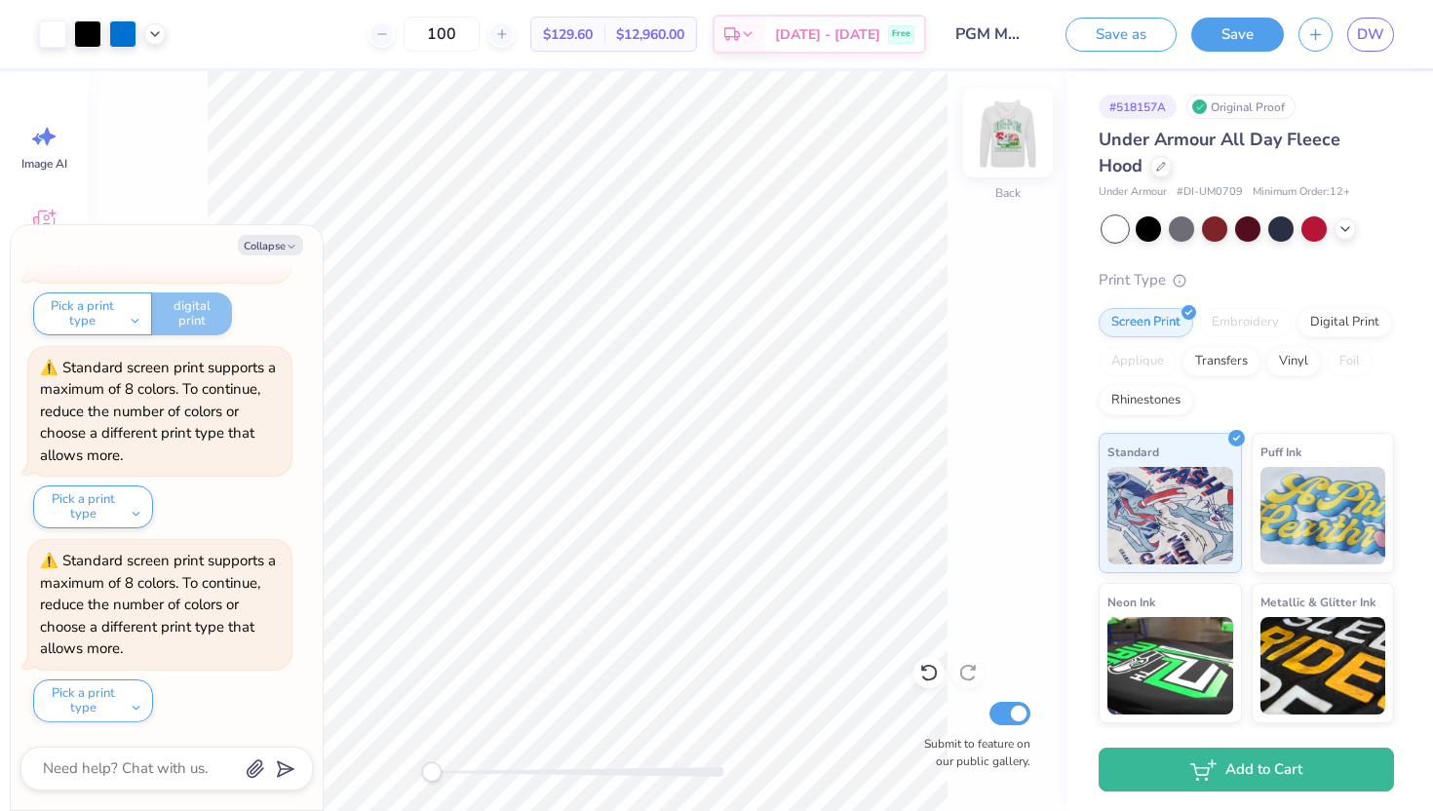
click at [1019, 143] on img at bounding box center [1008, 133] width 78 height 78
click at [1010, 142] on img at bounding box center [1008, 133] width 78 height 78
click at [1008, 148] on img at bounding box center [1008, 133] width 78 height 78
click at [1008, 148] on img at bounding box center [1008, 132] width 39 height 39
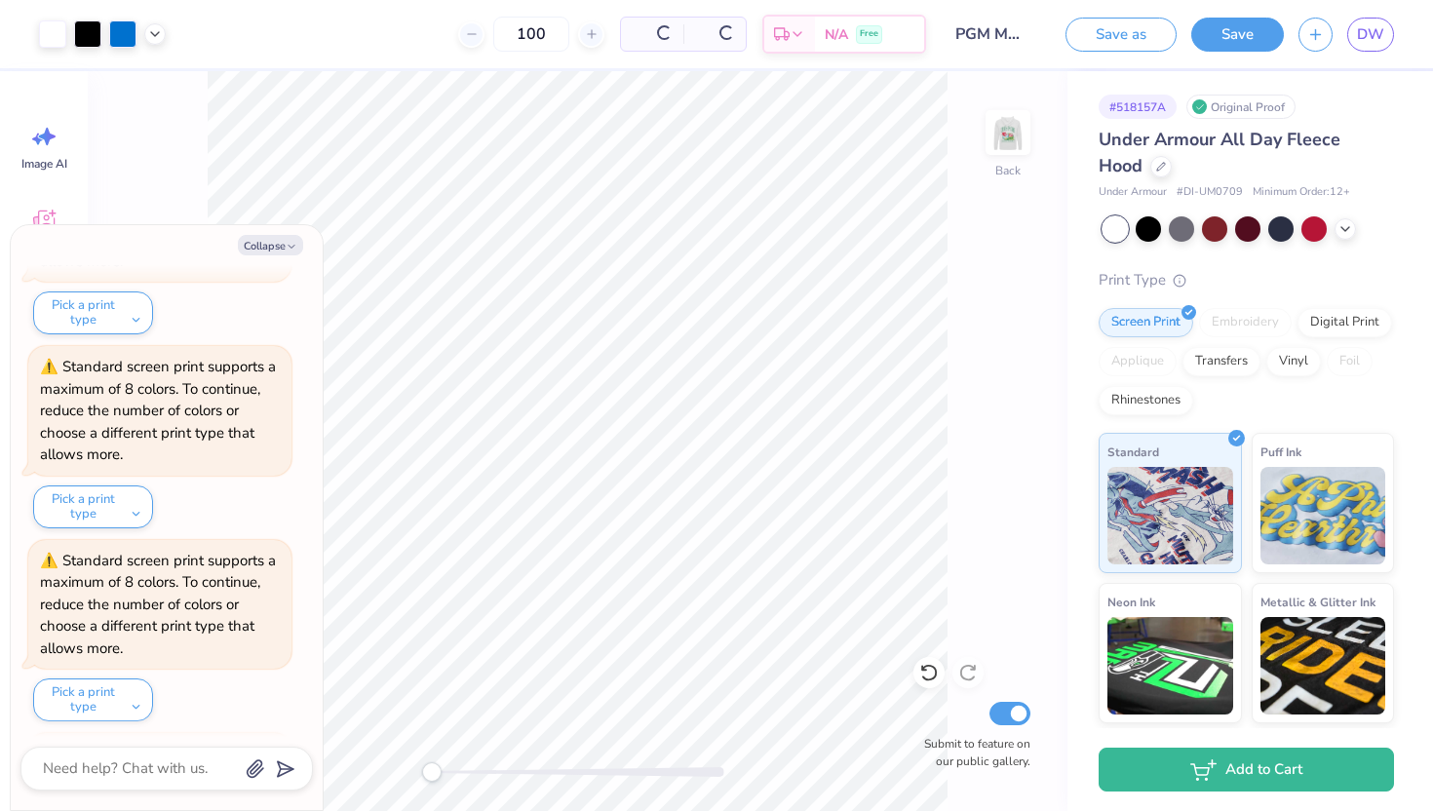
scroll to position [1208, 0]
click at [1008, 148] on img at bounding box center [1008, 132] width 39 height 39
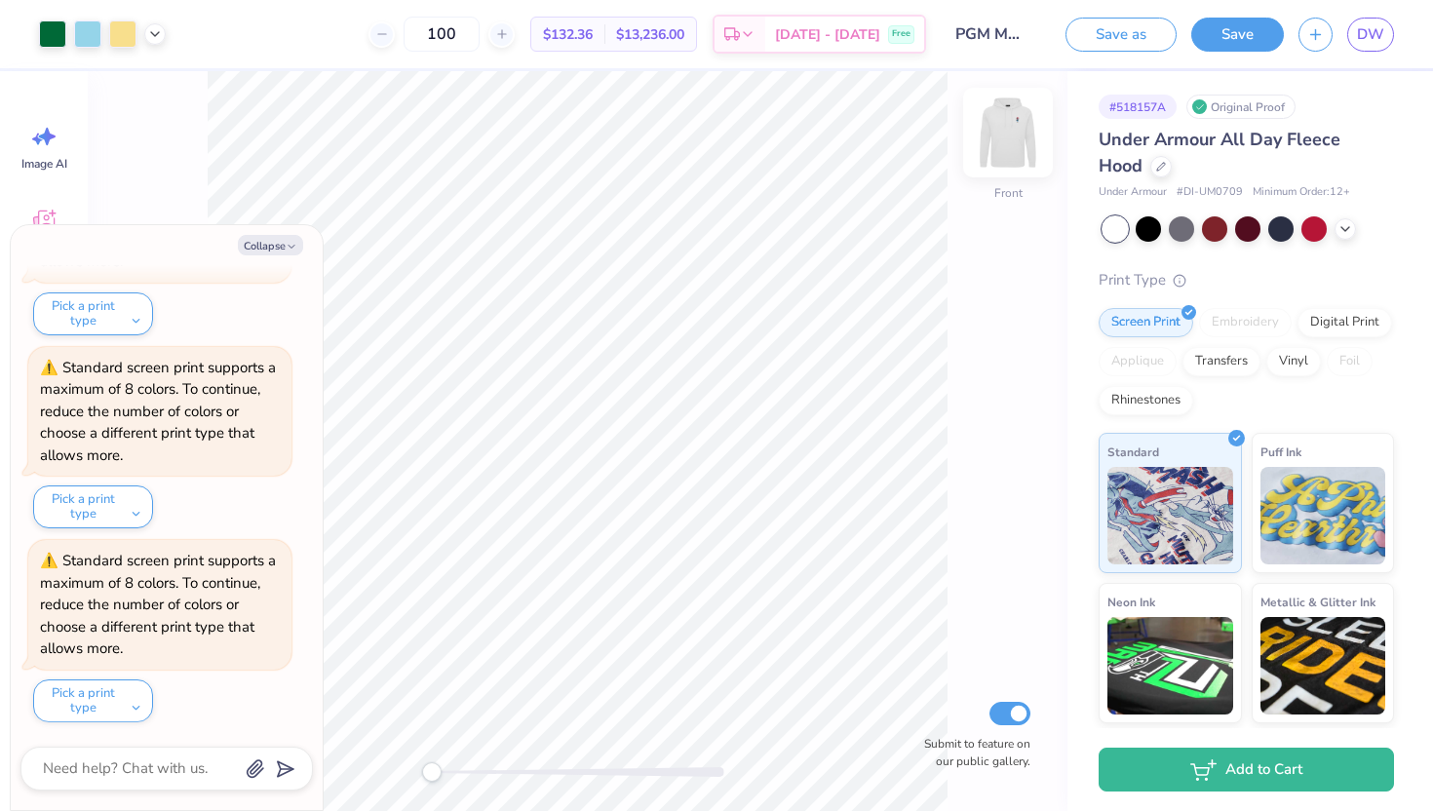
click at [1008, 147] on img at bounding box center [1008, 133] width 78 height 78
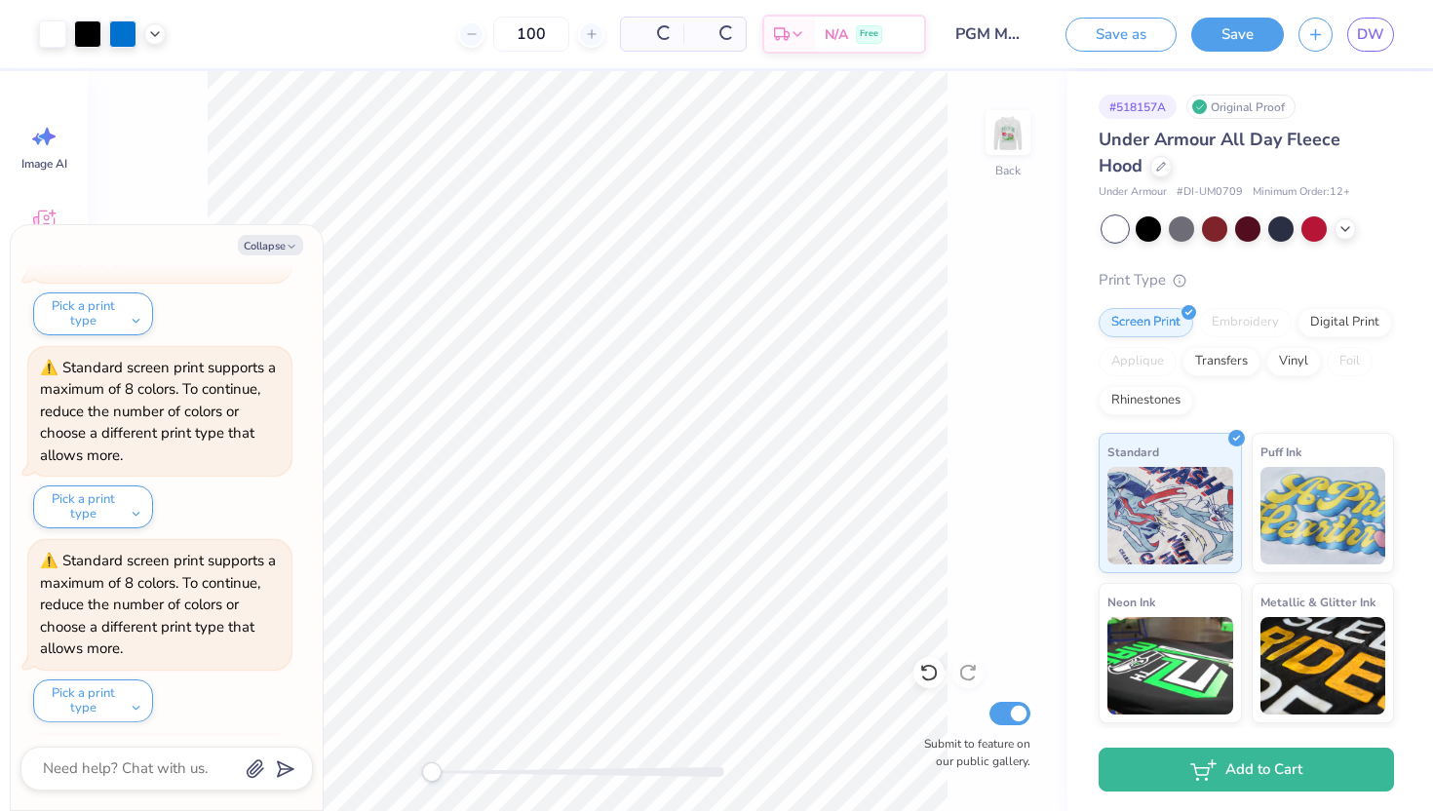
scroll to position [1402, 0]
click at [133, 698] on button "Pick a print type" at bounding box center [93, 700] width 120 height 43
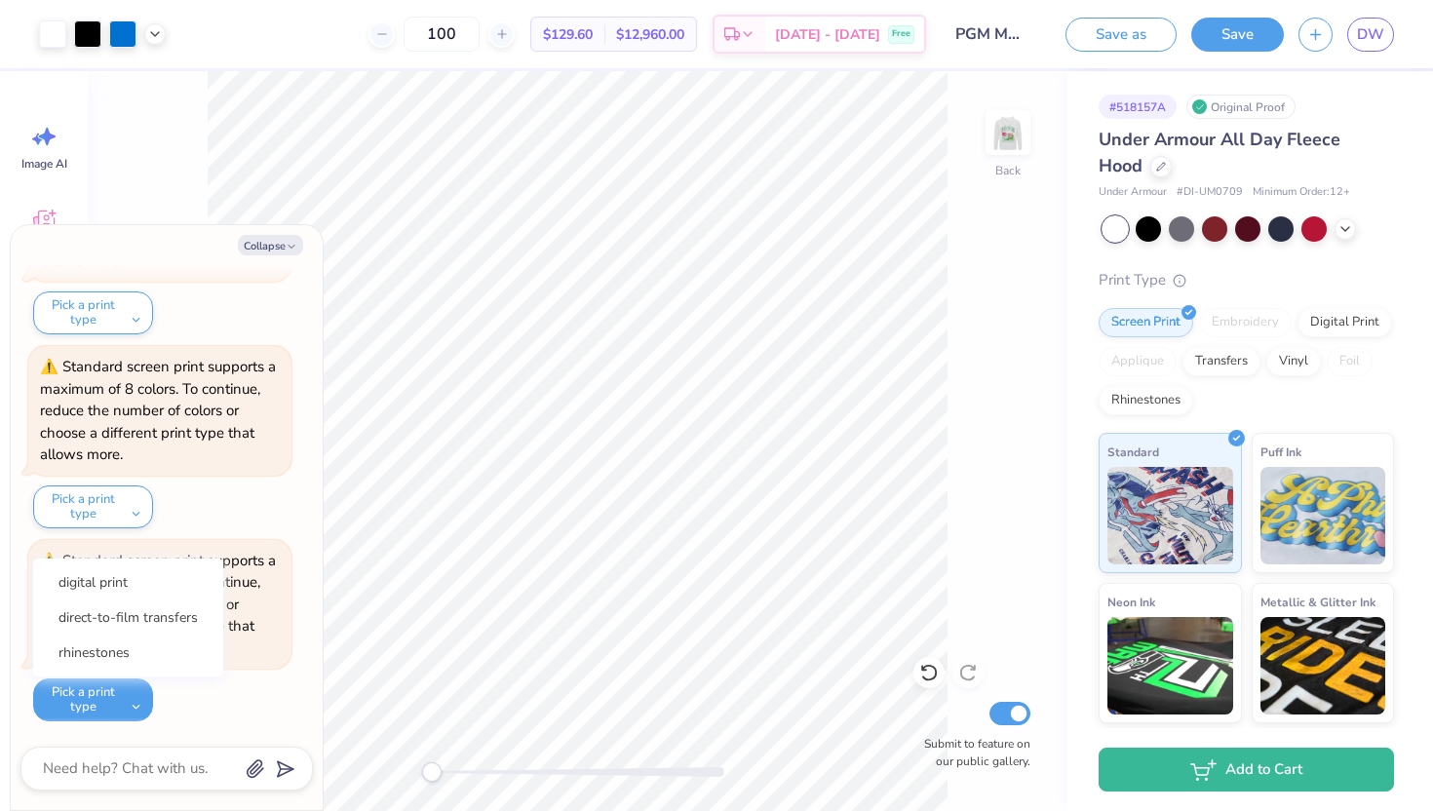
click at [201, 689] on div "Standard screen print supports a maximum of 8 colors. To continue, reduce the n…" at bounding box center [159, 631] width 263 height 182
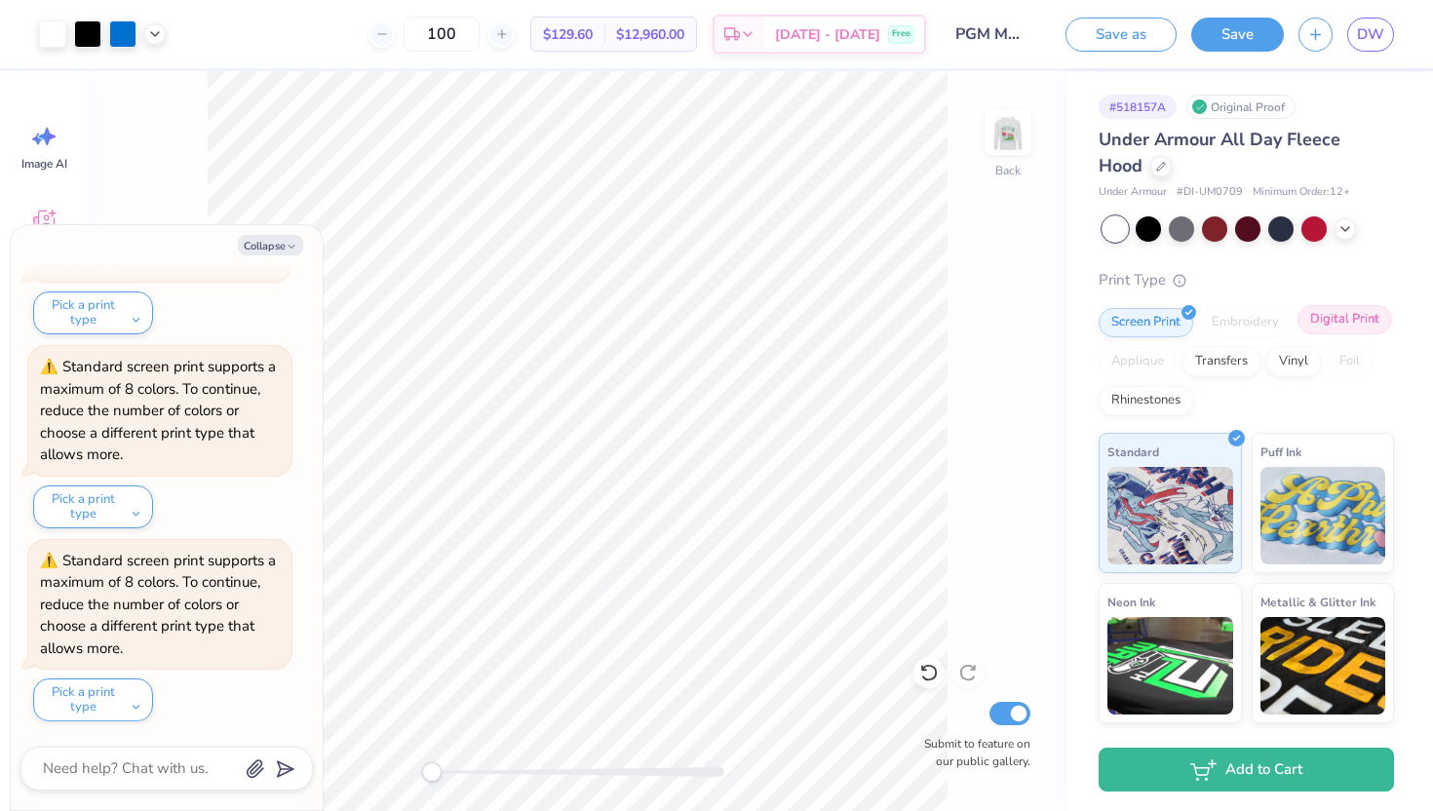
click at [1337, 323] on div "Digital Print" at bounding box center [1345, 319] width 95 height 29
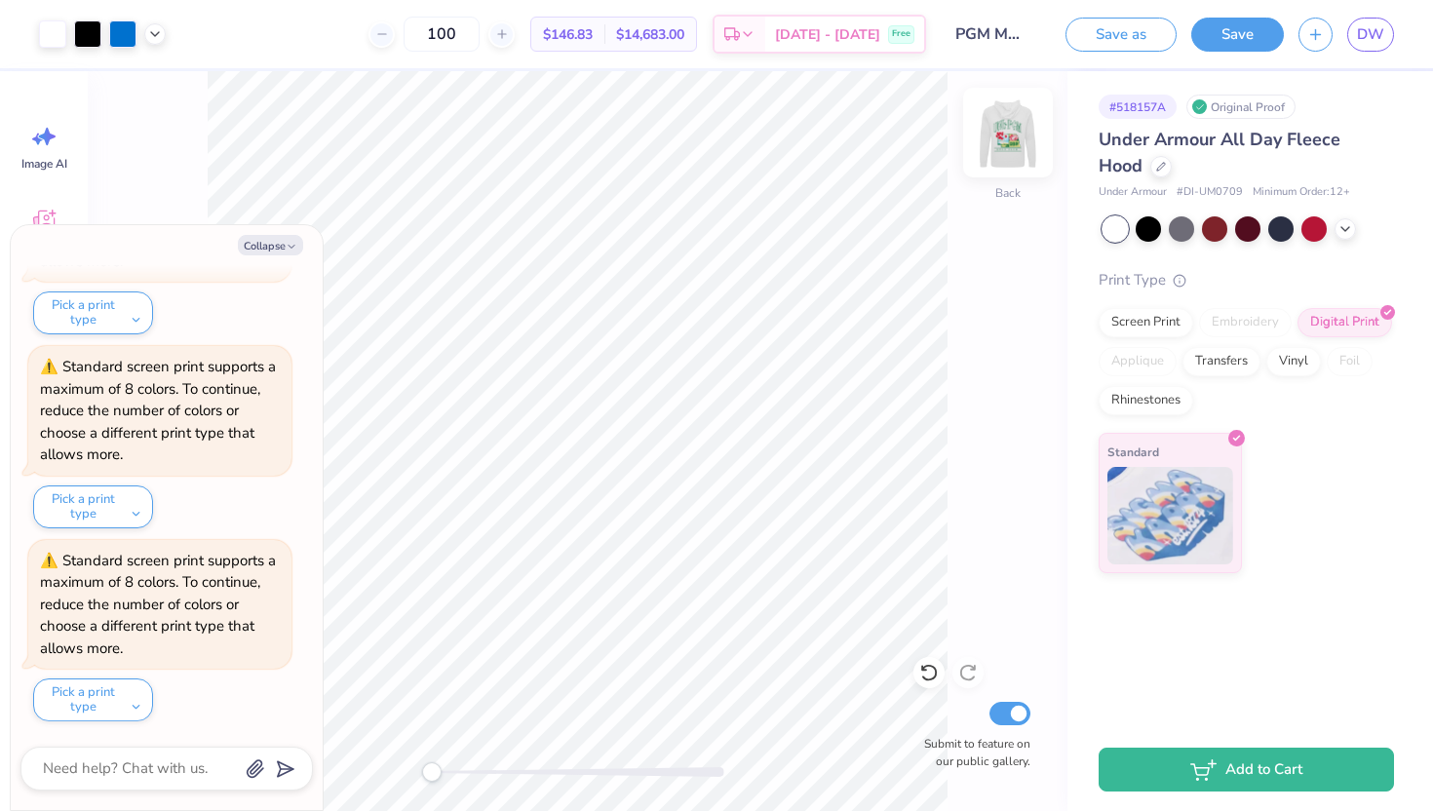
click at [1008, 128] on img at bounding box center [1008, 133] width 78 height 78
click at [1008, 128] on img at bounding box center [1008, 132] width 39 height 39
click at [271, 237] on button "Collapse" at bounding box center [270, 245] width 65 height 20
type textarea "x"
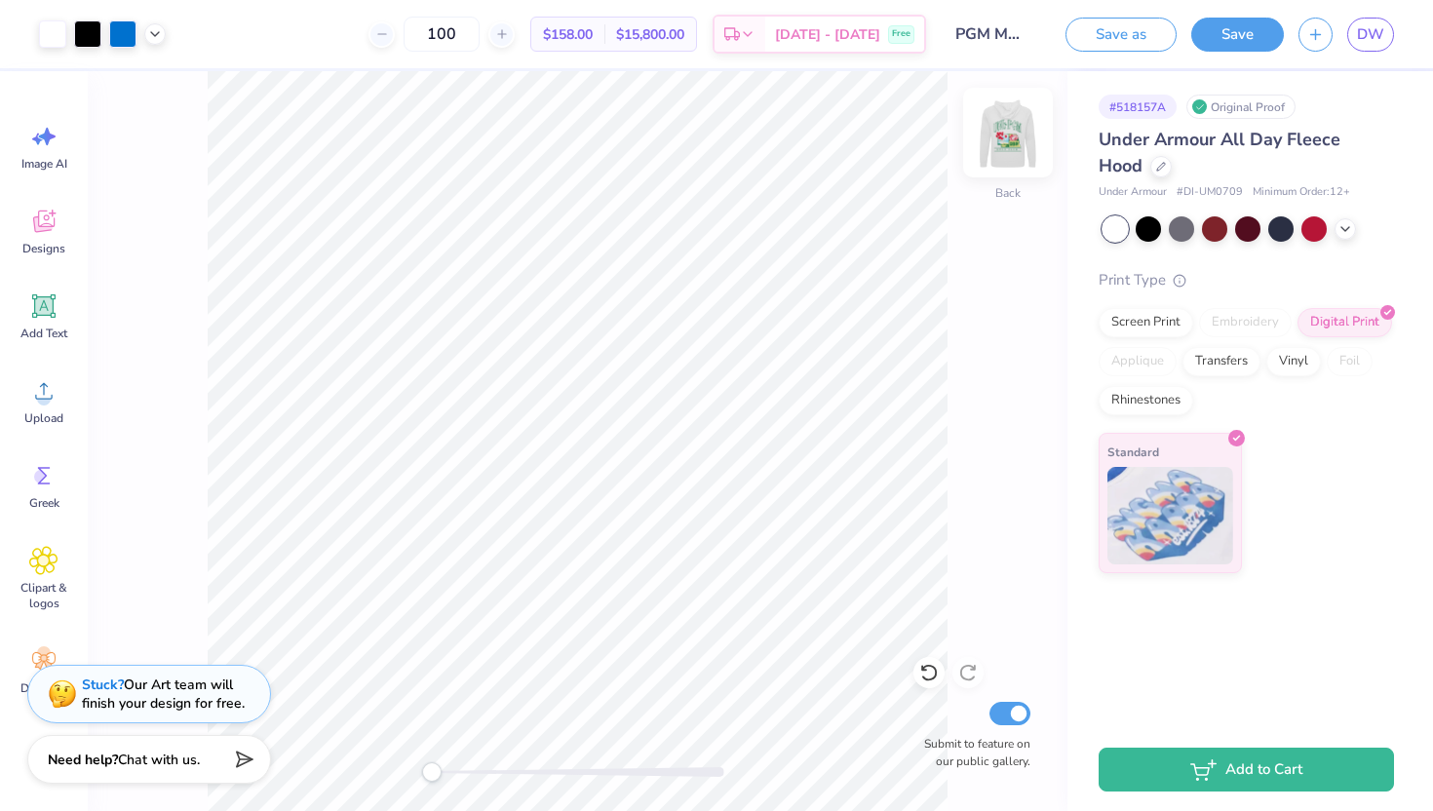
click at [999, 131] on img at bounding box center [1008, 133] width 78 height 78
click at [999, 131] on img at bounding box center [1008, 132] width 39 height 39
click at [1165, 173] on div at bounding box center [1160, 164] width 21 height 21
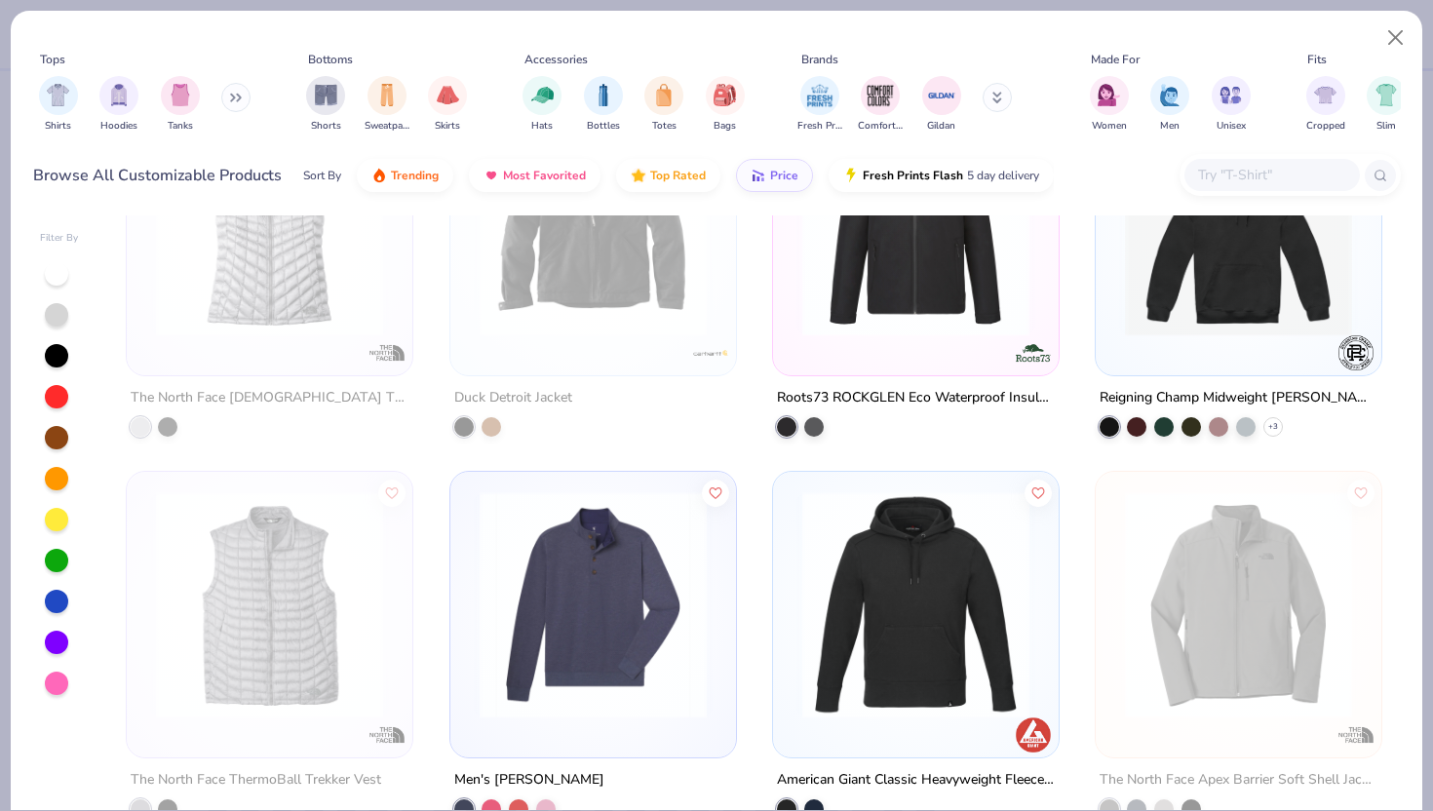
scroll to position [903, 0]
click at [110, 101] on img "filter for Hoodies" at bounding box center [118, 93] width 21 height 22
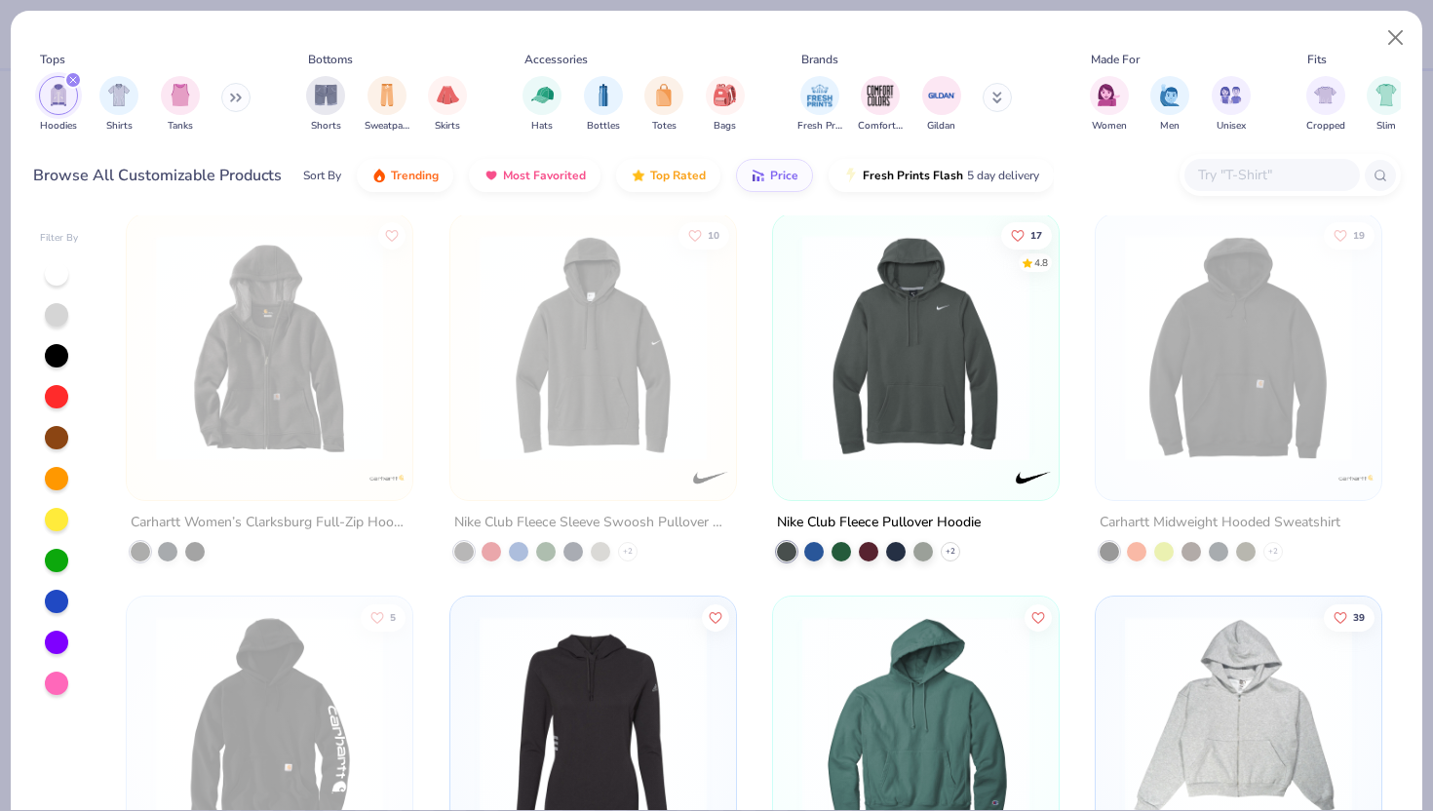
scroll to position [3855, 0]
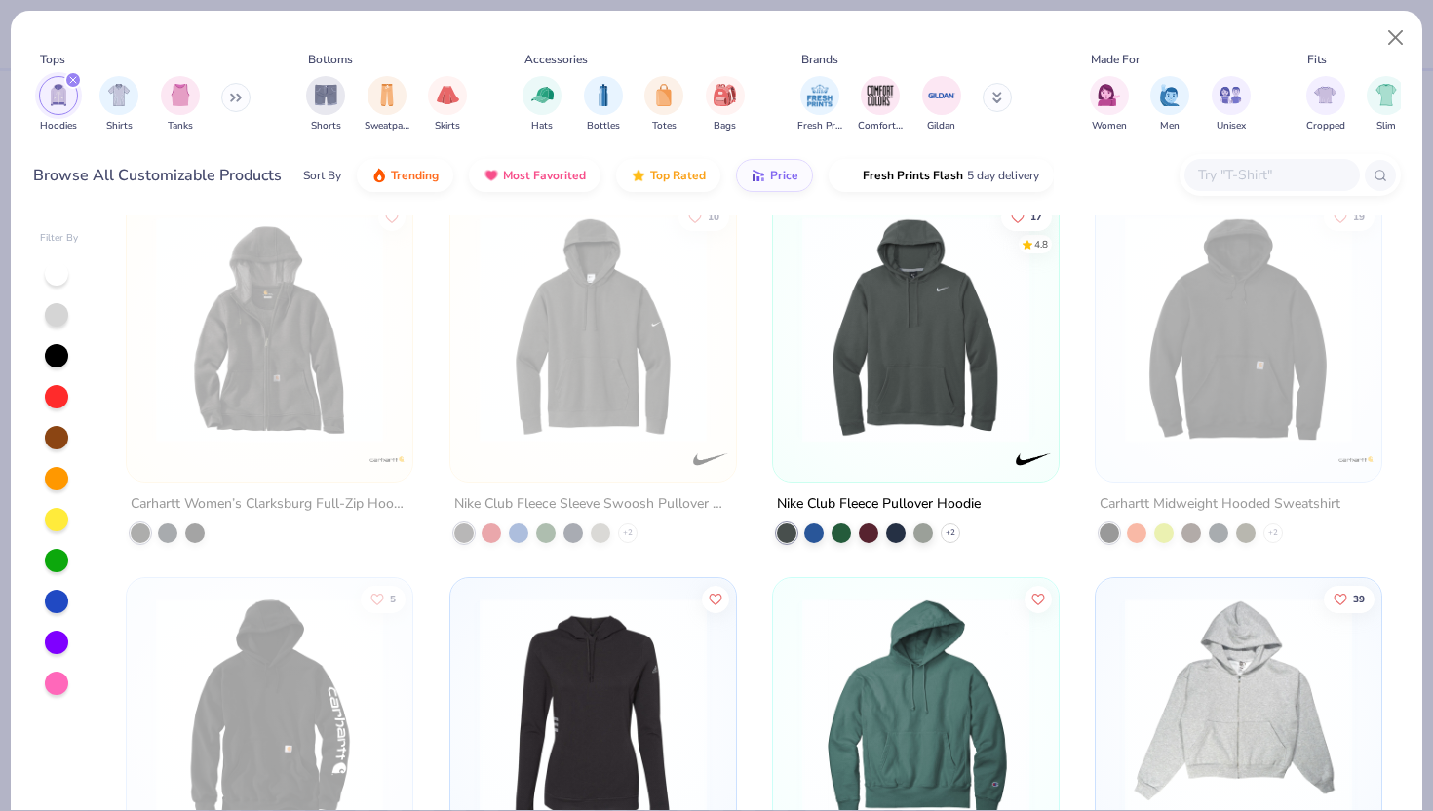
click at [857, 408] on img at bounding box center [916, 327] width 247 height 227
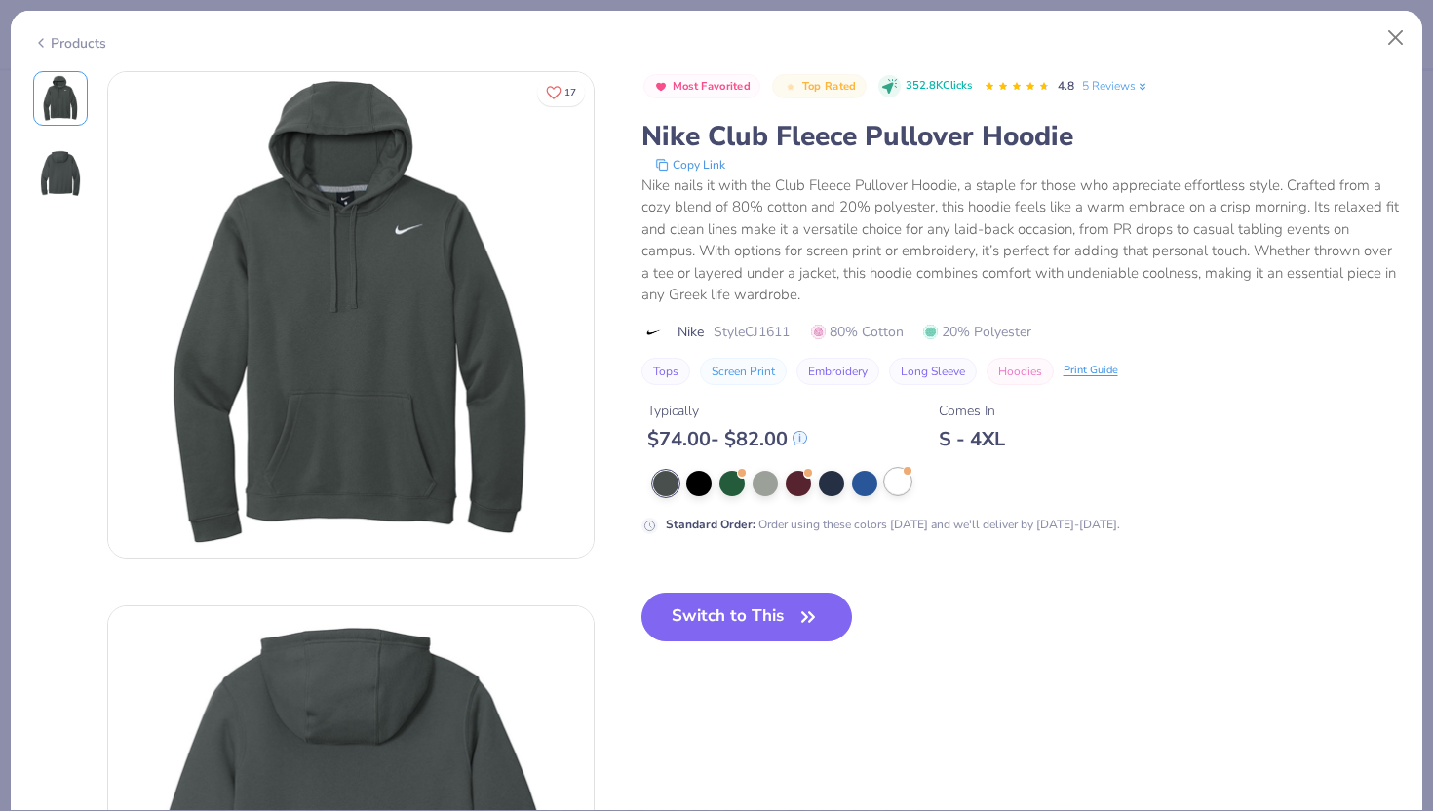
click at [899, 484] on div at bounding box center [897, 481] width 25 height 25
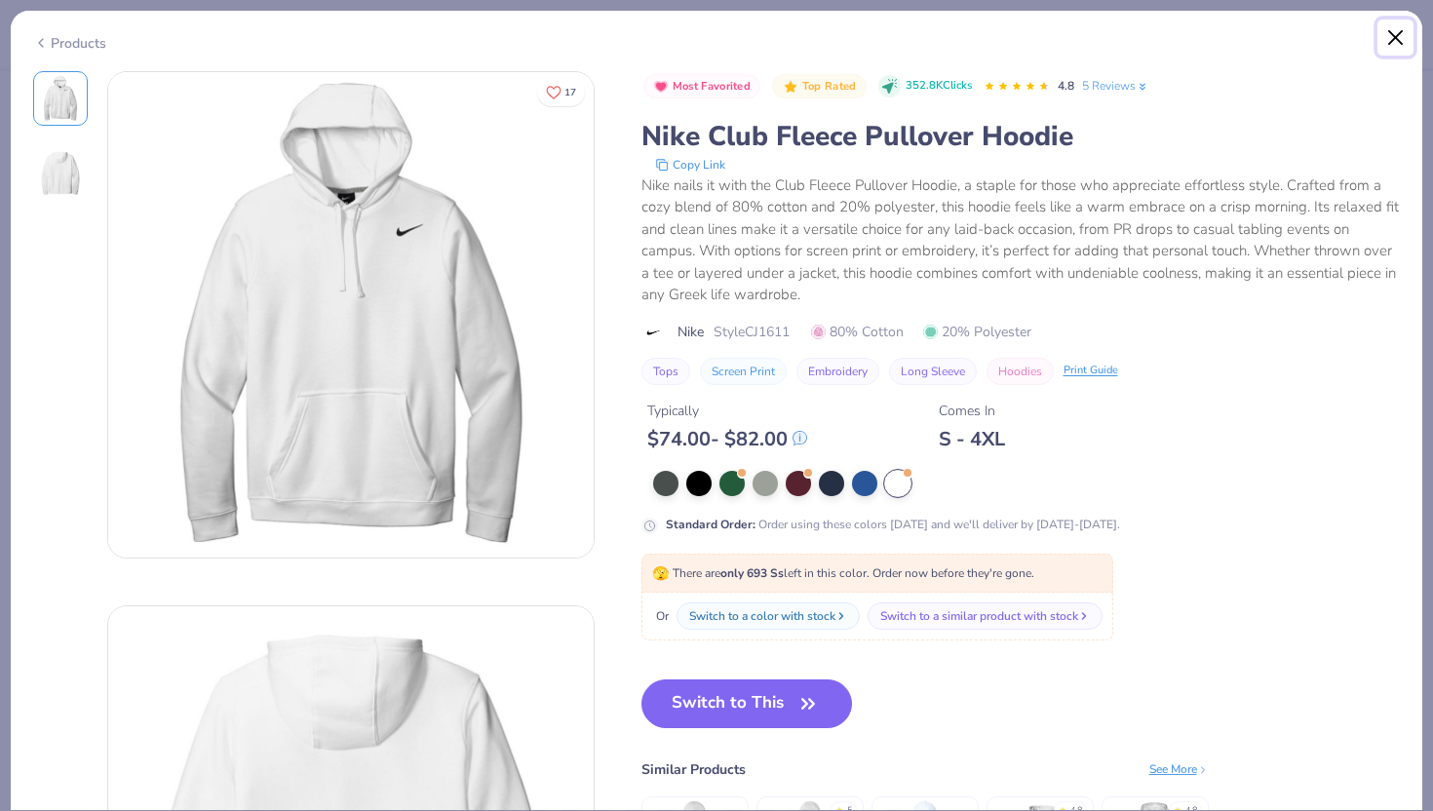
click at [1391, 37] on button "Close" at bounding box center [1396, 37] width 37 height 37
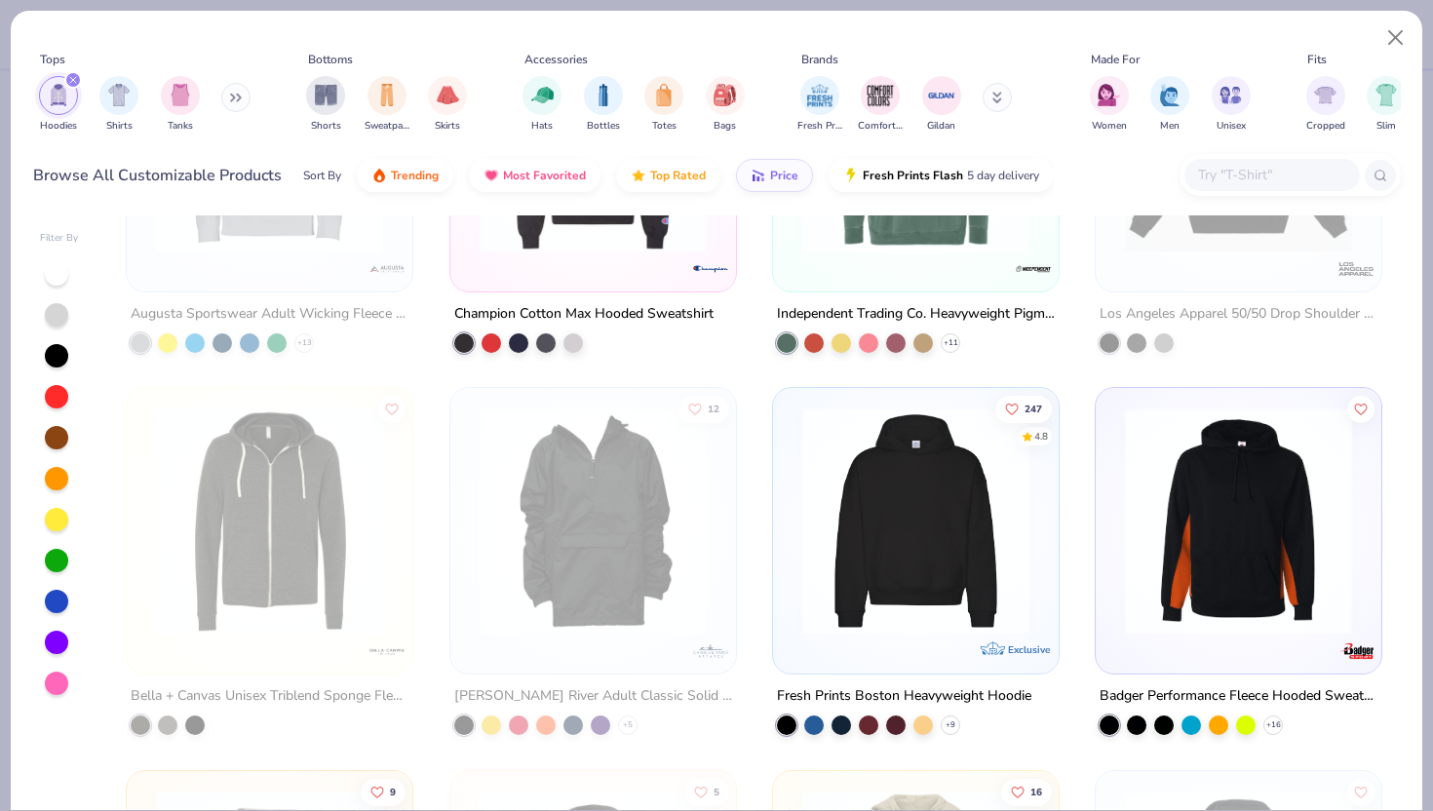
scroll to position [6365, 0]
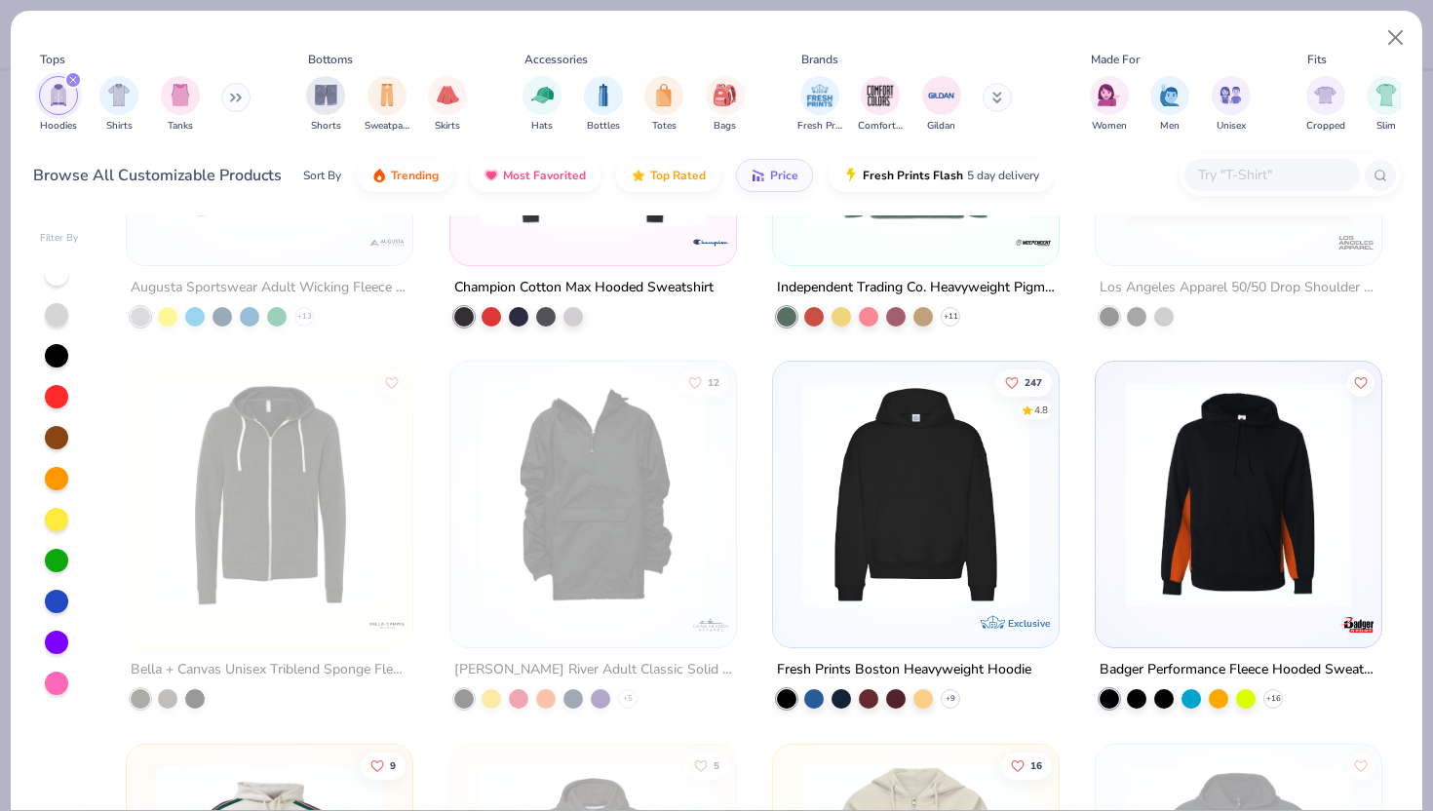
click at [811, 572] on img at bounding box center [916, 494] width 247 height 227
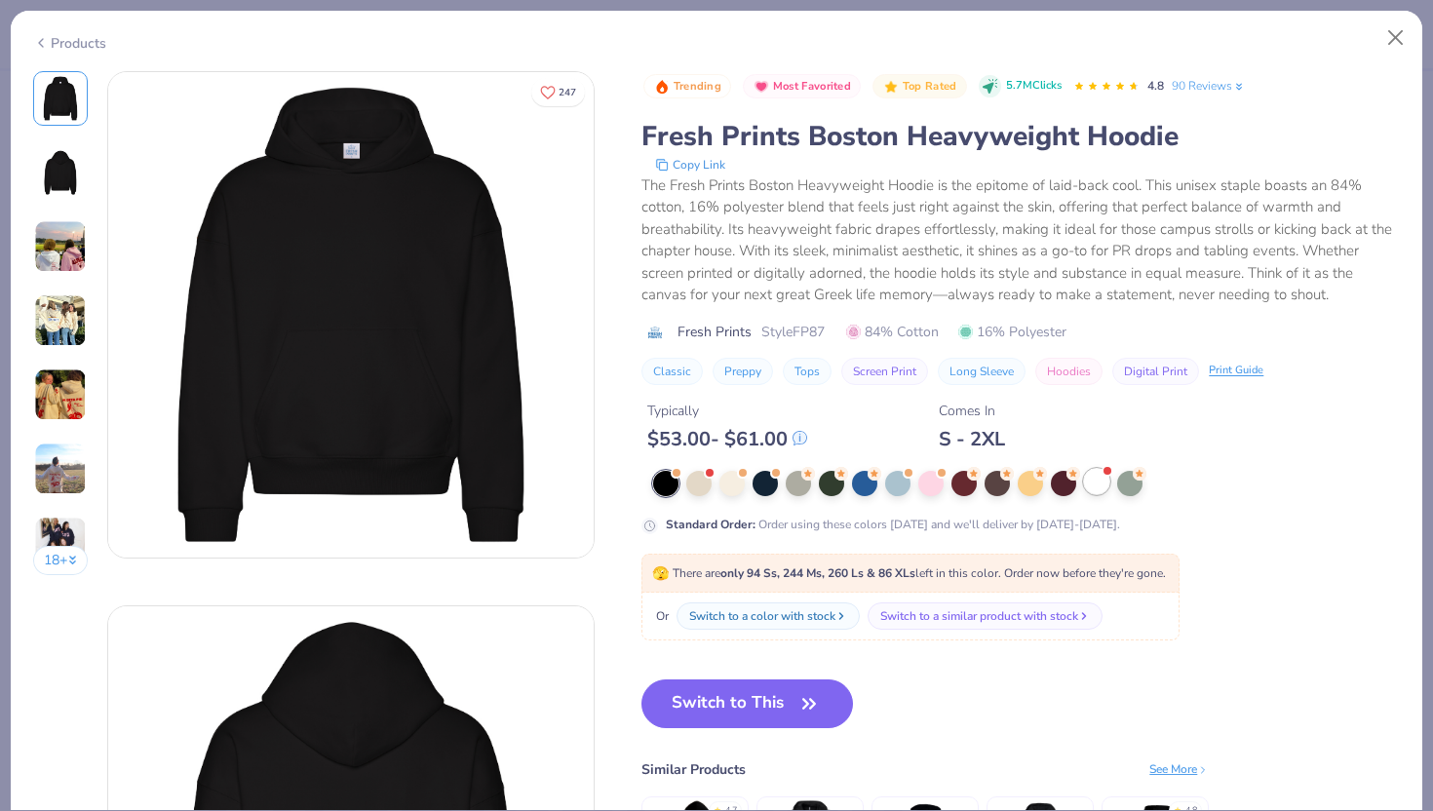
click at [1095, 482] on div at bounding box center [1096, 481] width 25 height 25
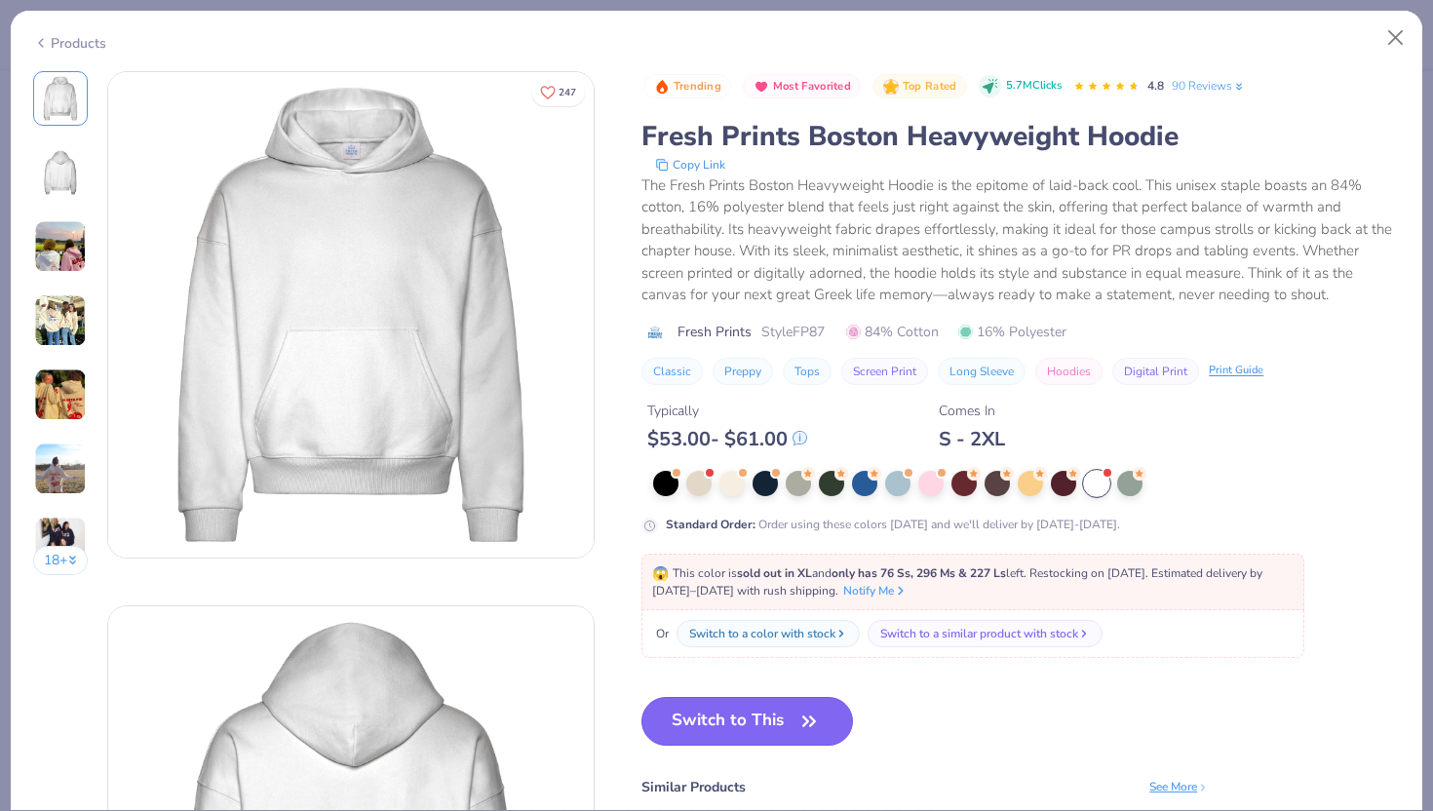
click at [808, 712] on icon "button" at bounding box center [809, 721] width 27 height 27
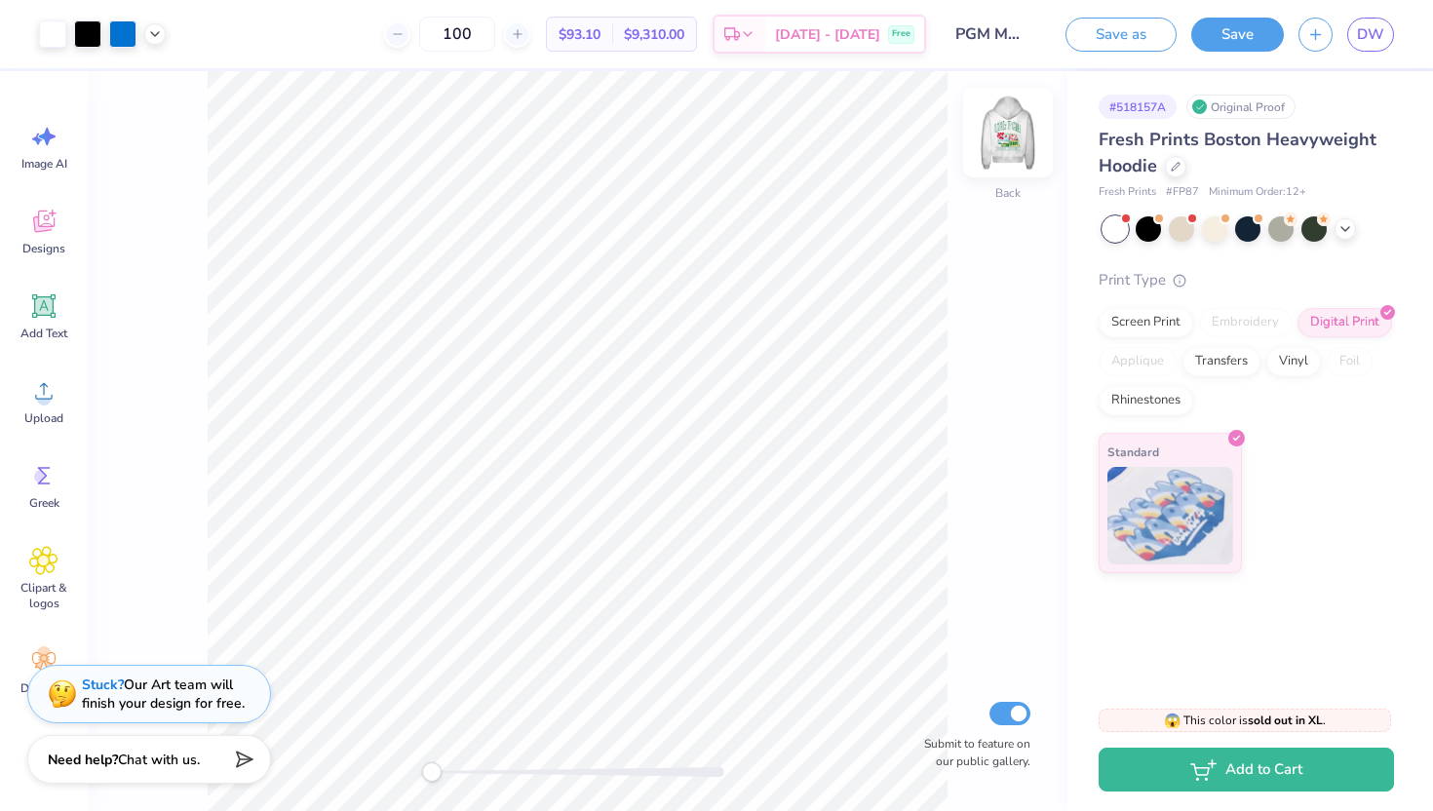
click at [1001, 135] on img at bounding box center [1008, 133] width 78 height 78
click at [990, 136] on img at bounding box center [1008, 133] width 78 height 78
click at [1180, 179] on div "Fresh Prints Boston Heavyweight Hoodie Fresh Prints # FP87 Minimum Order: 12 +" at bounding box center [1246, 164] width 295 height 74
click at [1180, 175] on div "Fresh Prints Boston Heavyweight Hoodie" at bounding box center [1246, 153] width 295 height 53
click at [1170, 168] on div at bounding box center [1175, 164] width 21 height 21
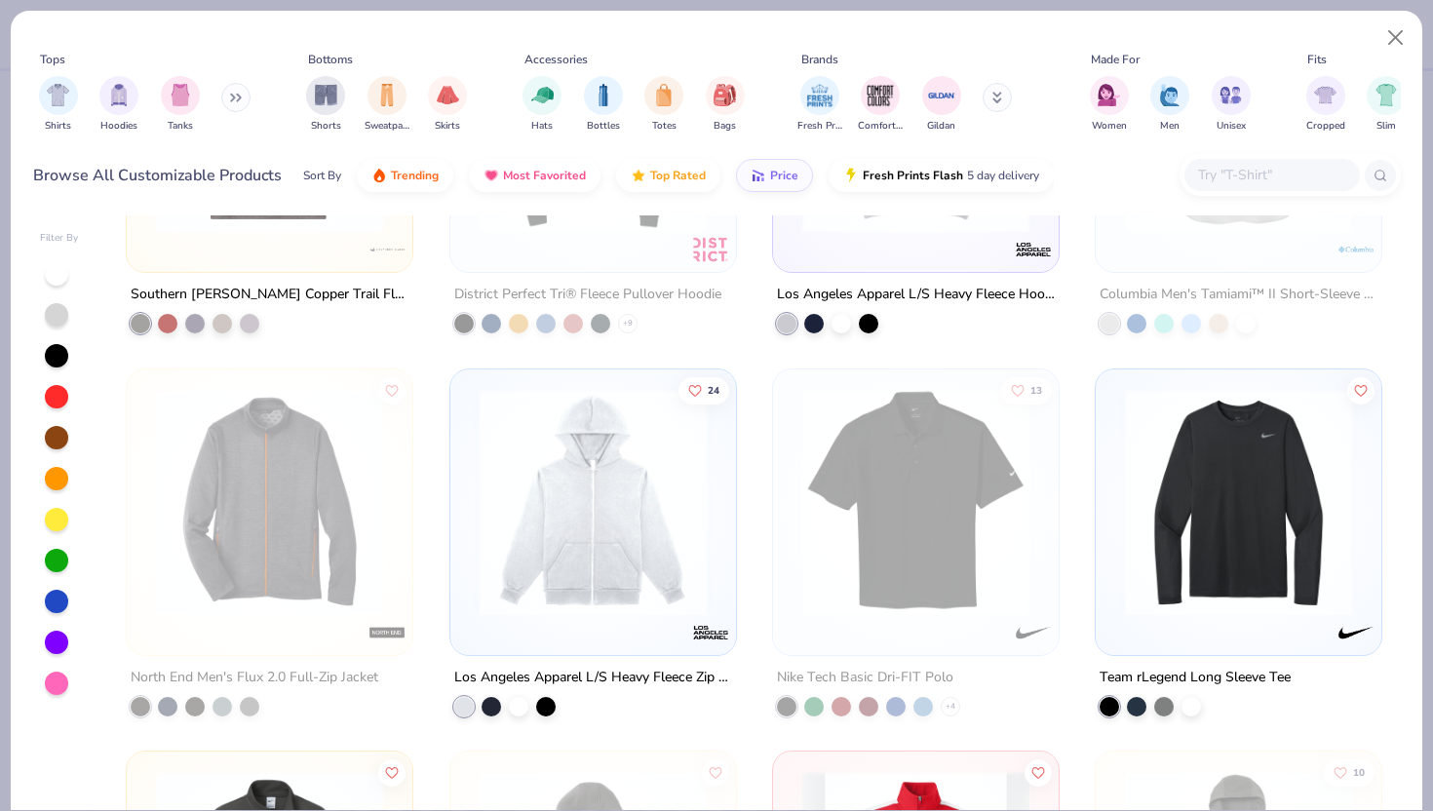
scroll to position [18979, 0]
